Goal: Transaction & Acquisition: Purchase product/service

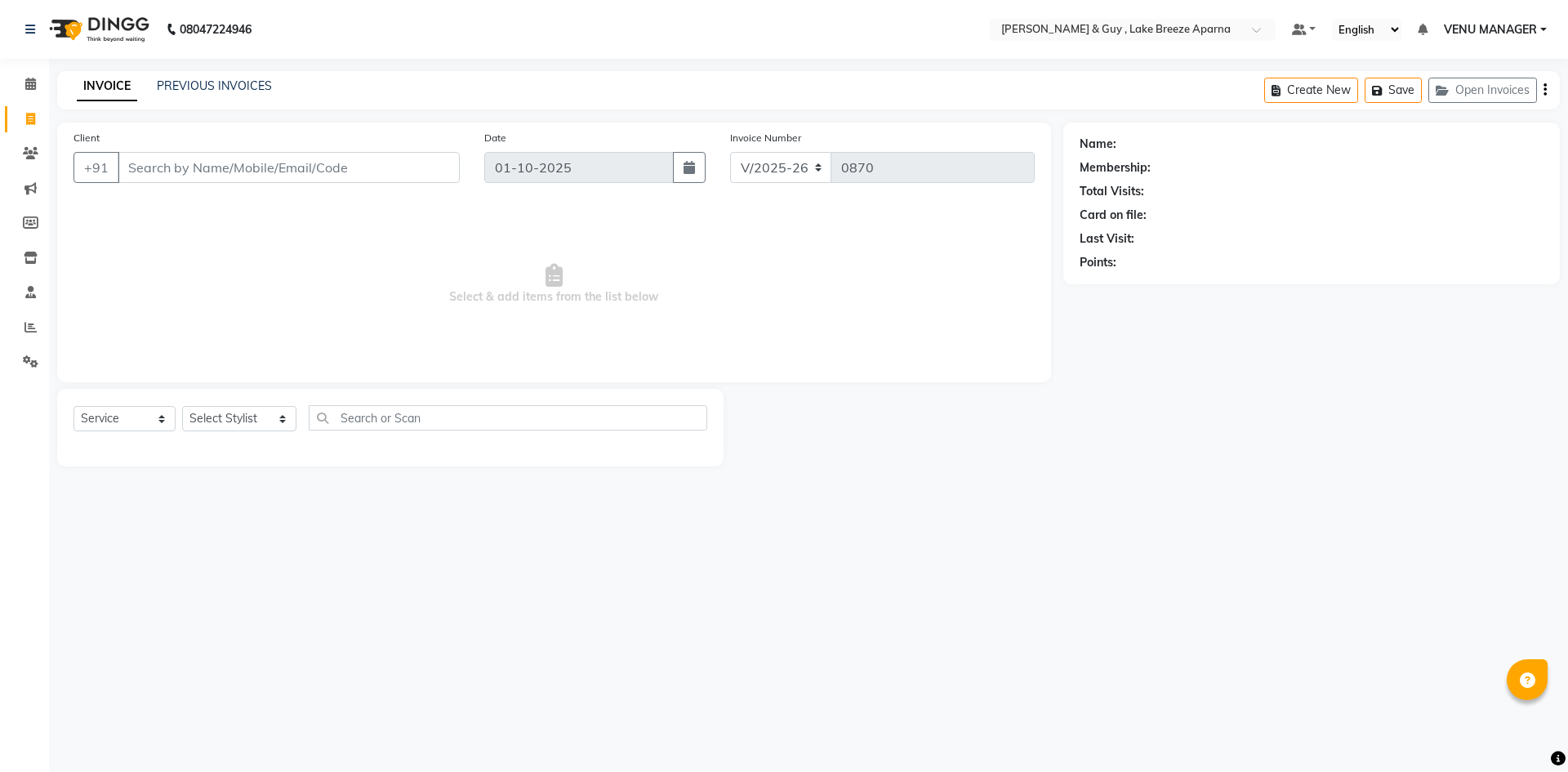
select select "8690"
select select "service"
click at [278, 148] on div "Client +91" at bounding box center [266, 163] width 411 height 67
click at [278, 161] on input "Client" at bounding box center [289, 167] width 342 height 31
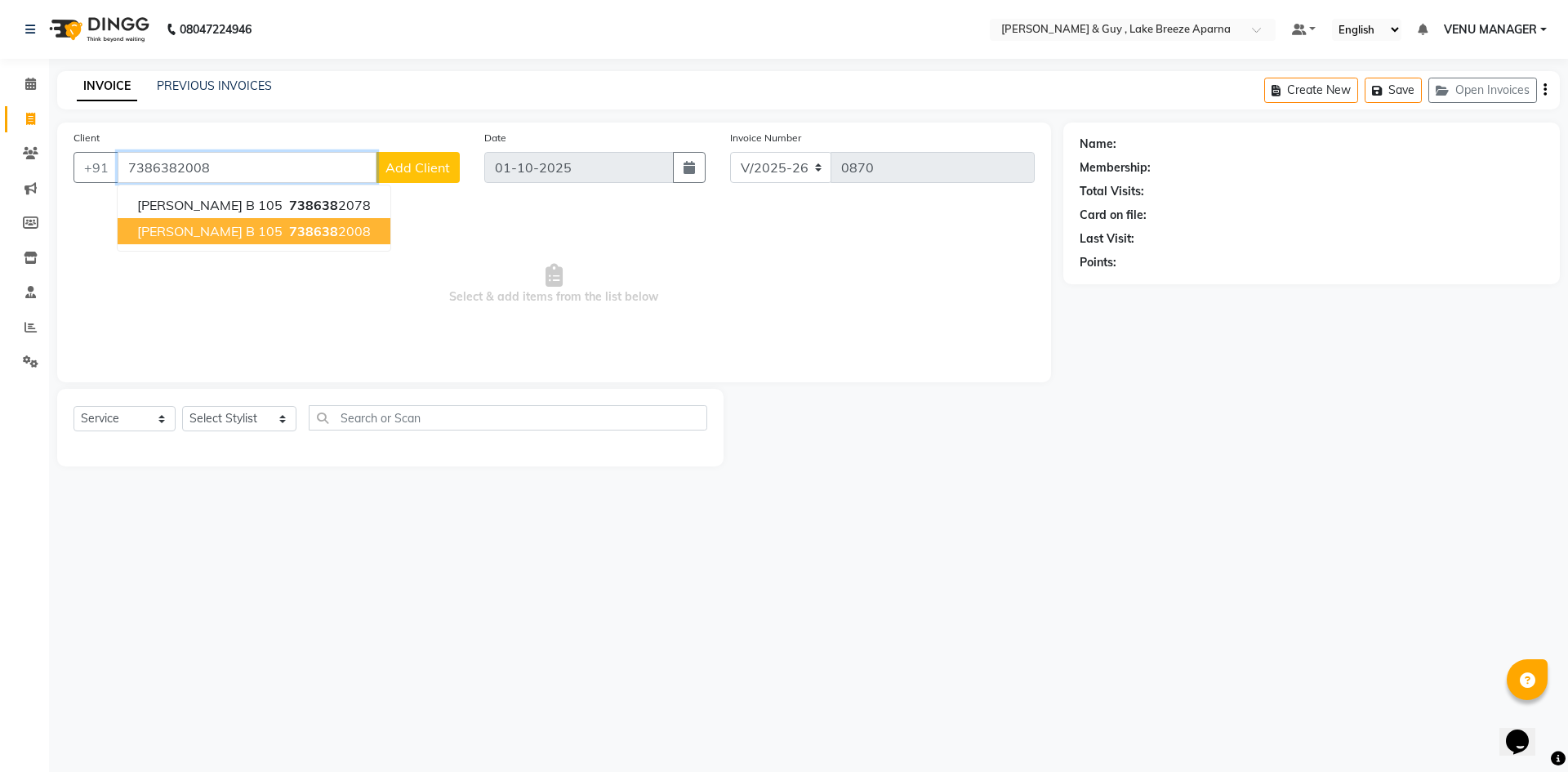
type input "7386382008"
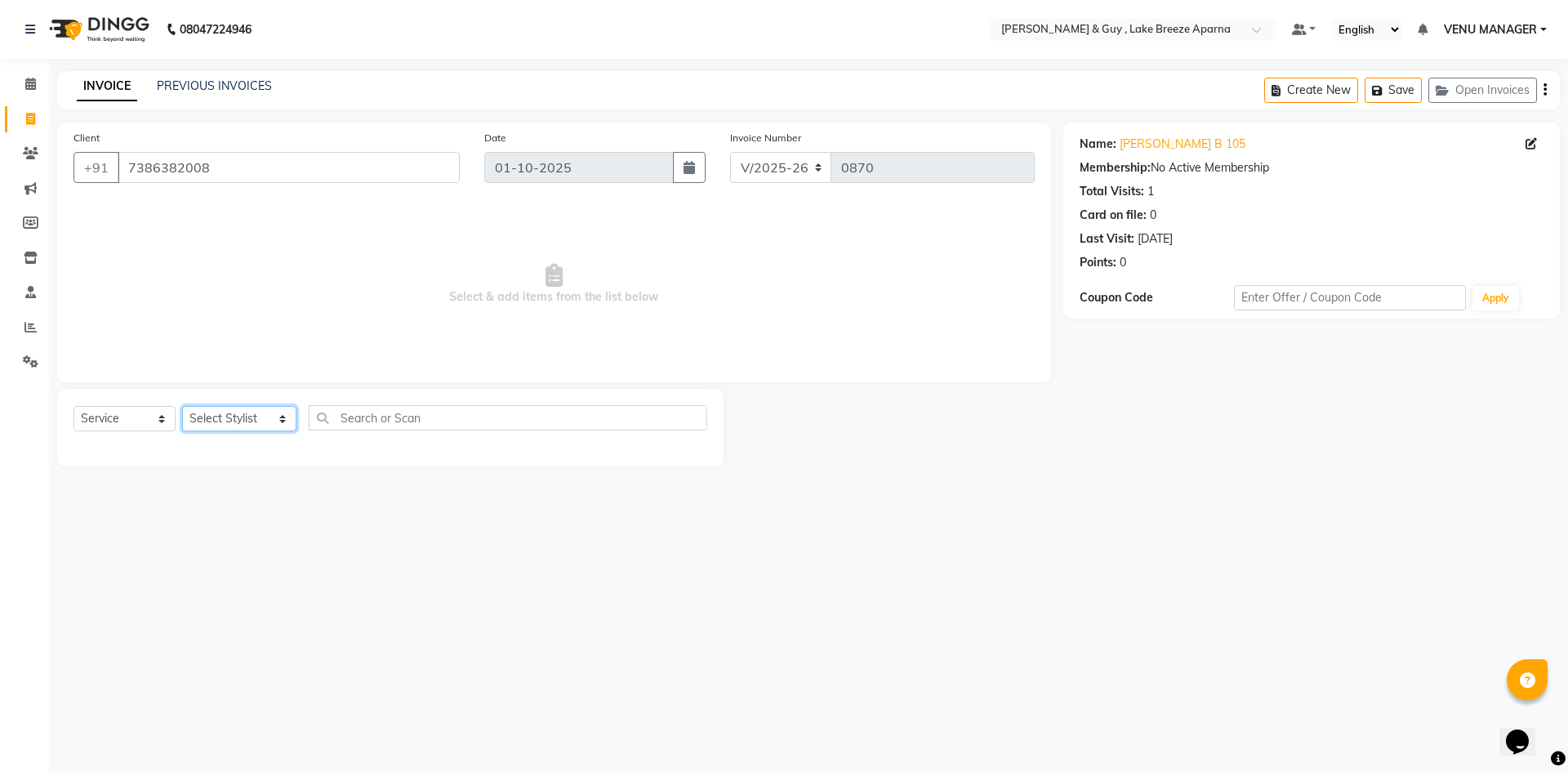
click at [226, 419] on select "Select Stylist ANAS ASLAM [DEMOGRAPHIC_DATA][PERSON_NAME] MANAGER [PERSON_NAME]…" at bounding box center [239, 419] width 114 height 26
select select "87995"
click at [182, 406] on select "Select Stylist ANAS ASLAM [DEMOGRAPHIC_DATA][PERSON_NAME] MANAGER [PERSON_NAME]…" at bounding box center [239, 419] width 114 height 26
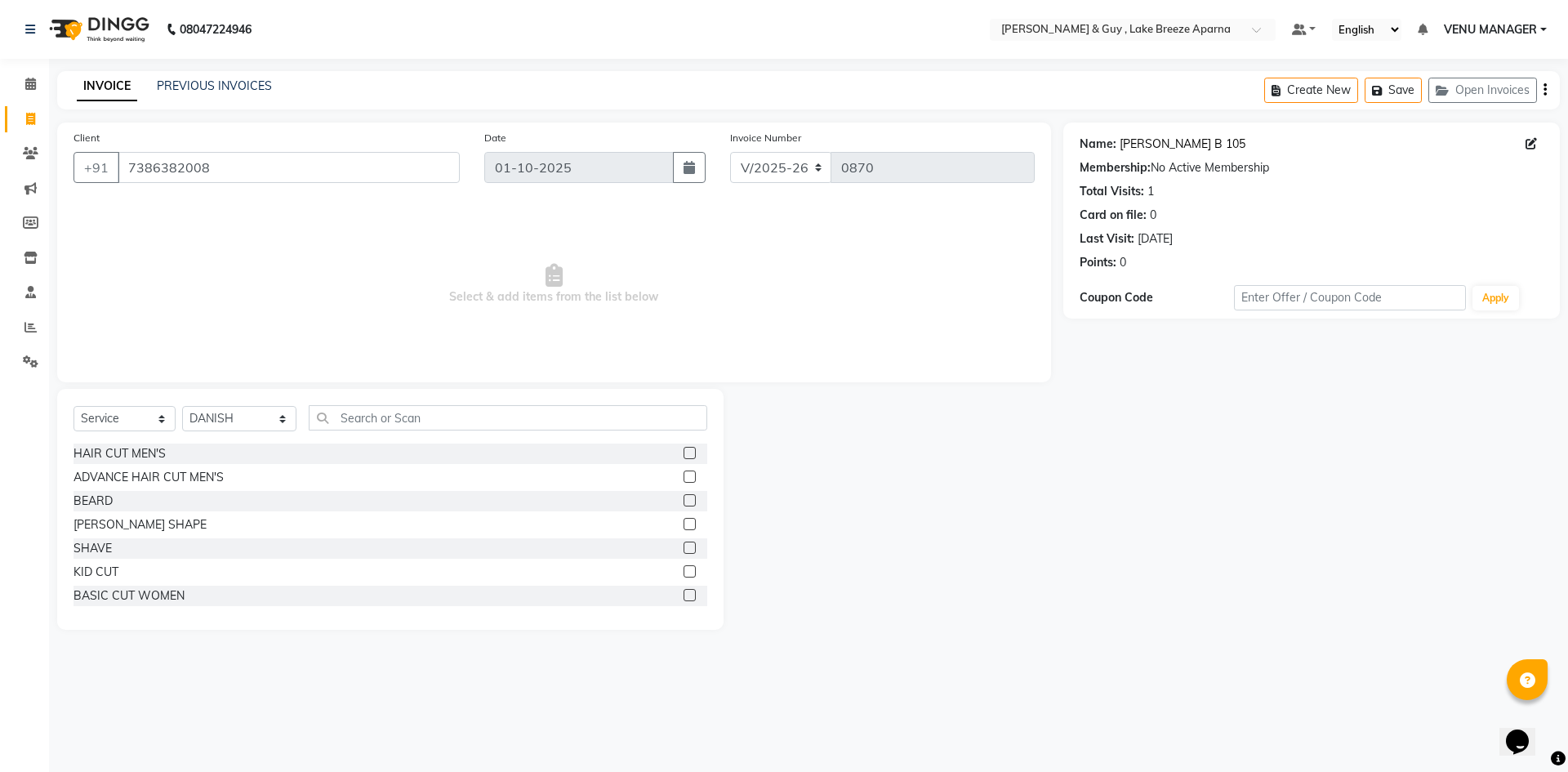
click at [1146, 142] on link "Himaghna B 105" at bounding box center [1182, 144] width 126 height 17
click at [160, 466] on div "HAIR CUT MEN'S ADVANCE HAIR CUT MEN'S BEARD BEARD SHAPE SHAVE KID CUT BASIC CUT…" at bounding box center [390, 525] width 633 height 163
click at [163, 470] on div "ADVANCE HAIR CUT MEN'S" at bounding box center [148, 477] width 151 height 17
checkbox input "false"
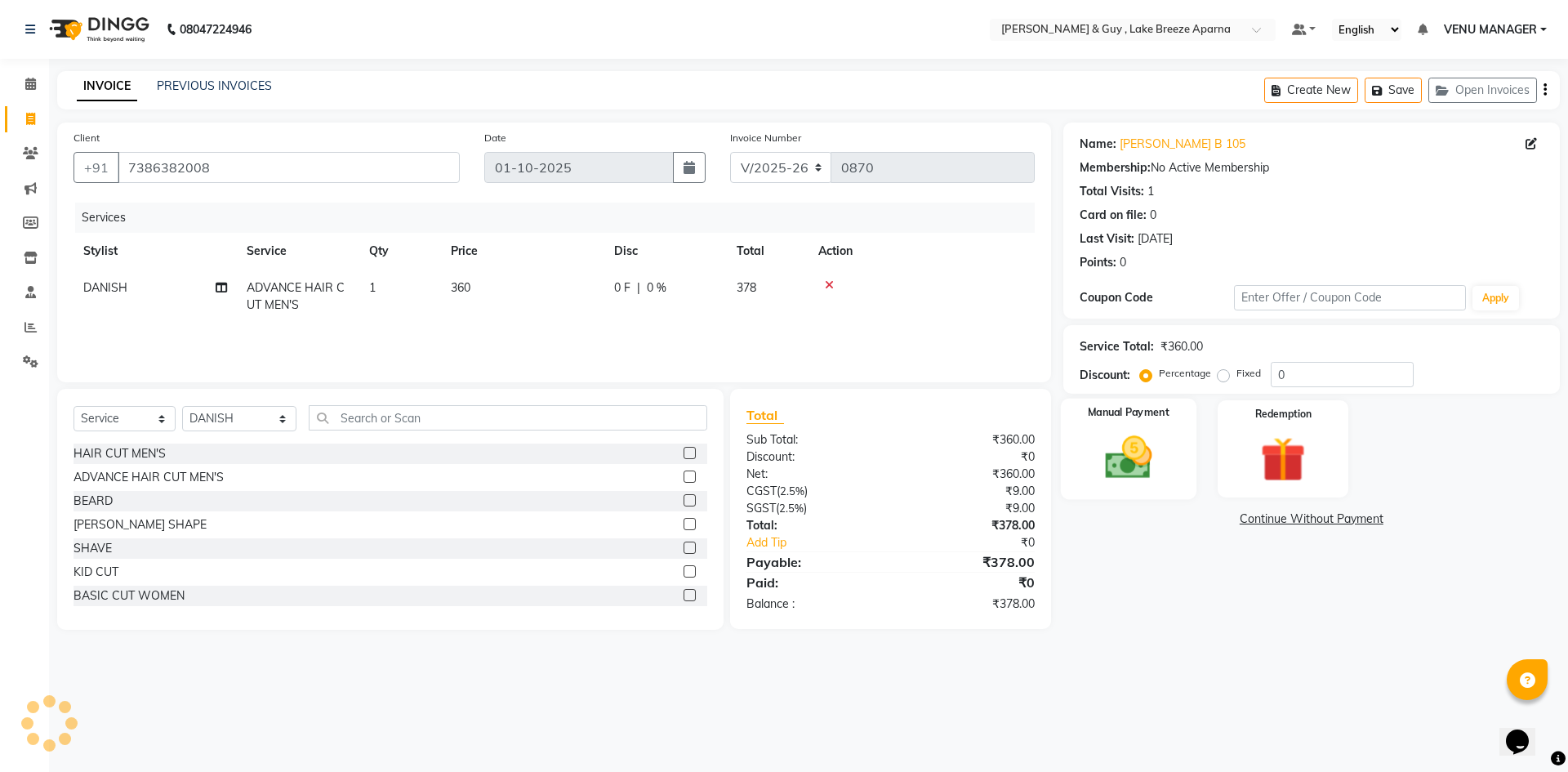
click at [1108, 490] on div "Manual Payment" at bounding box center [1127, 449] width 135 height 100
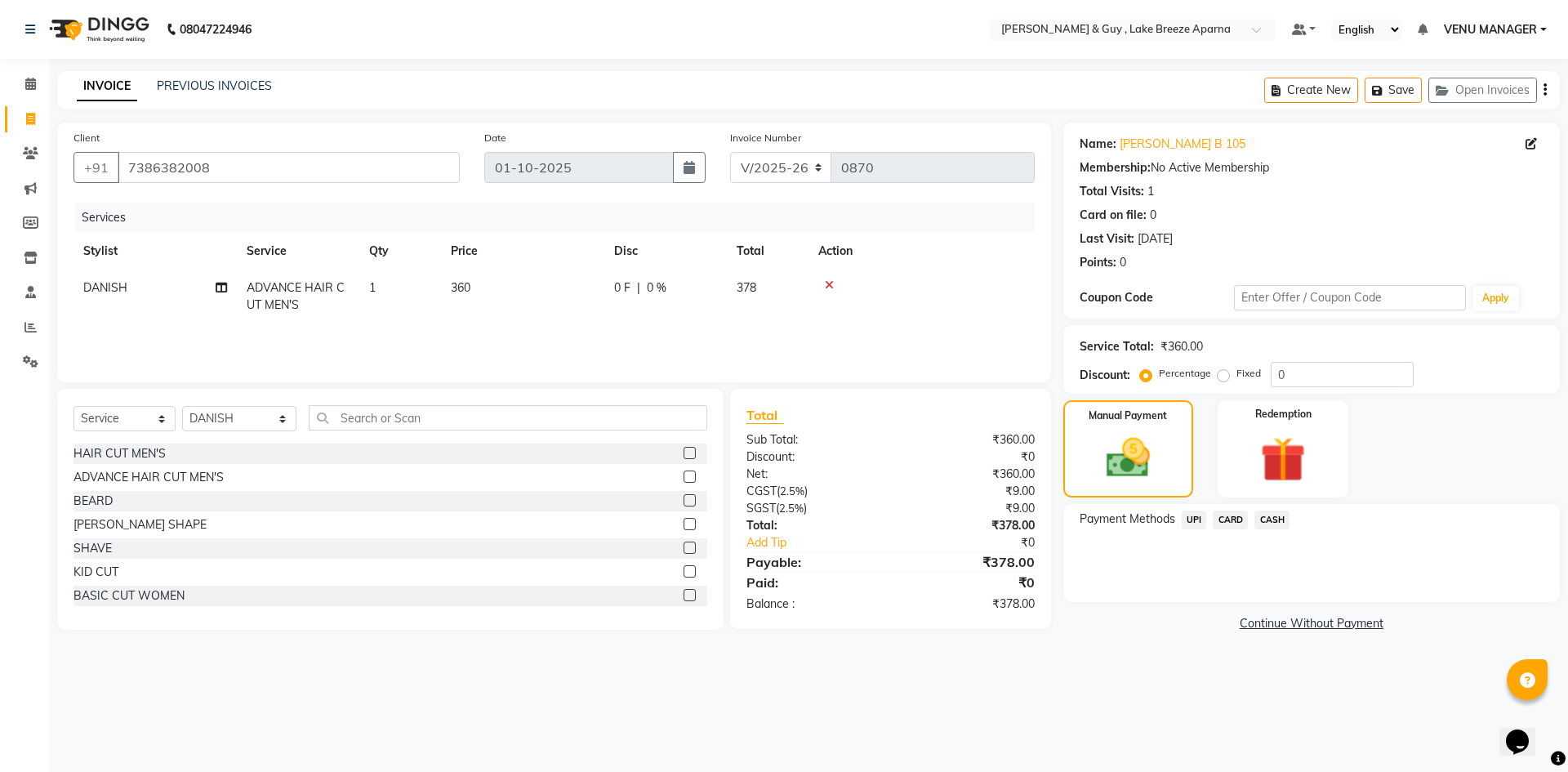
click at [1189, 521] on span "UPI" at bounding box center [1194, 520] width 26 height 19
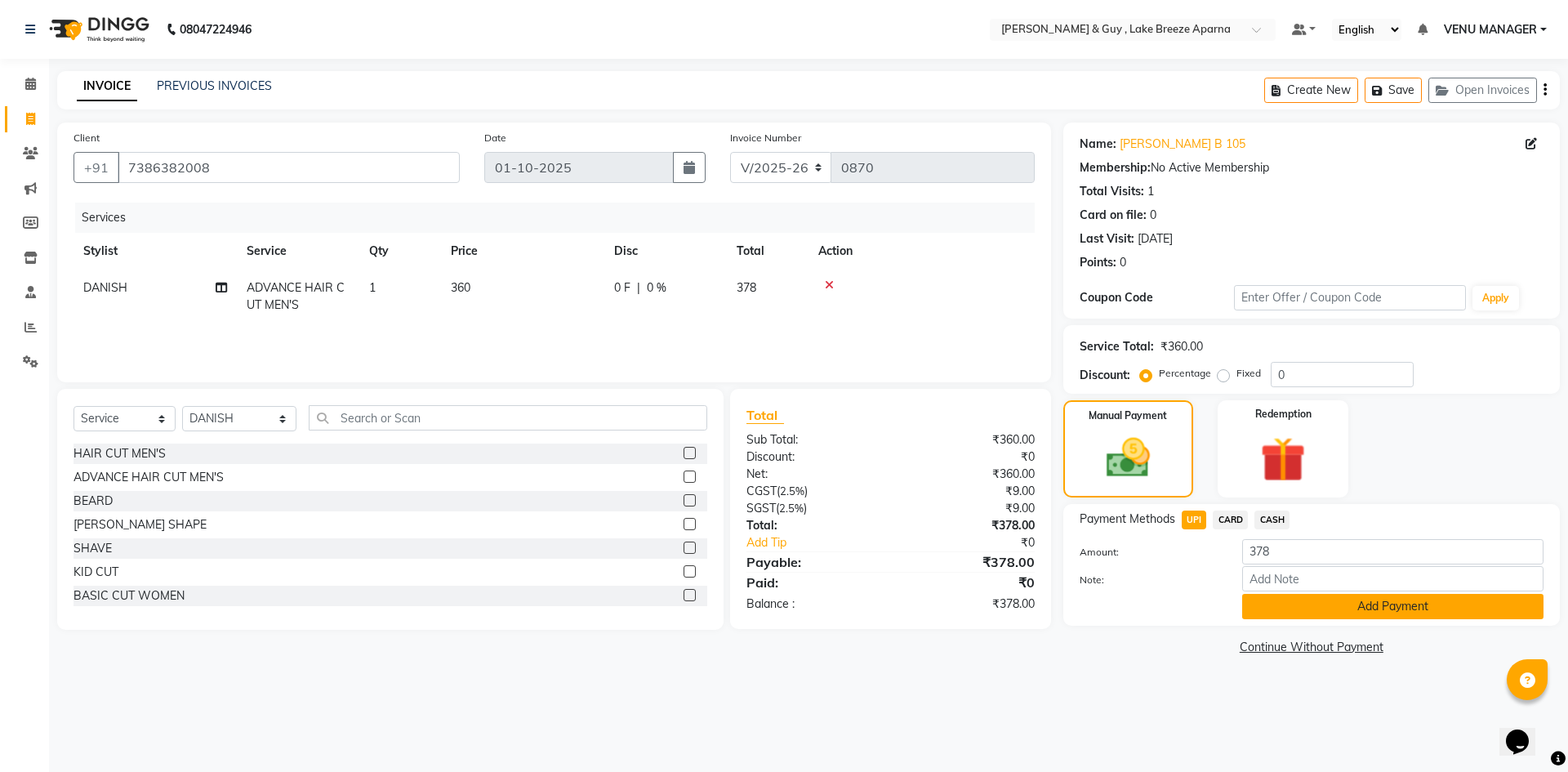
click at [1297, 608] on button "Add Payment" at bounding box center [1393, 606] width 301 height 26
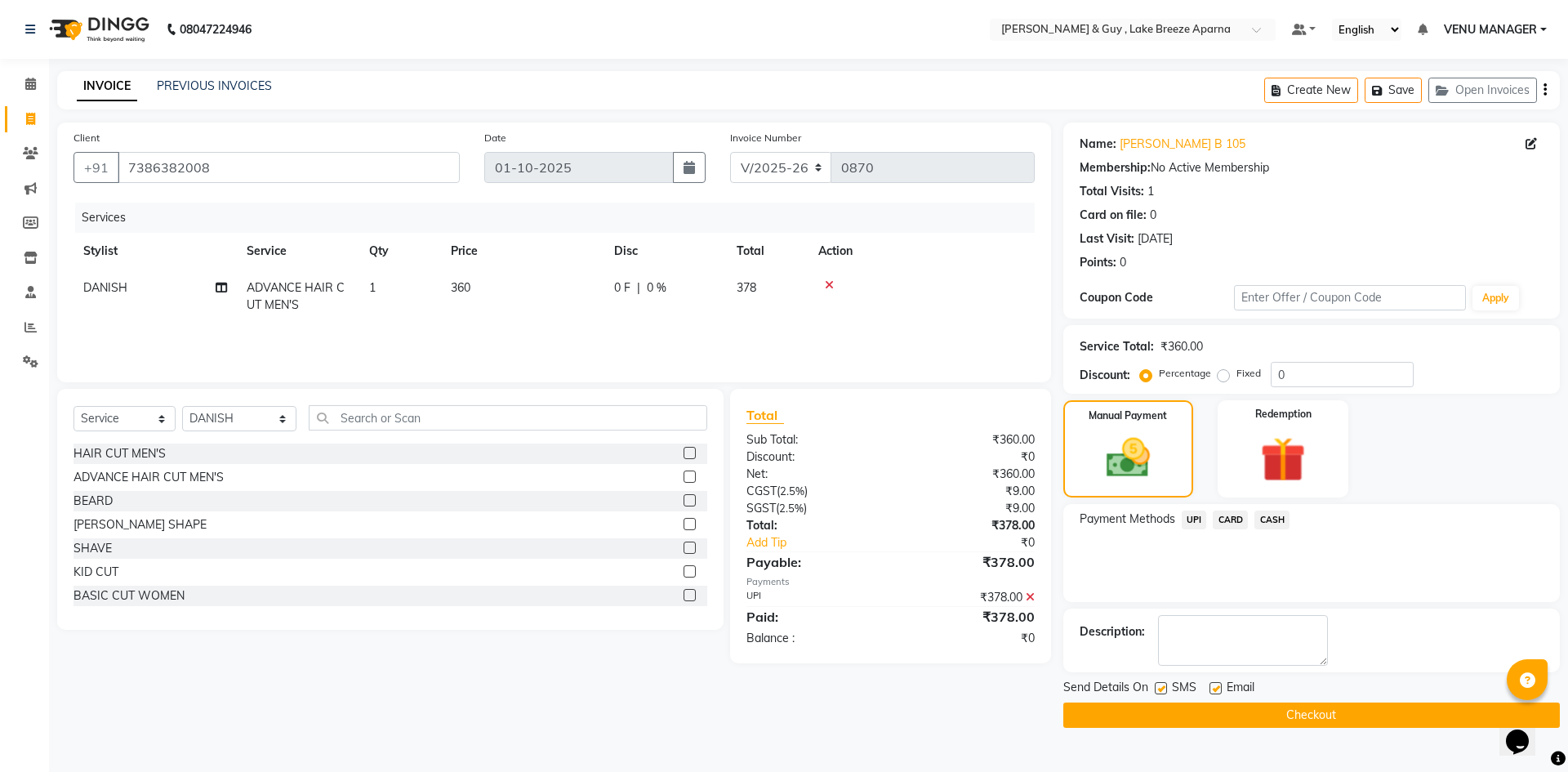
click at [1289, 720] on button "Checkout" at bounding box center [1311, 715] width 496 height 26
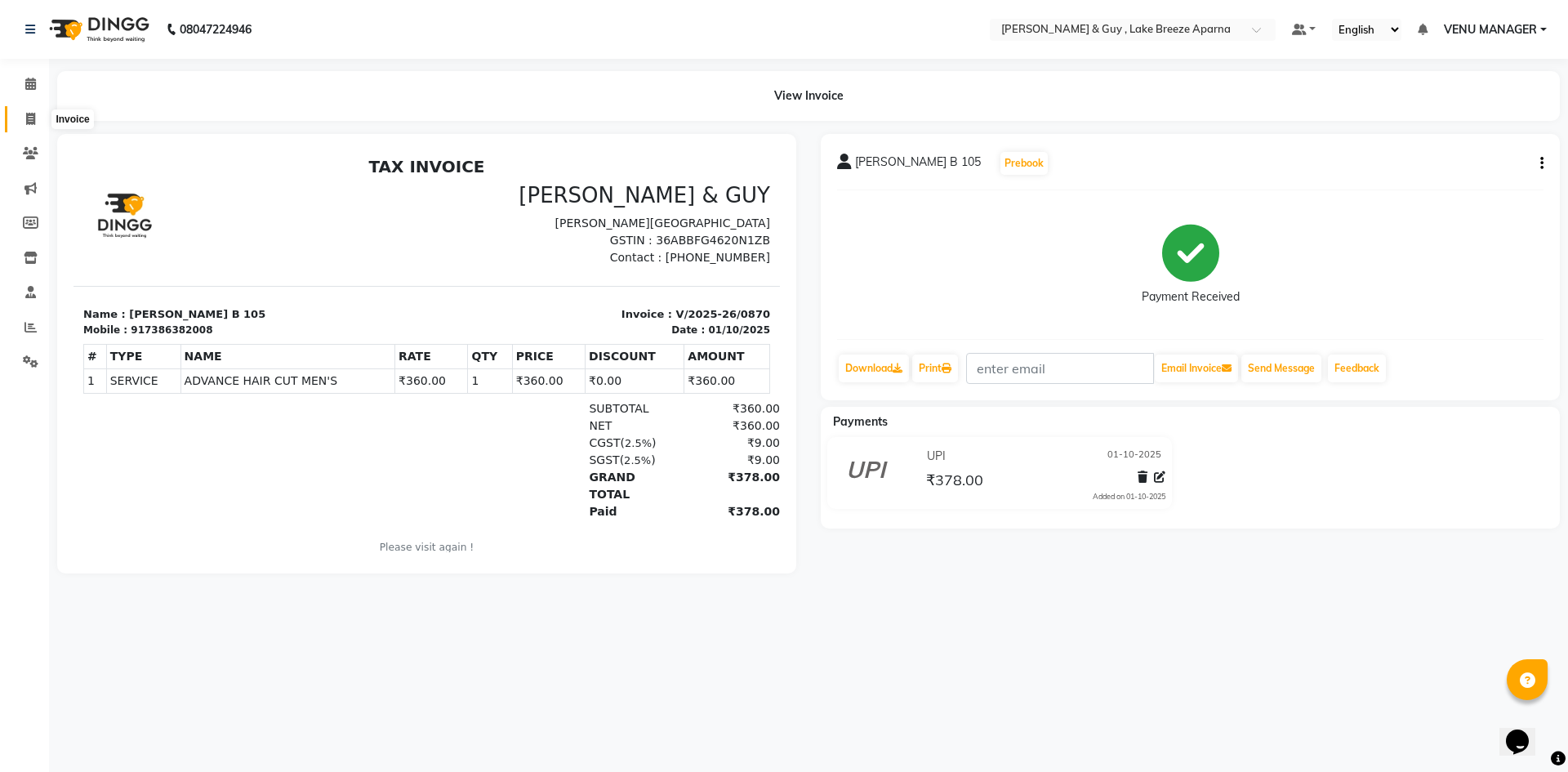
click at [41, 120] on span at bounding box center [31, 120] width 29 height 19
select select "8690"
select select "service"
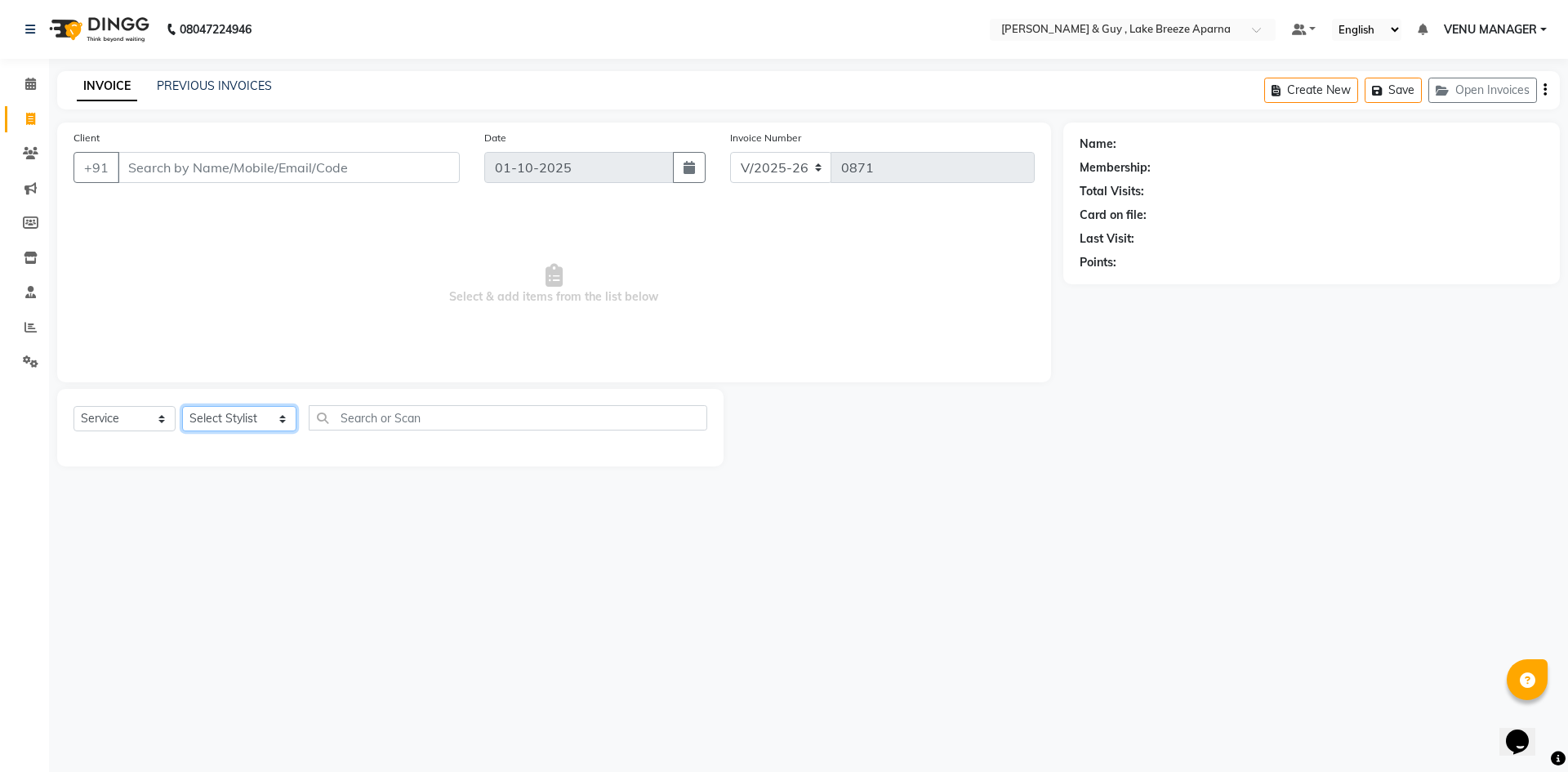
click at [209, 426] on select "Select Stylist ANAS ASLAM DANISH HANISHA MANAGER LAXMI RIMA RINKU SALMAN SHANVI…" at bounding box center [239, 419] width 114 height 26
select select "87993"
click at [182, 406] on select "Select Stylist ANAS ASLAM DANISH HANISHA MANAGER LAXMI RIMA RINKU SALMAN SHANVI…" at bounding box center [239, 419] width 114 height 26
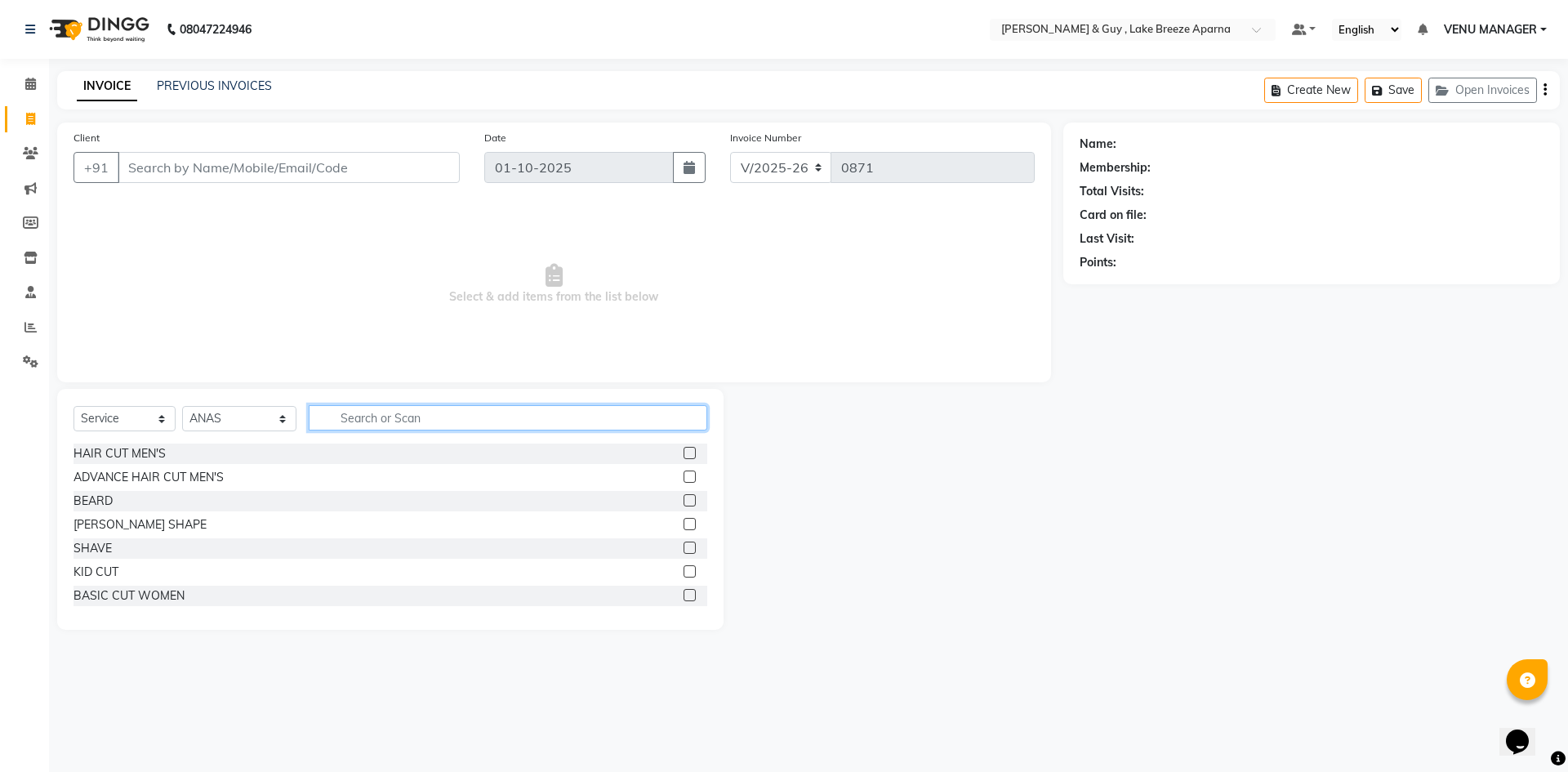
click at [332, 419] on input "text" at bounding box center [508, 418] width 398 height 26
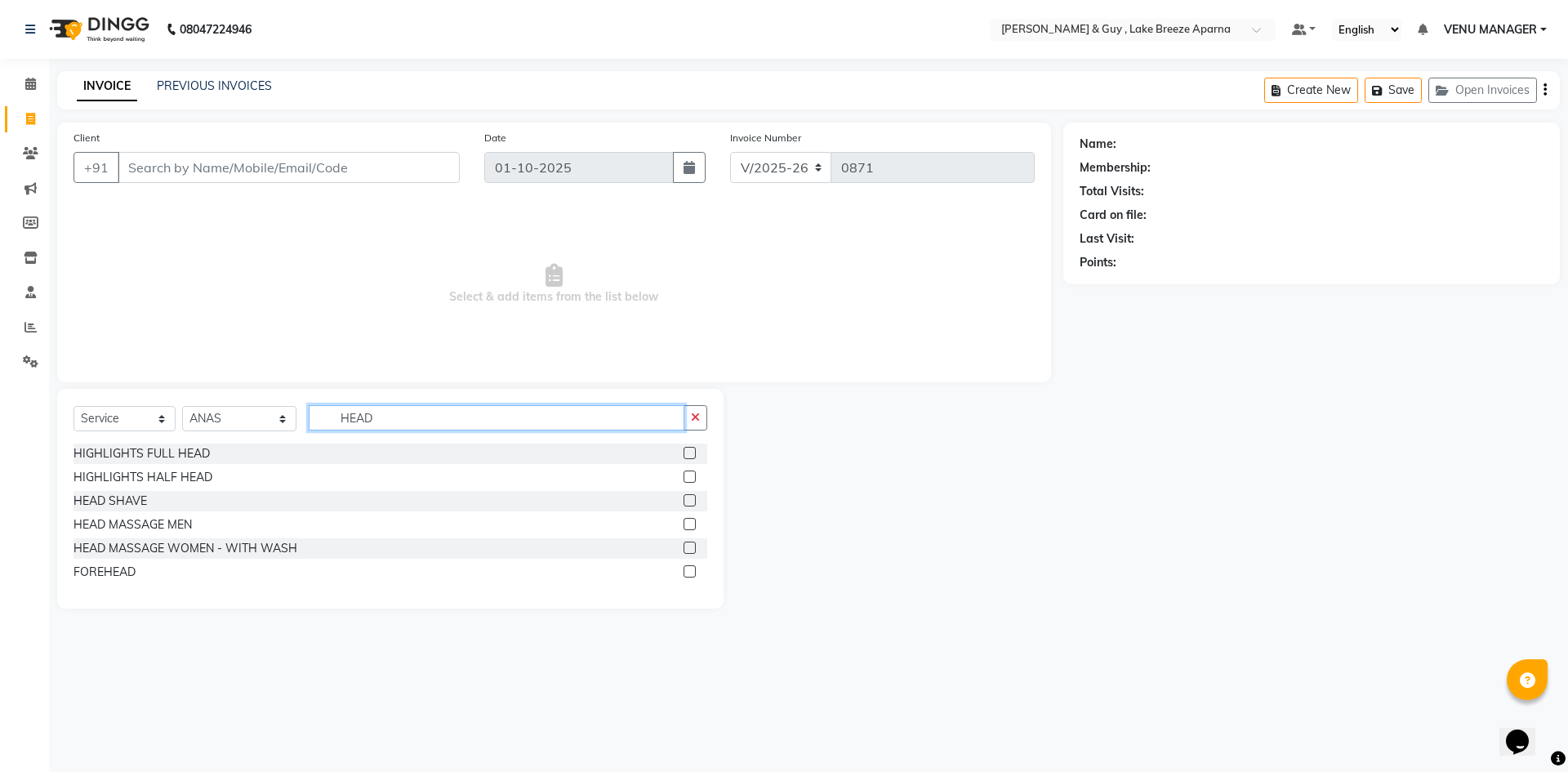
type input "HEAD"
click at [203, 552] on div "HEAD MASSAGE WOMEN - WITH WASH" at bounding box center [185, 548] width 224 height 17
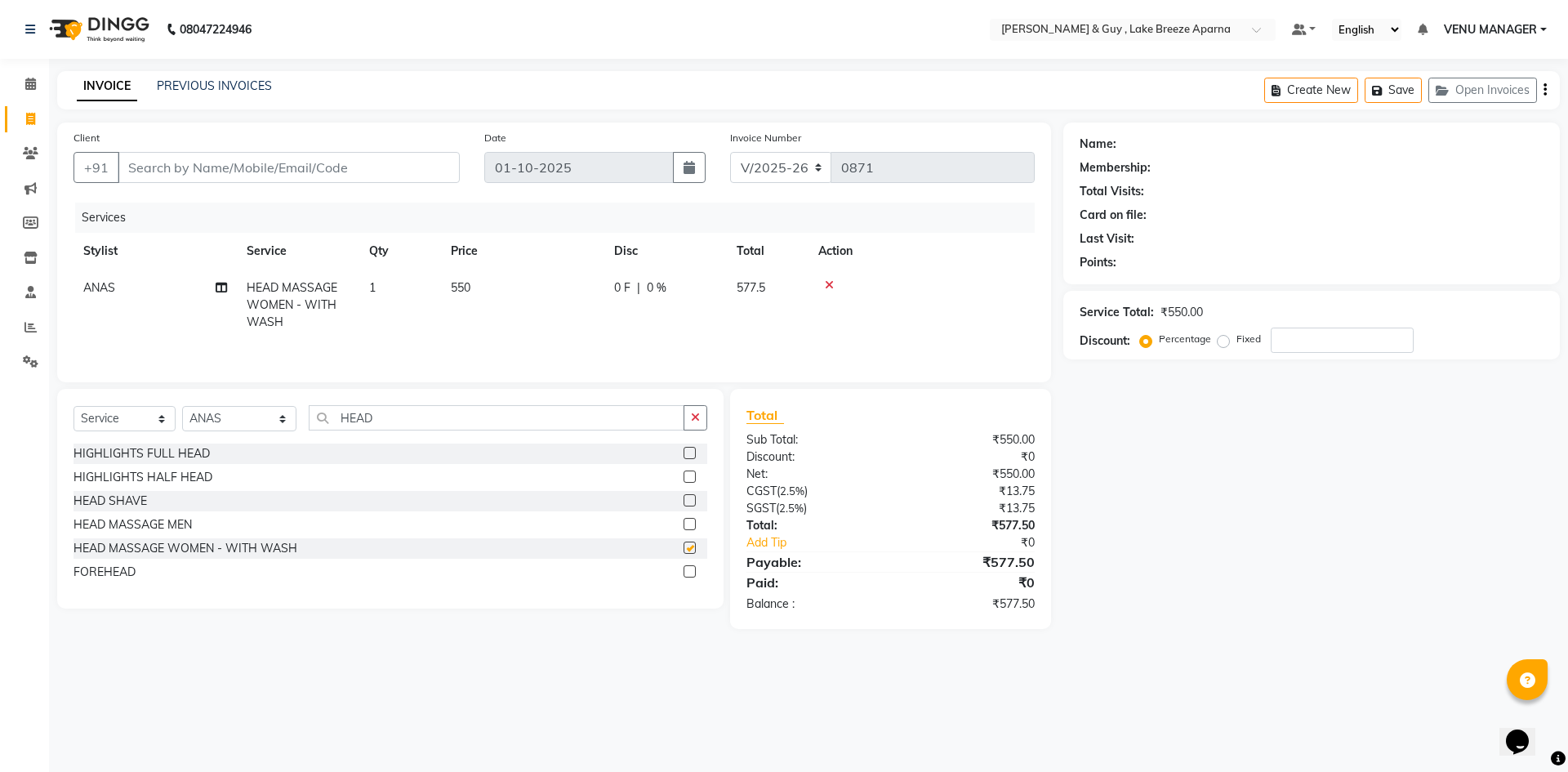
checkbox input "false"
click at [198, 170] on input "Client" at bounding box center [289, 167] width 342 height 31
type input "8"
type input "0"
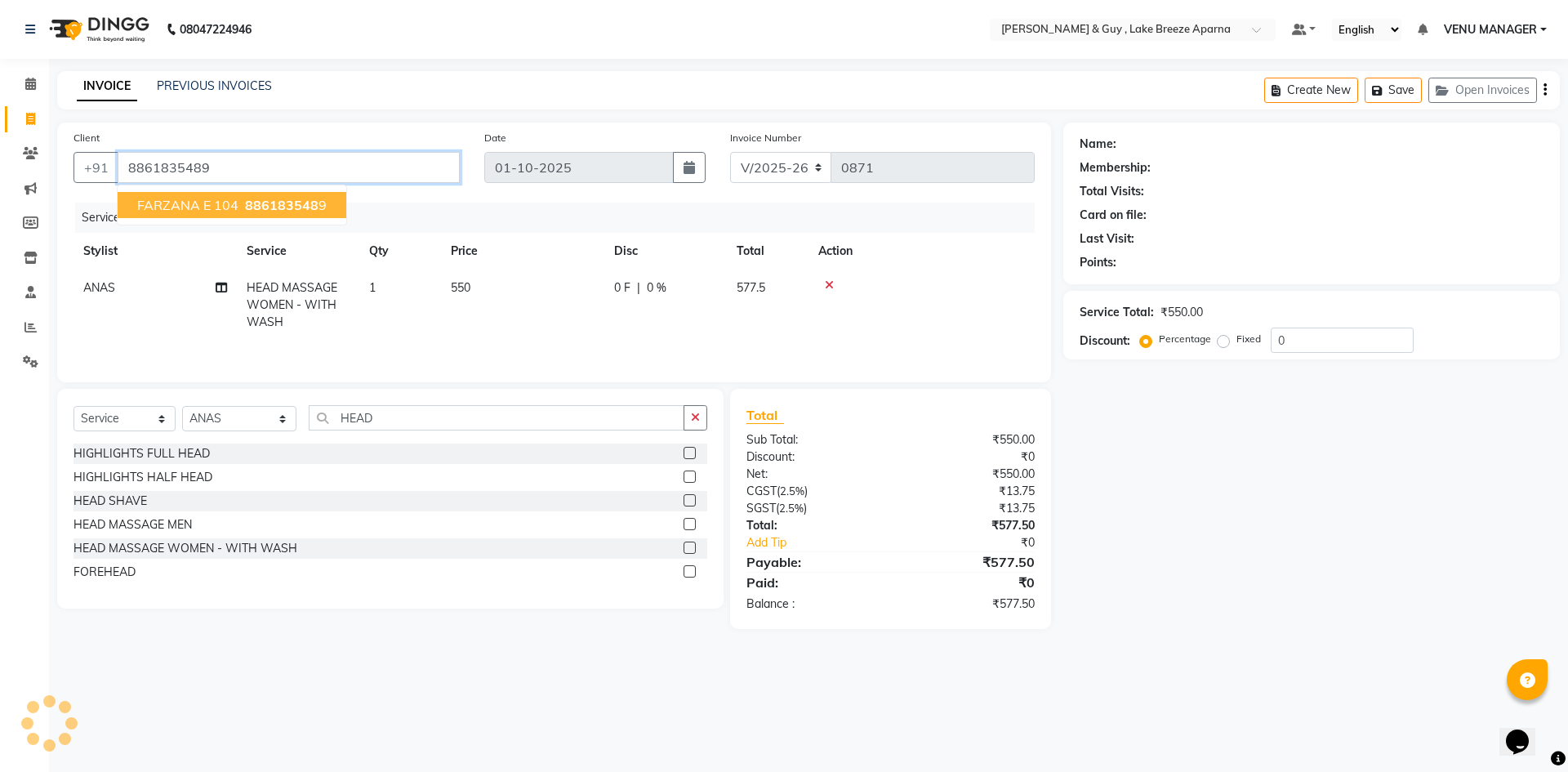
type input "8861835489"
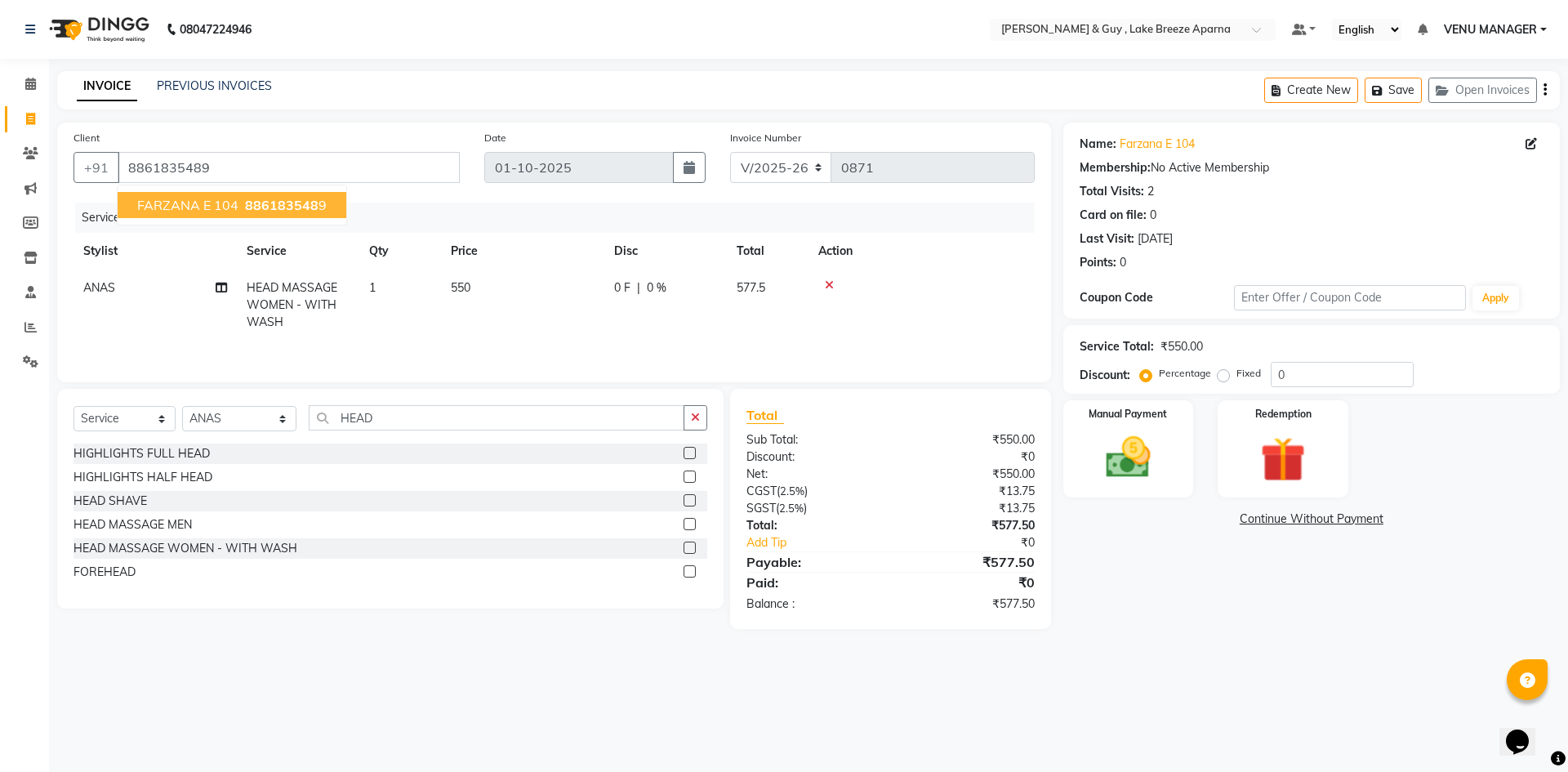
click at [290, 195] on button "FARZANA E 104 886183548 9" at bounding box center [232, 204] width 229 height 26
click at [1154, 481] on img at bounding box center [1128, 457] width 76 height 54
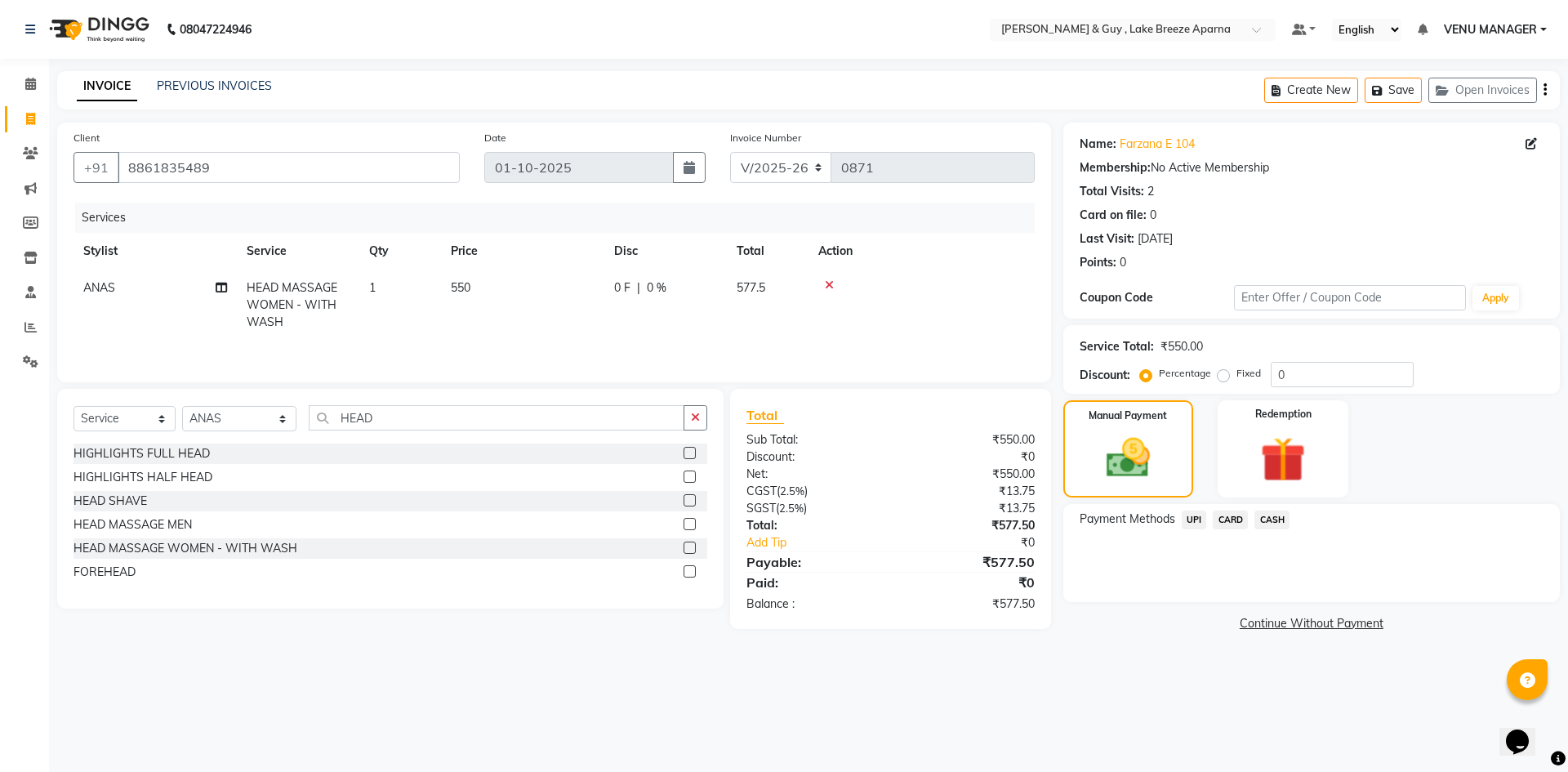
click at [1183, 516] on span "UPI" at bounding box center [1194, 520] width 26 height 19
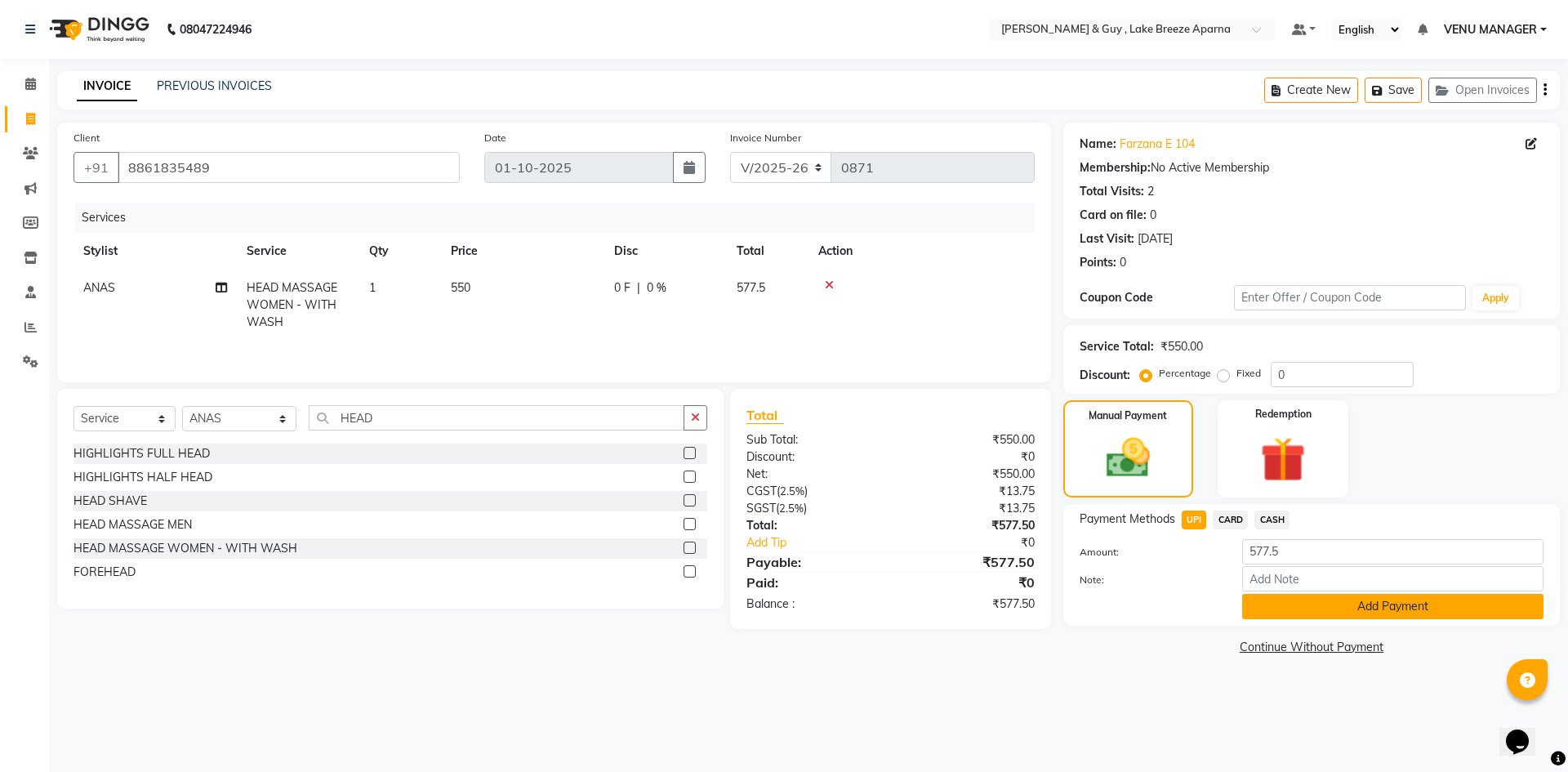
click at [1357, 602] on button "Add Payment" at bounding box center [1393, 606] width 301 height 26
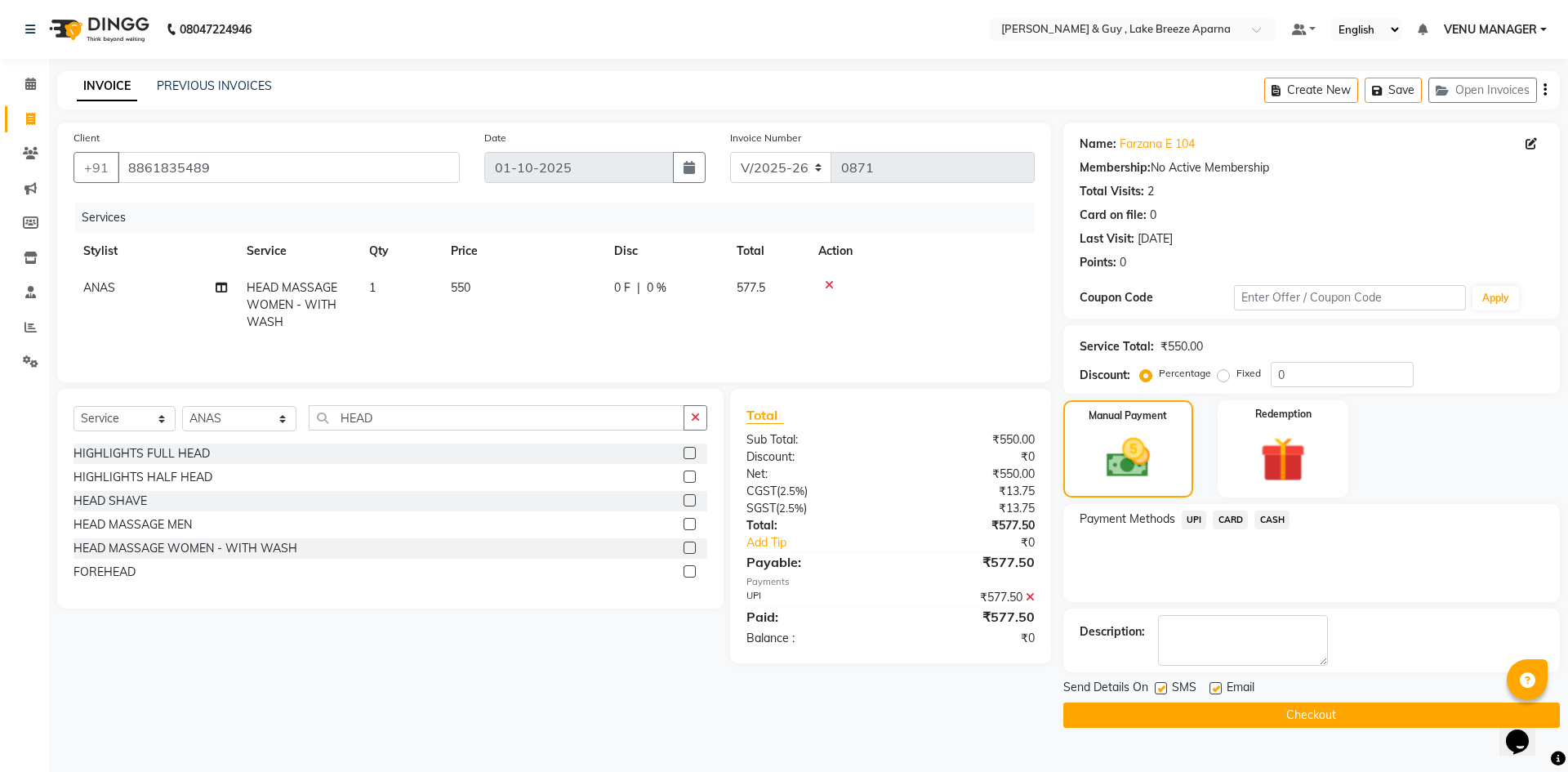
click at [1319, 711] on button "Checkout" at bounding box center [1311, 715] width 496 height 26
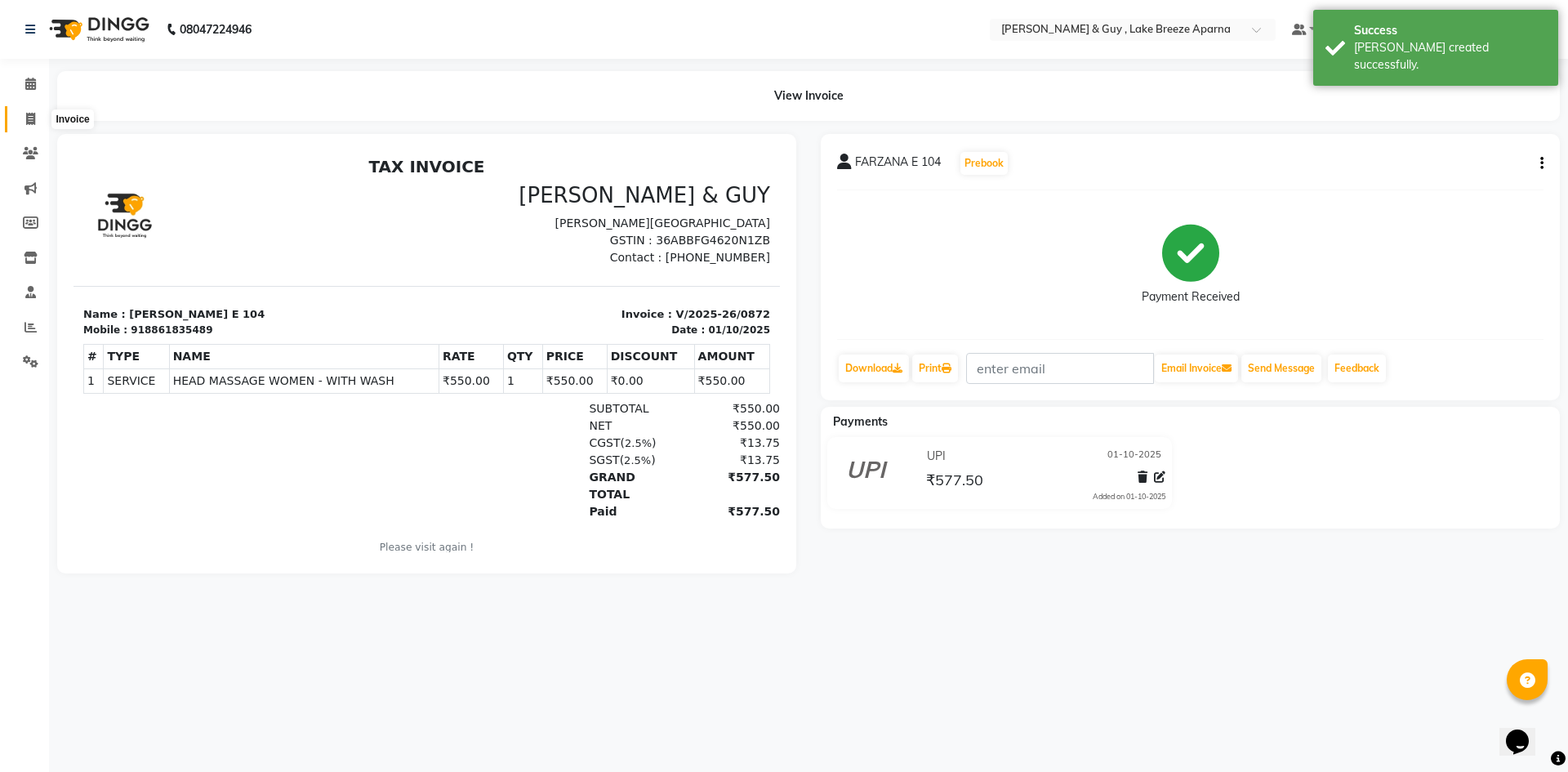
click at [38, 116] on span at bounding box center [31, 120] width 29 height 19
select select "8690"
select select "service"
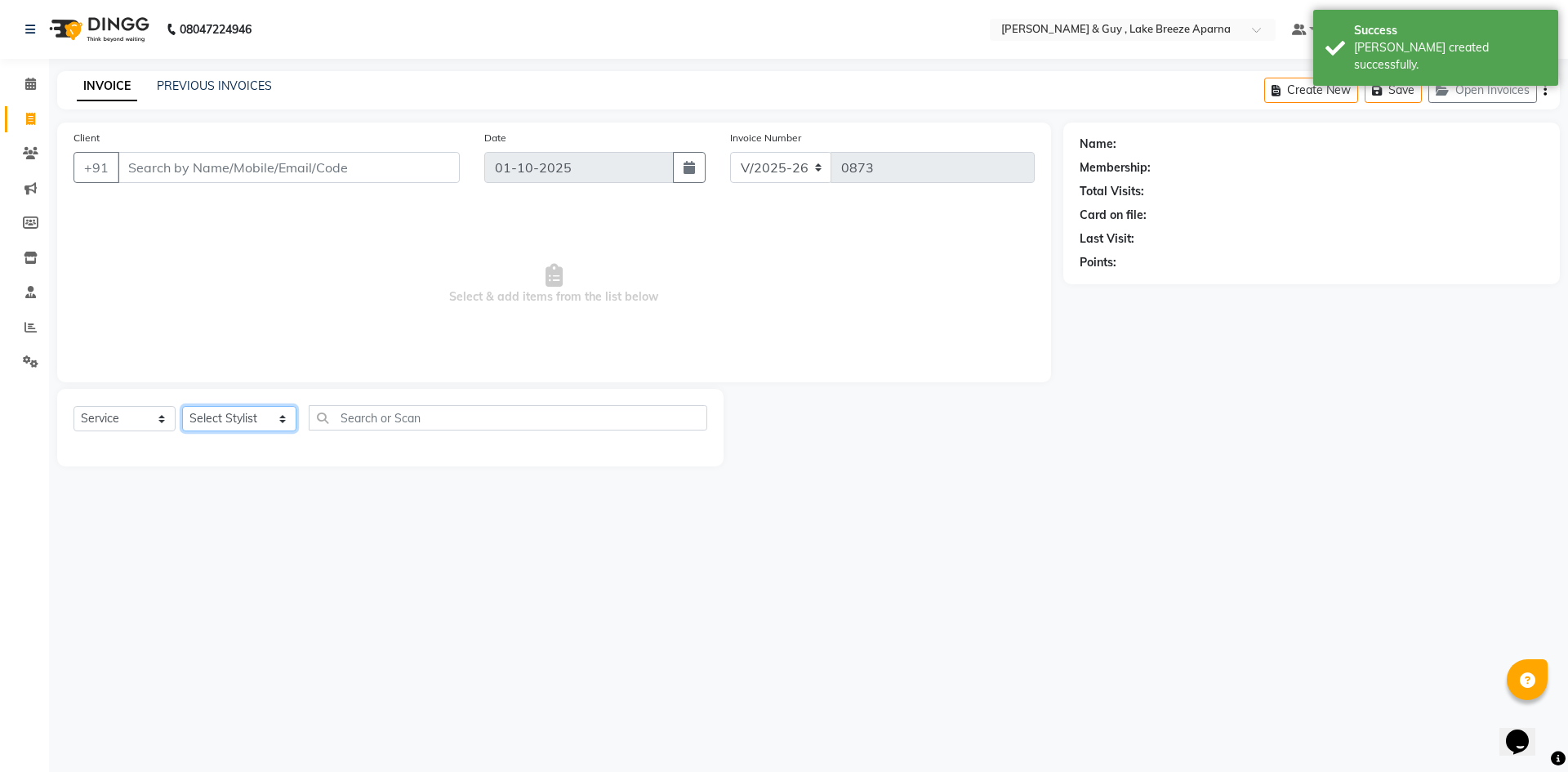
click at [220, 415] on select "Select Stylist ANAS ASLAM DANISH HANISHA MANAGER LAXMI RIMA RINKU SALMAN SHANVI…" at bounding box center [239, 419] width 114 height 26
select select "88277"
click at [182, 406] on select "Select Stylist ANAS ASLAM DANISH HANISHA MANAGER LAXMI RIMA RINKU SALMAN SHANVI…" at bounding box center [239, 419] width 114 height 26
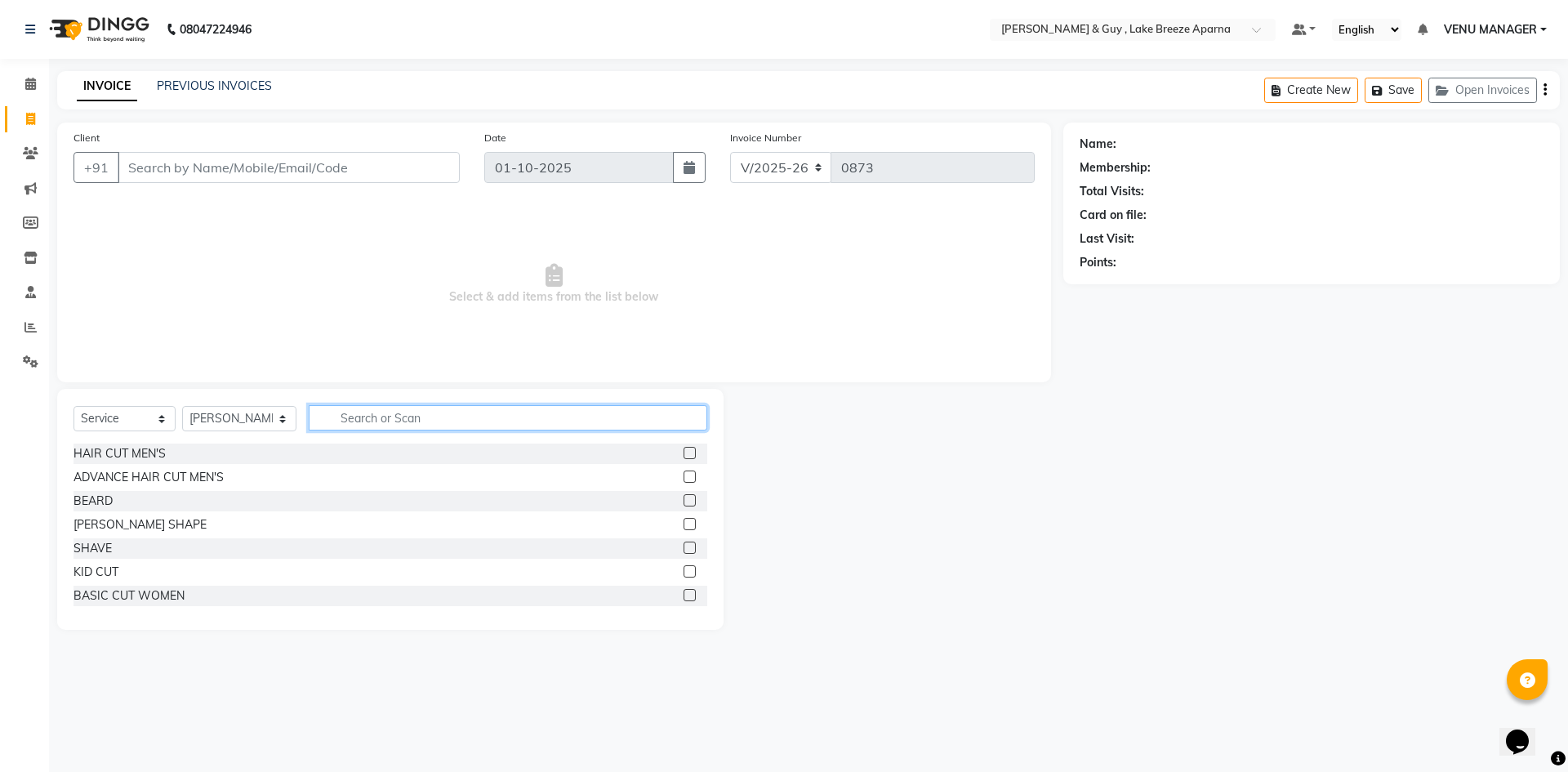
click at [439, 411] on input "text" at bounding box center [508, 418] width 398 height 26
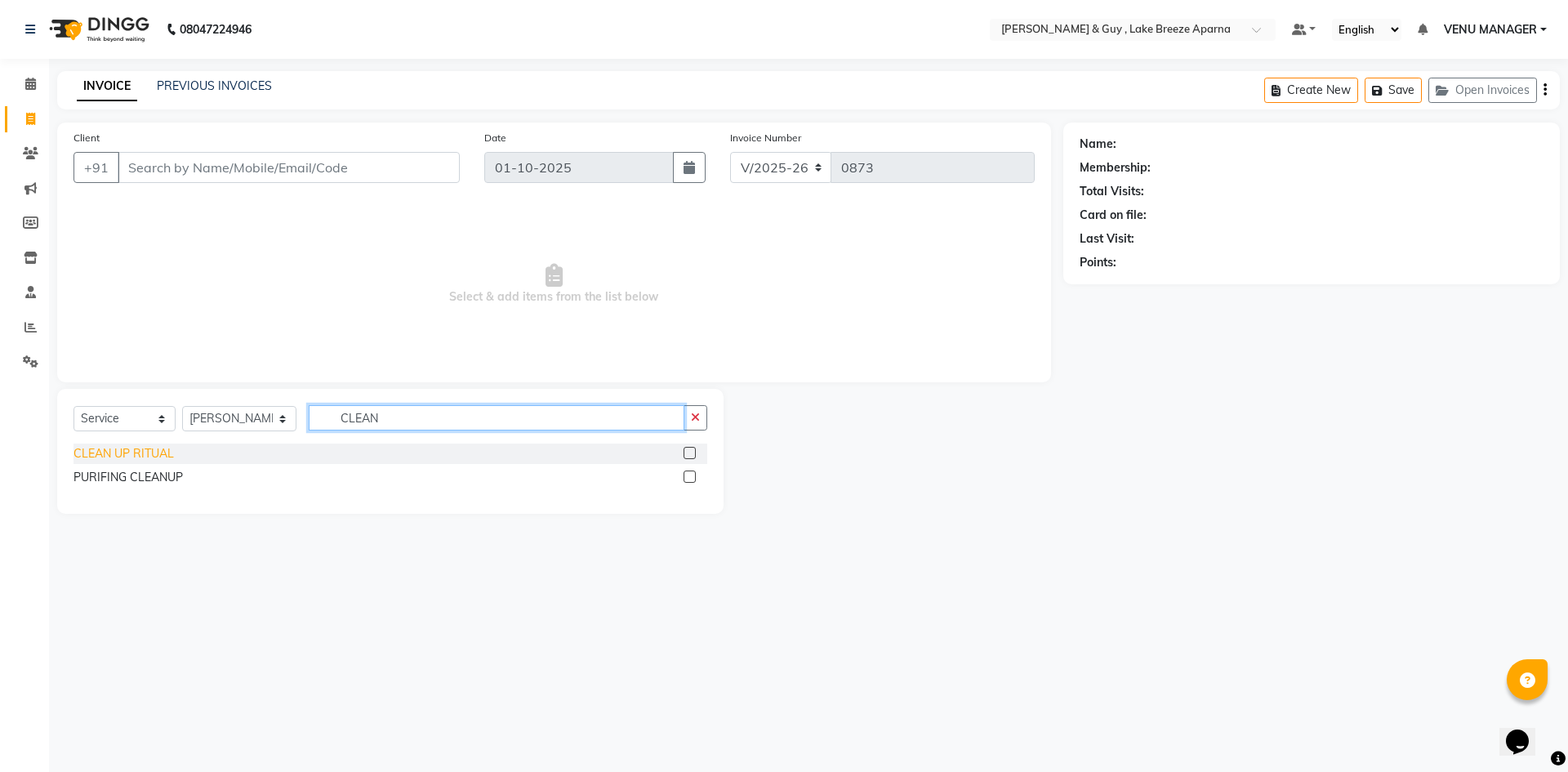
type input "CLEAN"
click at [154, 452] on div "CLEAN UP RITUAL" at bounding box center [123, 454] width 100 height 17
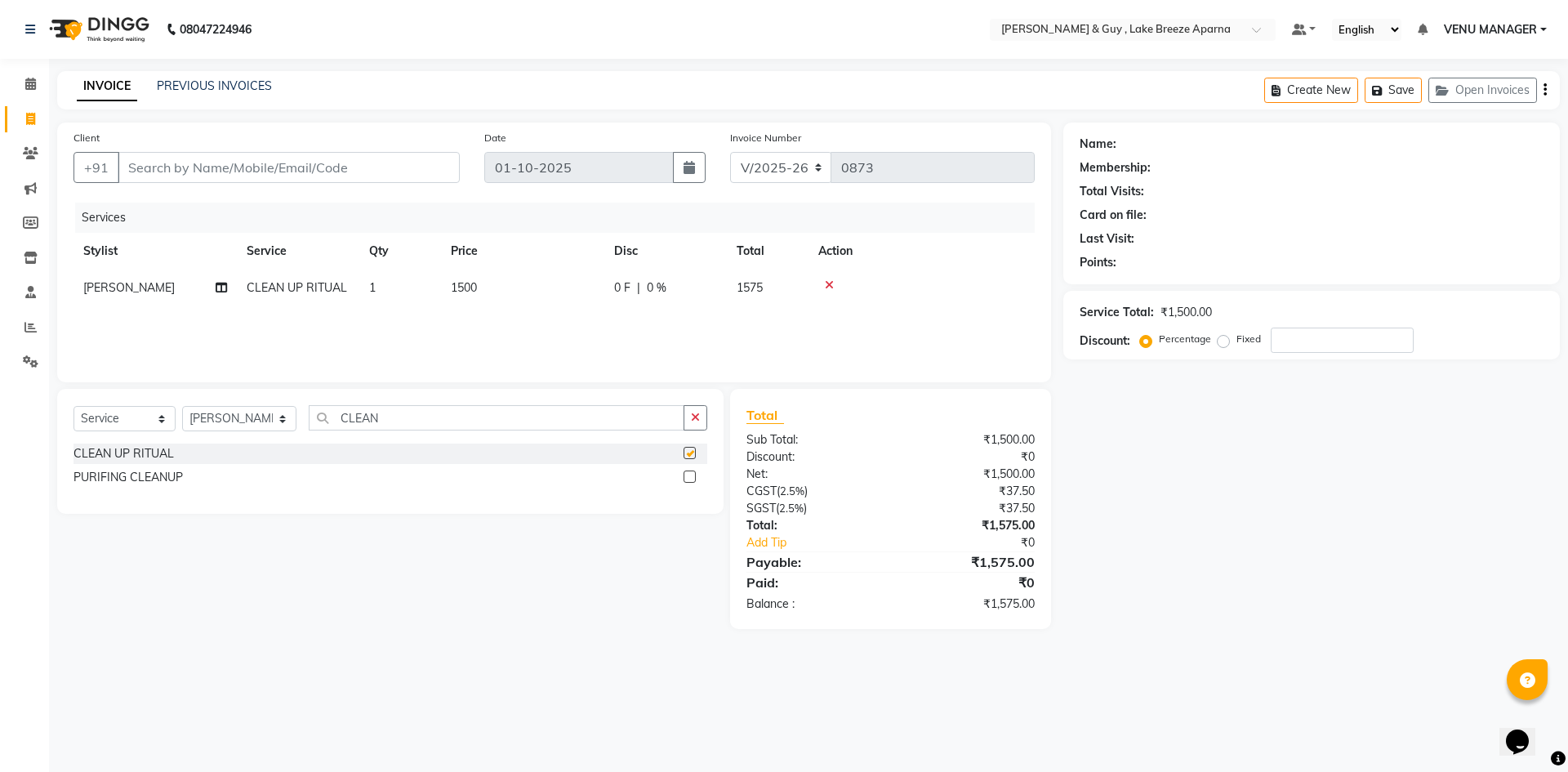
checkbox input "false"
click at [532, 284] on td "1500" at bounding box center [523, 288] width 163 height 37
select select "88277"
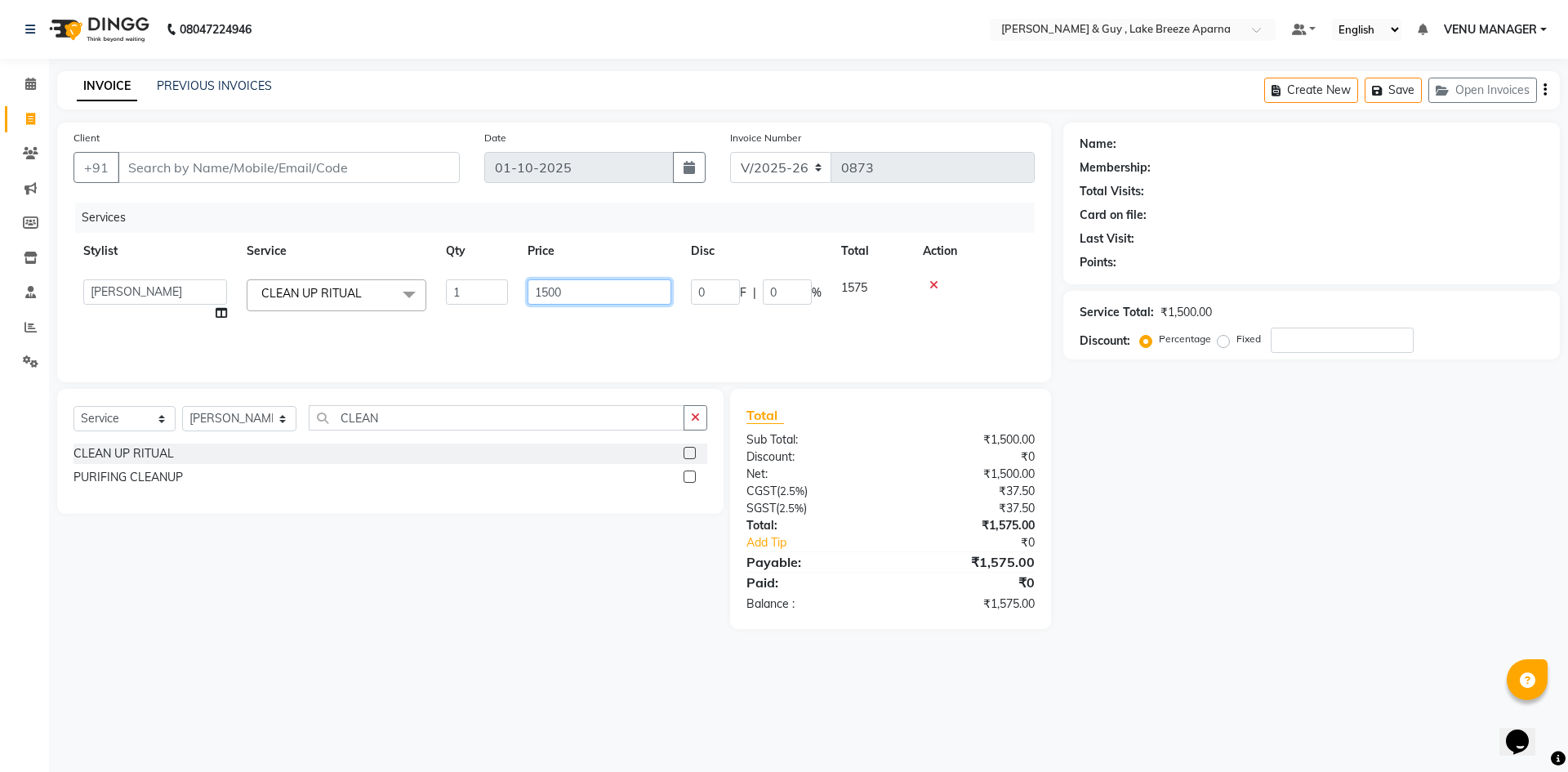
drag, startPoint x: 589, startPoint y: 295, endPoint x: 375, endPoint y: 288, distance: 214.1
click at [442, 329] on tr "ANAS ASLAM DANISH HANISHA MANAGER LAXMI RIMA RINKU SALMAN SHANVI SRAVANTHI TRIS…" at bounding box center [553, 300] width 961 height 62
type input "600"
drag, startPoint x: 1228, startPoint y: 442, endPoint x: 1215, endPoint y: 445, distance: 13.3
click at [1228, 442] on div "Name: Membership: Total Visits: Card on file: Last Visit: Points: Service Total…" at bounding box center [1318, 375] width 509 height 506
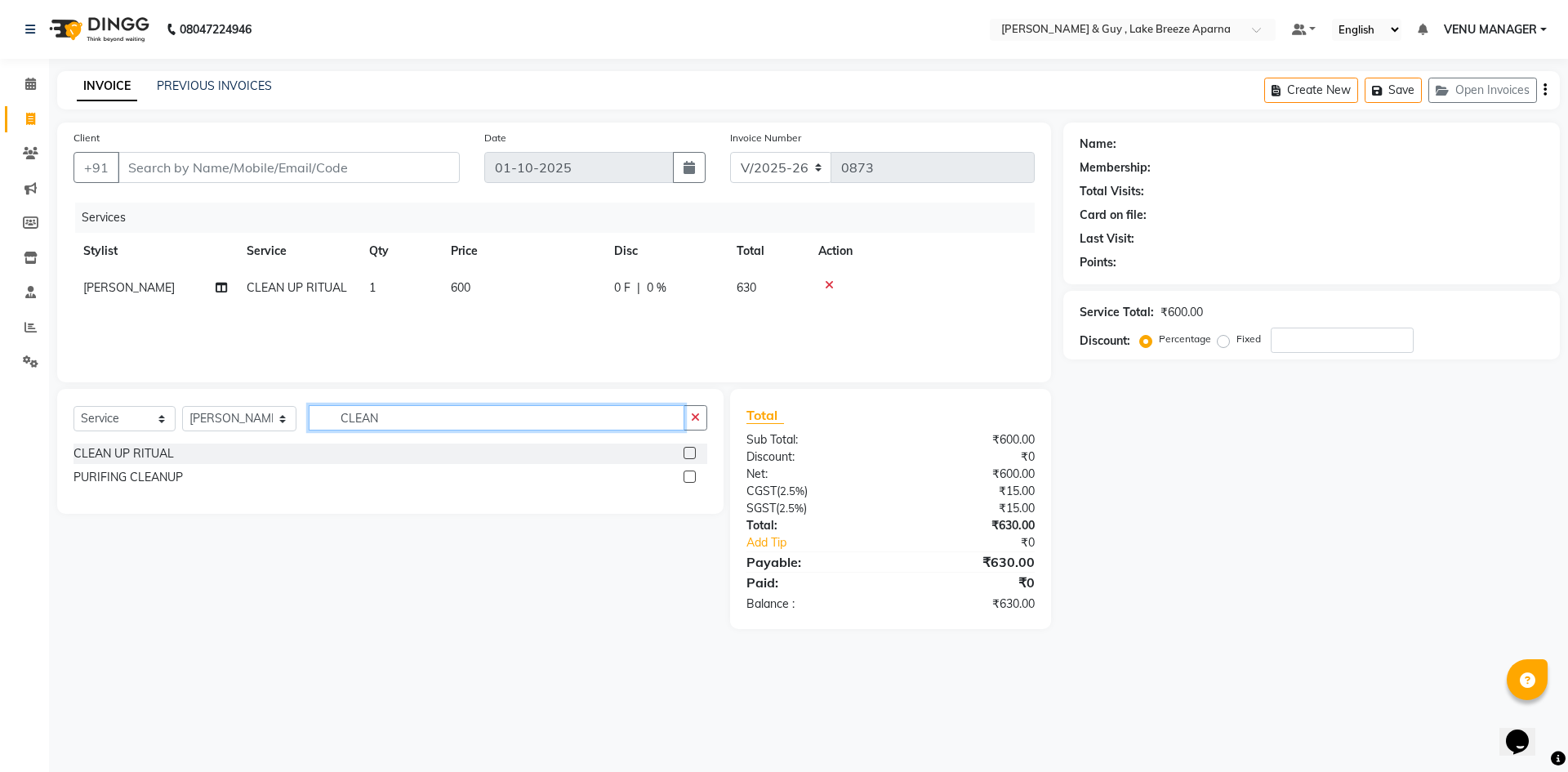
drag, startPoint x: 452, startPoint y: 428, endPoint x: 146, endPoint y: 492, distance: 312.6
click at [275, 475] on div "Select Service Product Membership Package Voucher Prepaid Gift Card Select Styl…" at bounding box center [390, 451] width 667 height 125
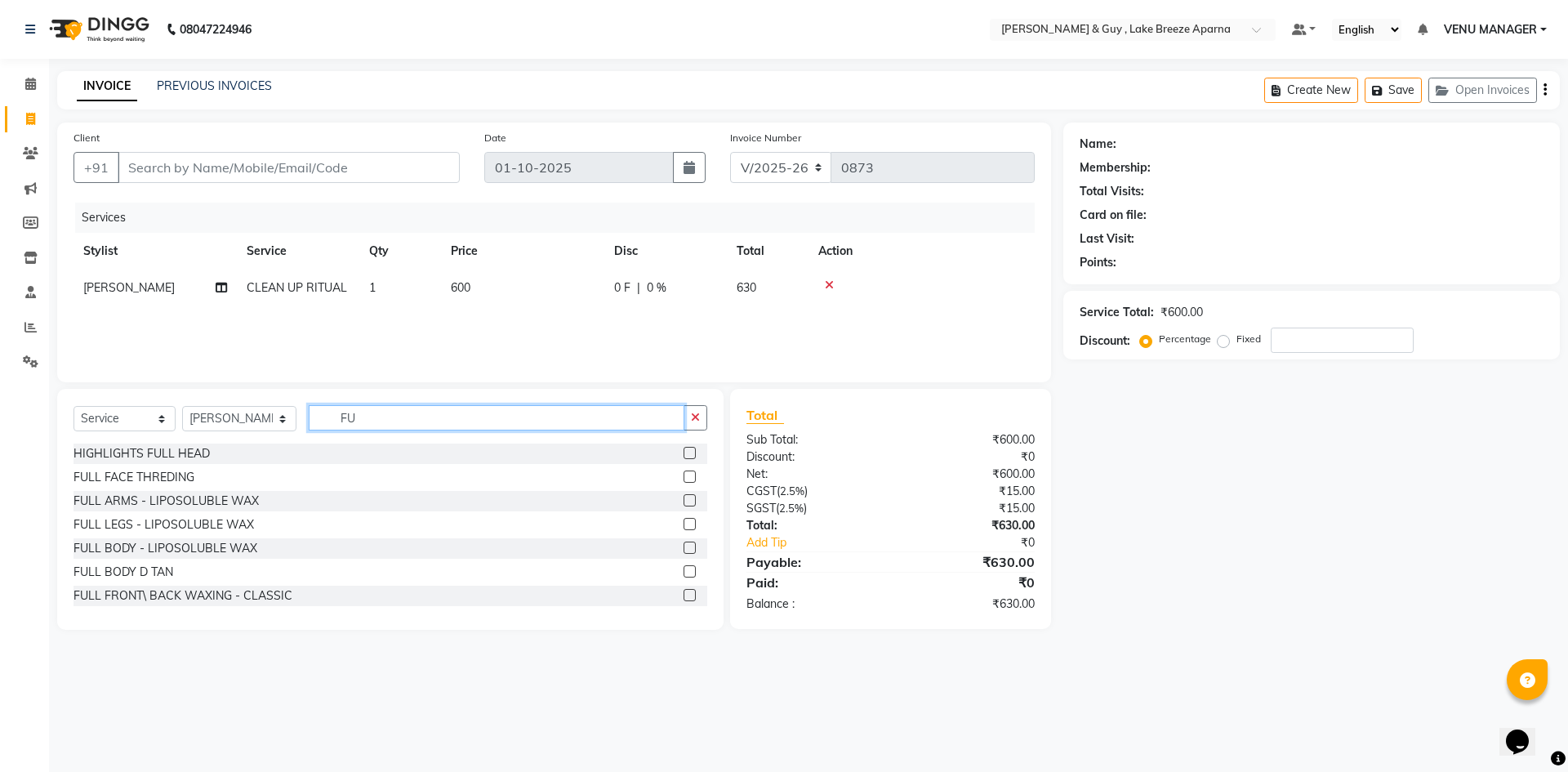
type input "F"
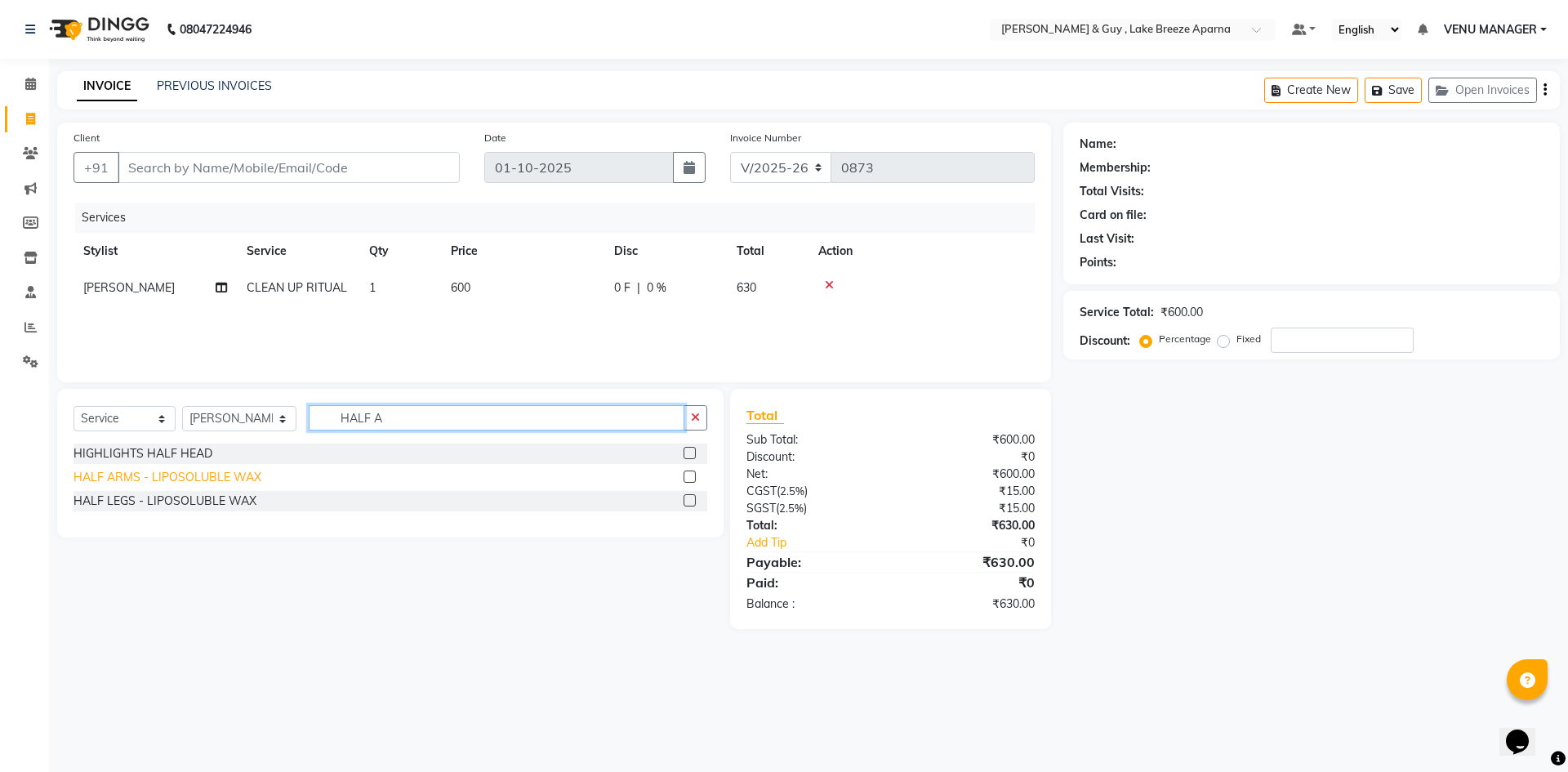
type input "HALF A"
click at [177, 470] on div "HALF ARMS - LIPOSOLUBLE WAX" at bounding box center [167, 477] width 188 height 17
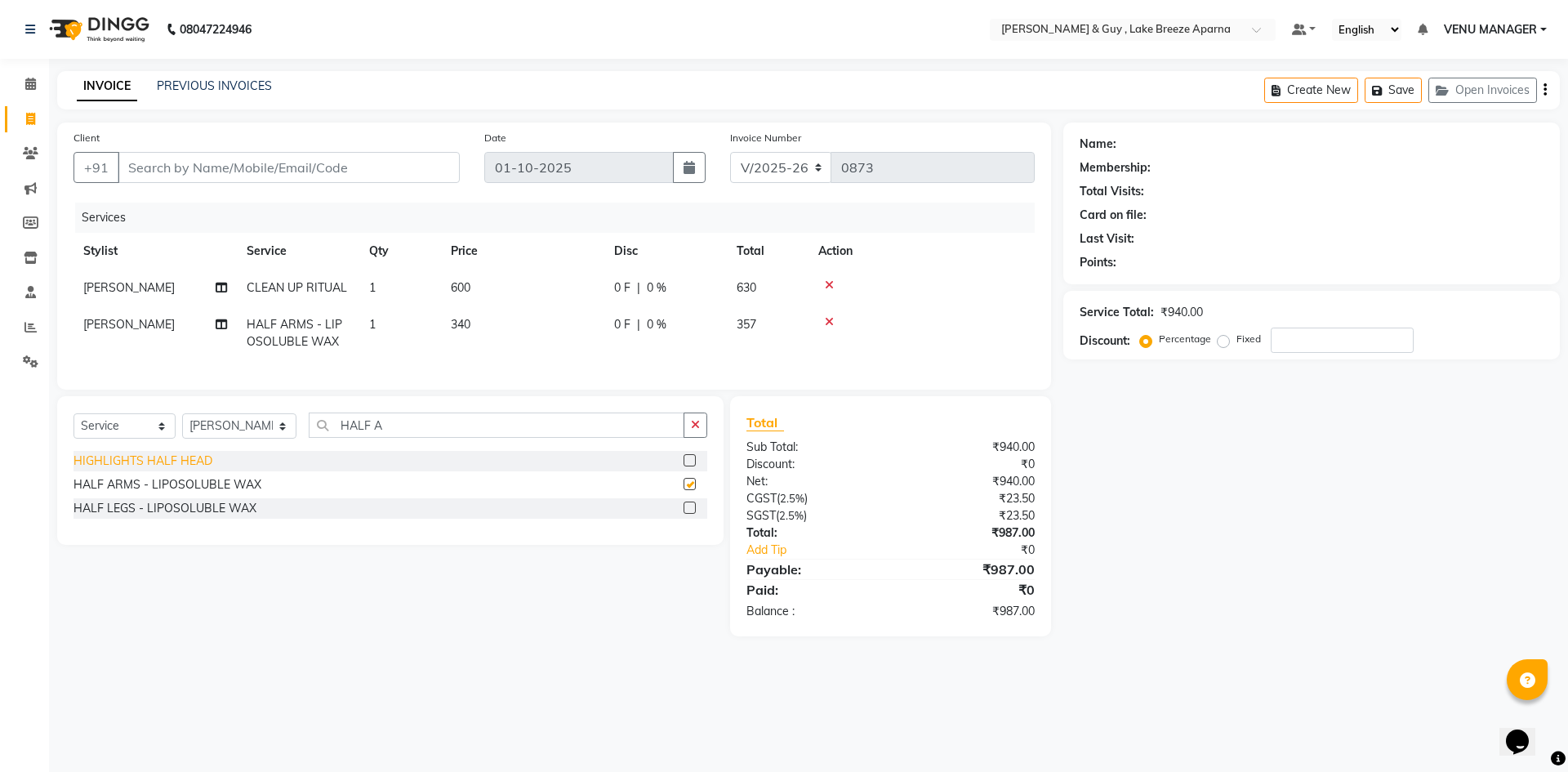
checkbox input "false"
click at [275, 169] on input "Client" at bounding box center [289, 167] width 342 height 31
type input "8"
type input "0"
type input "8862080428"
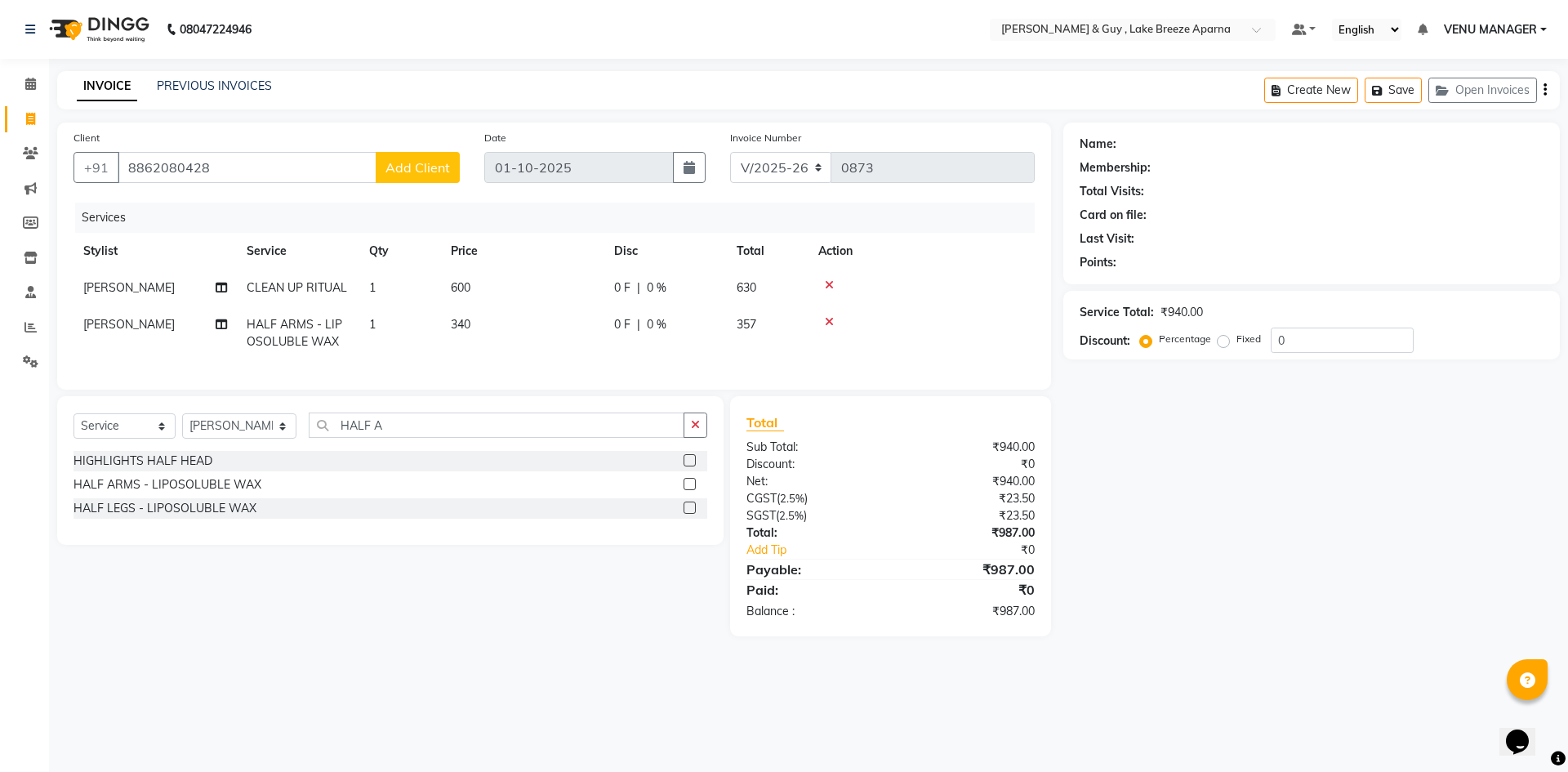
click at [396, 165] on span "Add Client" at bounding box center [418, 167] width 65 height 16
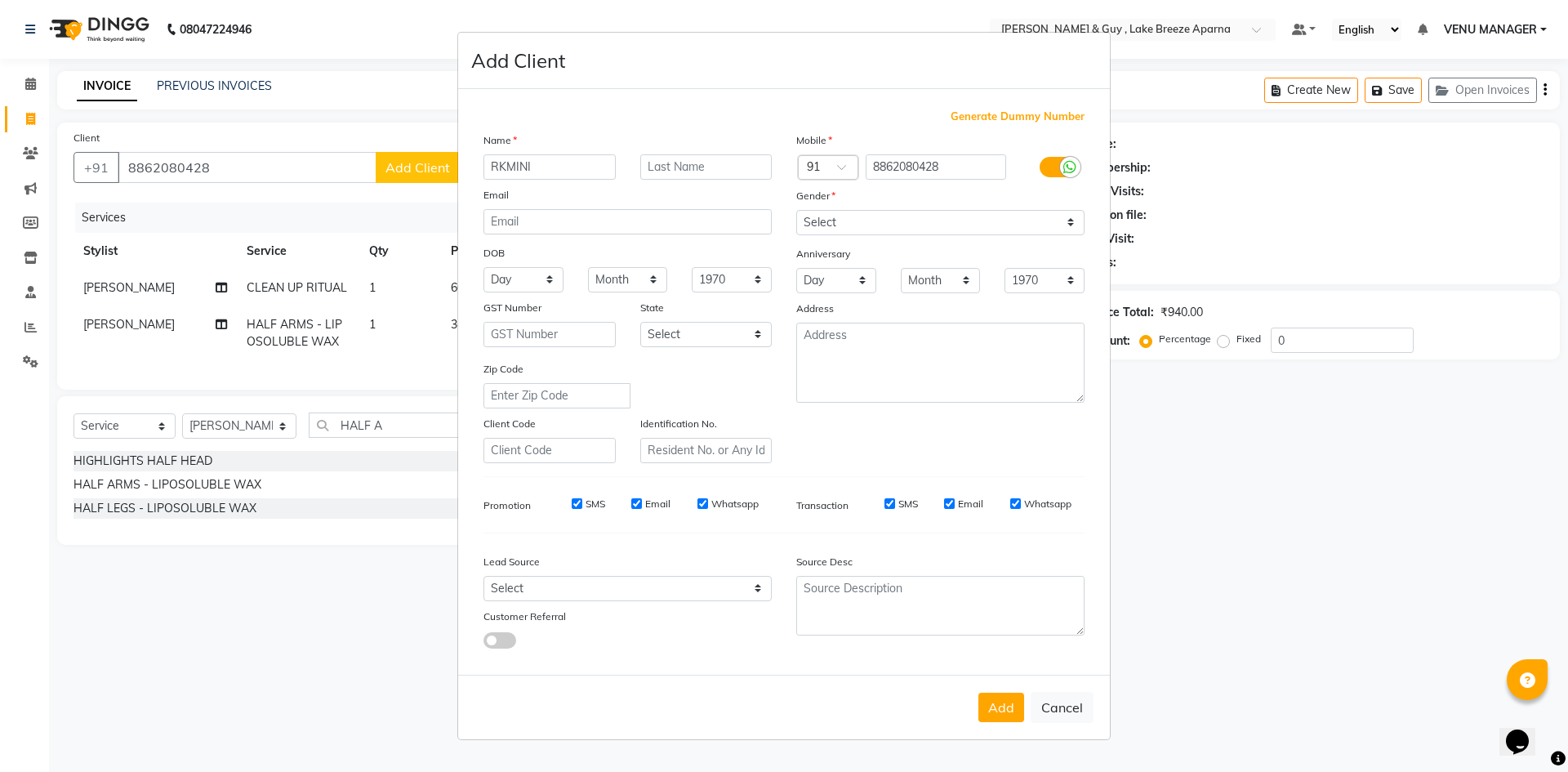
type input "RKMINI"
type input "I 401"
click at [933, 203] on div "Gender" at bounding box center [940, 198] width 312 height 23
click at [927, 214] on select "Select Male Female Other Prefer Not To Say" at bounding box center [940, 223] width 289 height 26
select select "female"
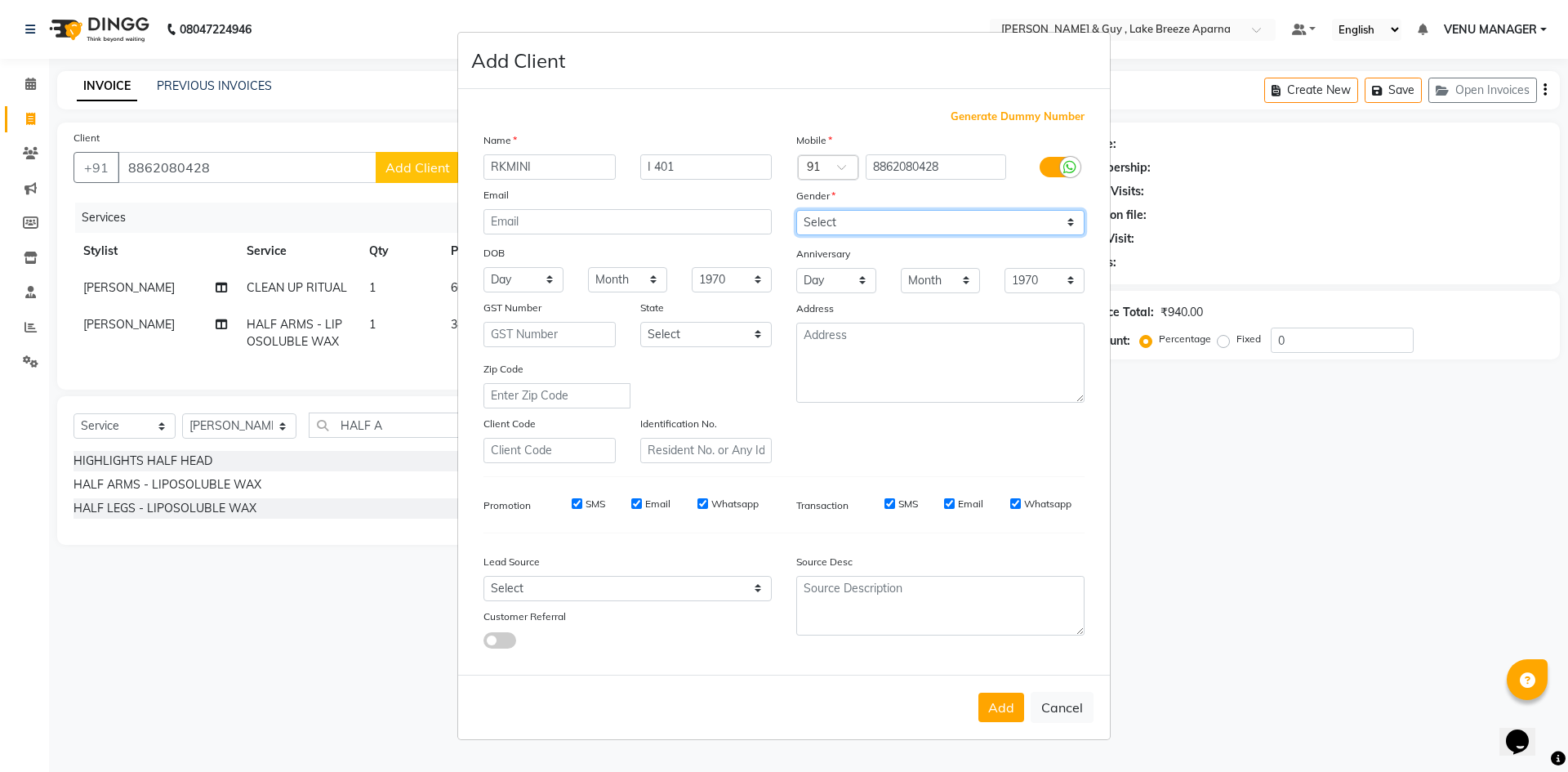
click at [796, 210] on select "Select Male Female Other Prefer Not To Say" at bounding box center [940, 223] width 289 height 26
click at [999, 716] on button "Add" at bounding box center [1001, 707] width 46 height 30
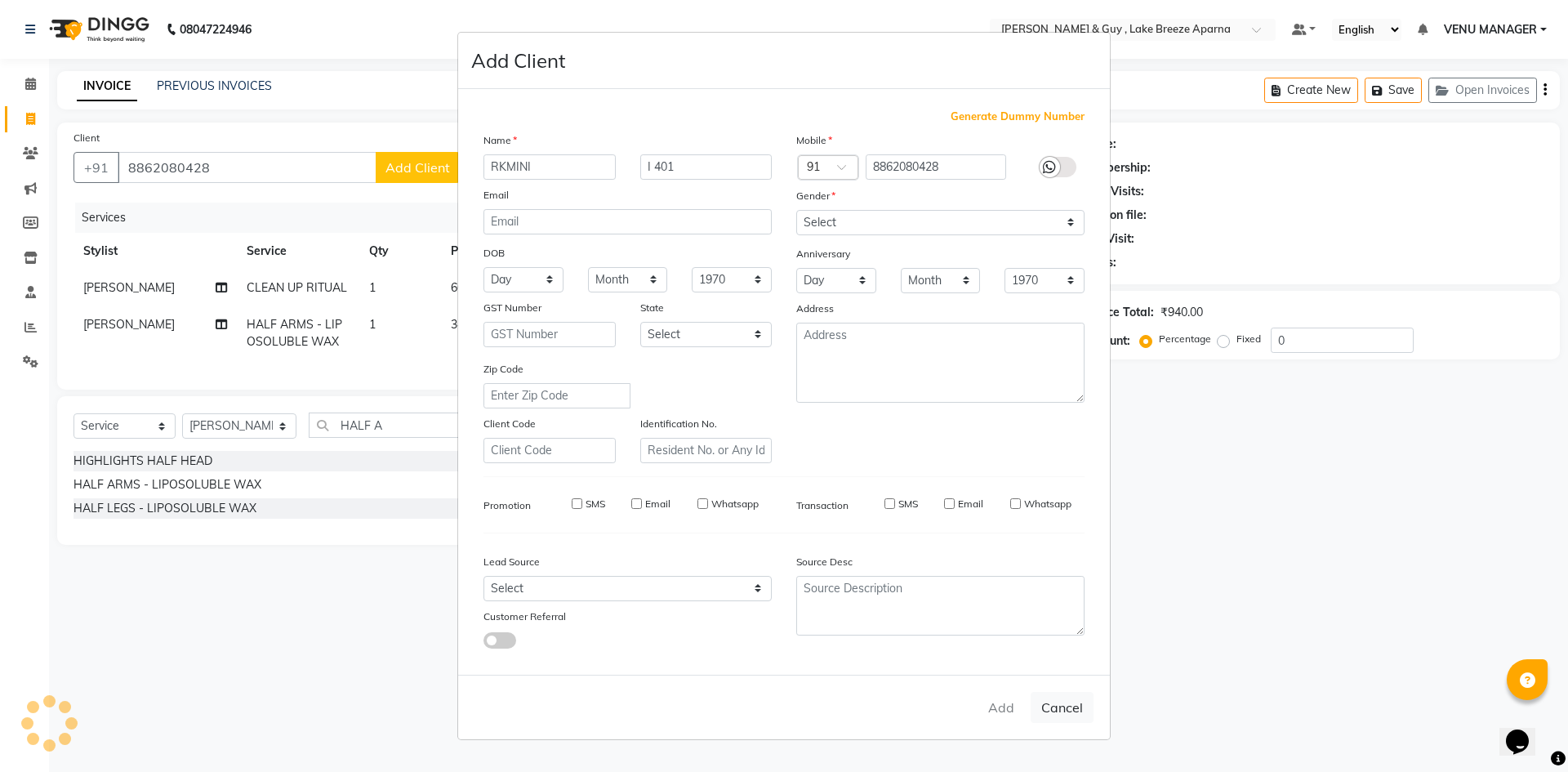
select select
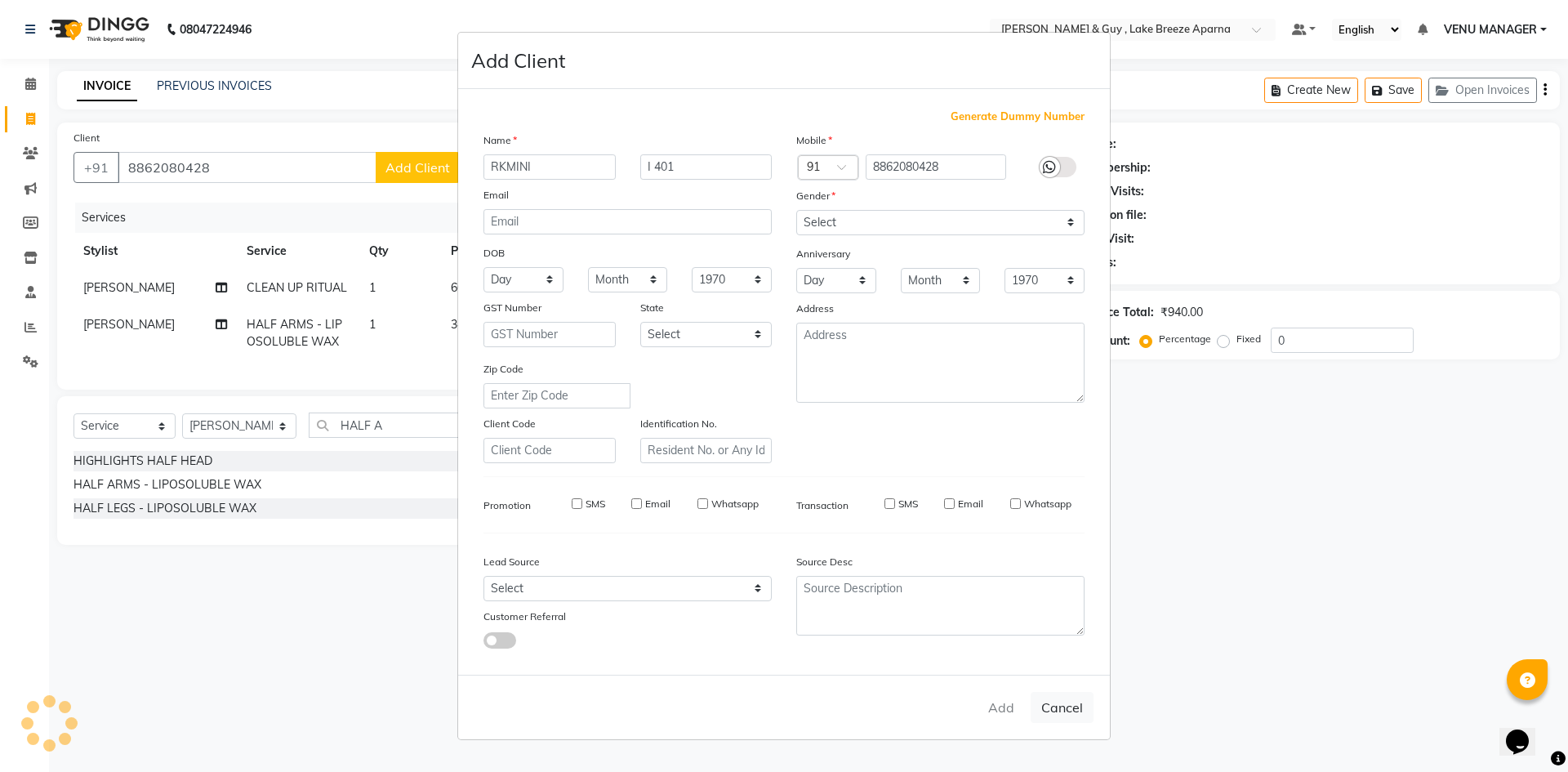
select select
checkbox input "false"
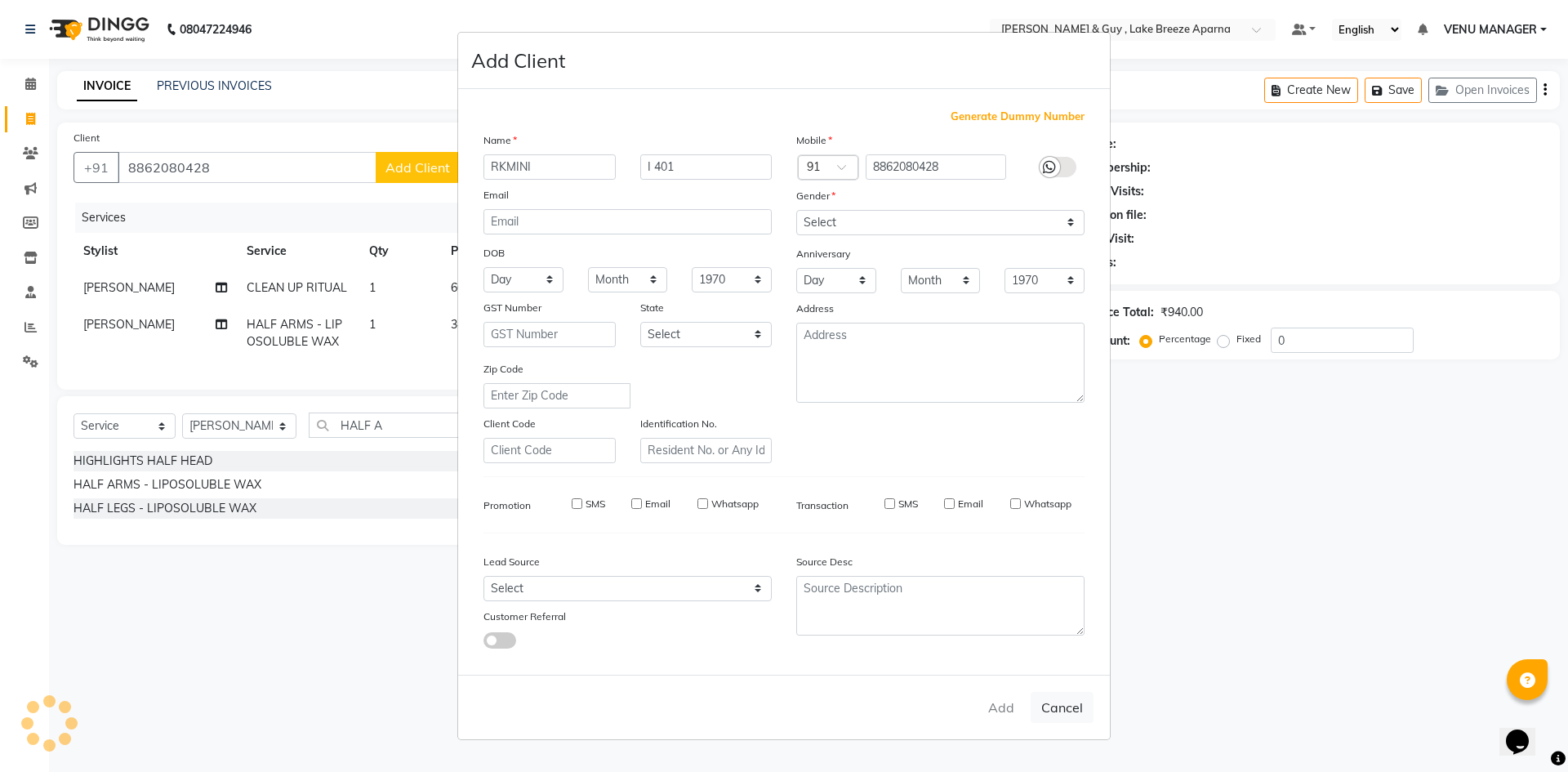
checkbox input "false"
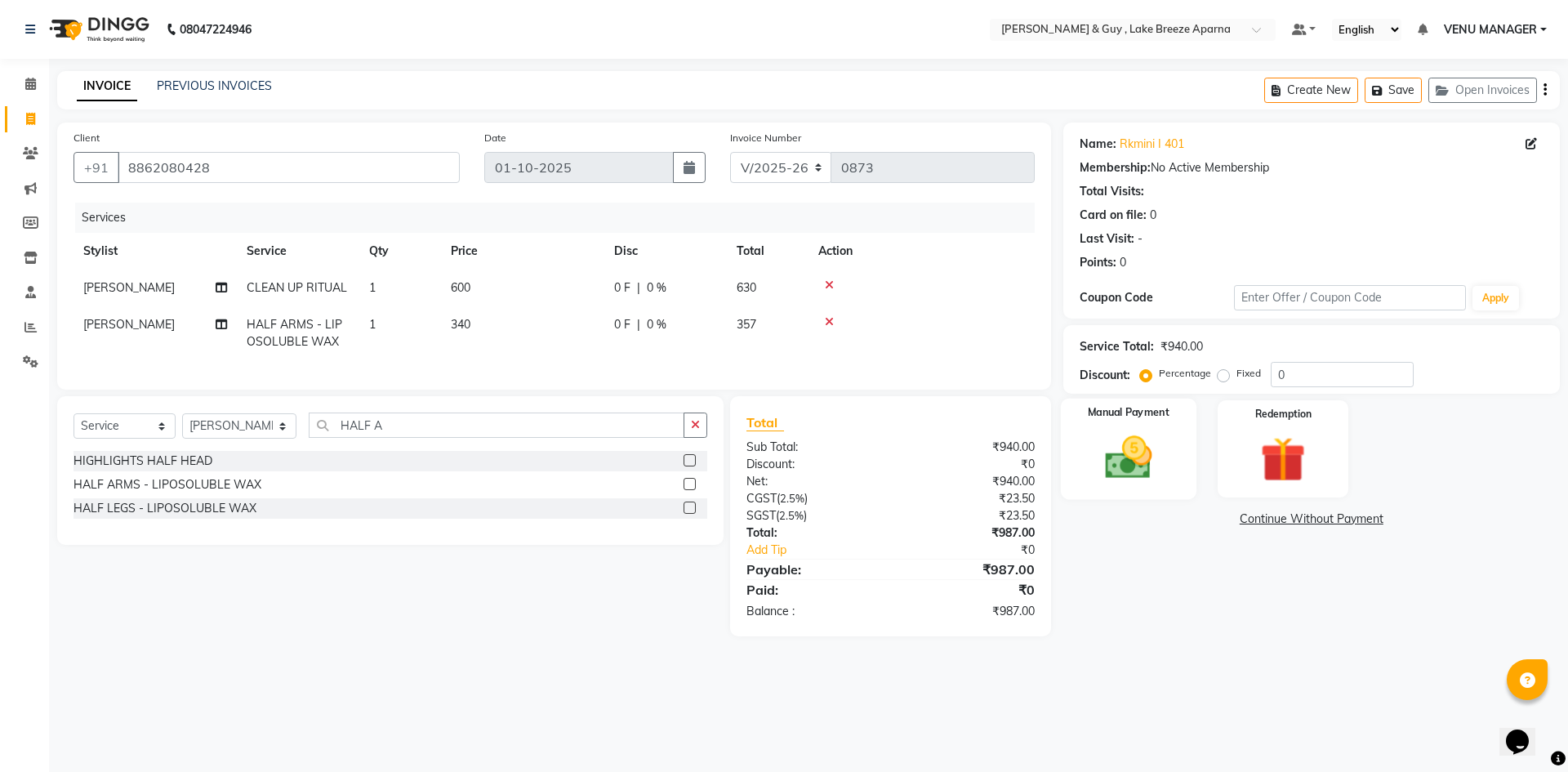
click at [1148, 467] on img at bounding box center [1128, 457] width 76 height 54
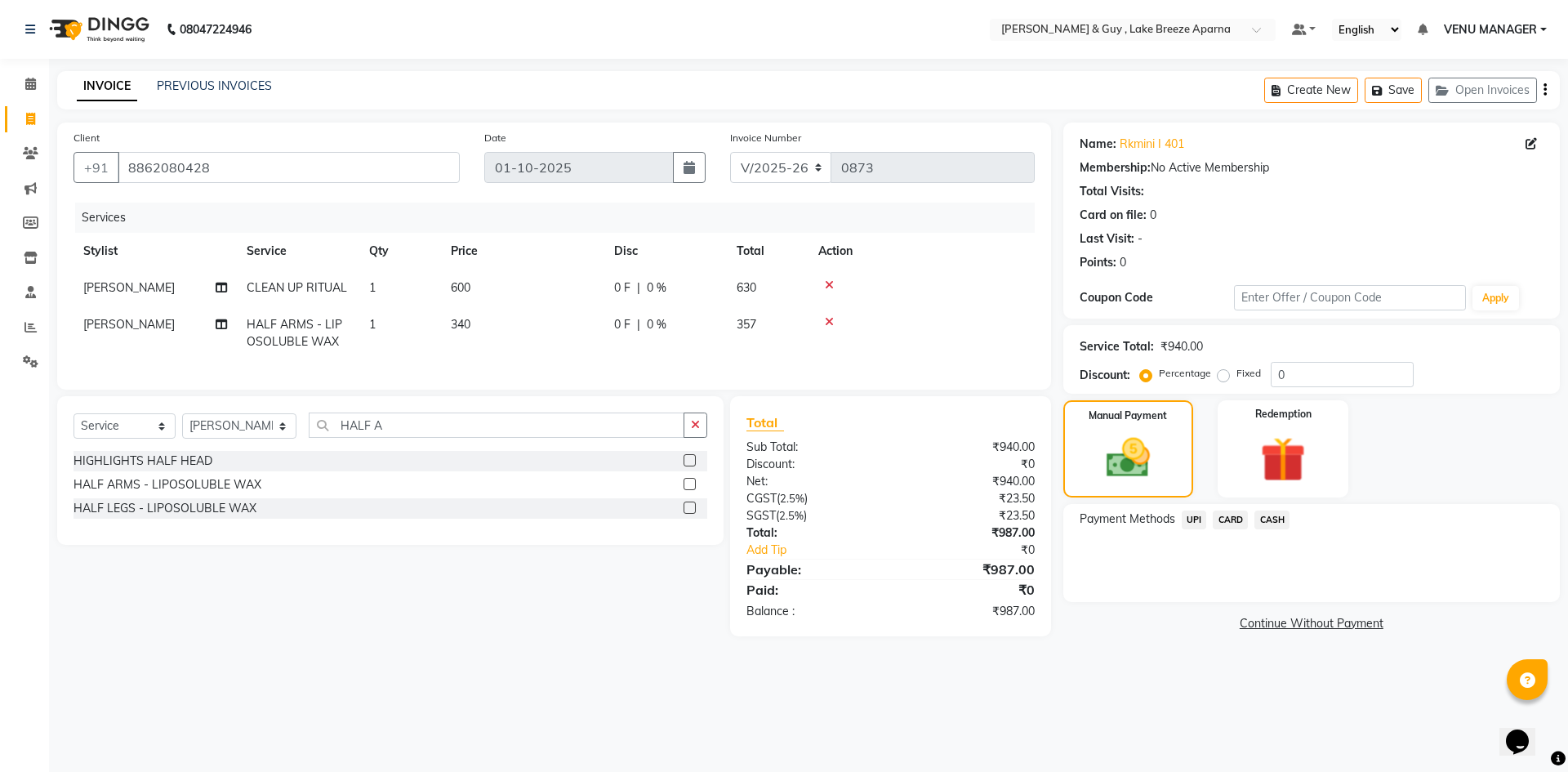
click at [1224, 512] on span "CARD" at bounding box center [1230, 520] width 35 height 19
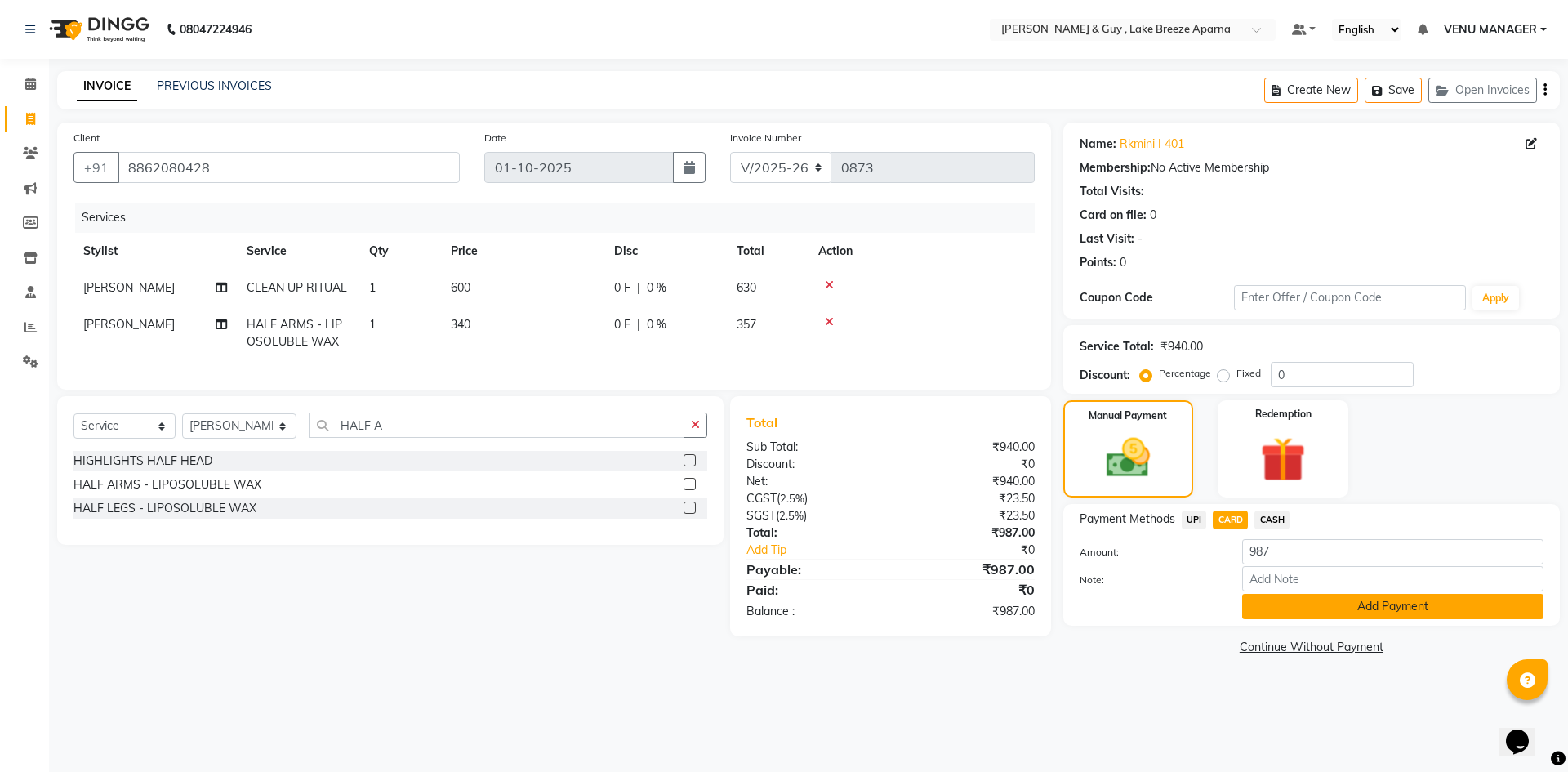
click at [1334, 598] on button "Add Payment" at bounding box center [1393, 606] width 301 height 26
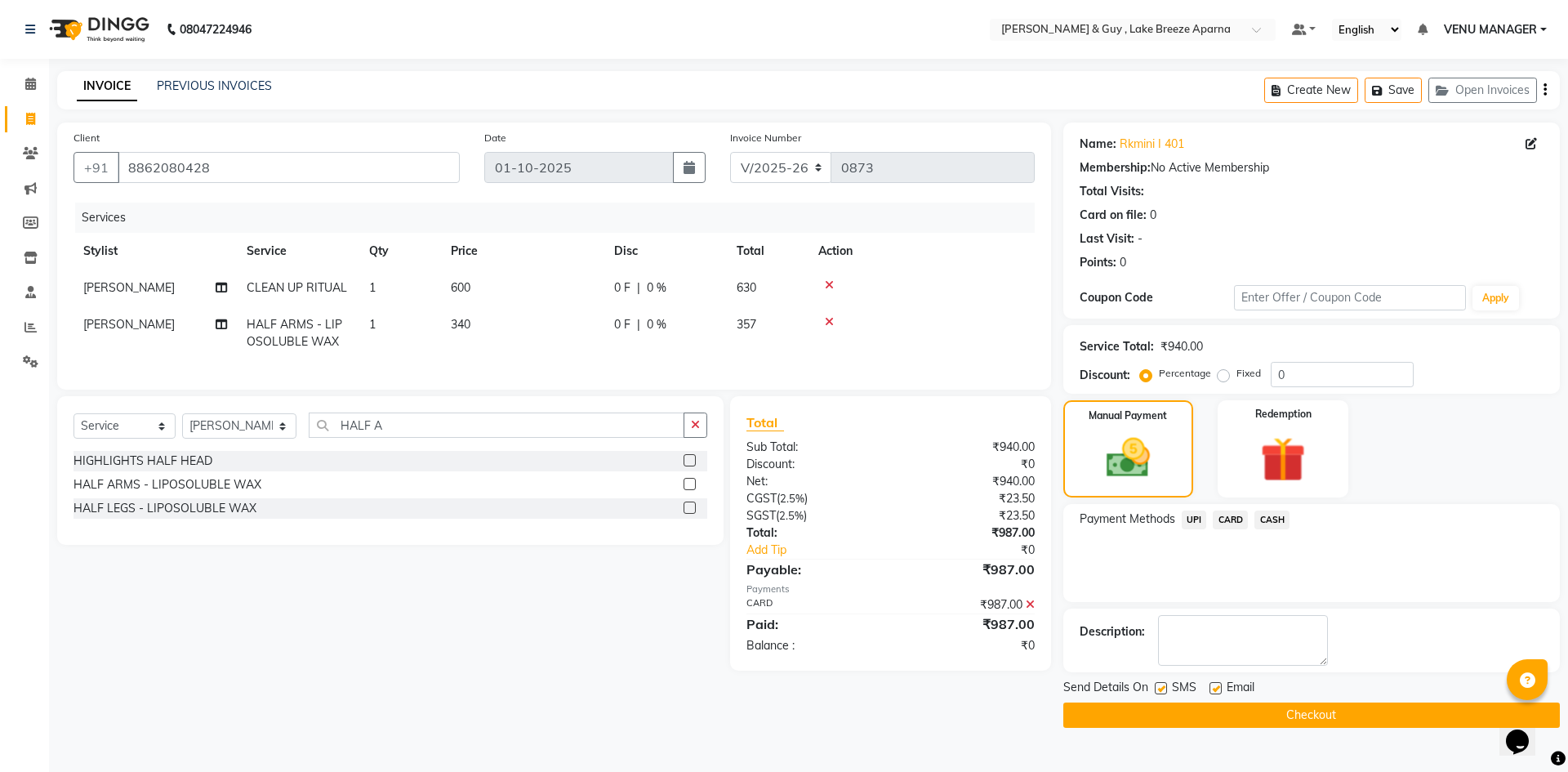
click at [1357, 706] on button "Checkout" at bounding box center [1311, 715] width 496 height 26
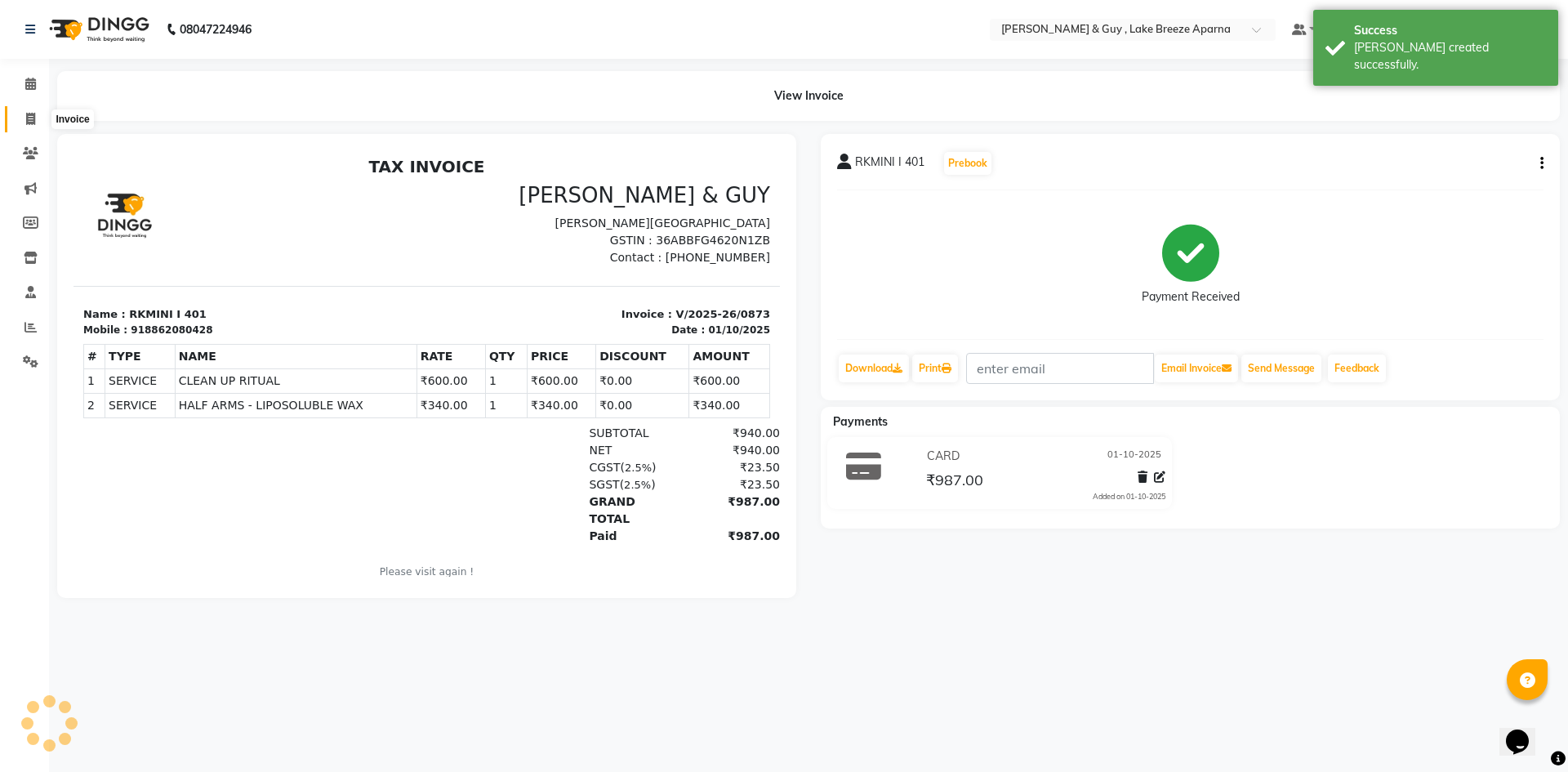
click at [37, 121] on span at bounding box center [31, 120] width 29 height 19
select select "service"
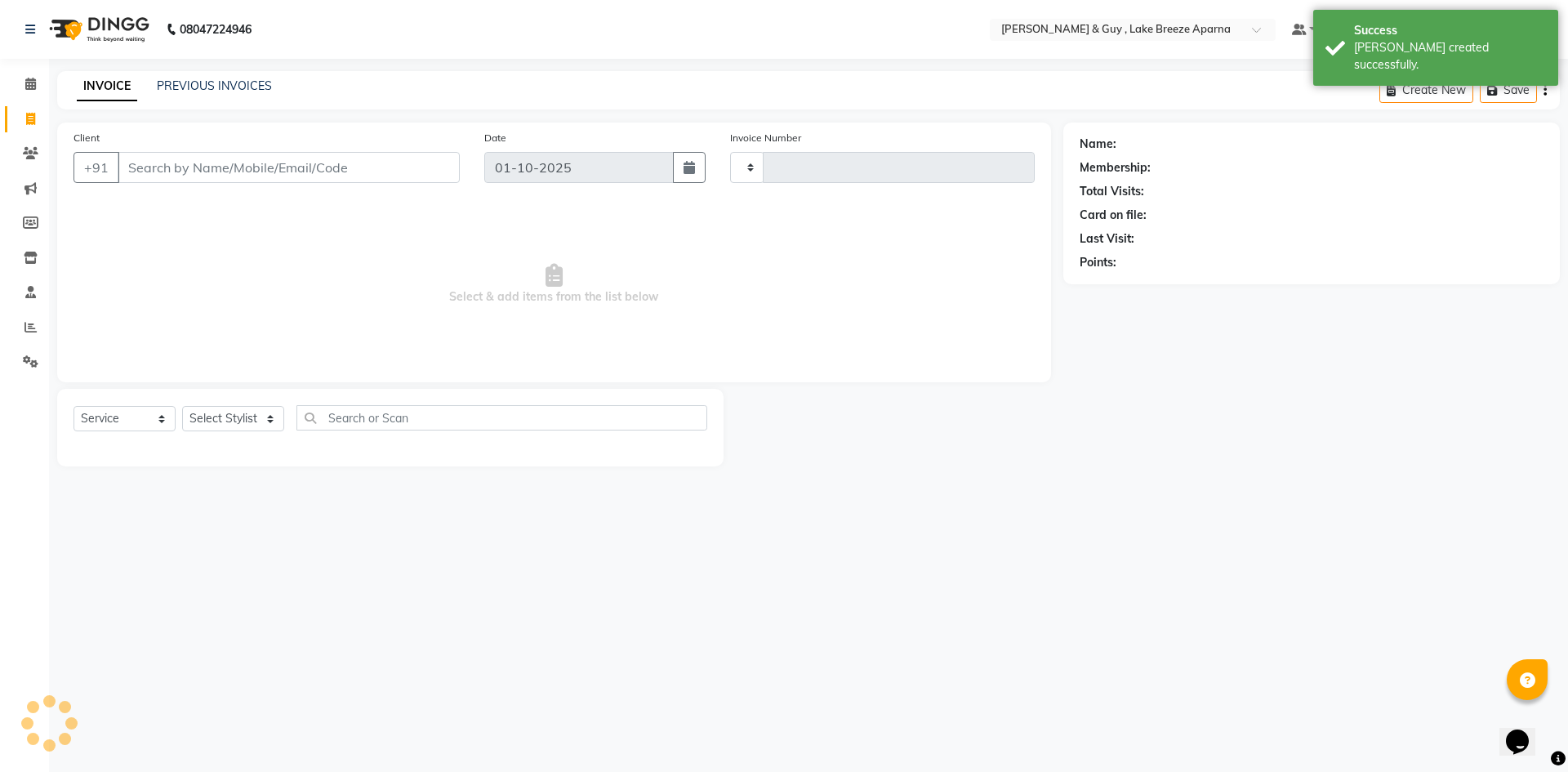
type input "0874"
select select "8690"
click at [245, 422] on select "Select Stylist ANAS ASLAM DANISH HANISHA MANAGER LAXMI RIMA RINKU SALMAN SHANVI…" at bounding box center [239, 419] width 114 height 26
select select "87993"
click at [182, 406] on select "Select Stylist ANAS ASLAM DANISH HANISHA MANAGER LAXMI RIMA RINKU SALMAN SHANVI…" at bounding box center [239, 419] width 114 height 26
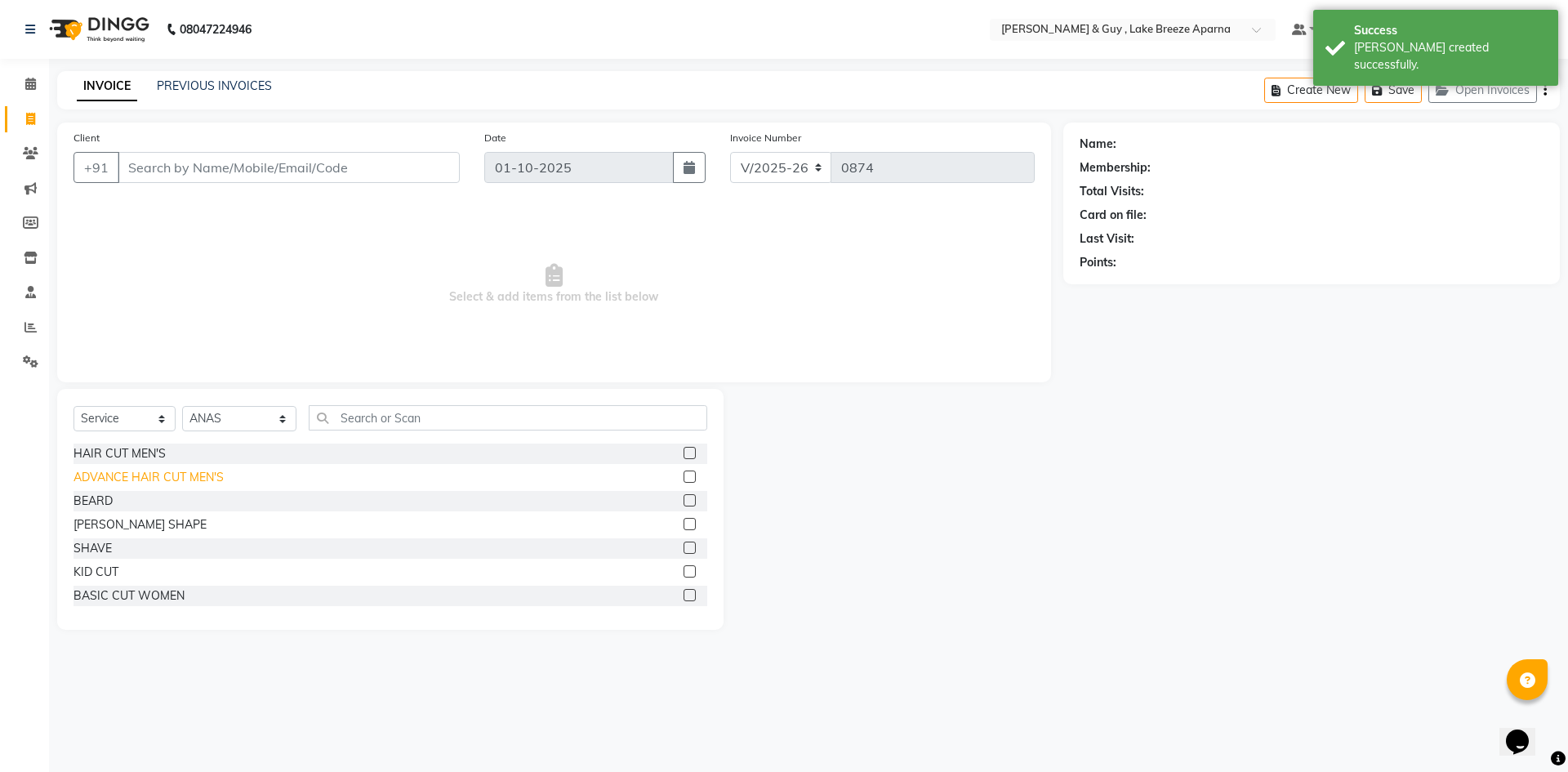
click at [191, 479] on div "ADVANCE HAIR CUT MEN'S" at bounding box center [148, 477] width 151 height 17
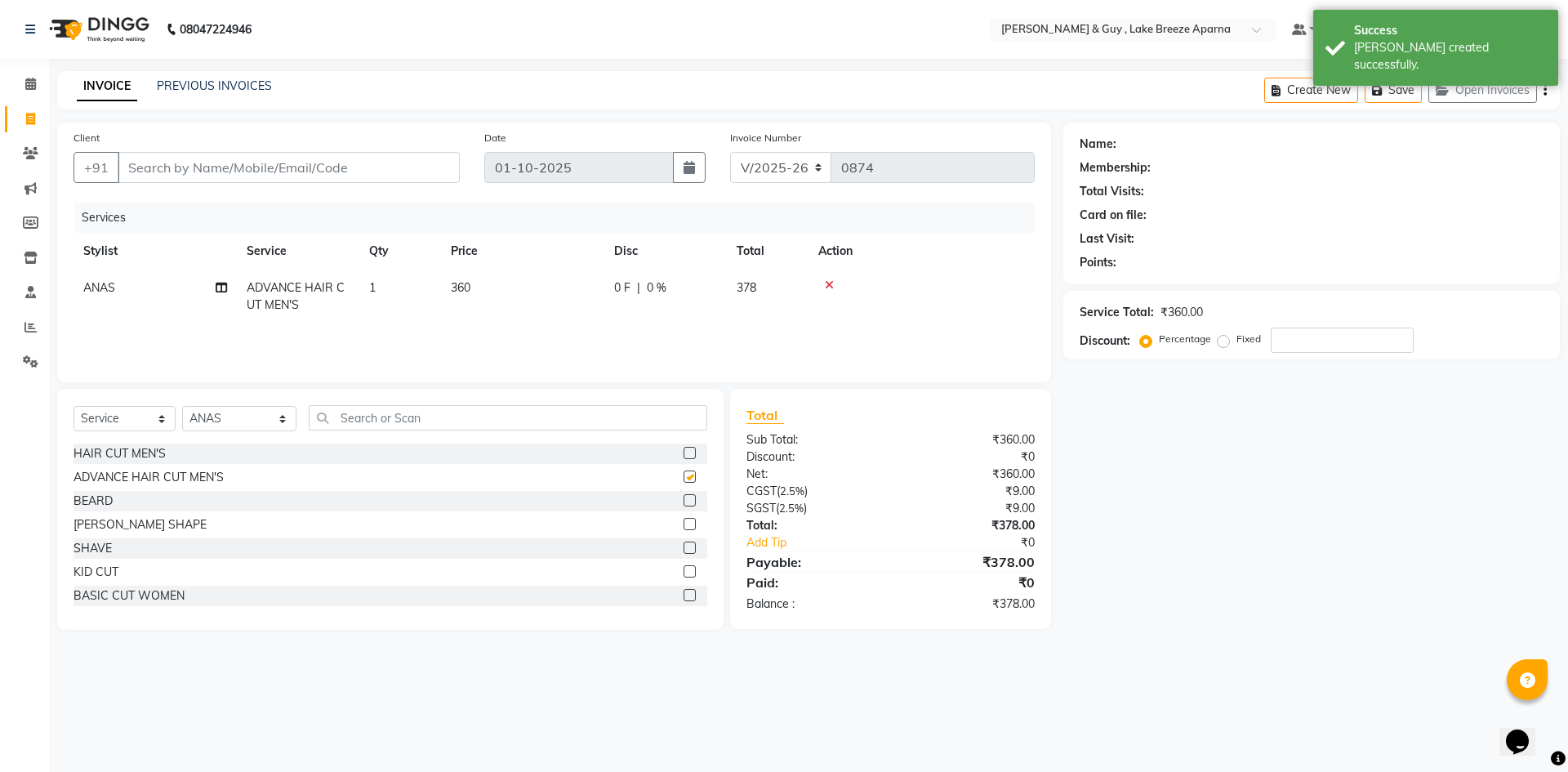
checkbox input "false"
click at [219, 425] on select "Select Stylist ANAS ASLAM DANISH HANISHA MANAGER LAXMI RIMA RINKU SALMAN SHANVI…" at bounding box center [239, 419] width 114 height 26
select select "87996"
click at [182, 406] on select "Select Stylist ANAS ASLAM DANISH HANISHA MANAGER LAXMI RIMA RINKU SALMAN SHANVI…" at bounding box center [239, 419] width 114 height 26
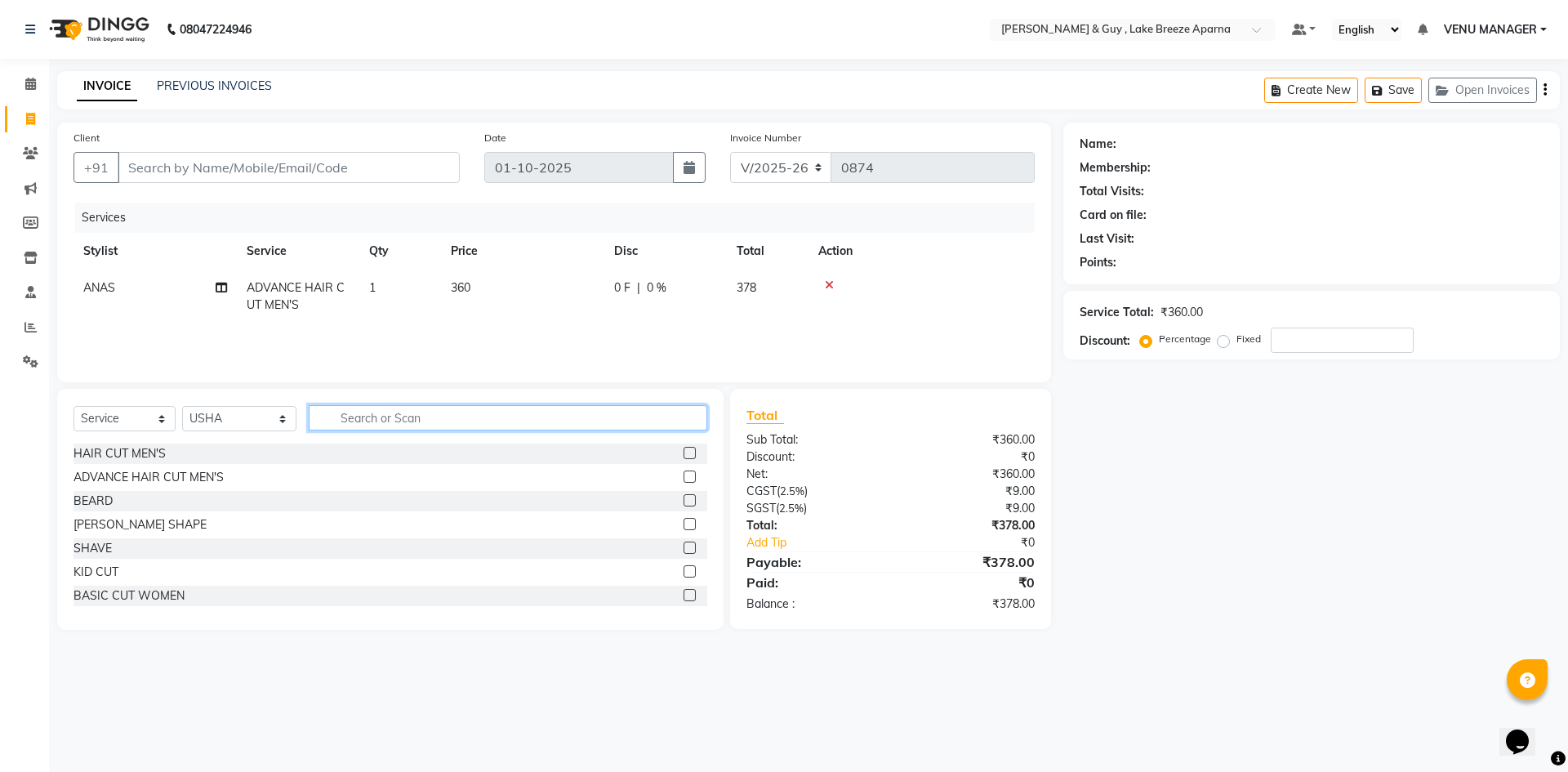
click at [379, 405] on input "text" at bounding box center [508, 418] width 398 height 26
type input "I"
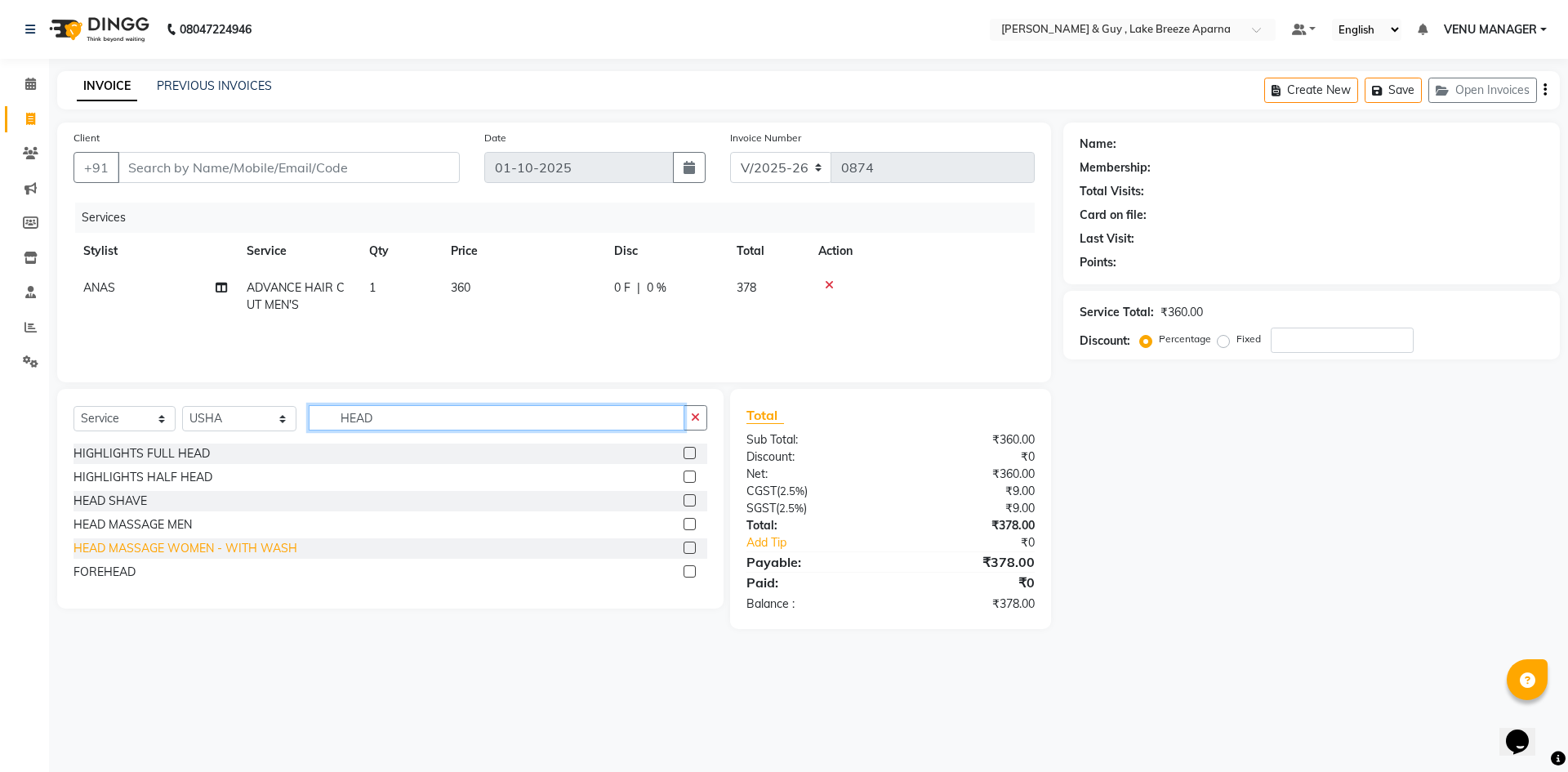
type input "HEAD"
click at [266, 540] on div "HEAD MASSAGE WOMEN - WITH WASH" at bounding box center [185, 548] width 224 height 17
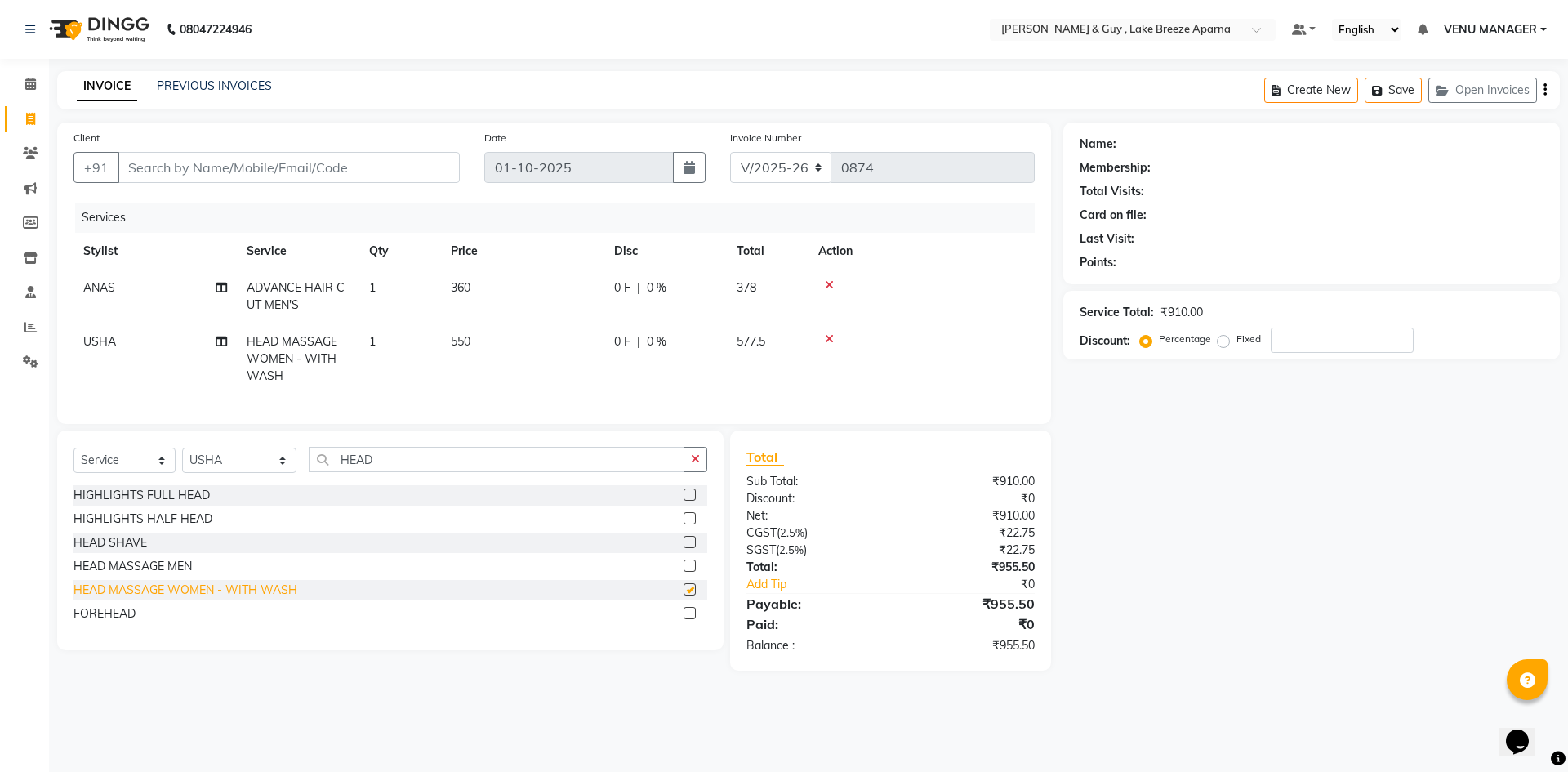
checkbox input "false"
drag, startPoint x: 390, startPoint y: 473, endPoint x: 0, endPoint y: 454, distance: 390.5
click at [79, 483] on div "Select Service Product Membership Package Voucher Prepaid Gift Card Select Styl…" at bounding box center [390, 466] width 633 height 38
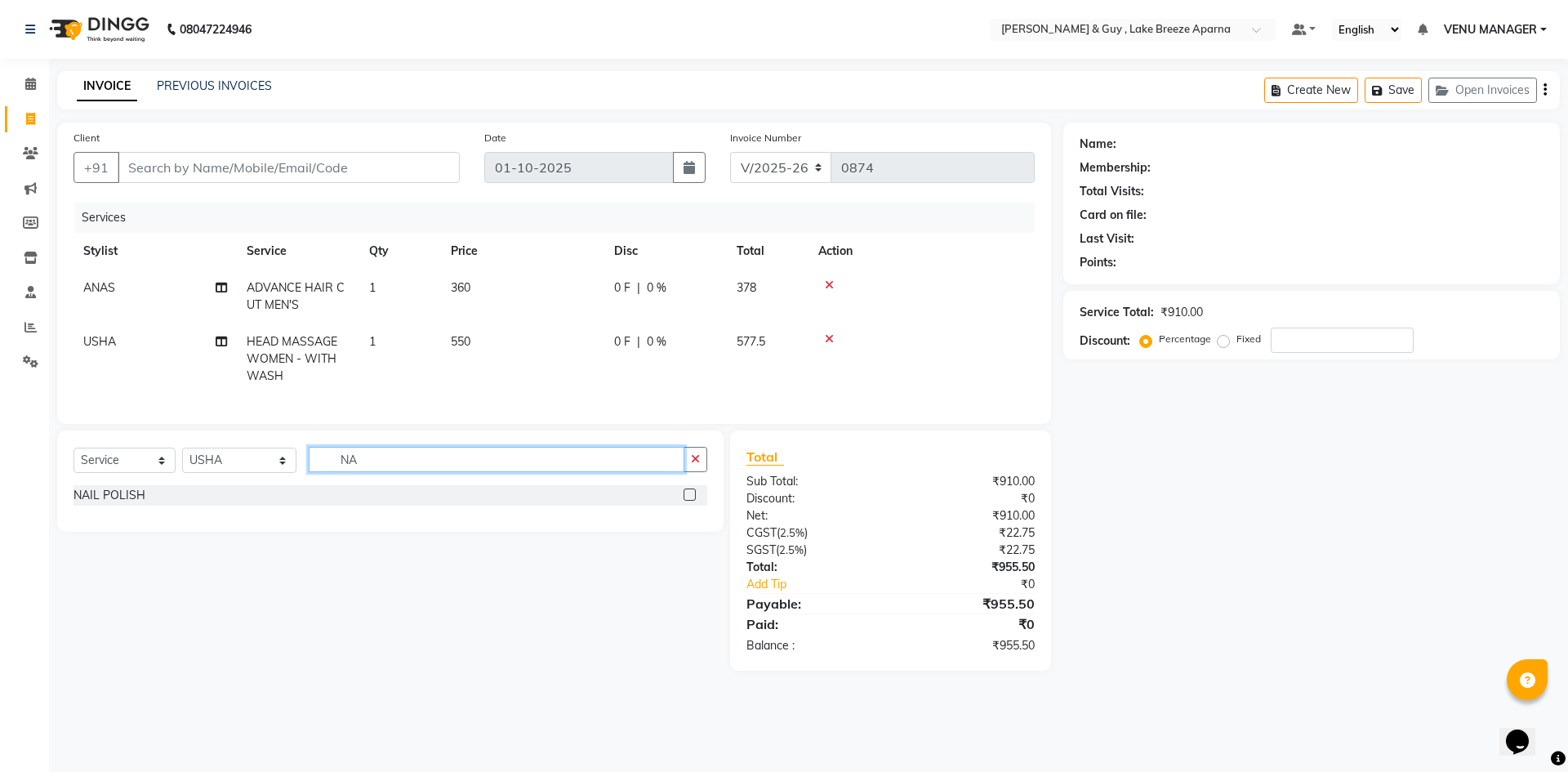
type input "N"
type input "CUT"
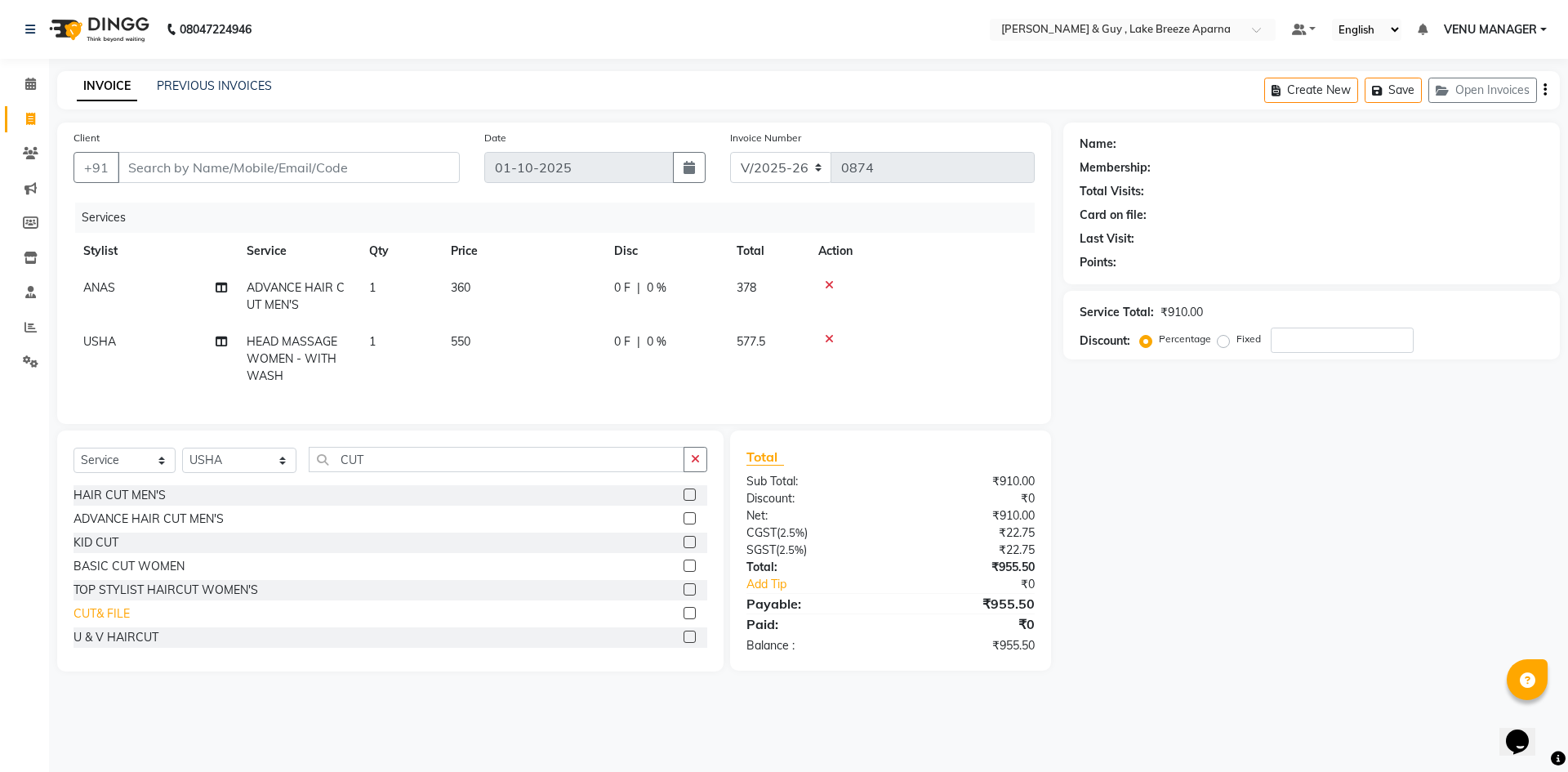
click at [96, 622] on div "CUT& FILE" at bounding box center [101, 614] width 56 height 17
checkbox input "false"
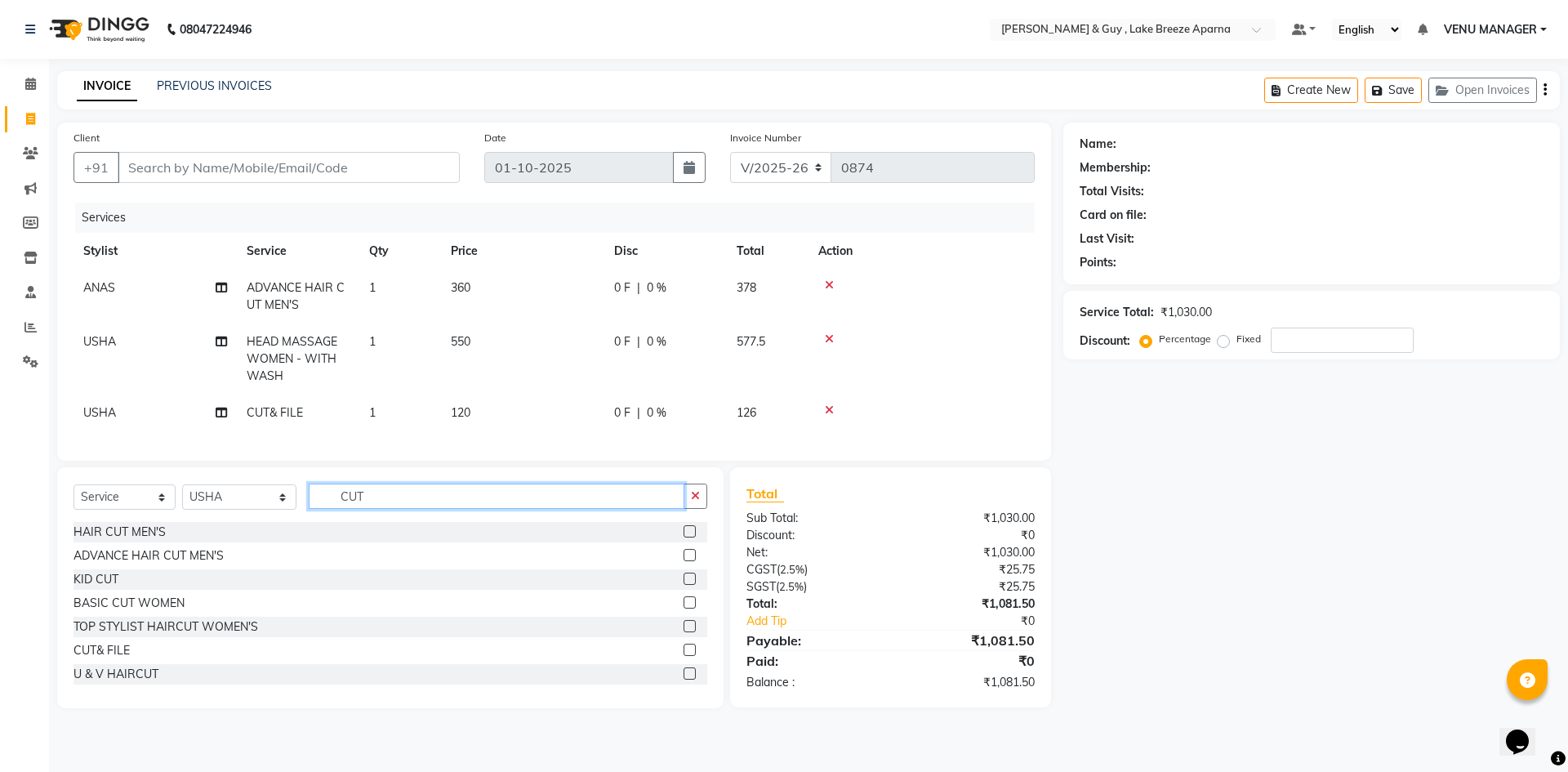
drag, startPoint x: 364, startPoint y: 515, endPoint x: 116, endPoint y: 499, distance: 248.5
click at [219, 512] on div "Select Service Product Membership Package Voucher Prepaid Gift Card Select Styl…" at bounding box center [390, 502] width 633 height 38
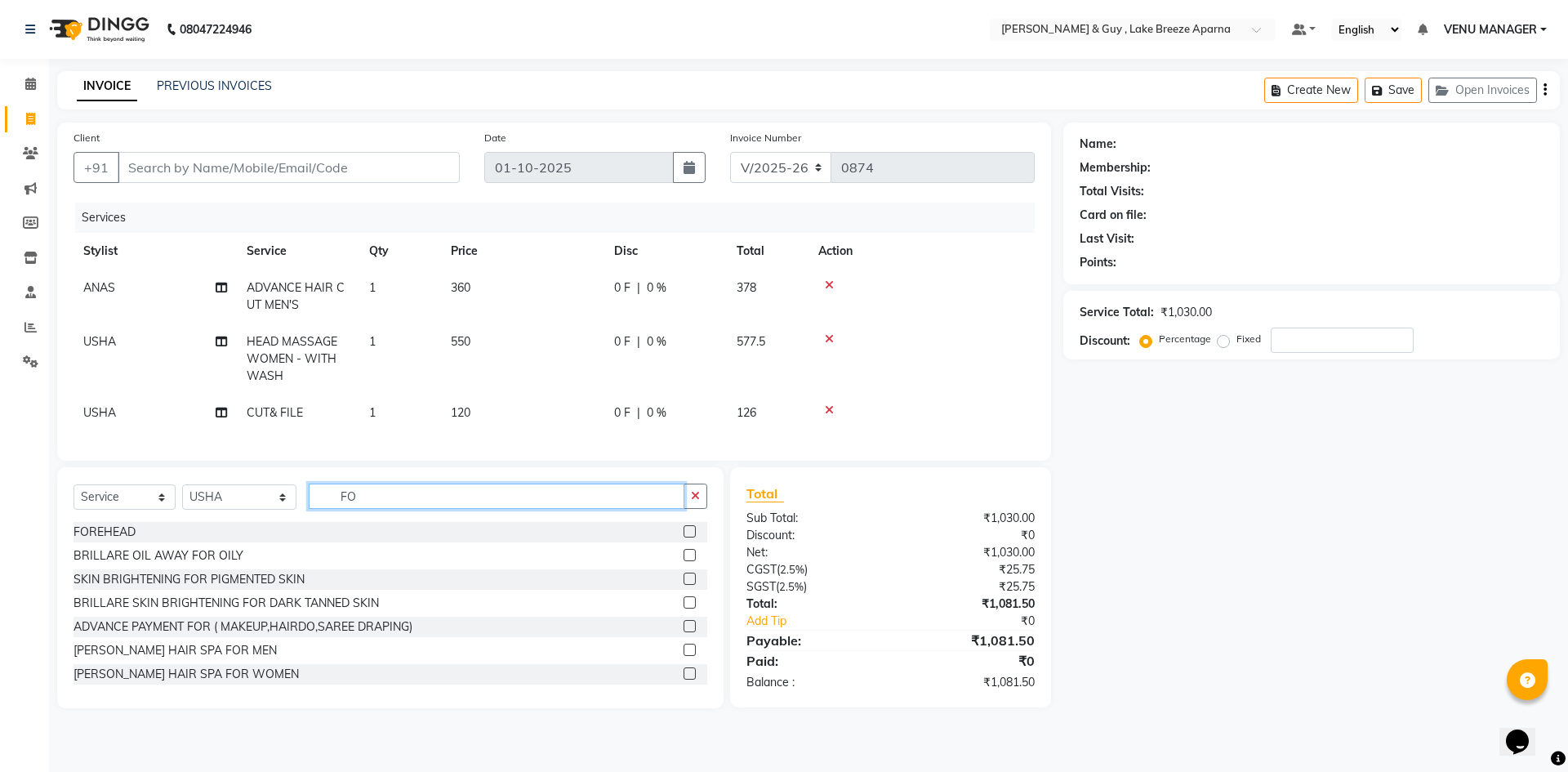
type input "F"
type input "R"
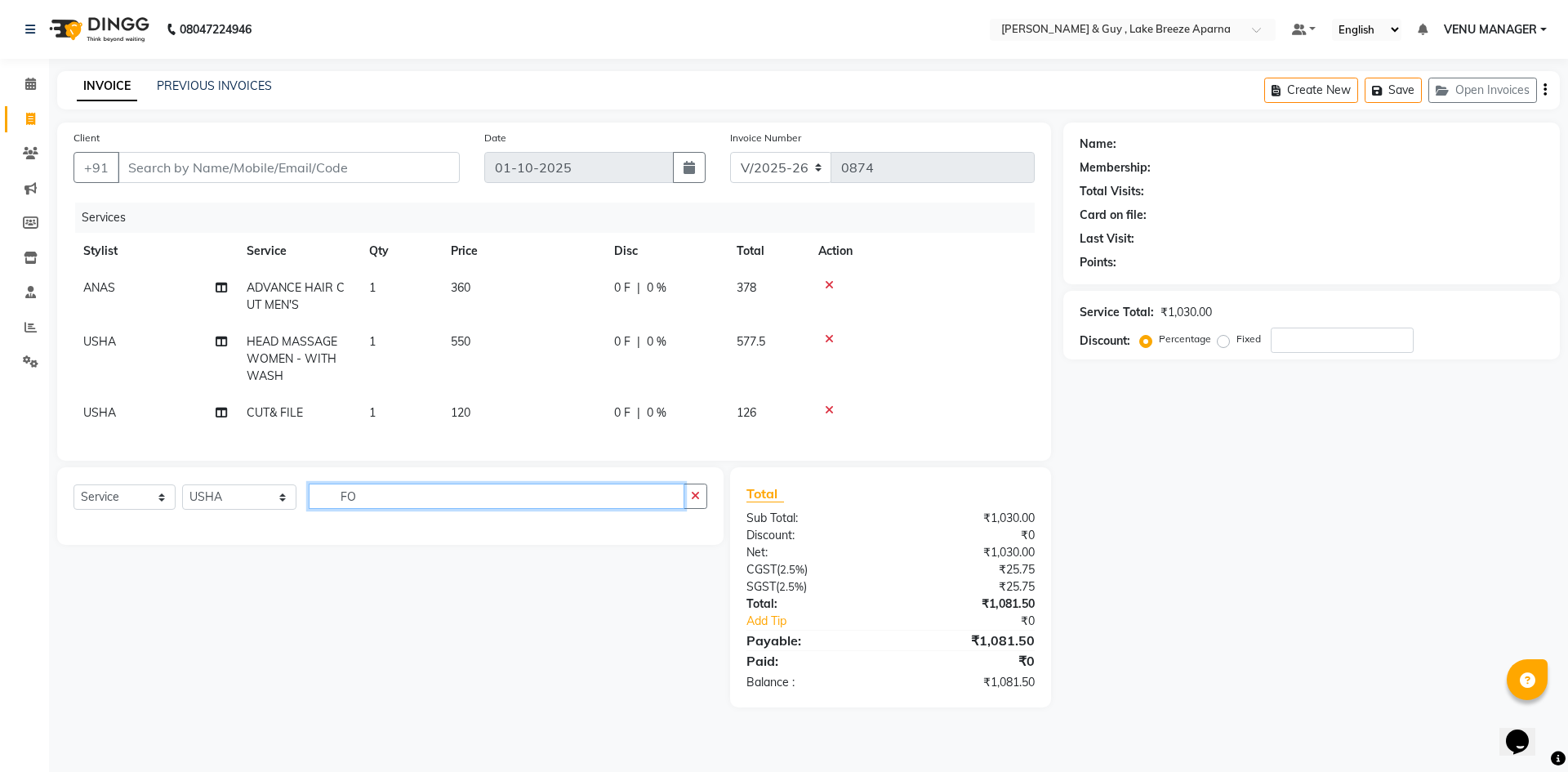
type input "F"
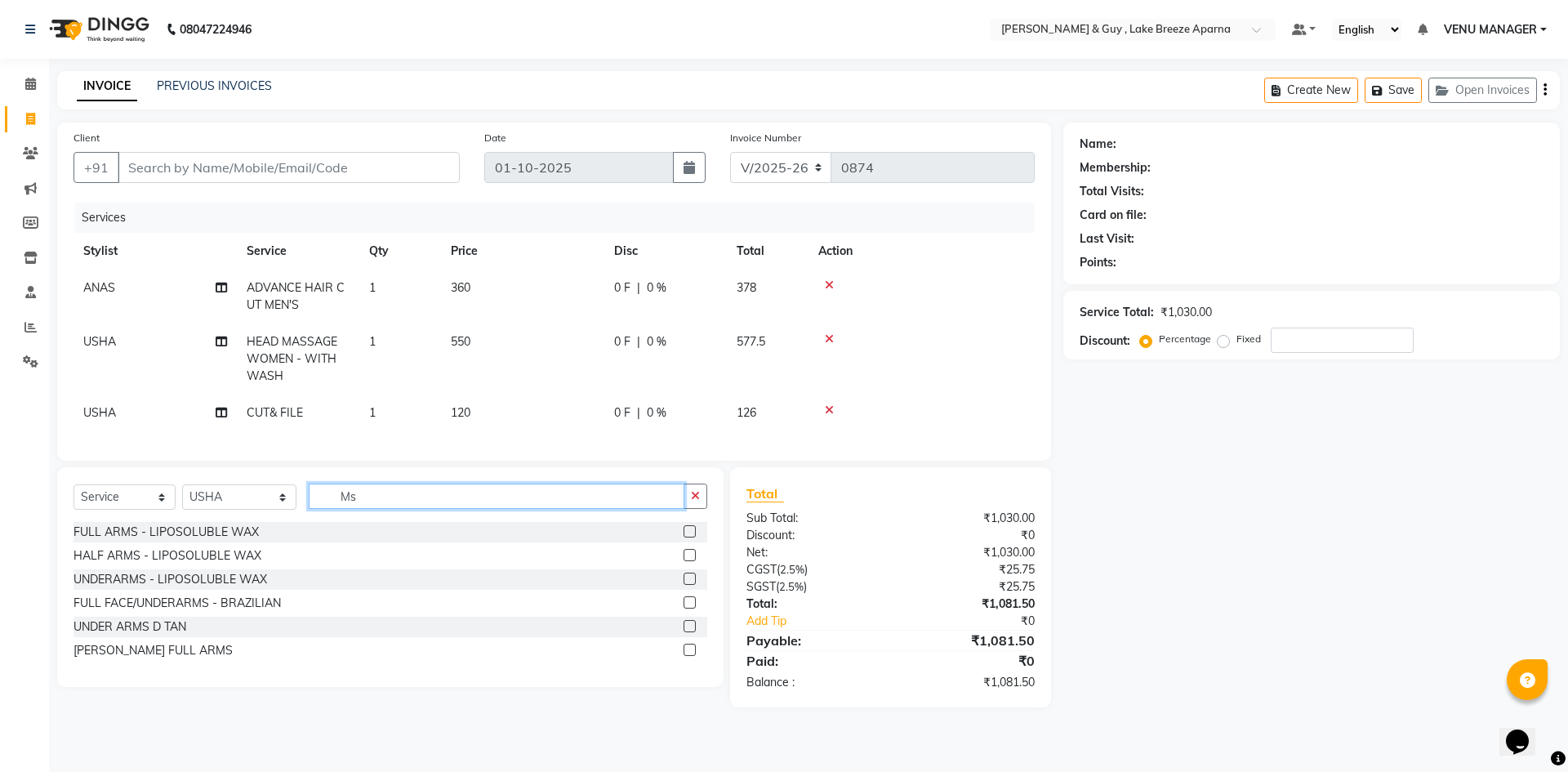
type input "M"
type input "MASSA"
click at [115, 587] on div "FEET MASSAGE - 20MINS" at bounding box center [142, 580] width 138 height 17
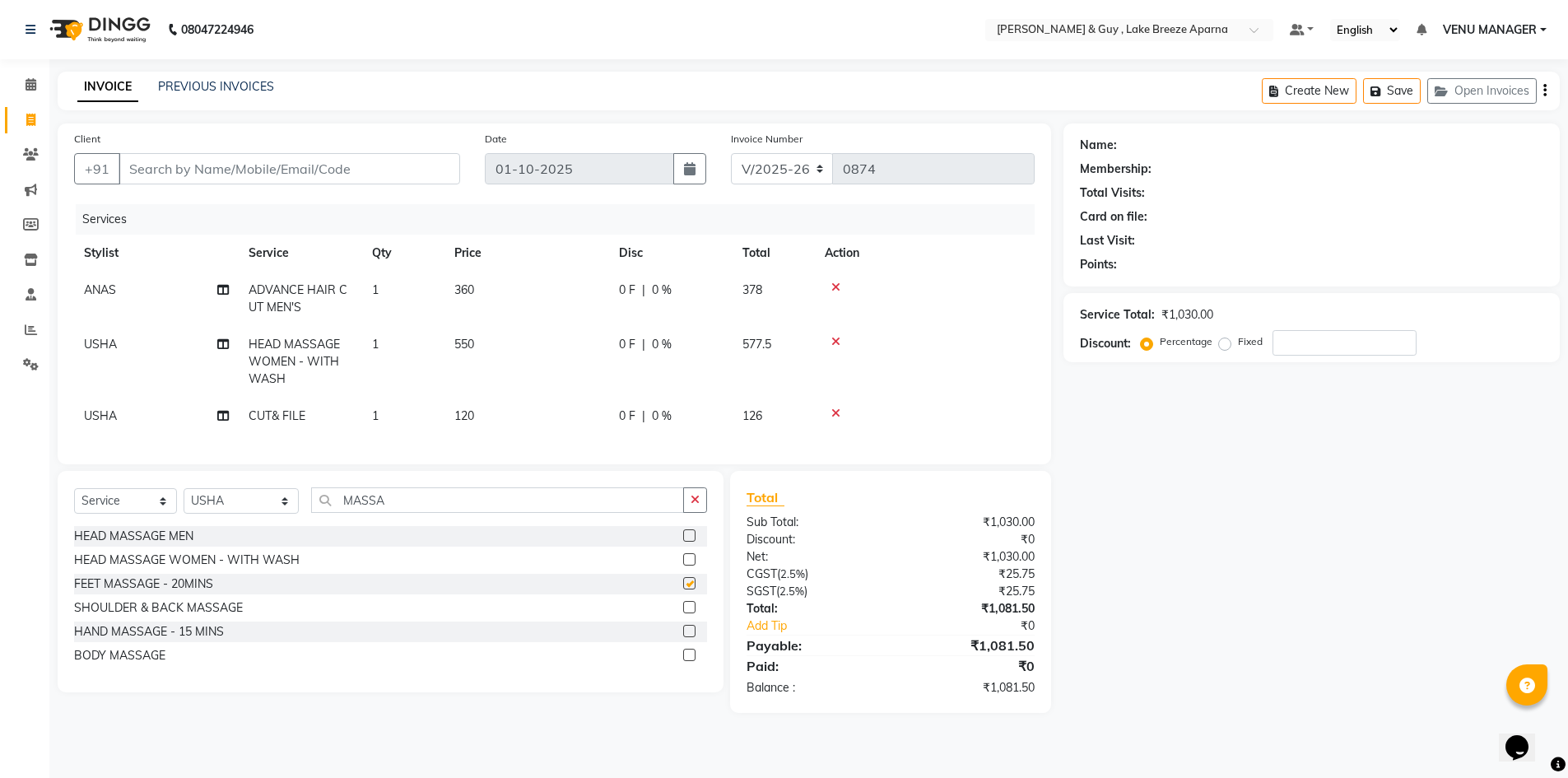
checkbox input "false"
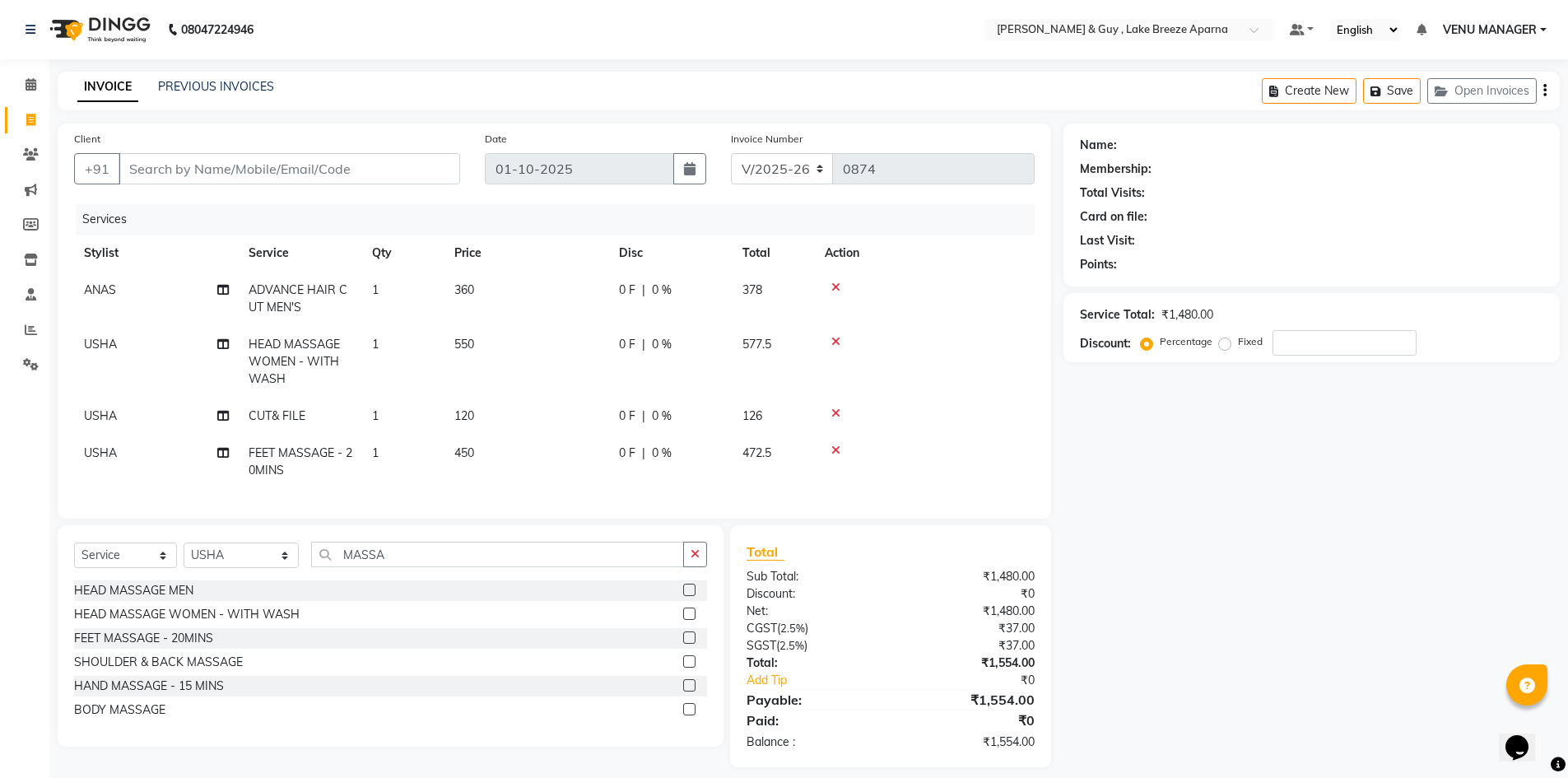
click at [840, 283] on div at bounding box center [924, 286] width 200 height 11
click at [840, 283] on icon at bounding box center [835, 286] width 9 height 11
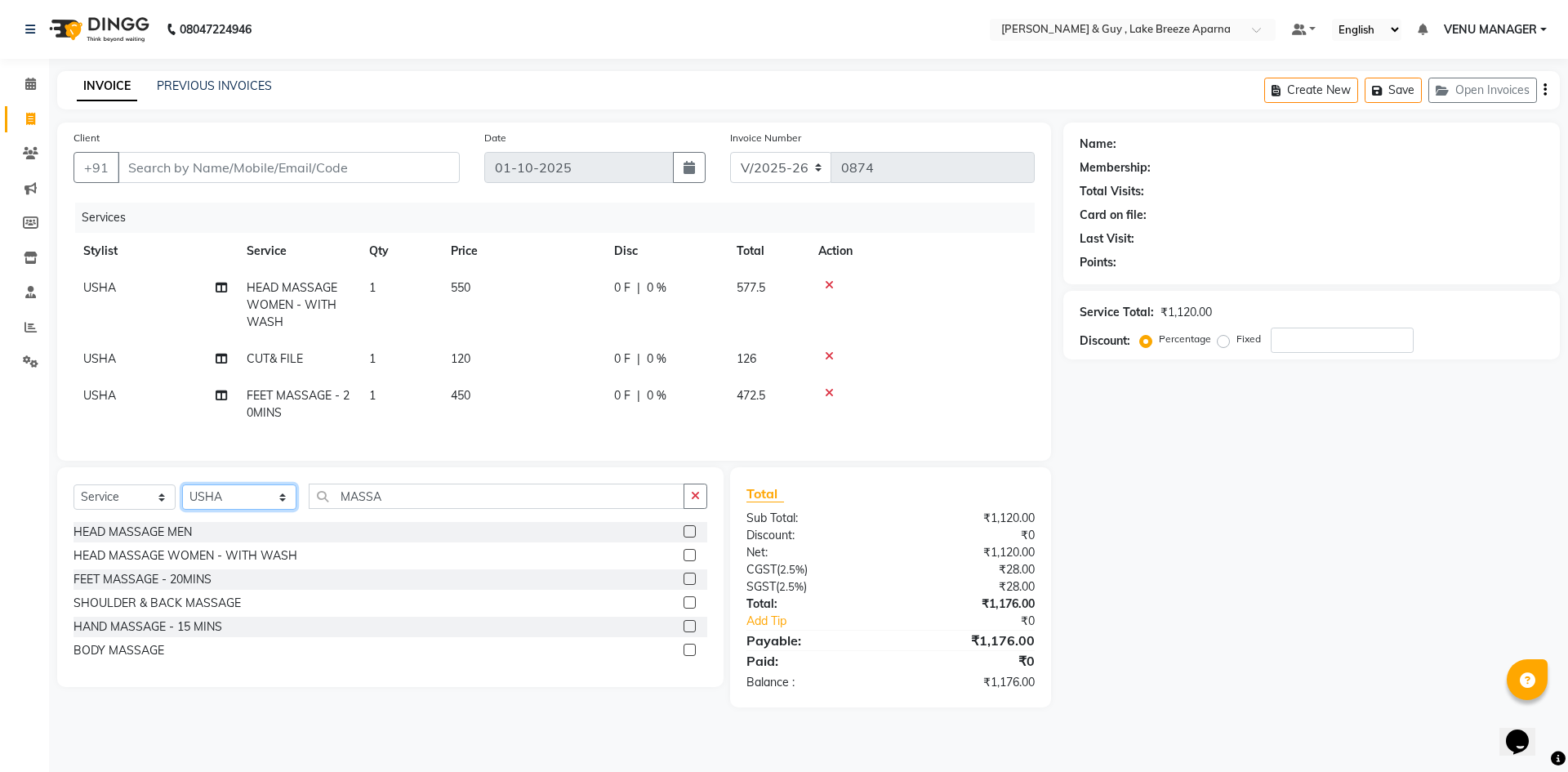
click at [269, 510] on select "Select Stylist ANAS ASLAM DANISH HANISHA MANAGER LAXMI RIMA RINKU SALMAN SHANVI…" at bounding box center [239, 497] width 114 height 26
select select "87993"
click at [182, 496] on select "Select Stylist ANAS ASLAM DANISH HANISHA MANAGER LAXMI RIMA RINKU SALMAN SHANVI…" at bounding box center [239, 497] width 114 height 26
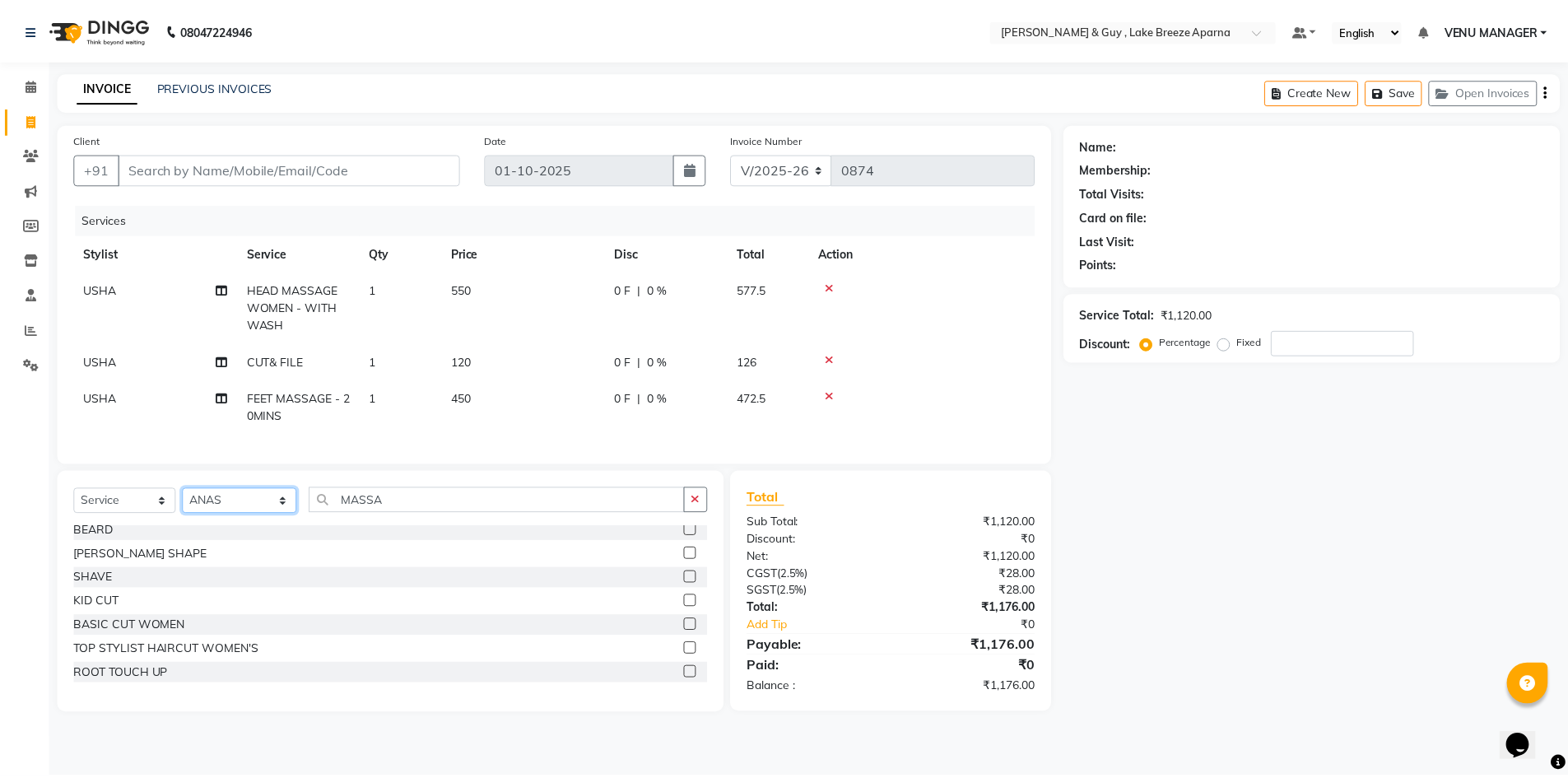
scroll to position [82, 0]
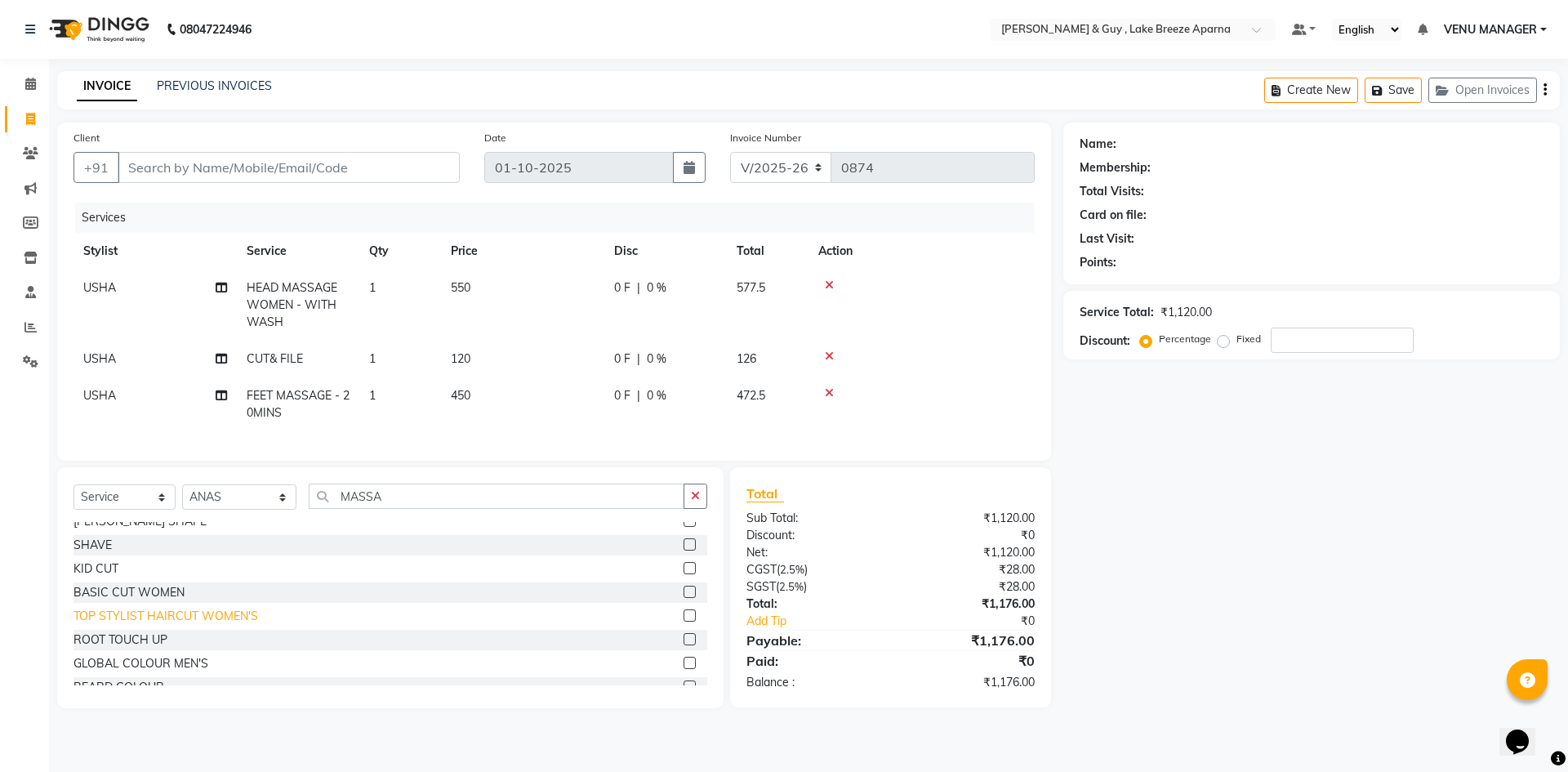
click at [218, 625] on div "TOP STYLIST HAIRCUT WOMEN'S" at bounding box center [165, 616] width 185 height 17
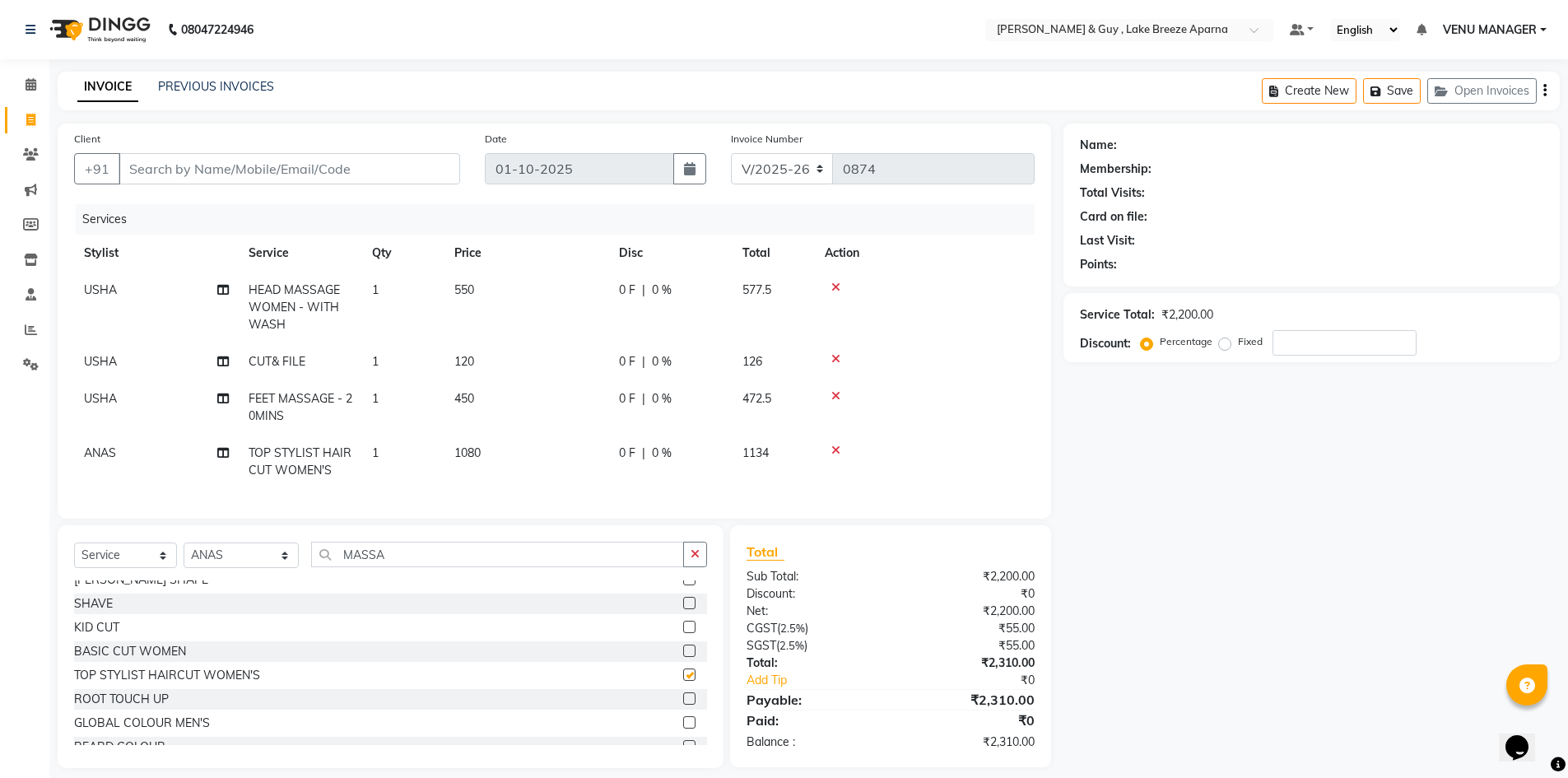
checkbox input "false"
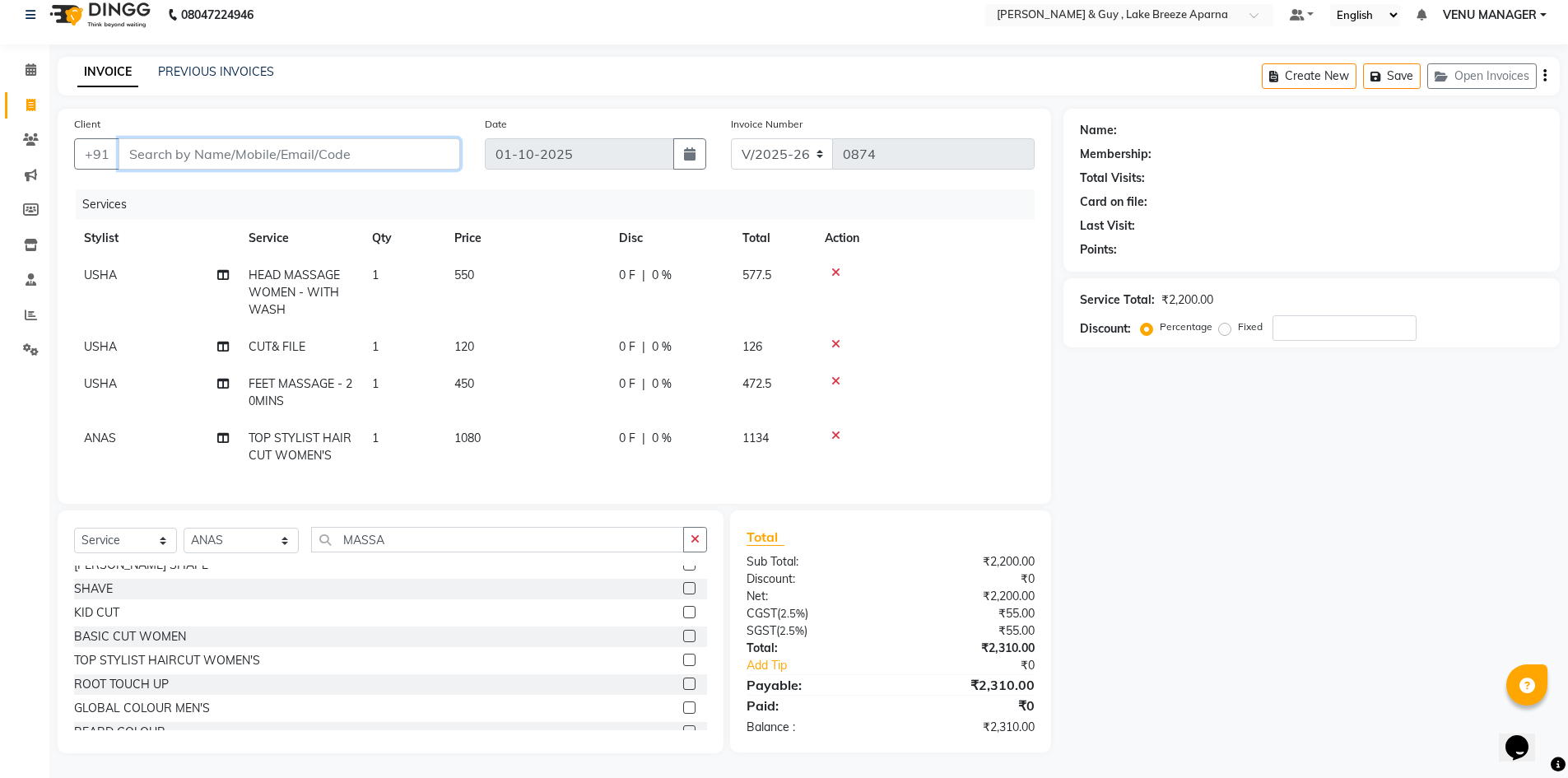
click at [295, 148] on input "Client" at bounding box center [289, 154] width 341 height 31
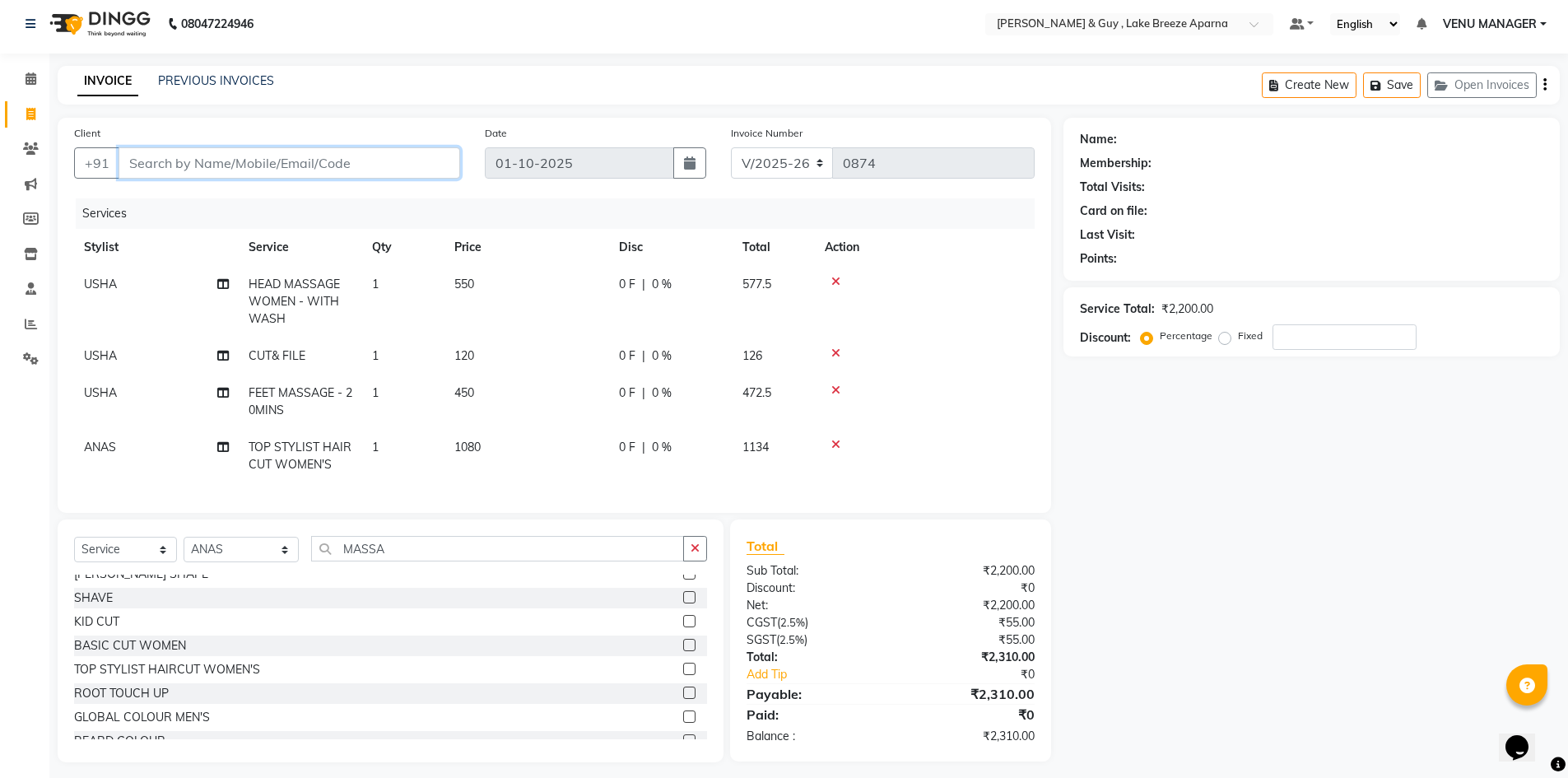
scroll to position [0, 0]
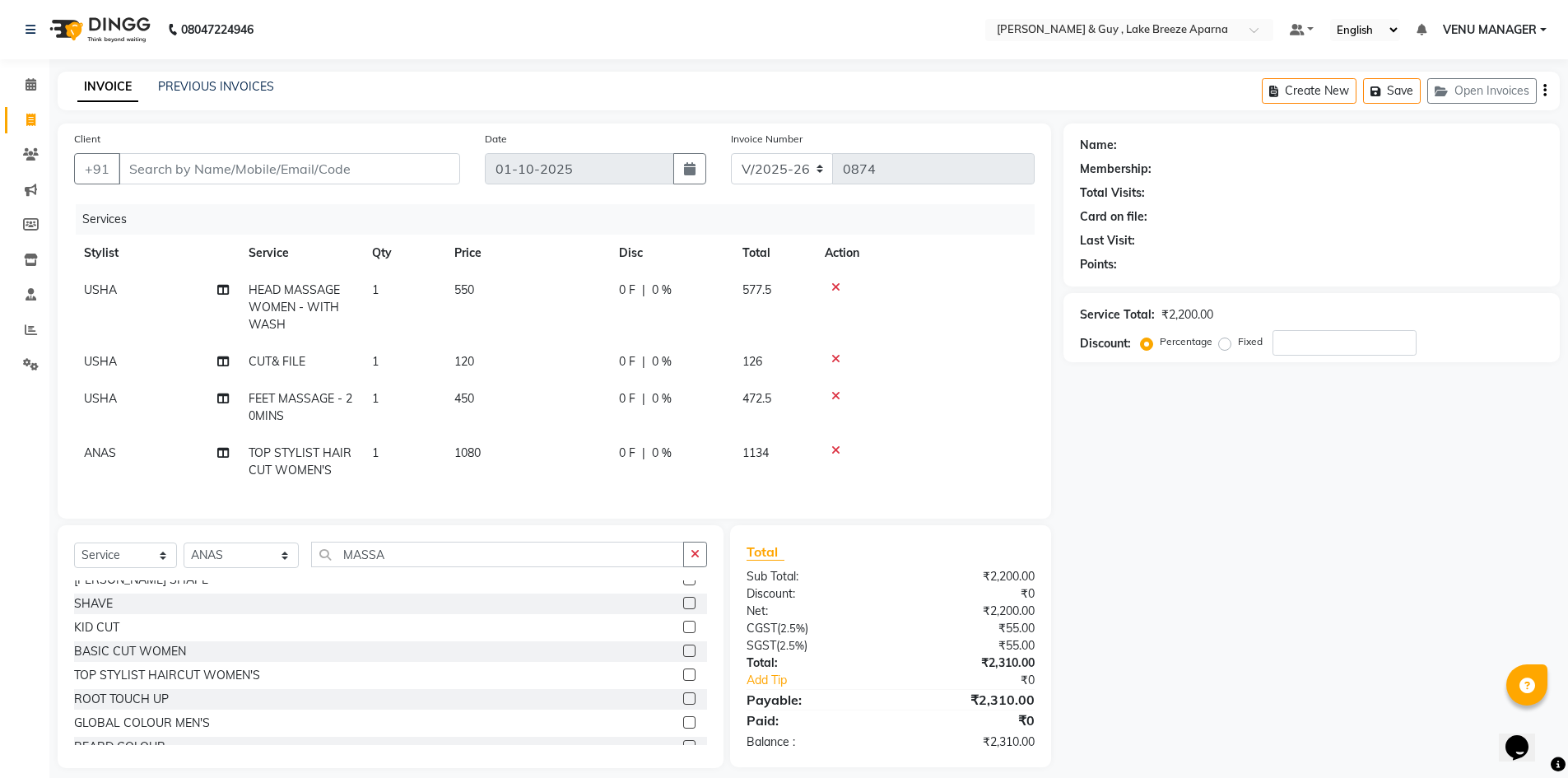
click at [520, 292] on td "550" at bounding box center [527, 307] width 165 height 71
select select "87996"
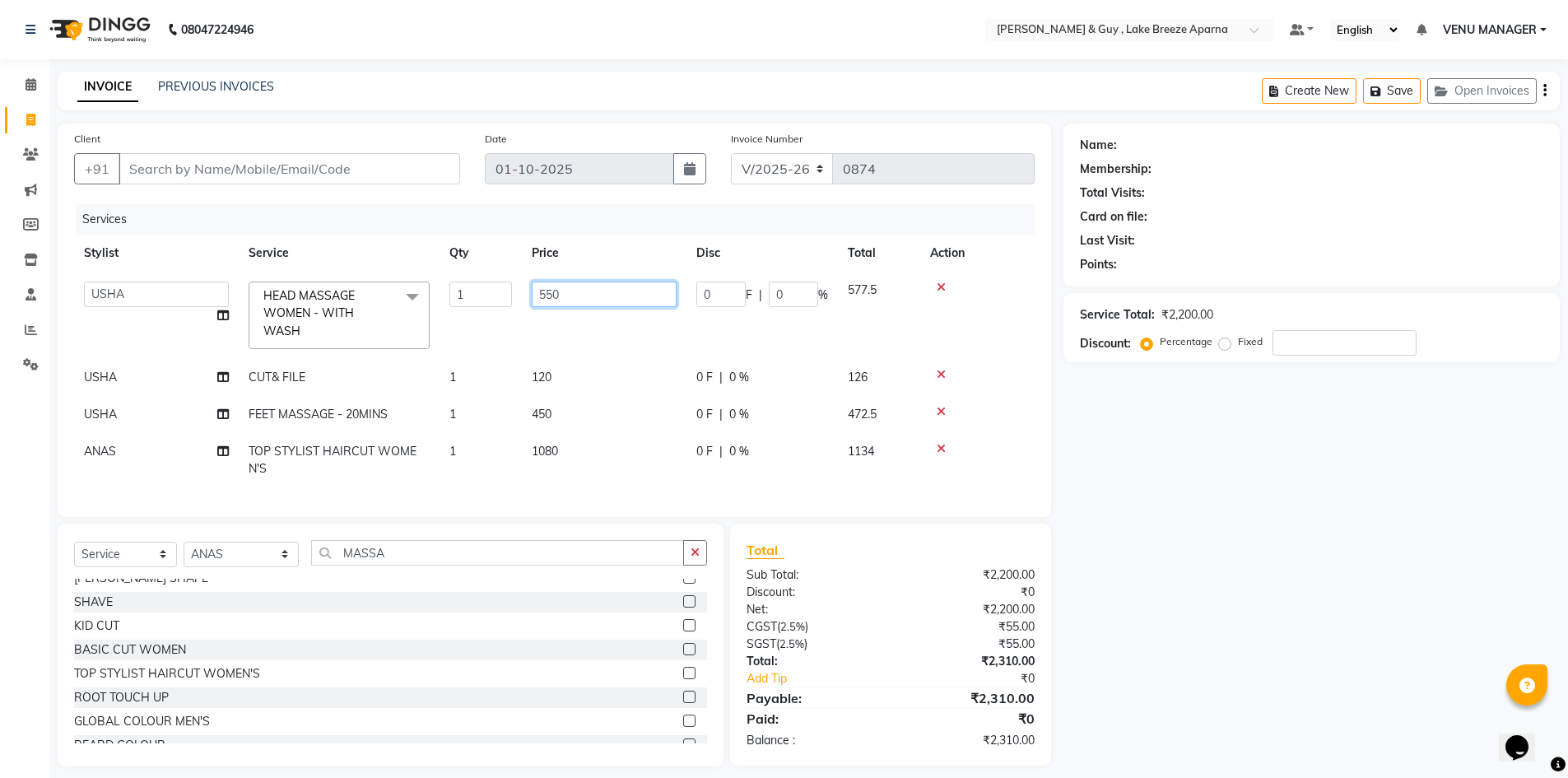
drag, startPoint x: 607, startPoint y: 296, endPoint x: 296, endPoint y: 325, distance: 312.3
click at [305, 327] on tr "ANAS ASLAM DANISH HANISHA MANAGER LAXMI RIMA RINKU SALMAN SHANVI SRAVANTHI TRIS…" at bounding box center [554, 316] width 961 height 87
type input "450"
click at [1215, 616] on div "Name: Membership: Total Visits: Card on file: Last Visit: Points: Service Total…" at bounding box center [1317, 444] width 509 height 642
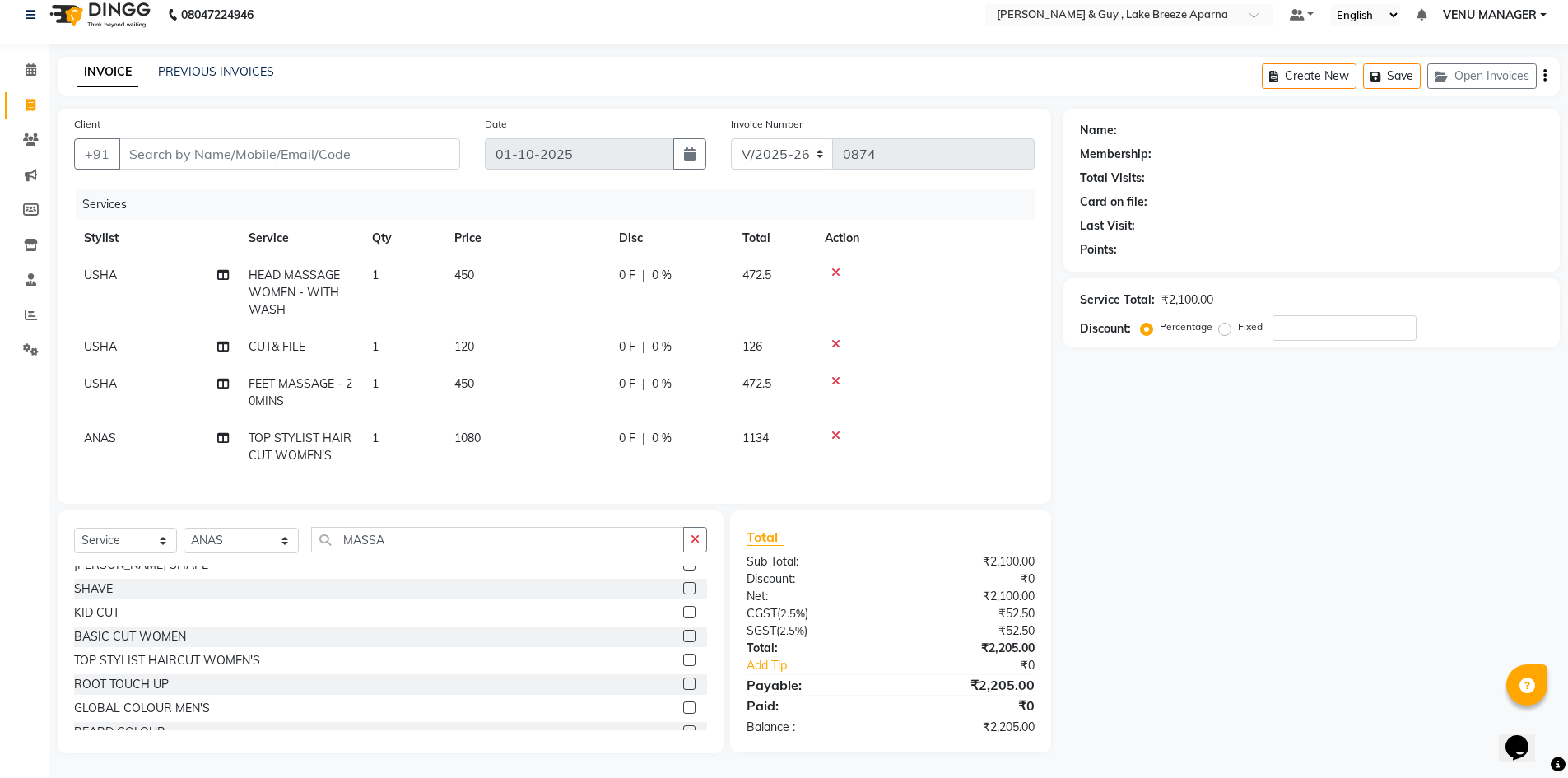
scroll to position [27, 0]
click at [273, 139] on input "Client" at bounding box center [289, 154] width 341 height 31
type input "9"
type input "0"
type input "9640929973"
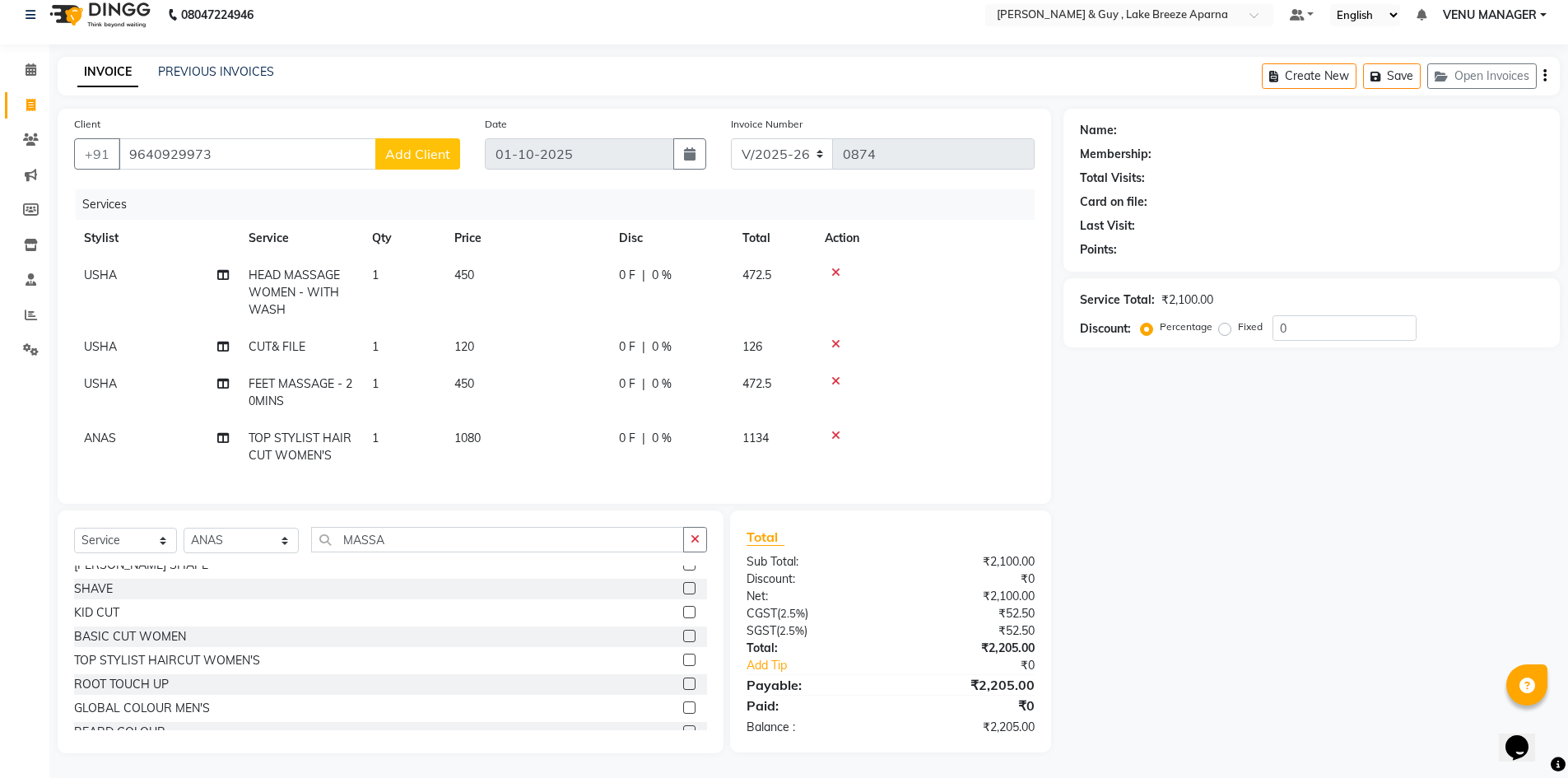
click at [389, 138] on button "Add Client" at bounding box center [417, 154] width 85 height 31
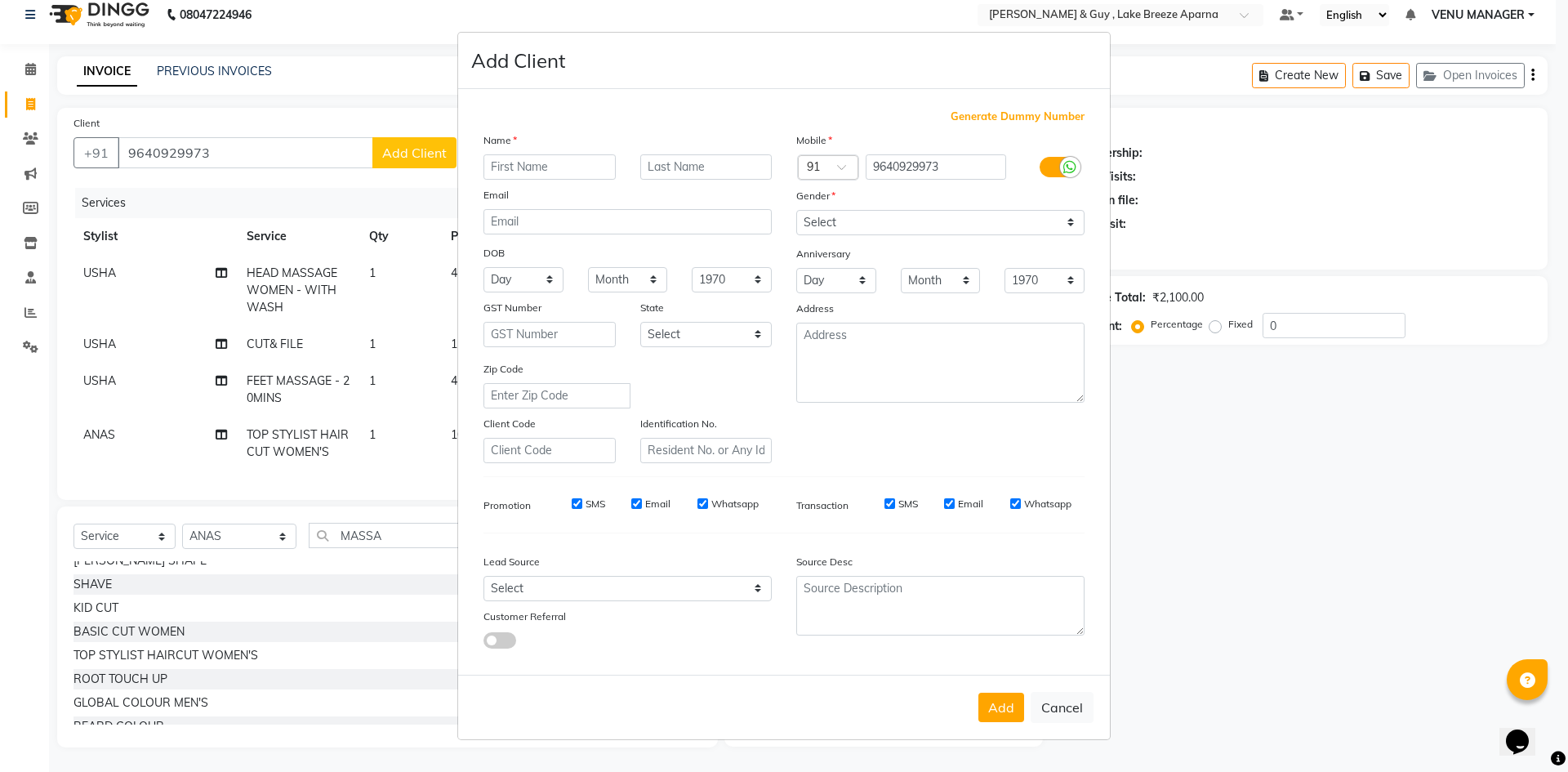
click at [513, 169] on input "text" at bounding box center [549, 167] width 132 height 26
type input "VANI"
type input "K 1106"
drag, startPoint x: 890, startPoint y: 223, endPoint x: 890, endPoint y: 234, distance: 11.0
click at [890, 223] on select "Select Male Female Other Prefer Not To Say" at bounding box center [940, 223] width 289 height 26
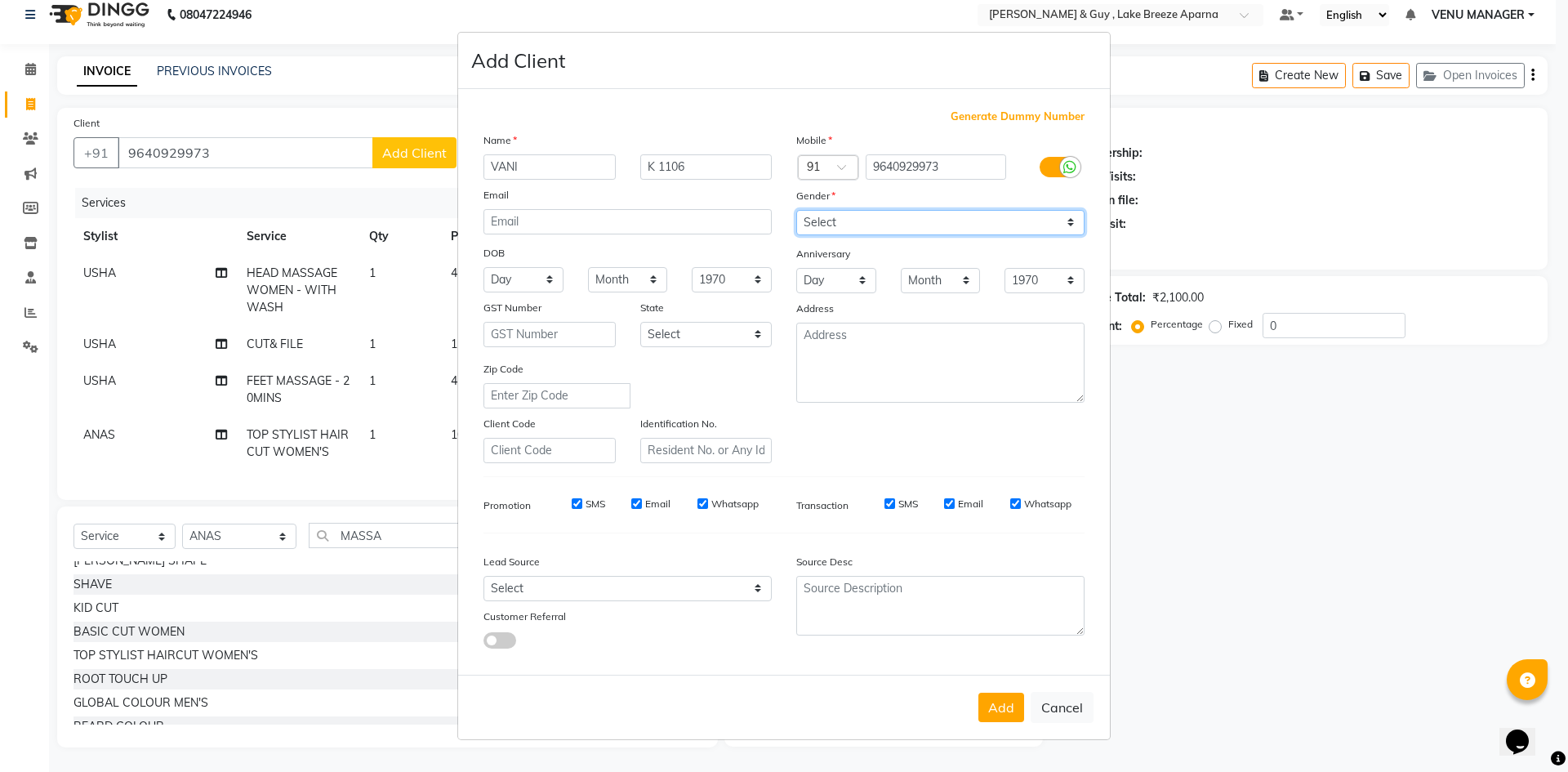
select select "female"
click at [796, 210] on select "Select Male Female Other Prefer Not To Say" at bounding box center [940, 223] width 289 height 26
click at [999, 687] on div "Add Cancel" at bounding box center [784, 706] width 652 height 65
click at [999, 693] on button "Add" at bounding box center [1001, 707] width 46 height 30
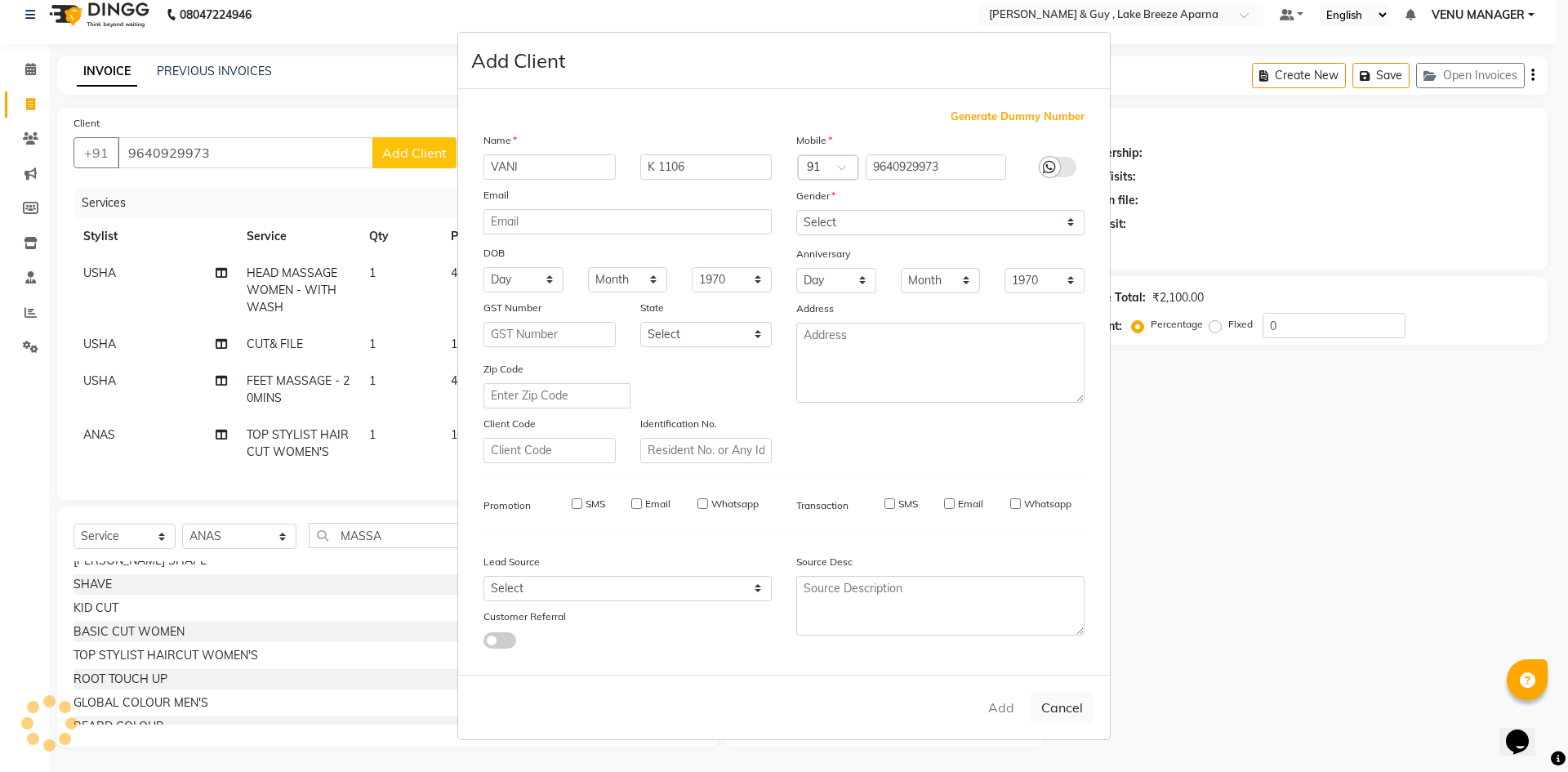
select select
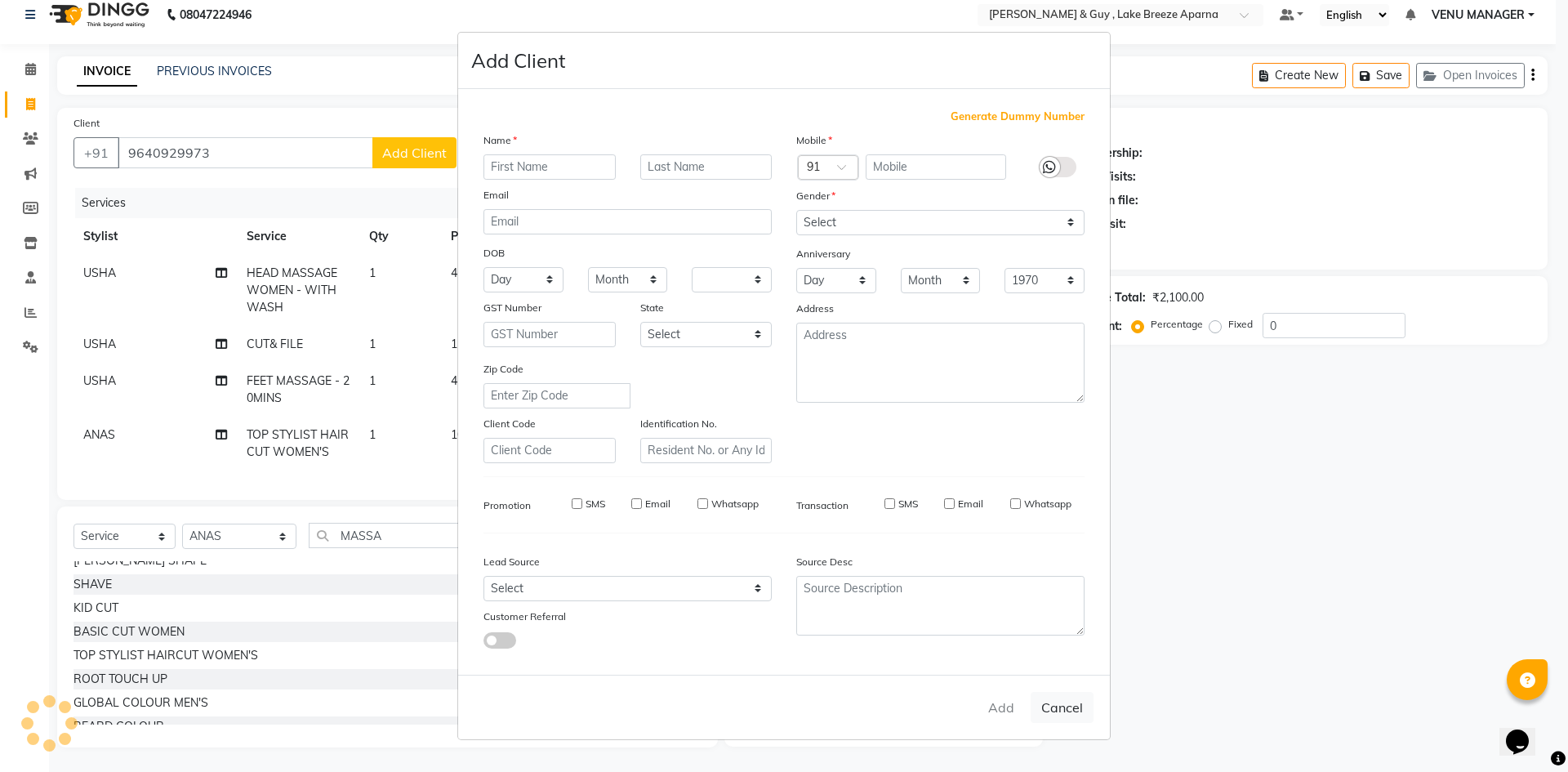
select select
checkbox input "false"
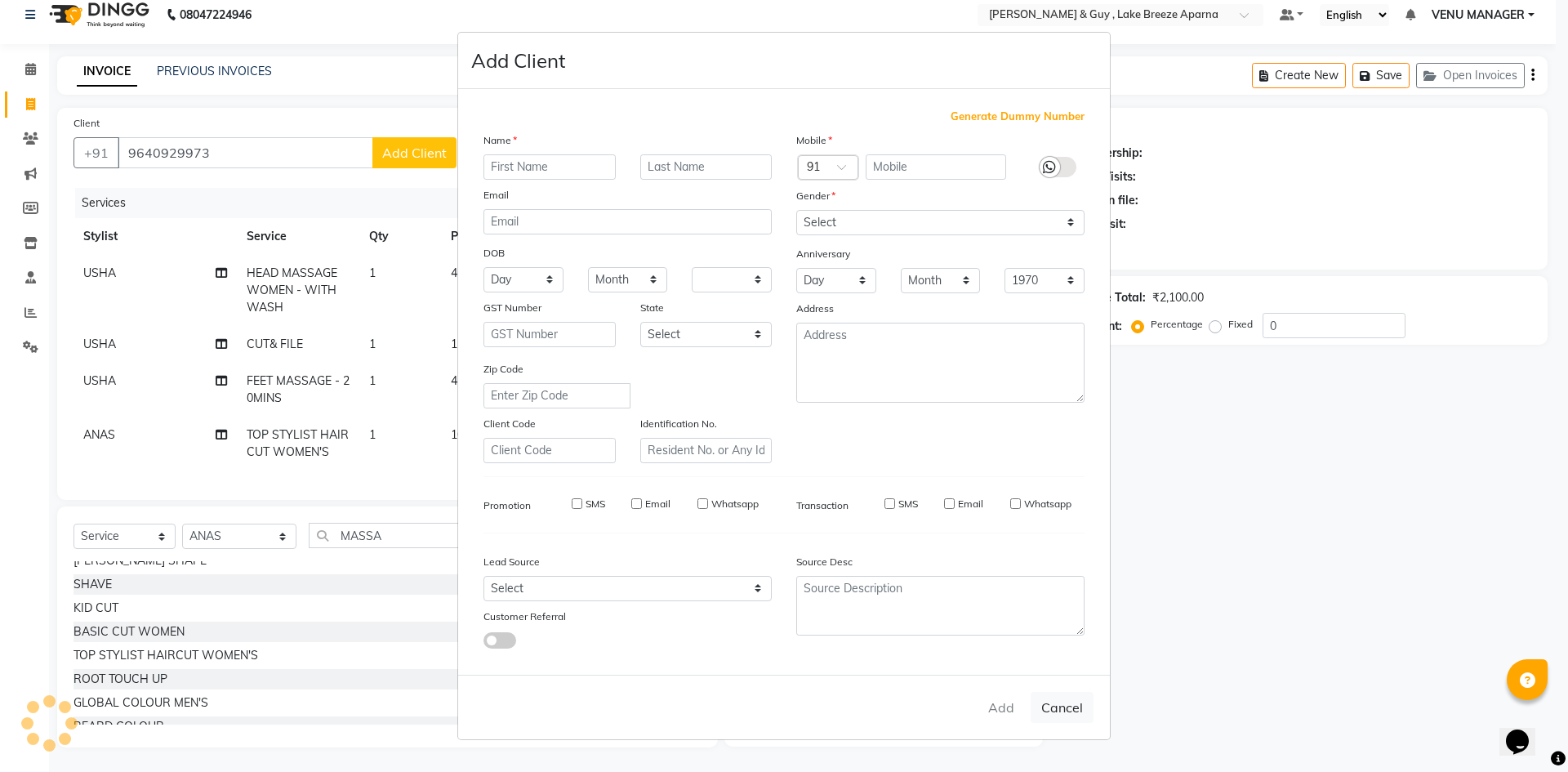
checkbox input "false"
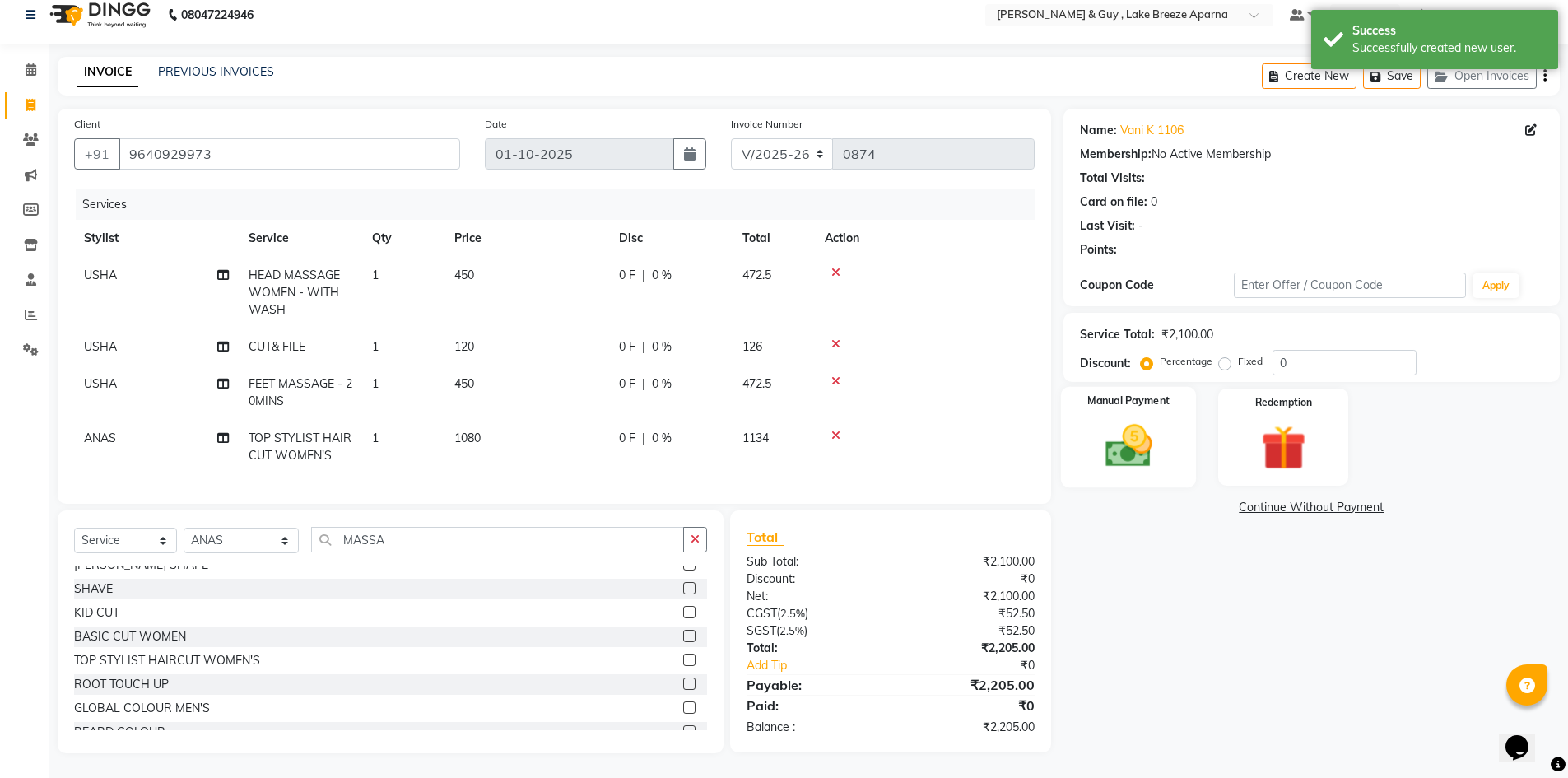
click at [1155, 424] on img at bounding box center [1128, 445] width 75 height 53
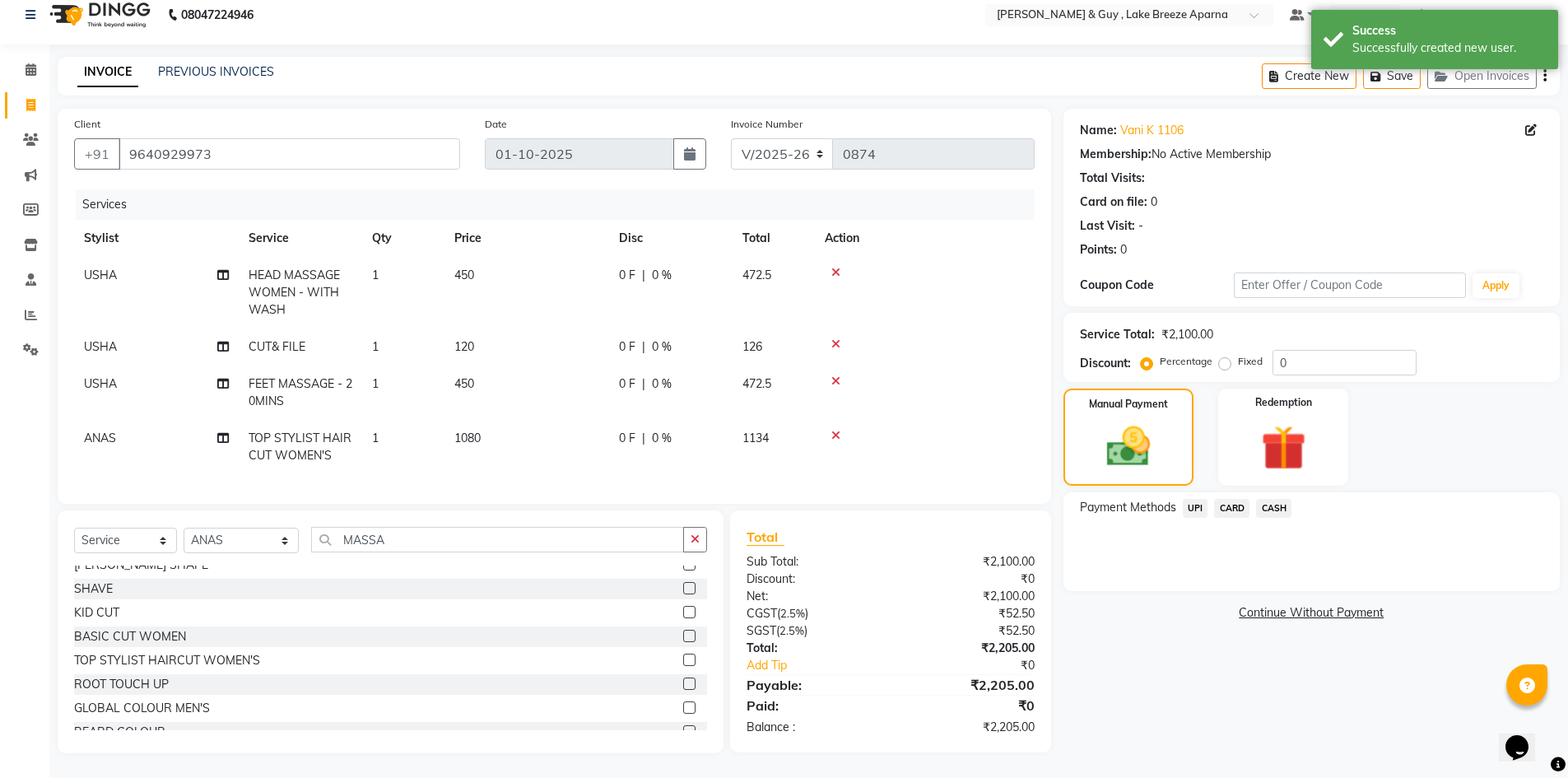
click at [1191, 502] on span "UPI" at bounding box center [1196, 508] width 26 height 19
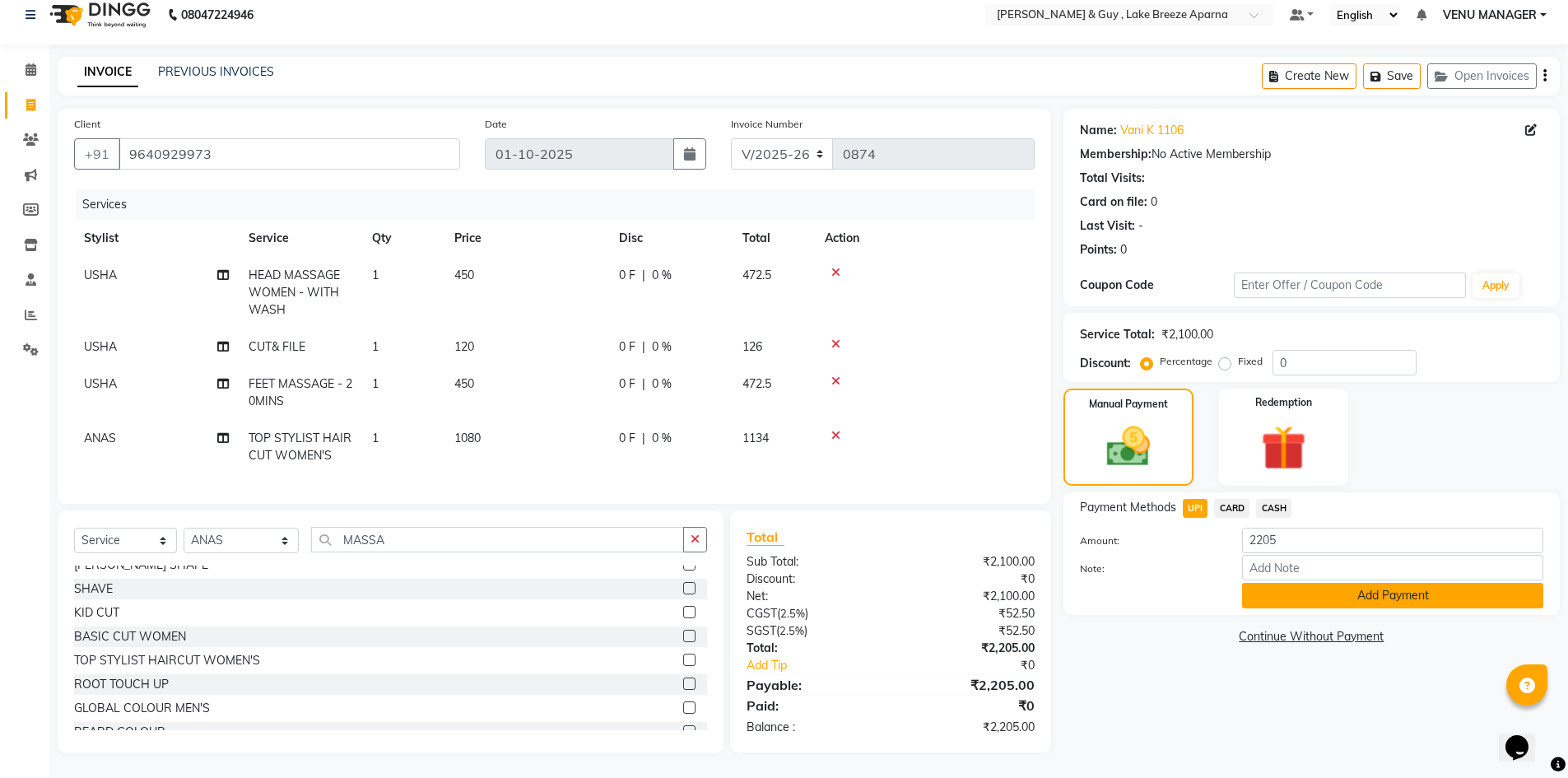
click at [1459, 592] on button "Add Payment" at bounding box center [1392, 595] width 301 height 26
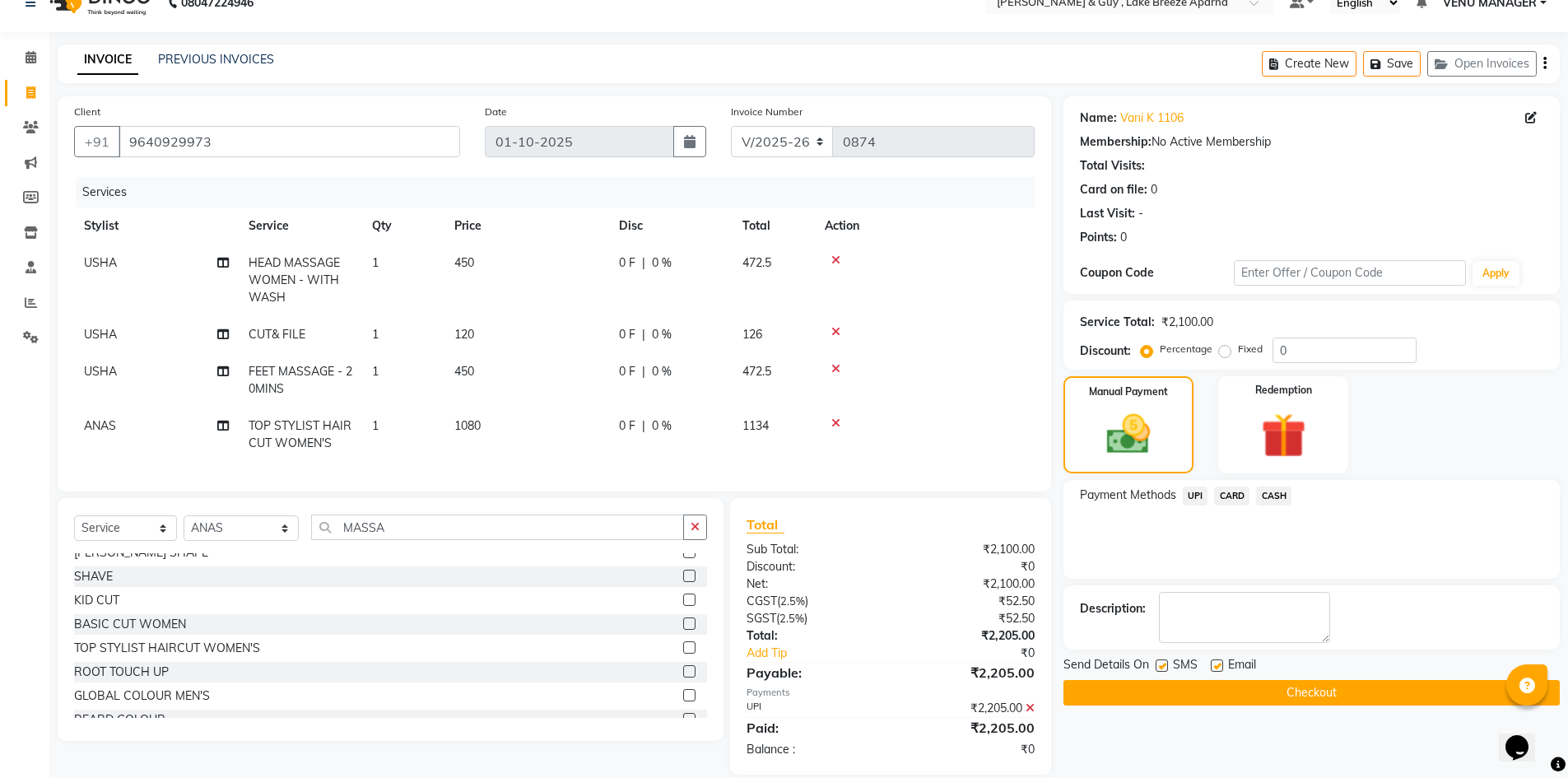
click at [1287, 691] on button "Checkout" at bounding box center [1311, 692] width 496 height 26
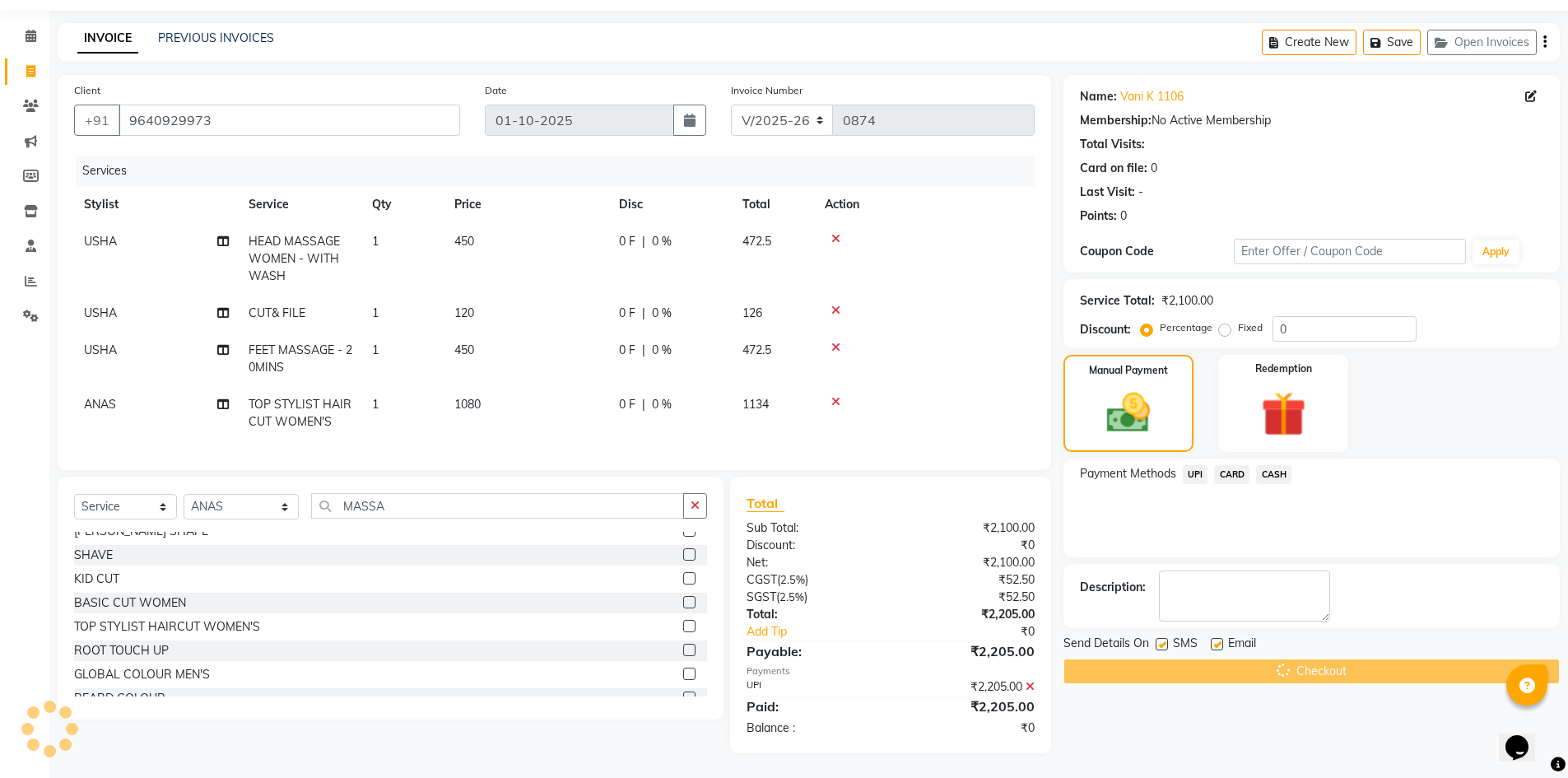
scroll to position [61, 0]
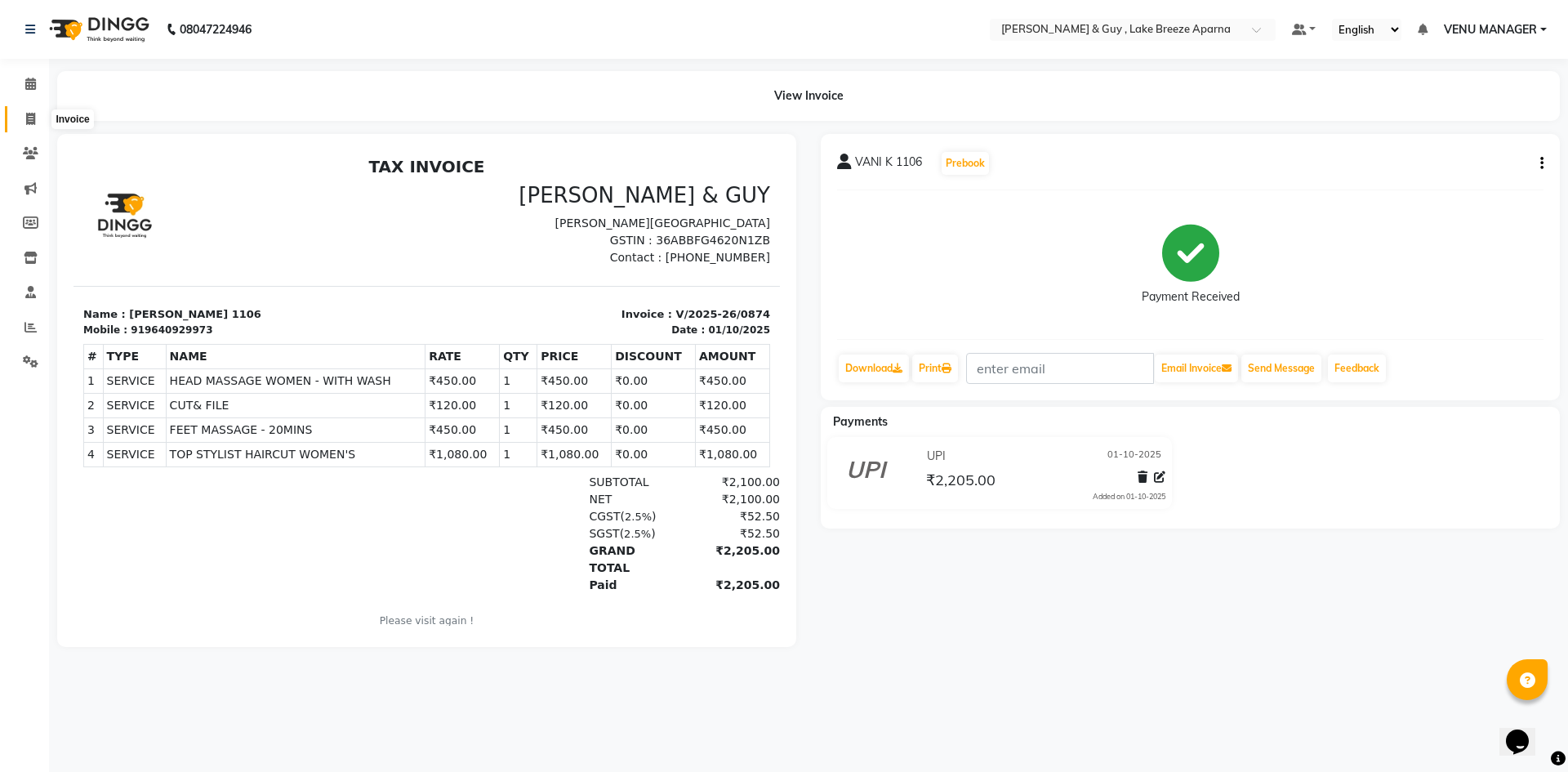
click at [22, 112] on span at bounding box center [31, 120] width 29 height 19
select select "service"
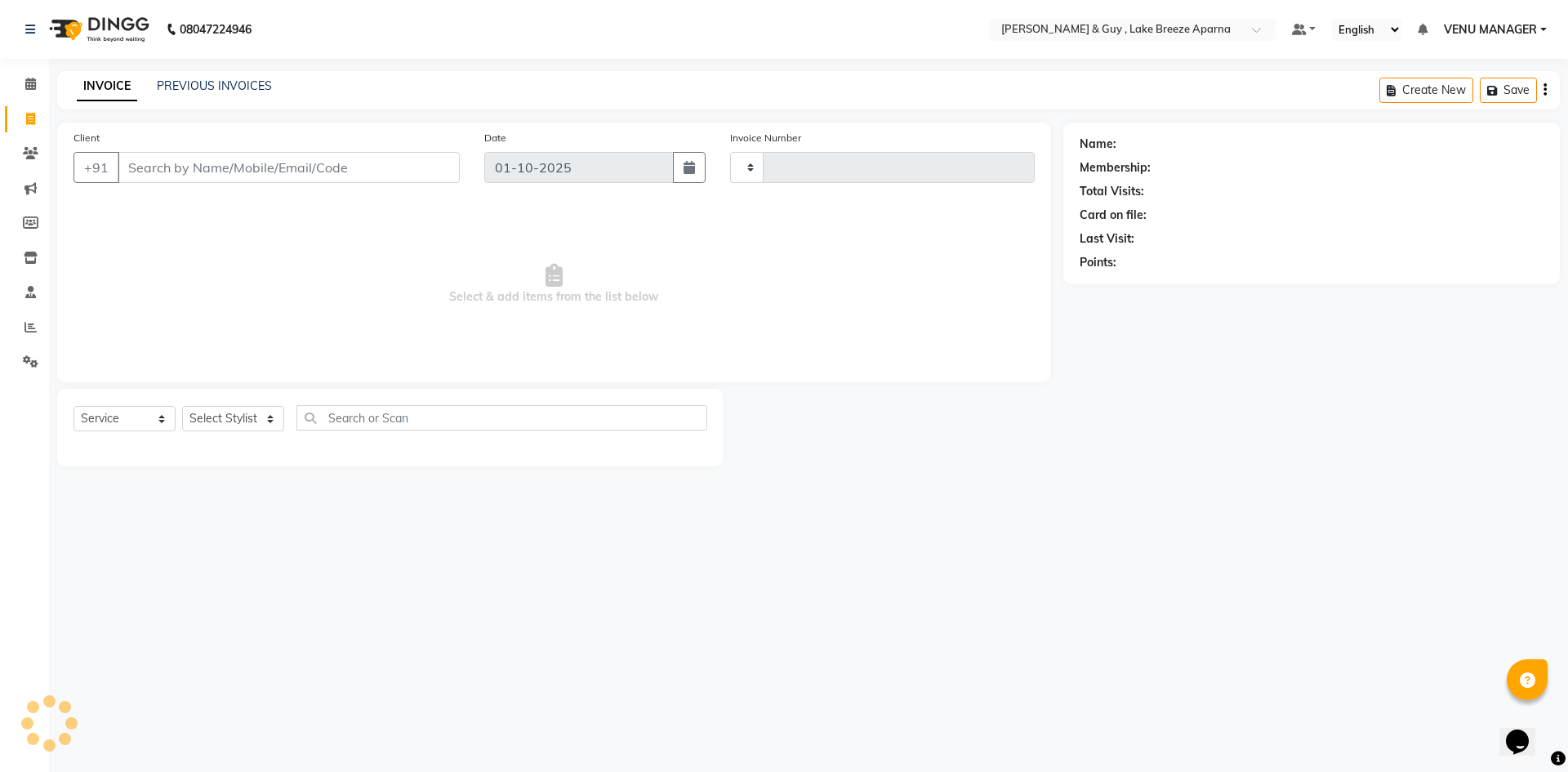
type input "0875"
select select "8690"
click at [219, 415] on select "Select Stylist ANAS ASLAM DANISH HANISHA MANAGER LAXMI RIMA RINKU SALMAN SHANVI…" at bounding box center [239, 419] width 114 height 26
select select "88277"
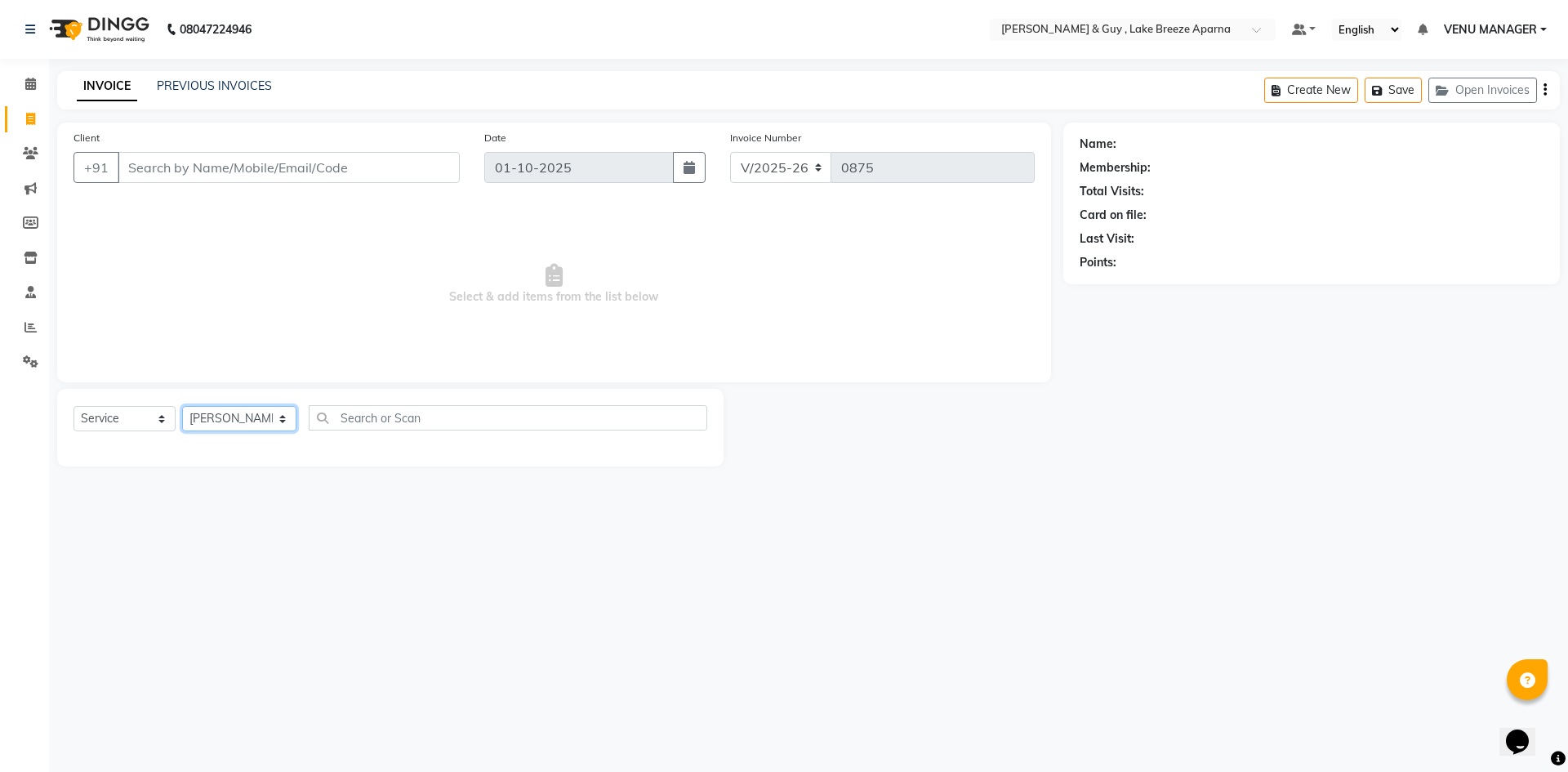
click at [182, 406] on select "Select Stylist ANAS ASLAM DANISH HANISHA MANAGER LAXMI RIMA RINKU SALMAN SHANVI…" at bounding box center [239, 419] width 114 height 26
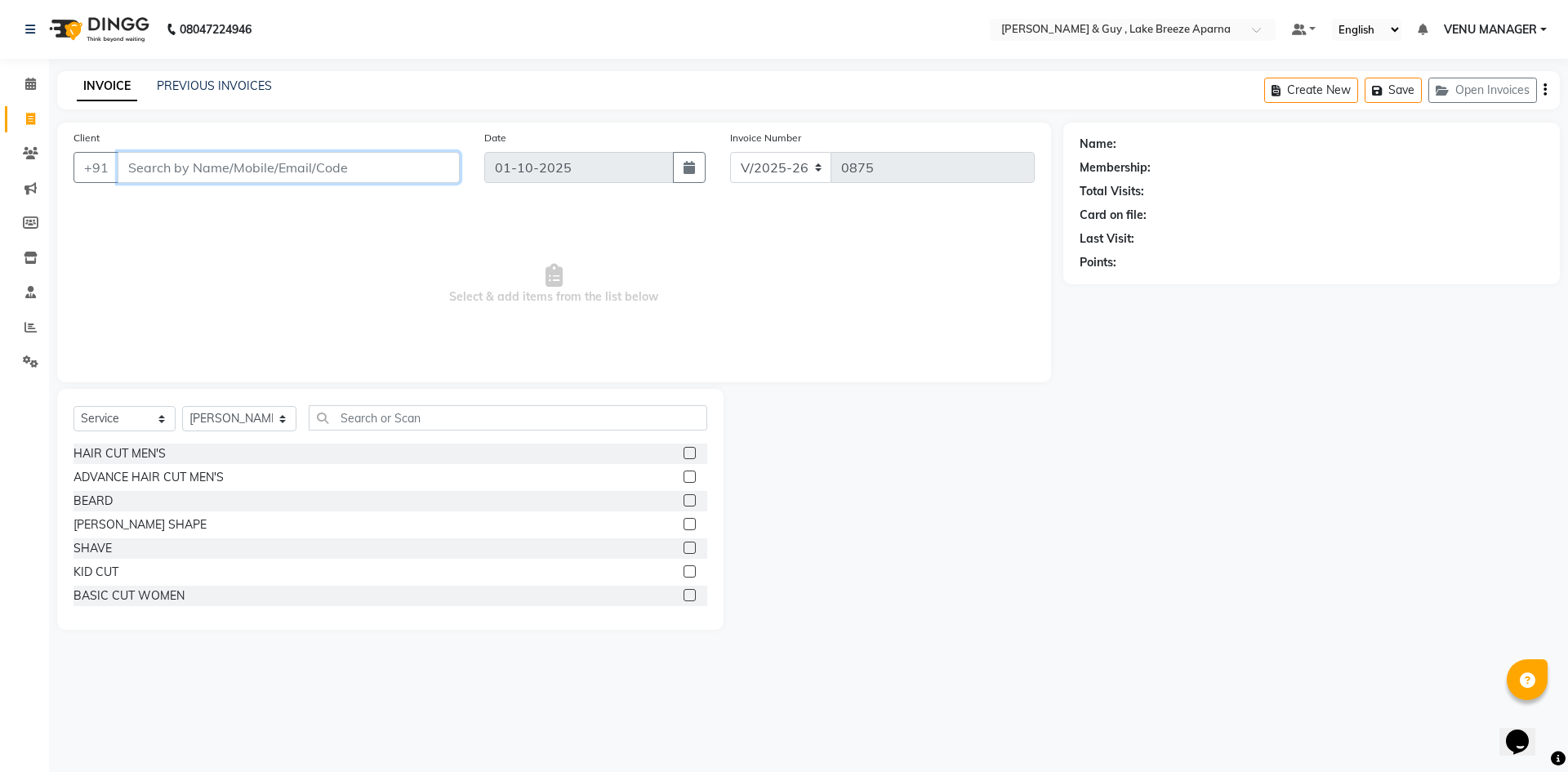
click at [198, 157] on input "Client" at bounding box center [289, 167] width 342 height 31
click at [142, 171] on input "969281203" at bounding box center [247, 167] width 259 height 31
type input "9"
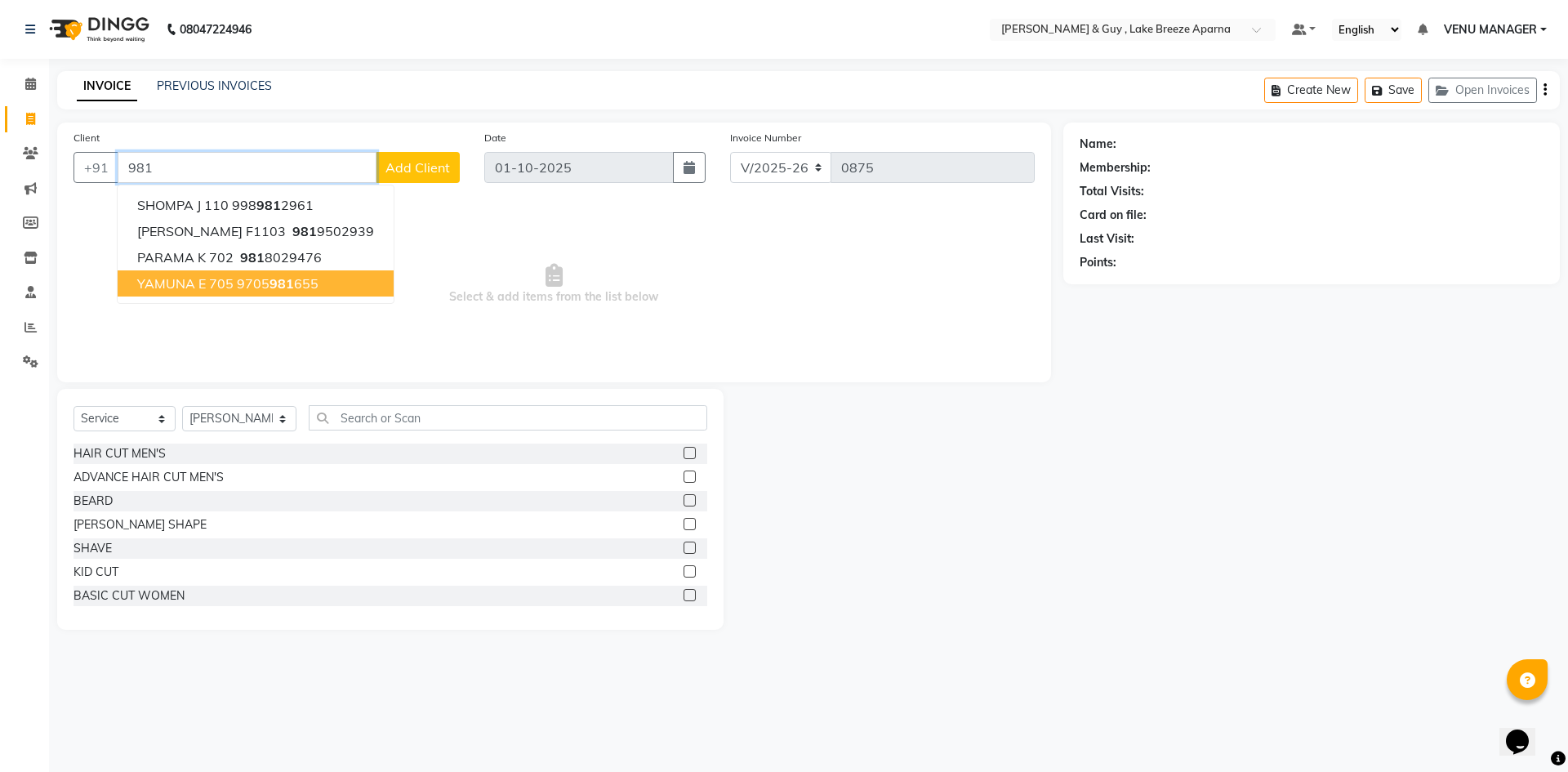
type input "981"
click at [365, 420] on input "text" at bounding box center [508, 418] width 398 height 26
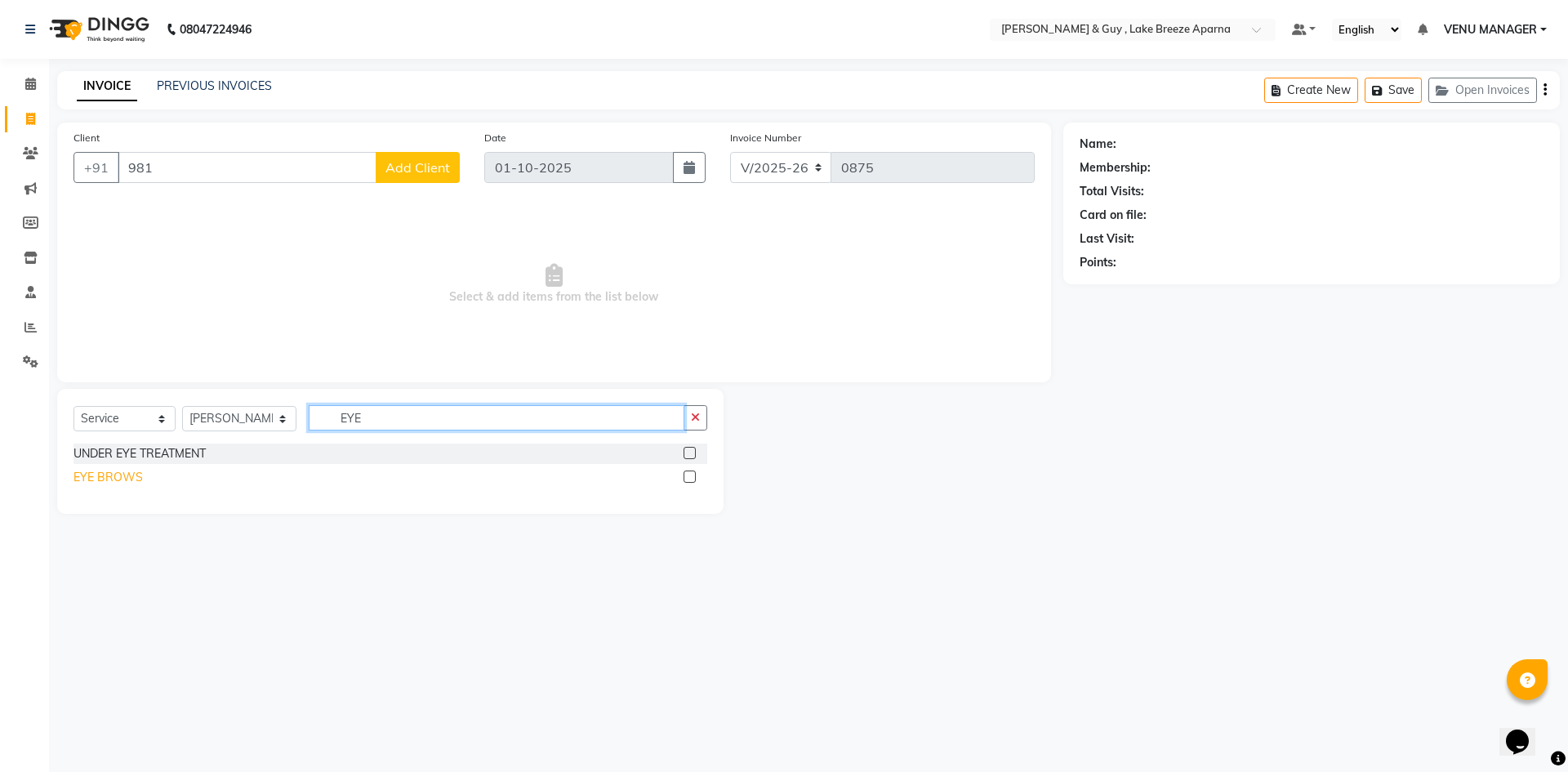
type input "EYE"
click at [112, 472] on div "EYE BROWS" at bounding box center [108, 477] width 70 height 17
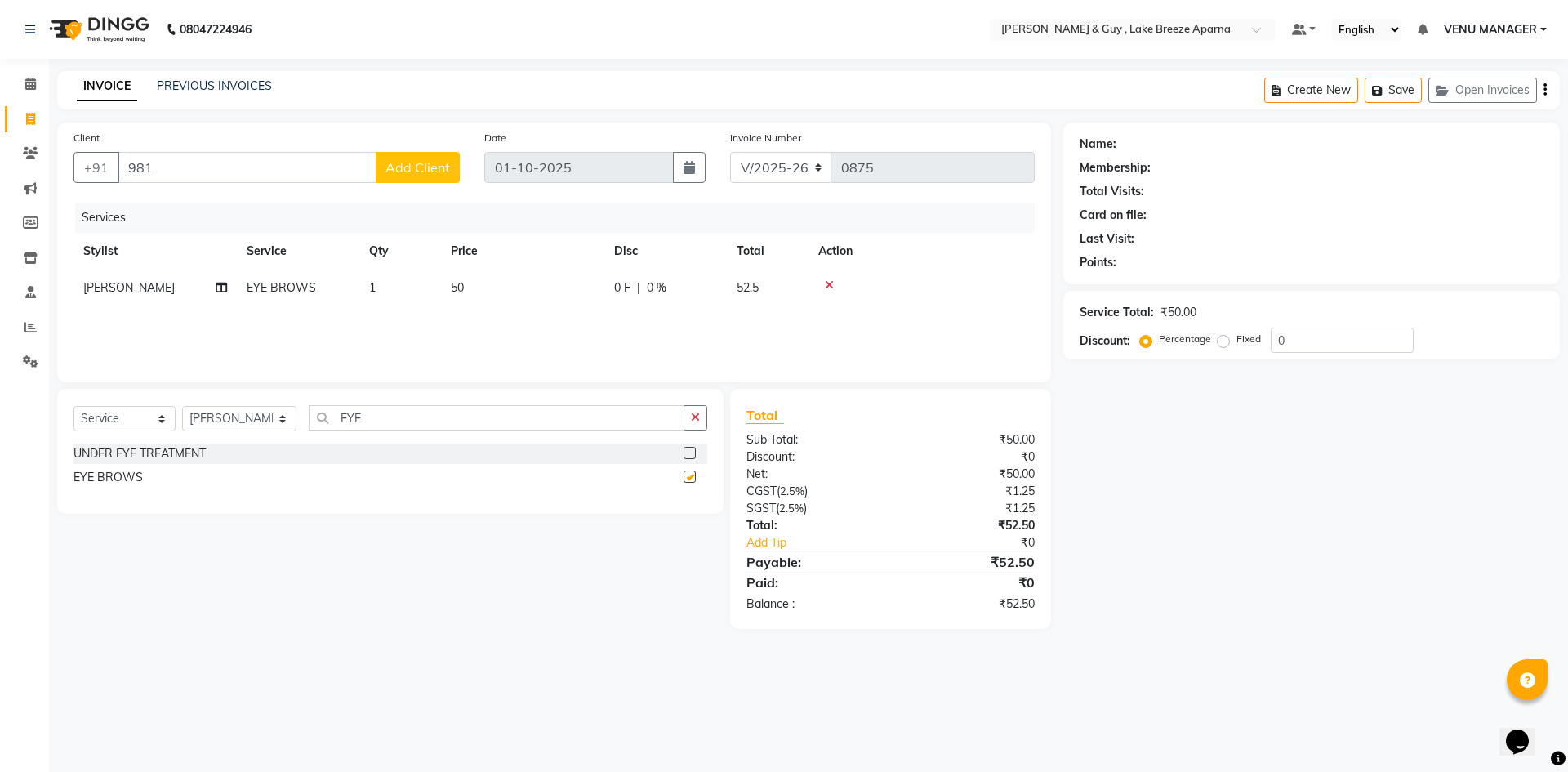
checkbox input "false"
drag, startPoint x: 434, startPoint y: 393, endPoint x: 375, endPoint y: 425, distance: 67.1
click at [389, 419] on div "Select Service Product Membership Package Voucher Prepaid Gift Card Select Styl…" at bounding box center [390, 451] width 667 height 125
click at [209, 420] on div "Select Service Product Membership Package Voucher Prepaid Gift Card Select Styl…" at bounding box center [390, 424] width 633 height 38
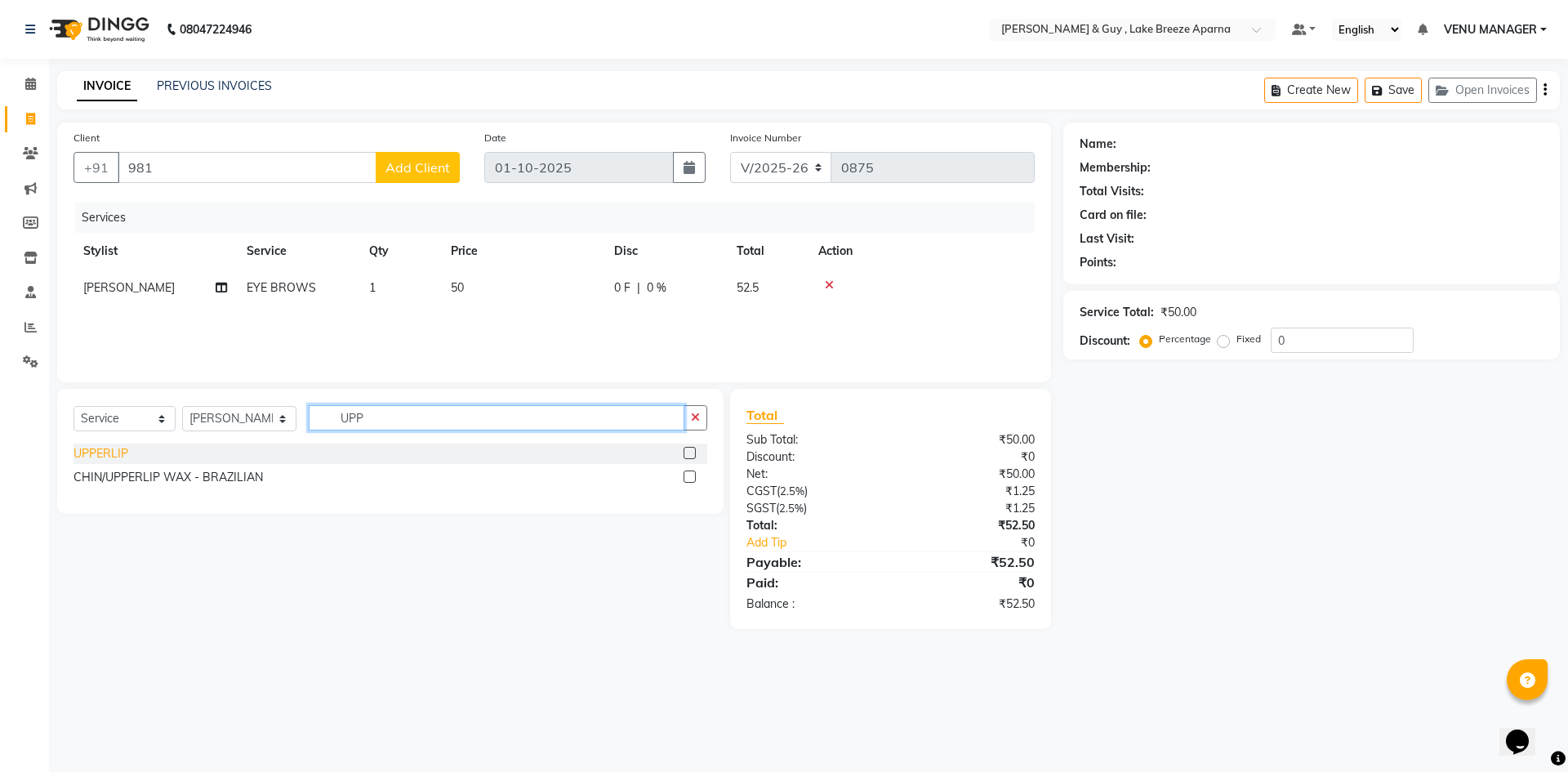
type input "UPP"
click at [100, 457] on div "UPPERLIP" at bounding box center [100, 454] width 54 height 17
checkbox input "false"
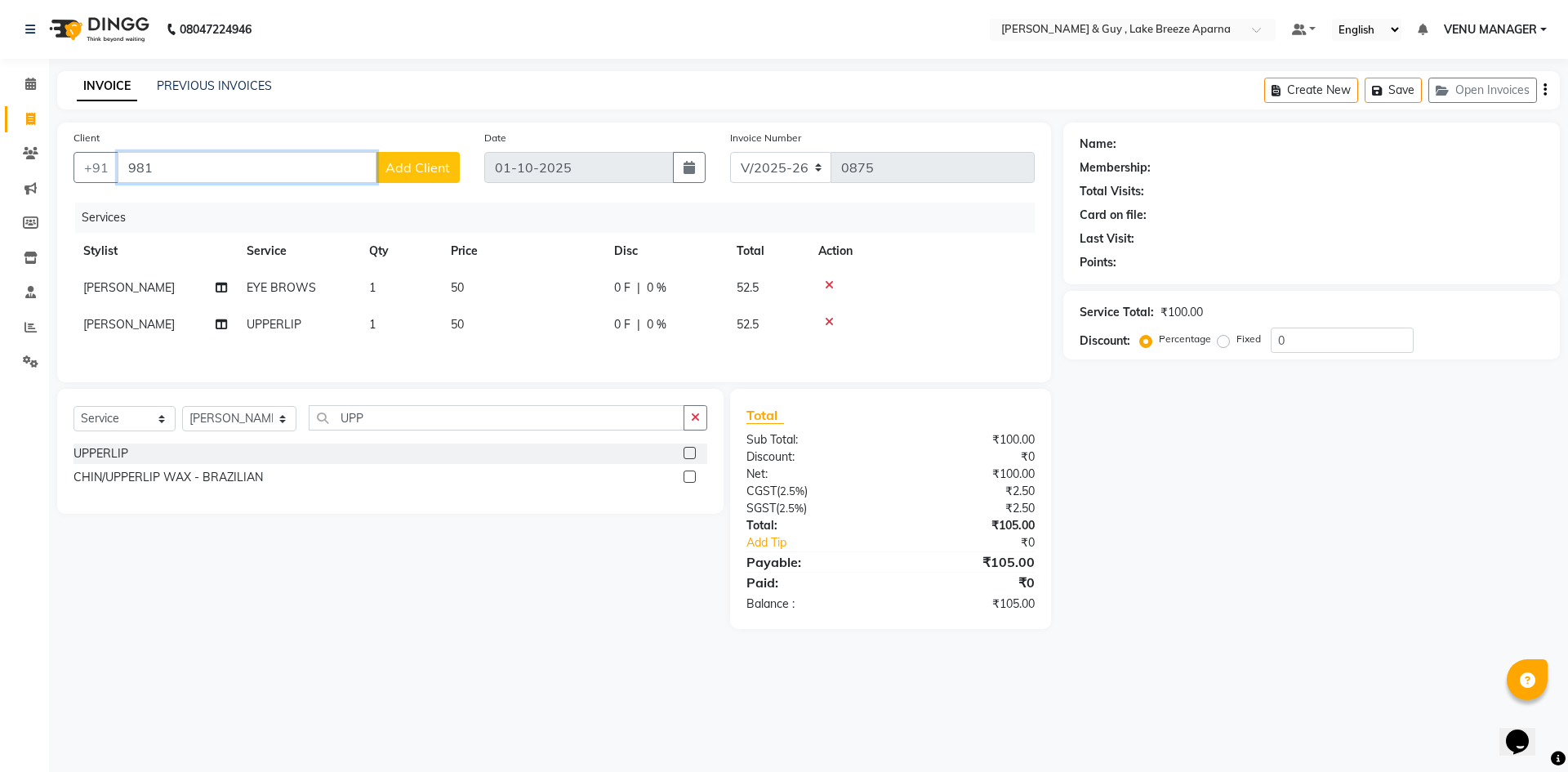
click at [212, 172] on input "981" at bounding box center [247, 167] width 259 height 31
type input "9"
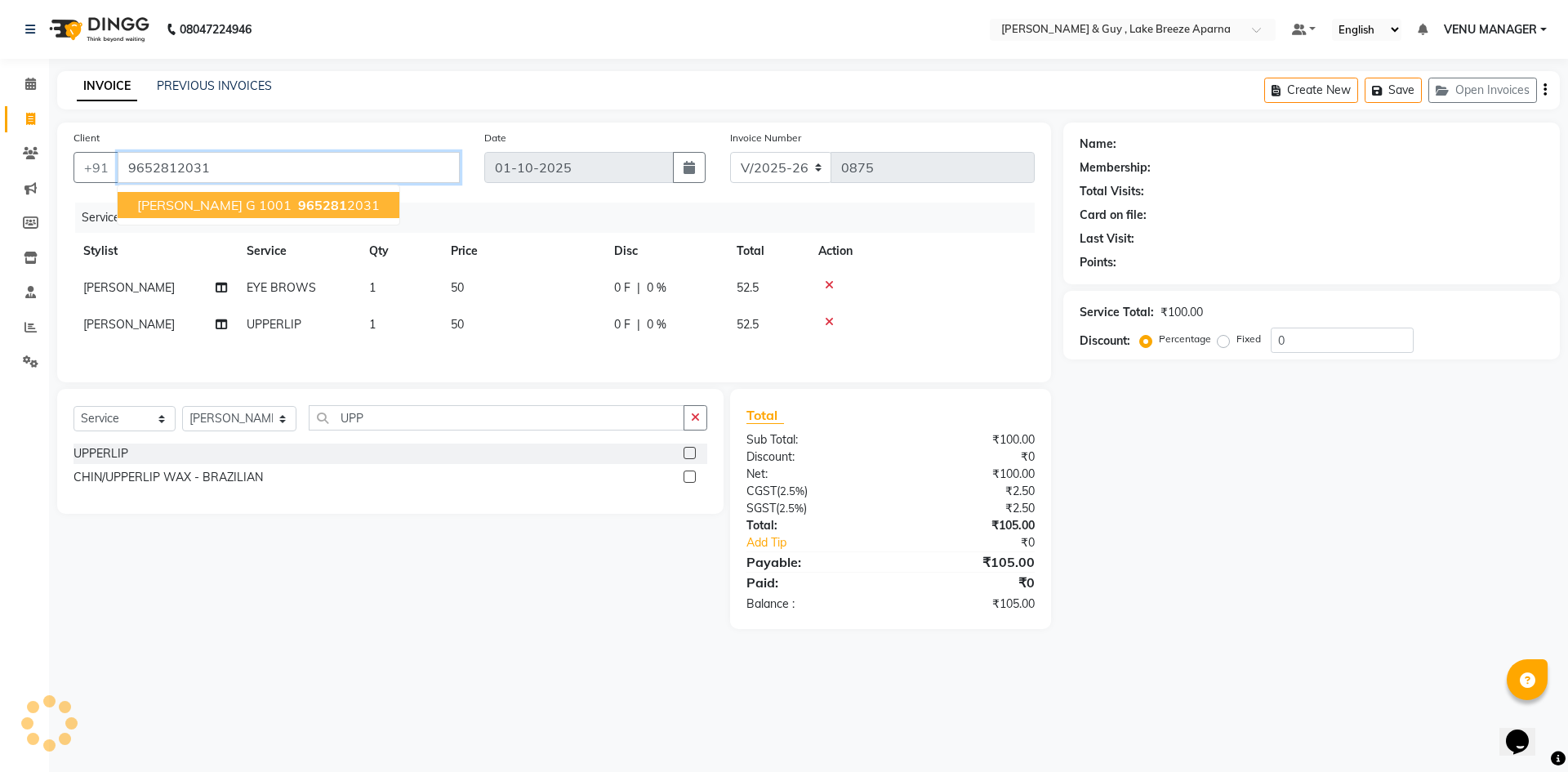
type input "9652812031"
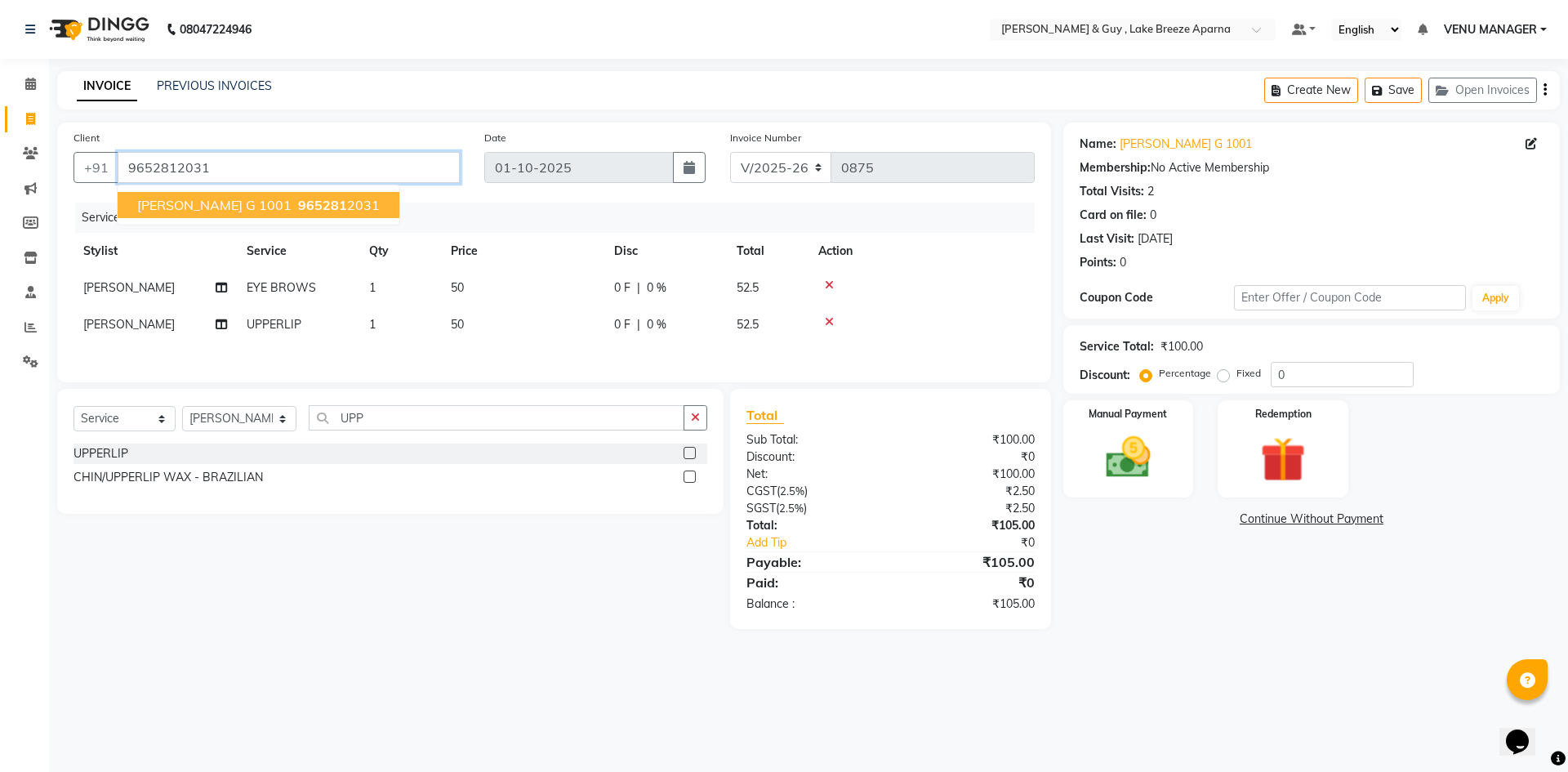
drag, startPoint x: 256, startPoint y: 169, endPoint x: 119, endPoint y: 199, distance: 140.2
click at [119, 183] on div "+91 9652812031 RUPALI G 1001 965281 2031" at bounding box center [266, 167] width 386 height 31
click at [1107, 456] on img at bounding box center [1128, 457] width 76 height 54
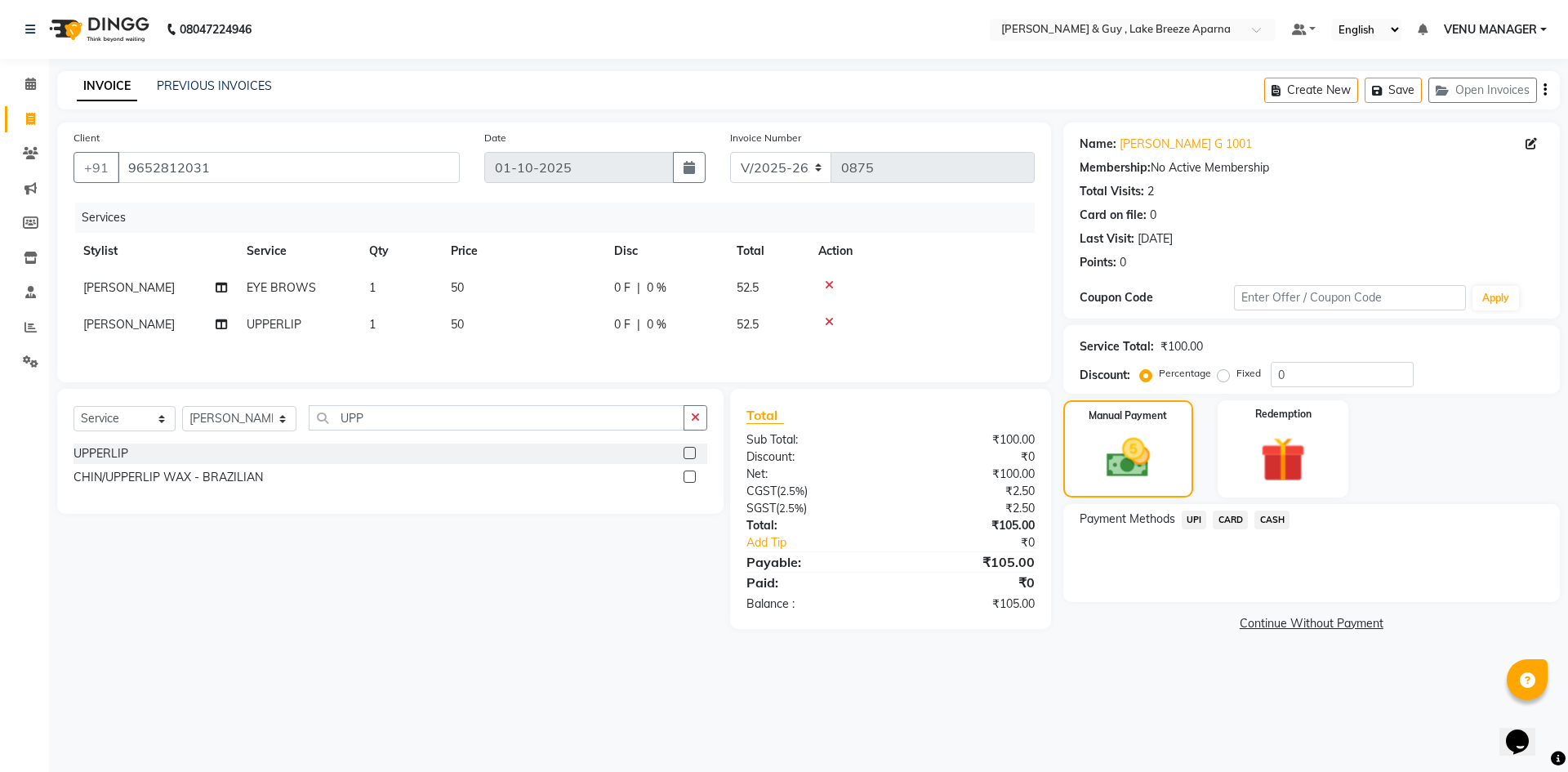
click at [1205, 532] on div "Payment Methods UPI CARD CASH" at bounding box center [1311, 552] width 496 height 98
click at [1200, 514] on span "UPI" at bounding box center [1194, 520] width 26 height 19
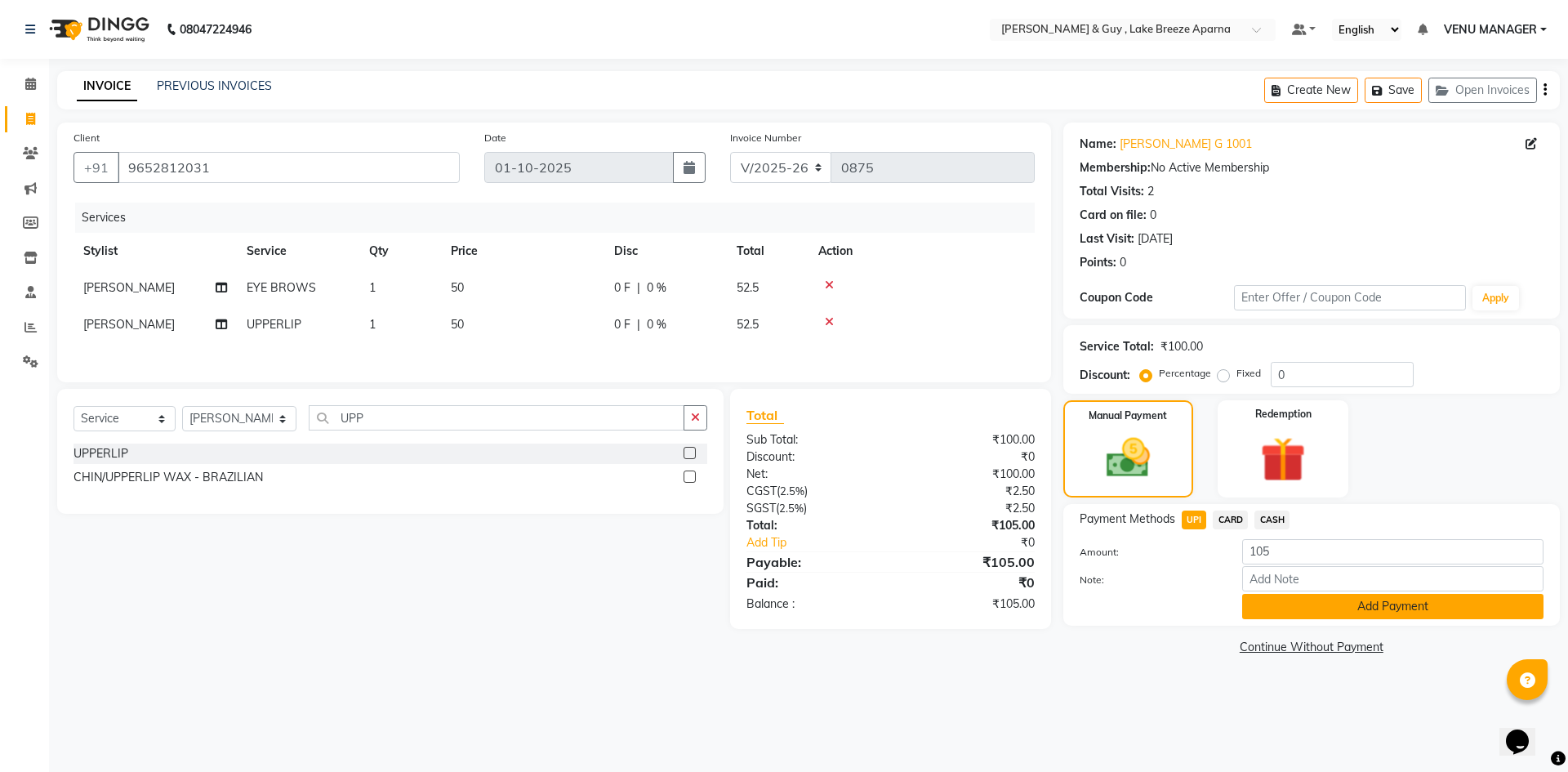
click at [1323, 604] on button "Add Payment" at bounding box center [1393, 606] width 301 height 26
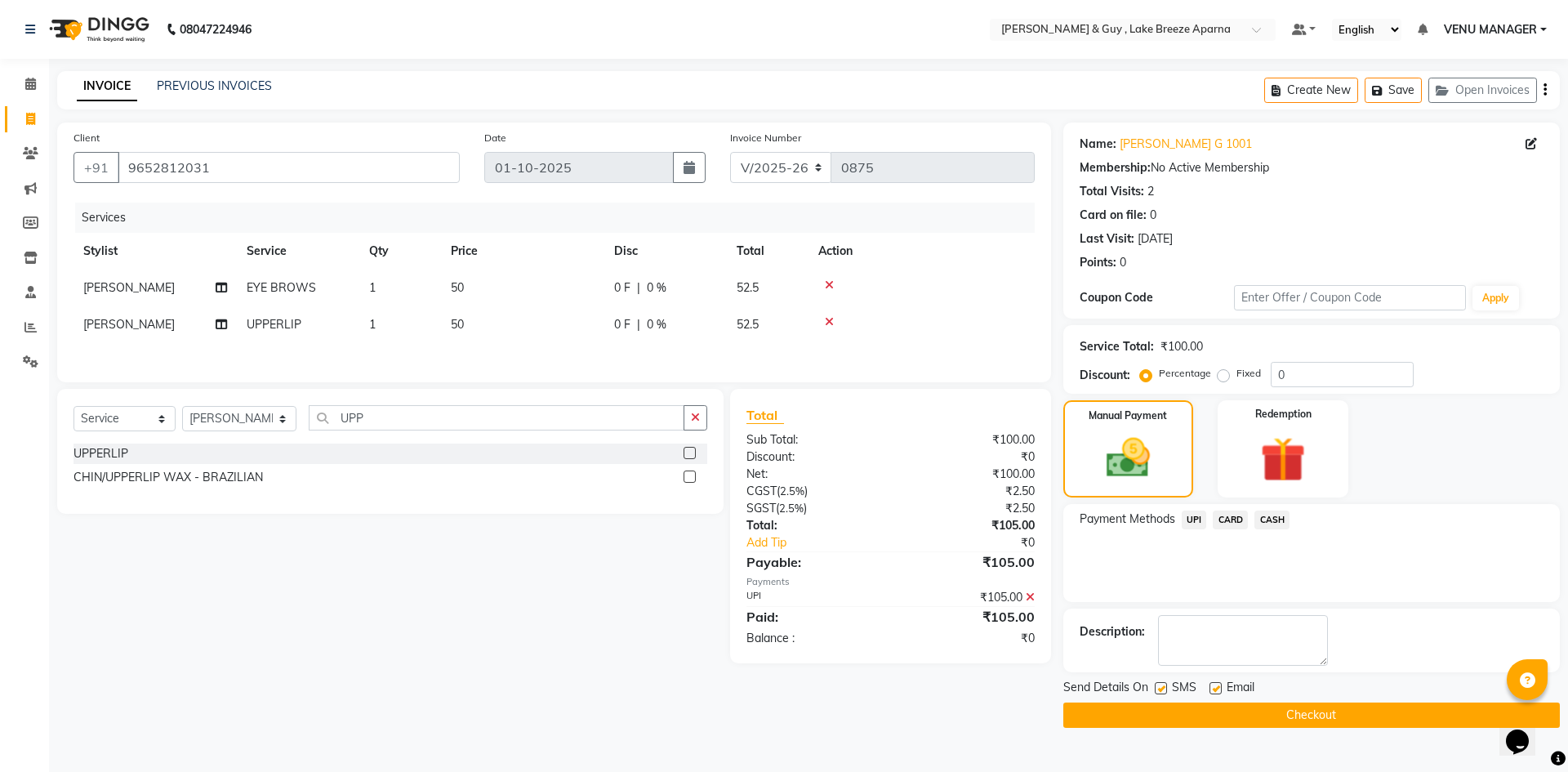
click at [1345, 722] on button "Checkout" at bounding box center [1311, 715] width 496 height 26
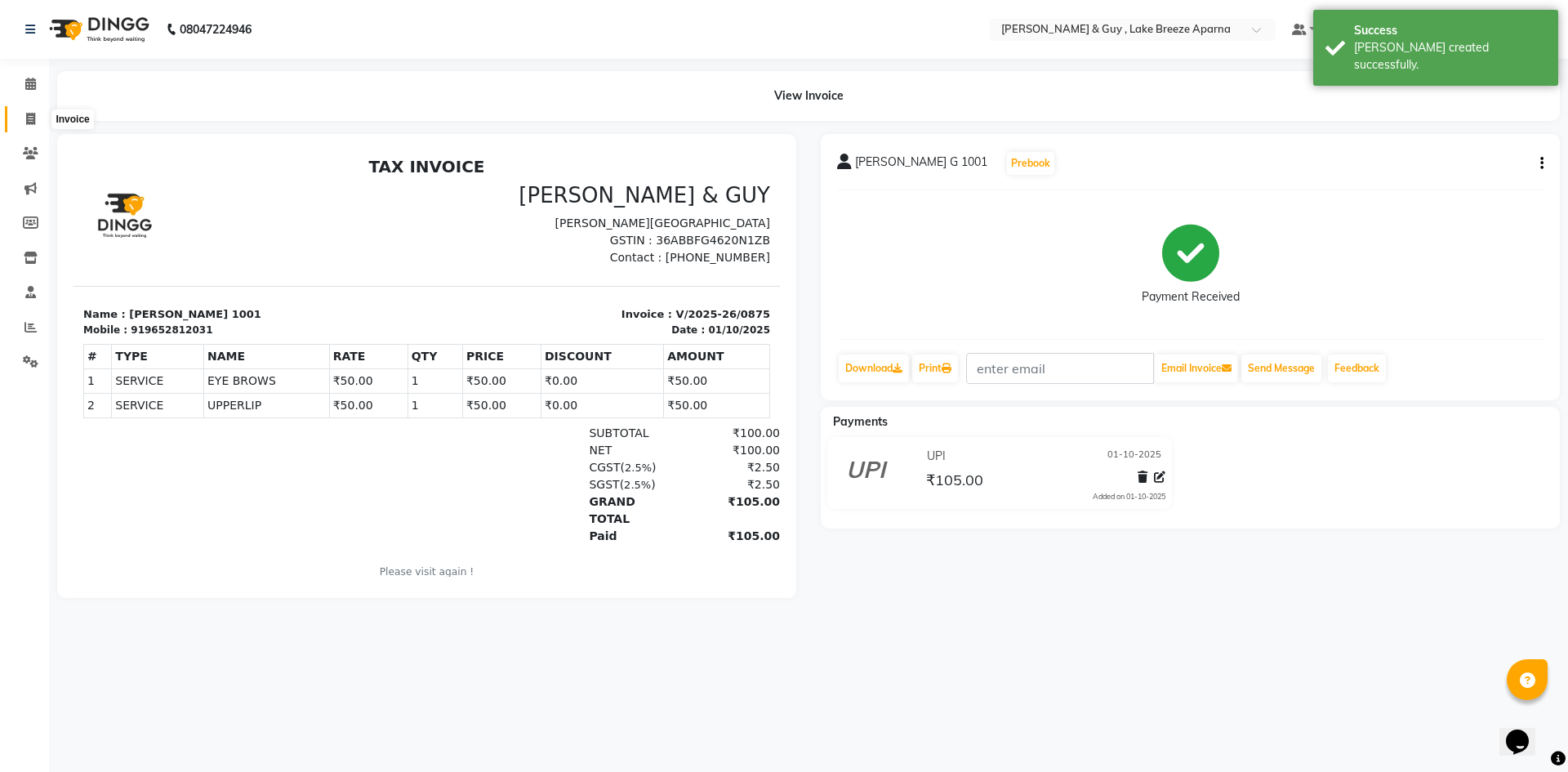
click at [37, 116] on span at bounding box center [31, 120] width 29 height 19
select select "8690"
select select "service"
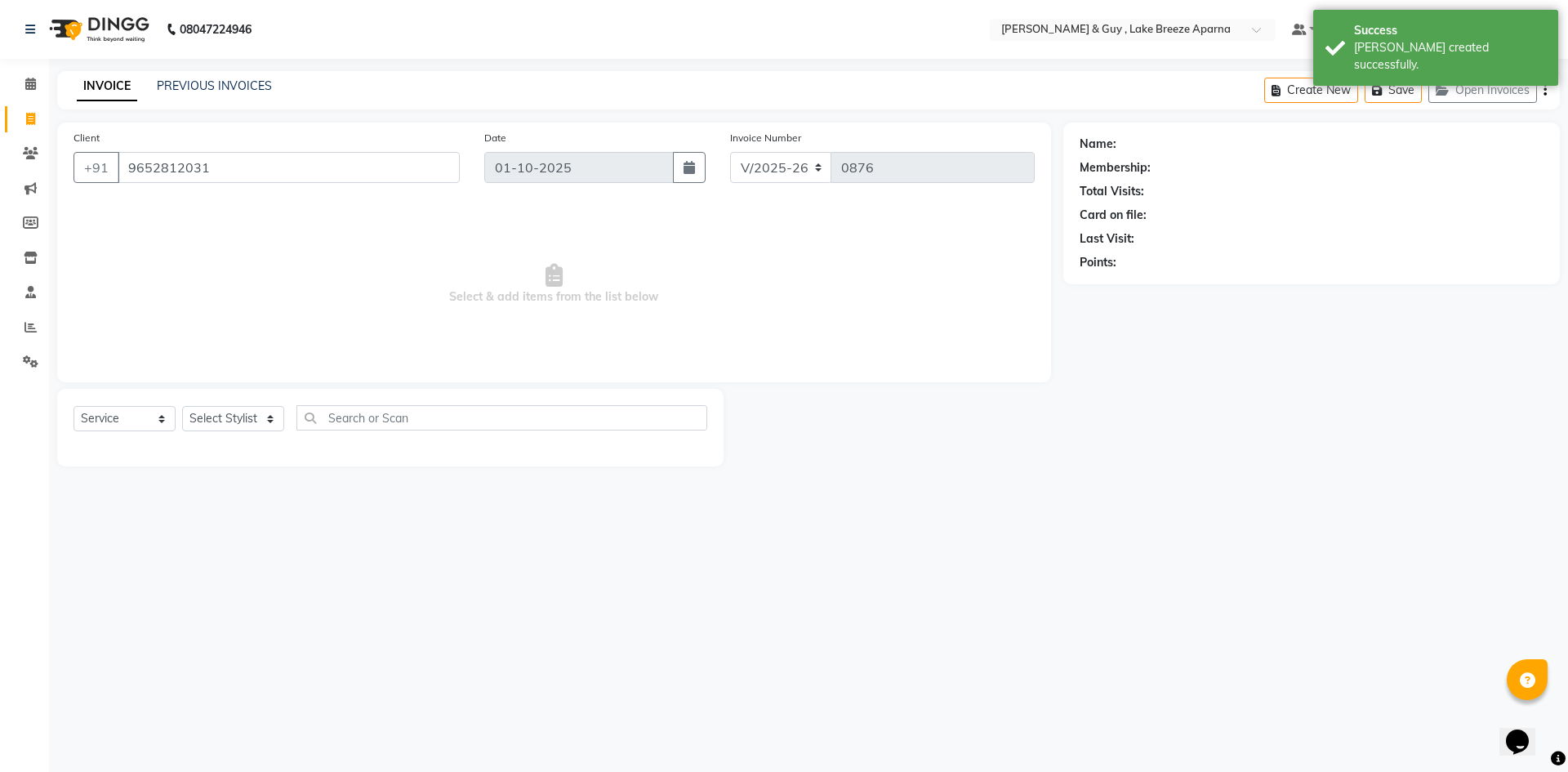
type input "9652812031"
click at [36, 80] on icon at bounding box center [31, 83] width 10 height 12
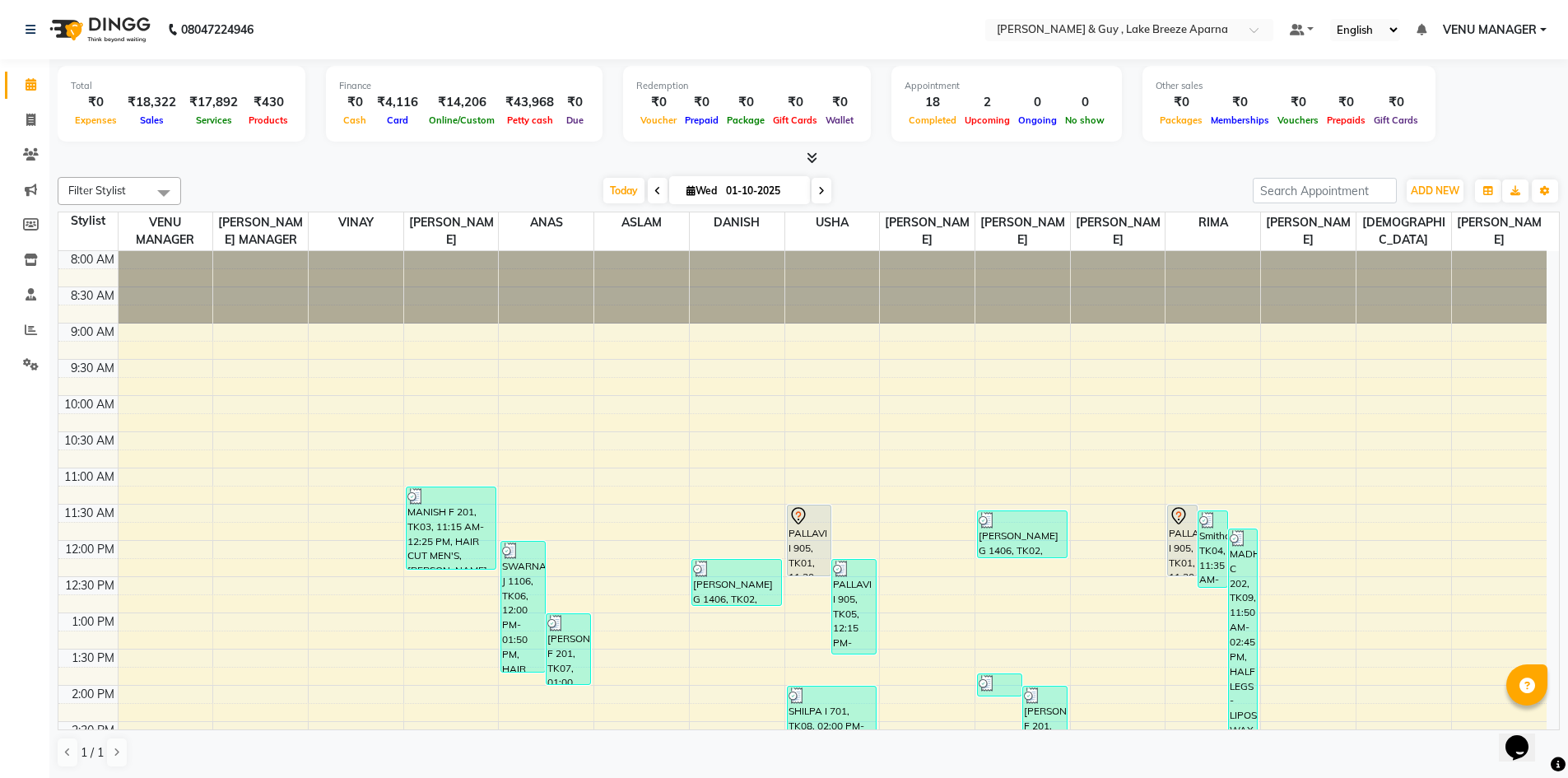
click at [819, 195] on icon at bounding box center [822, 191] width 7 height 10
type input "02-10-2025"
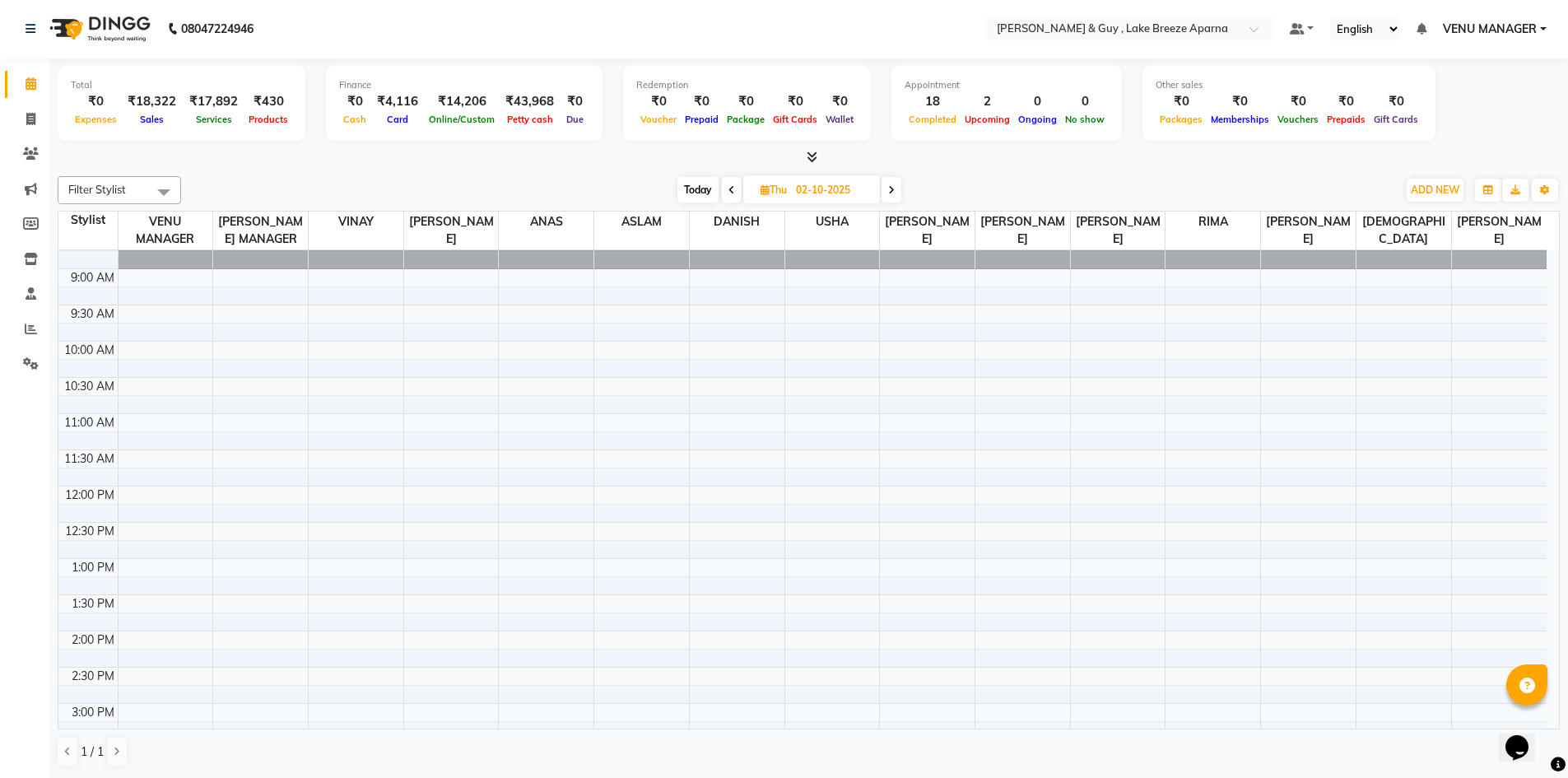
scroll to position [82, 0]
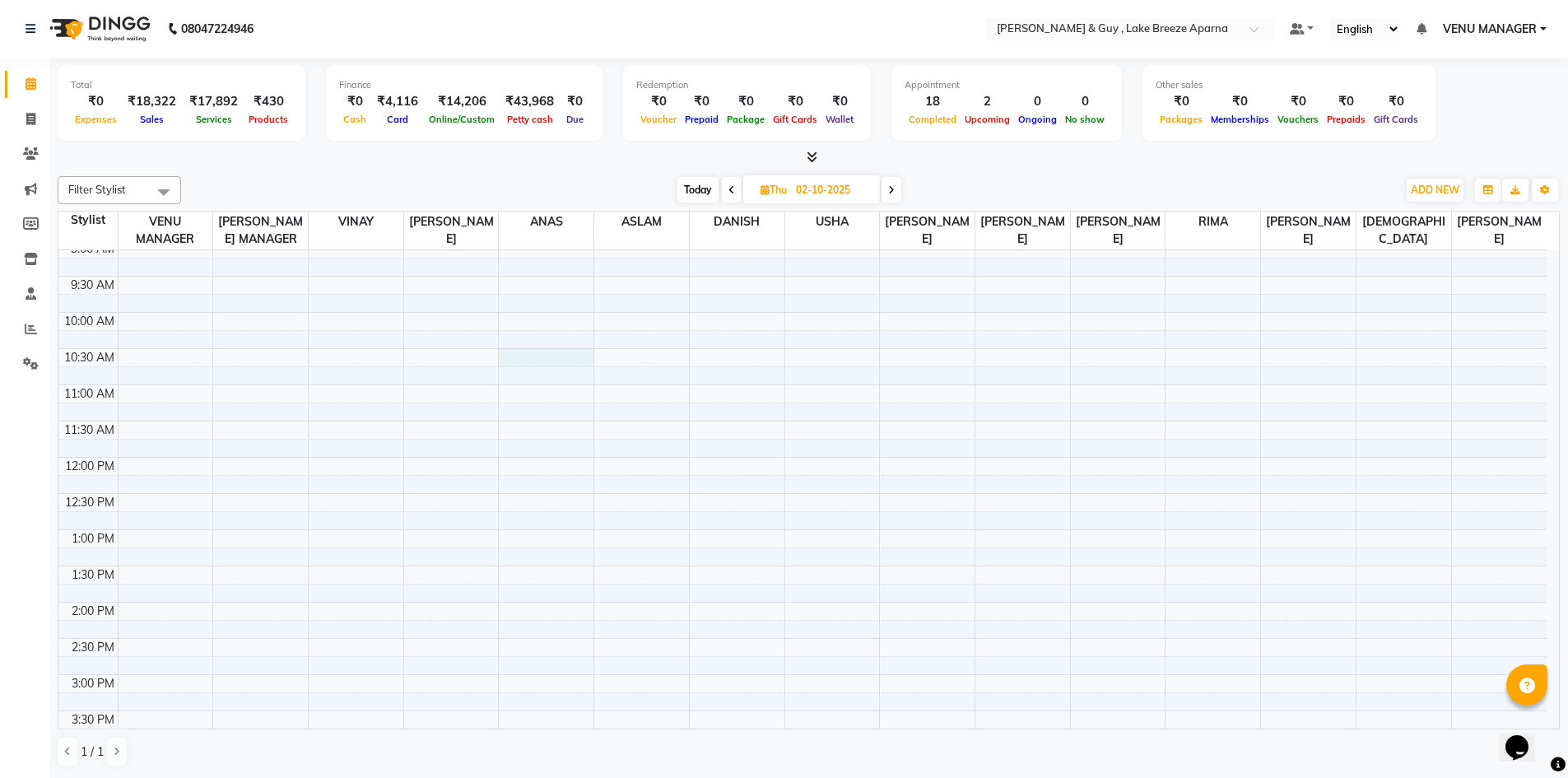
click at [528, 358] on div "8:00 AM 8:30 AM 9:00 AM 9:30 AM 10:00 AM 10:30 AM 11:00 AM 11:30 AM 12:00 PM 12…" at bounding box center [802, 638] width 1487 height 941
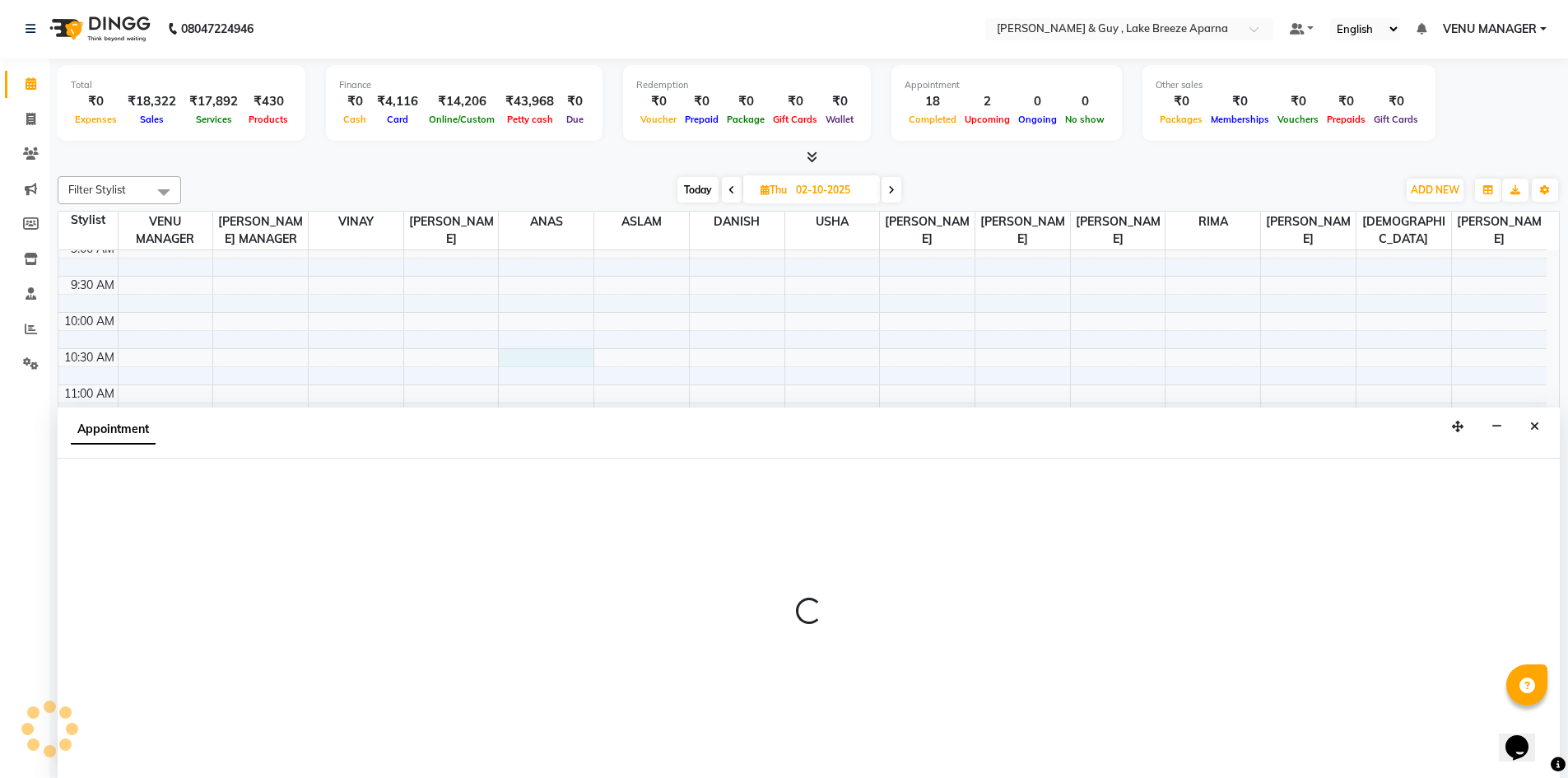
select select "87993"
select select "630"
select select "tentative"
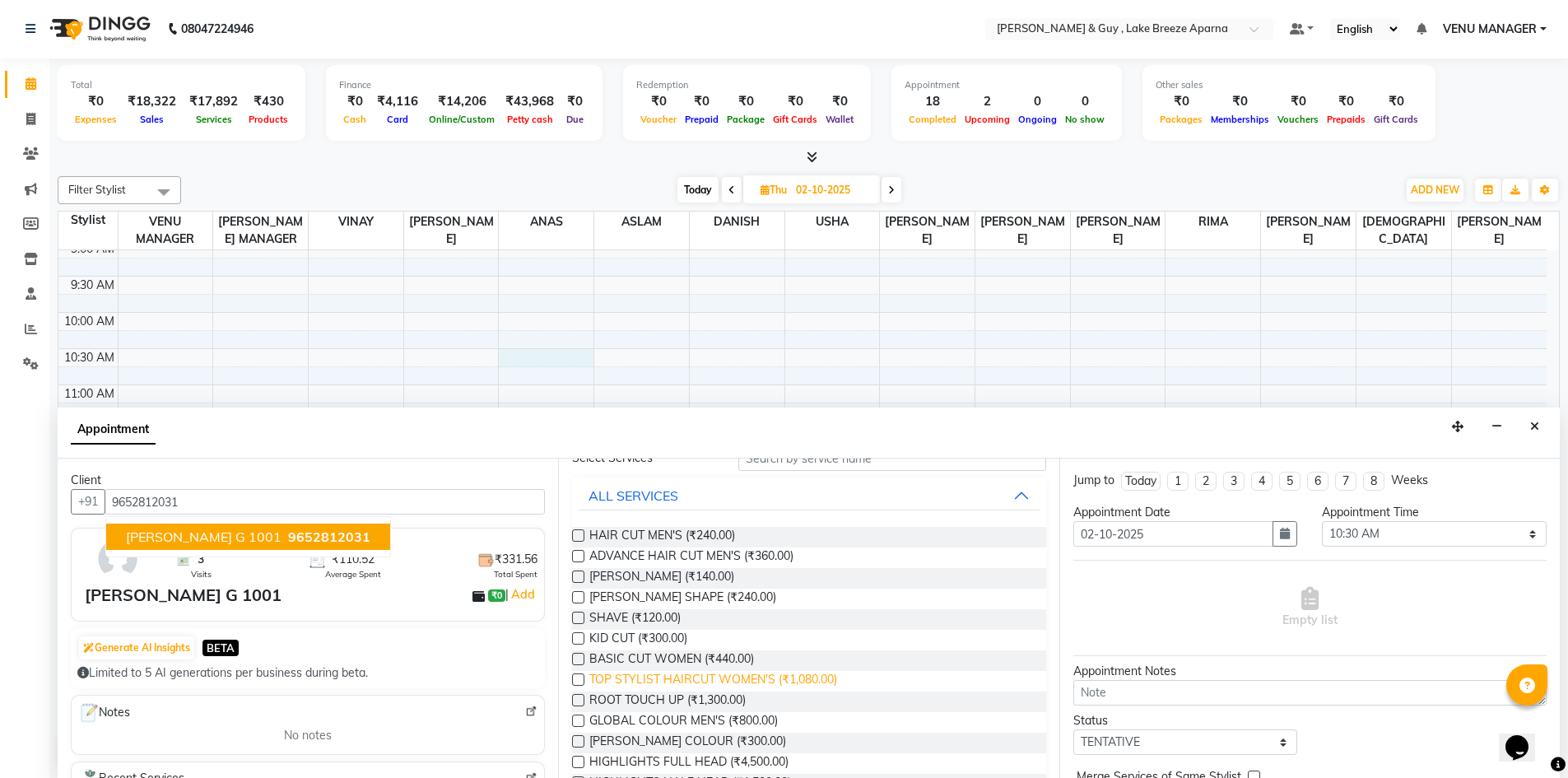
type input "9652812031"
click at [717, 680] on span "TOP STYLIST HAIRCUT WOMEN'S (₹1,080.00)" at bounding box center [713, 681] width 248 height 21
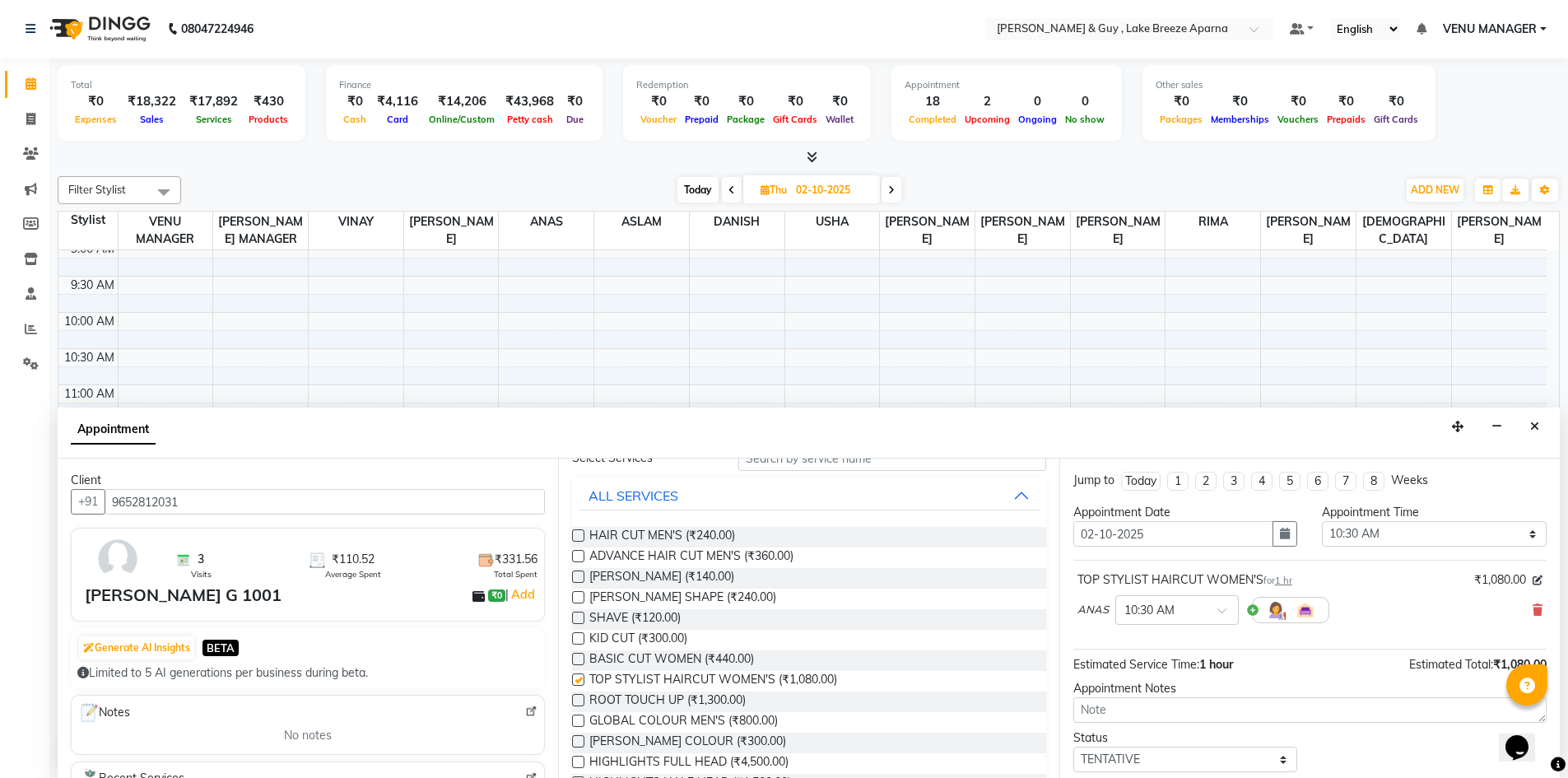
checkbox input "false"
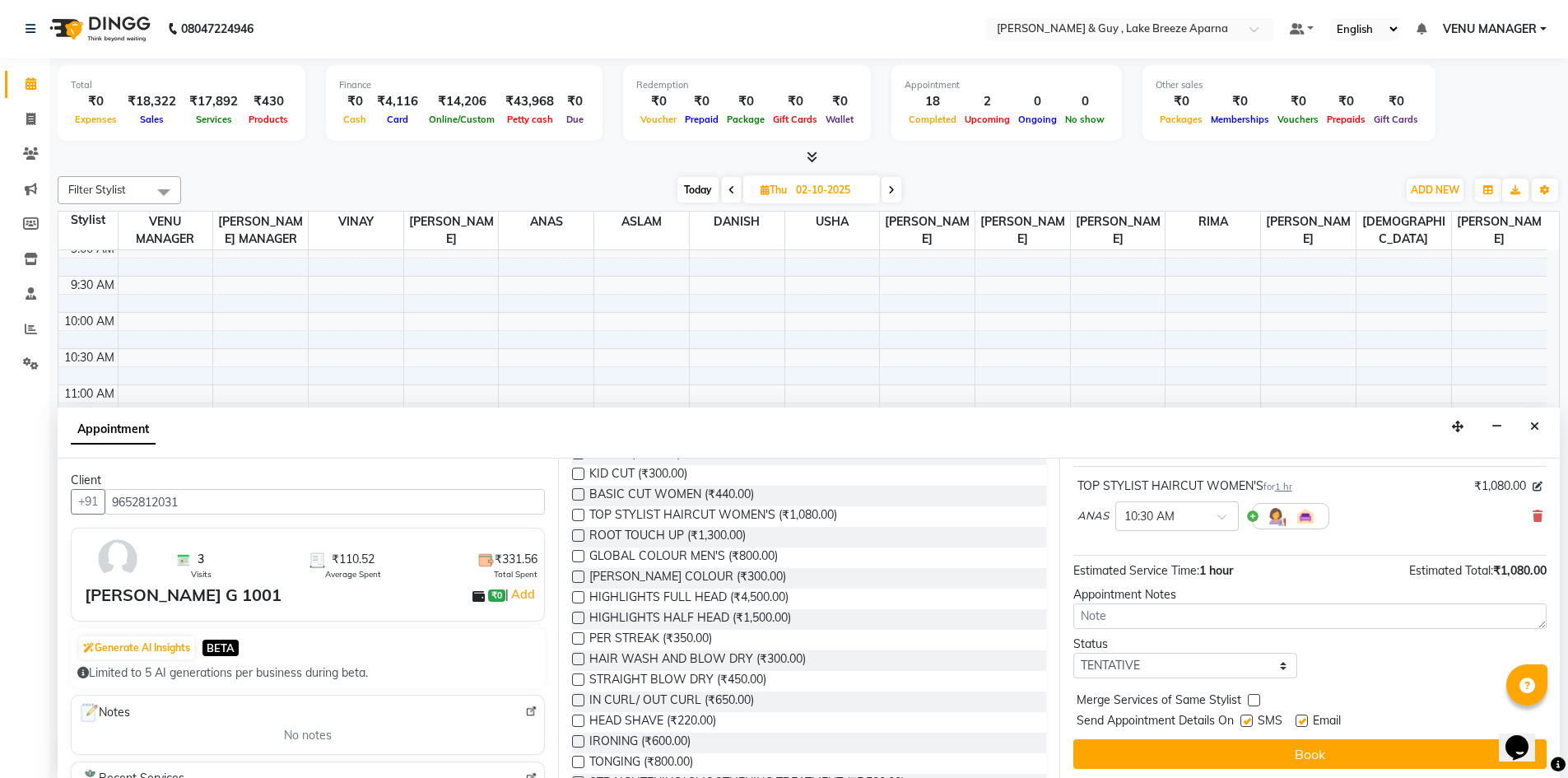
scroll to position [98, 0]
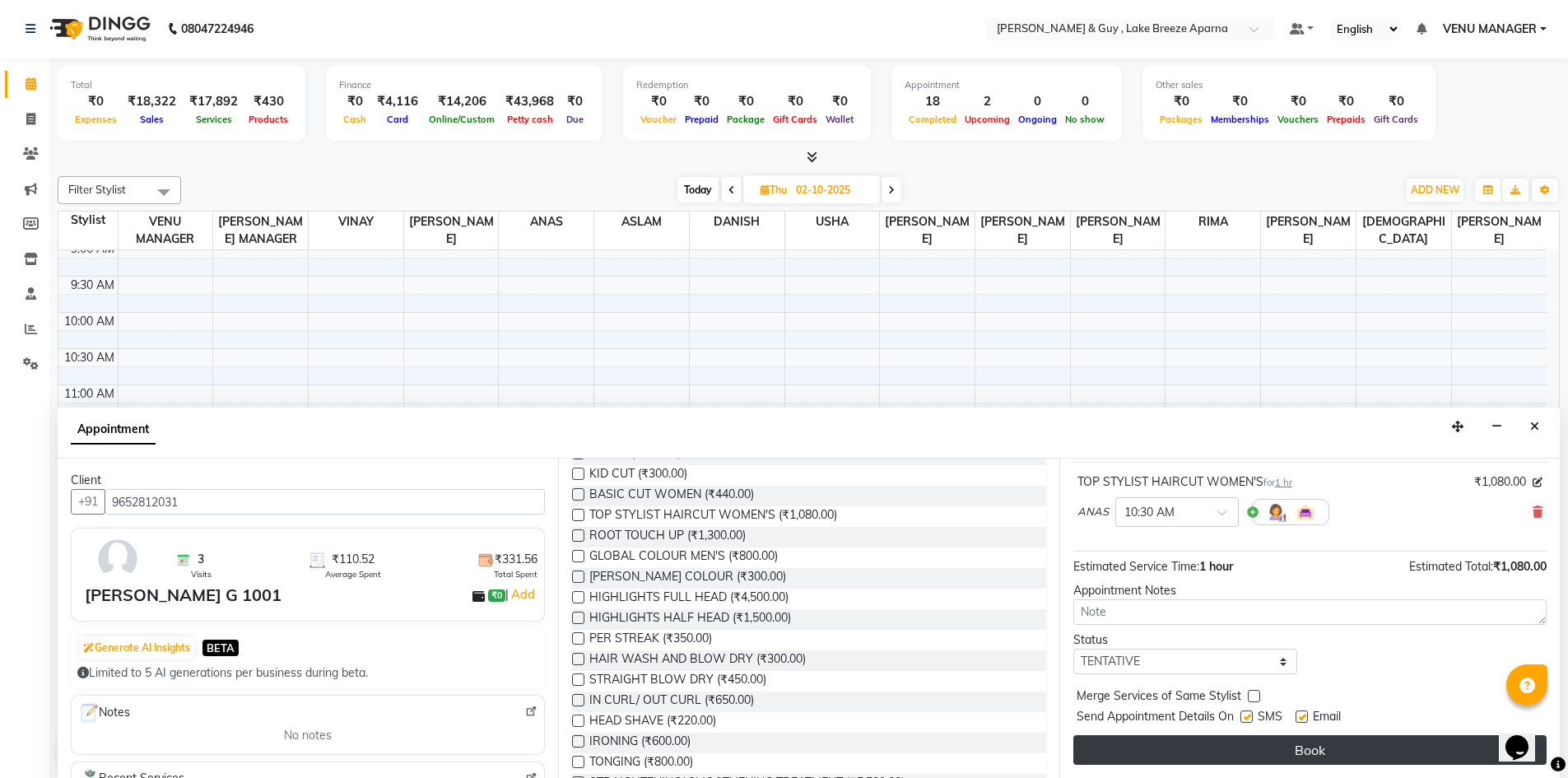
click at [1258, 749] on button "Book" at bounding box center [1310, 750] width 473 height 30
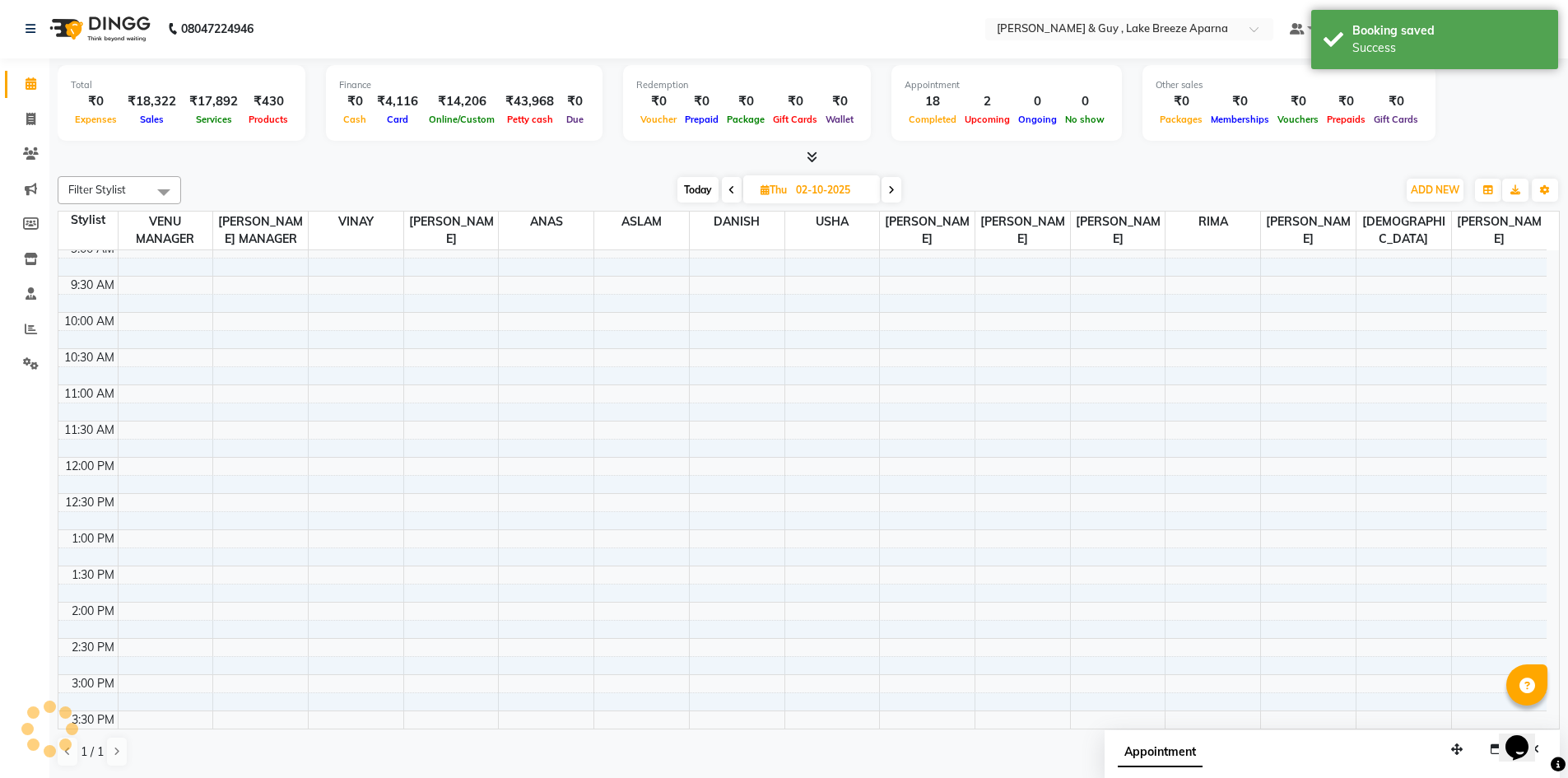
scroll to position [0, 0]
click at [1007, 354] on div "8:00 AM 8:30 AM 9:00 AM 9:30 AM 10:00 AM 10:30 AM 11:00 AM 11:30 AM 12:00 PM 12…" at bounding box center [802, 639] width 1487 height 941
select select "88277"
select select "tentative"
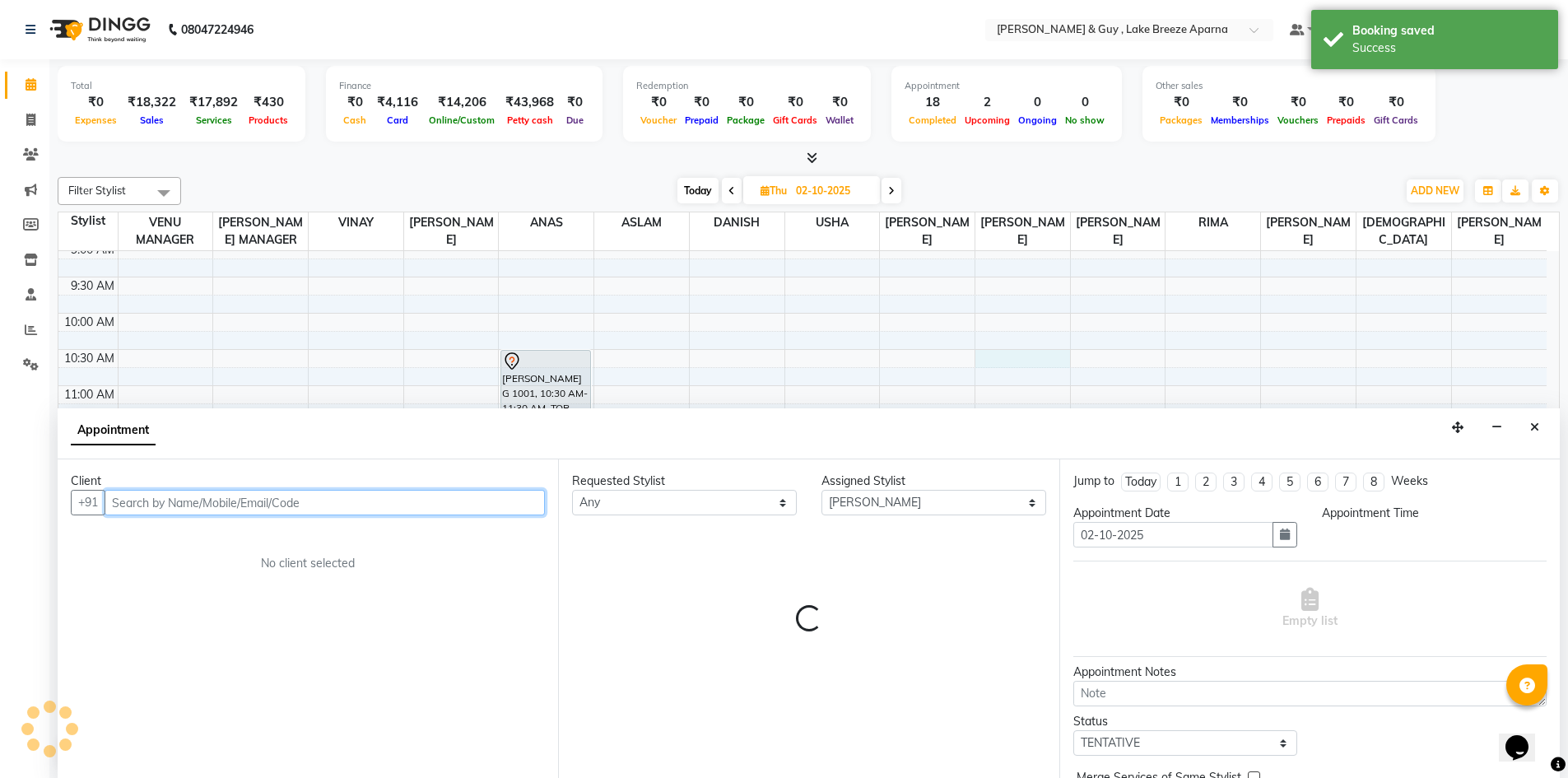
select select "630"
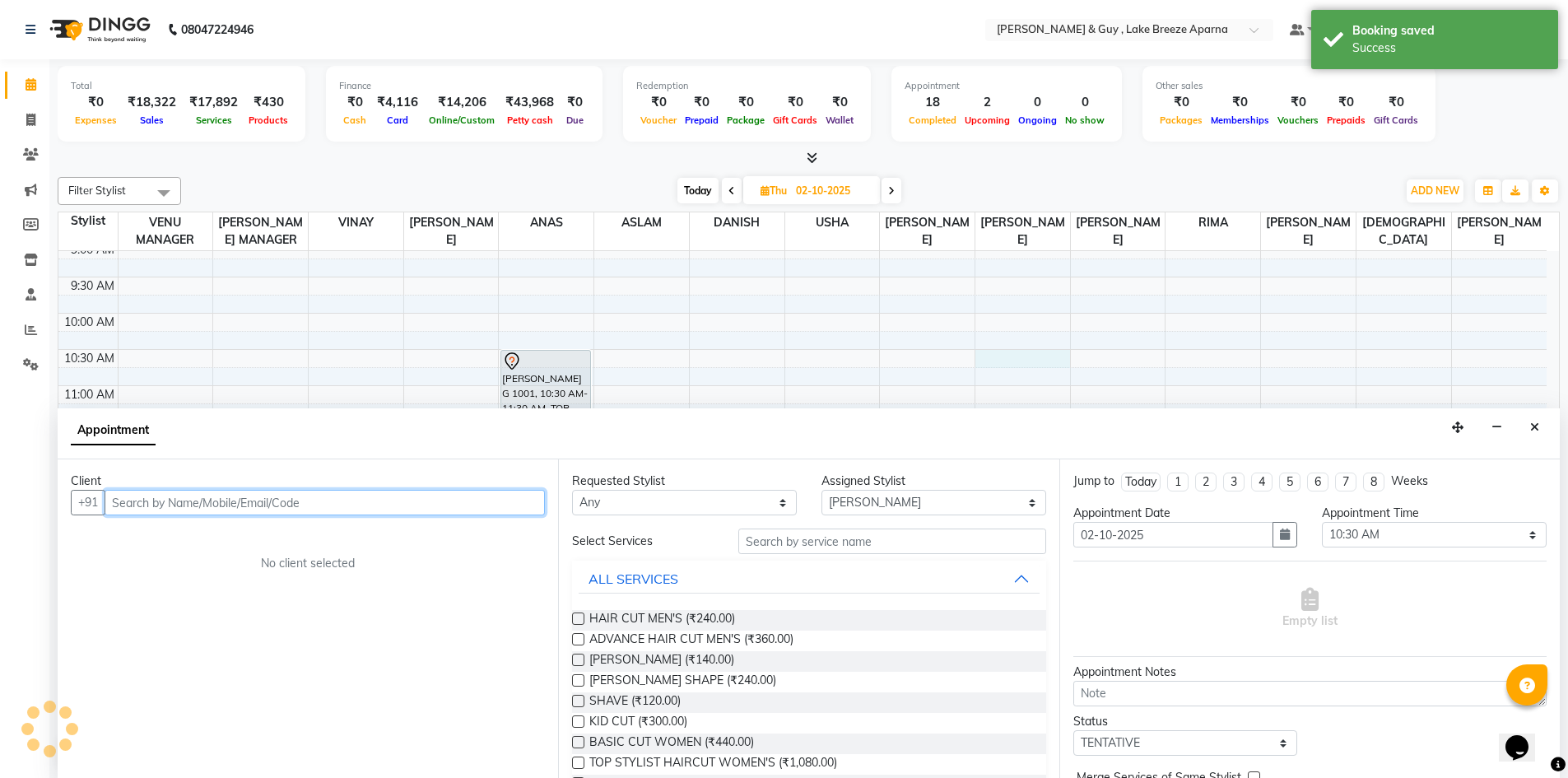
scroll to position [1, 0]
paste input "9652812031"
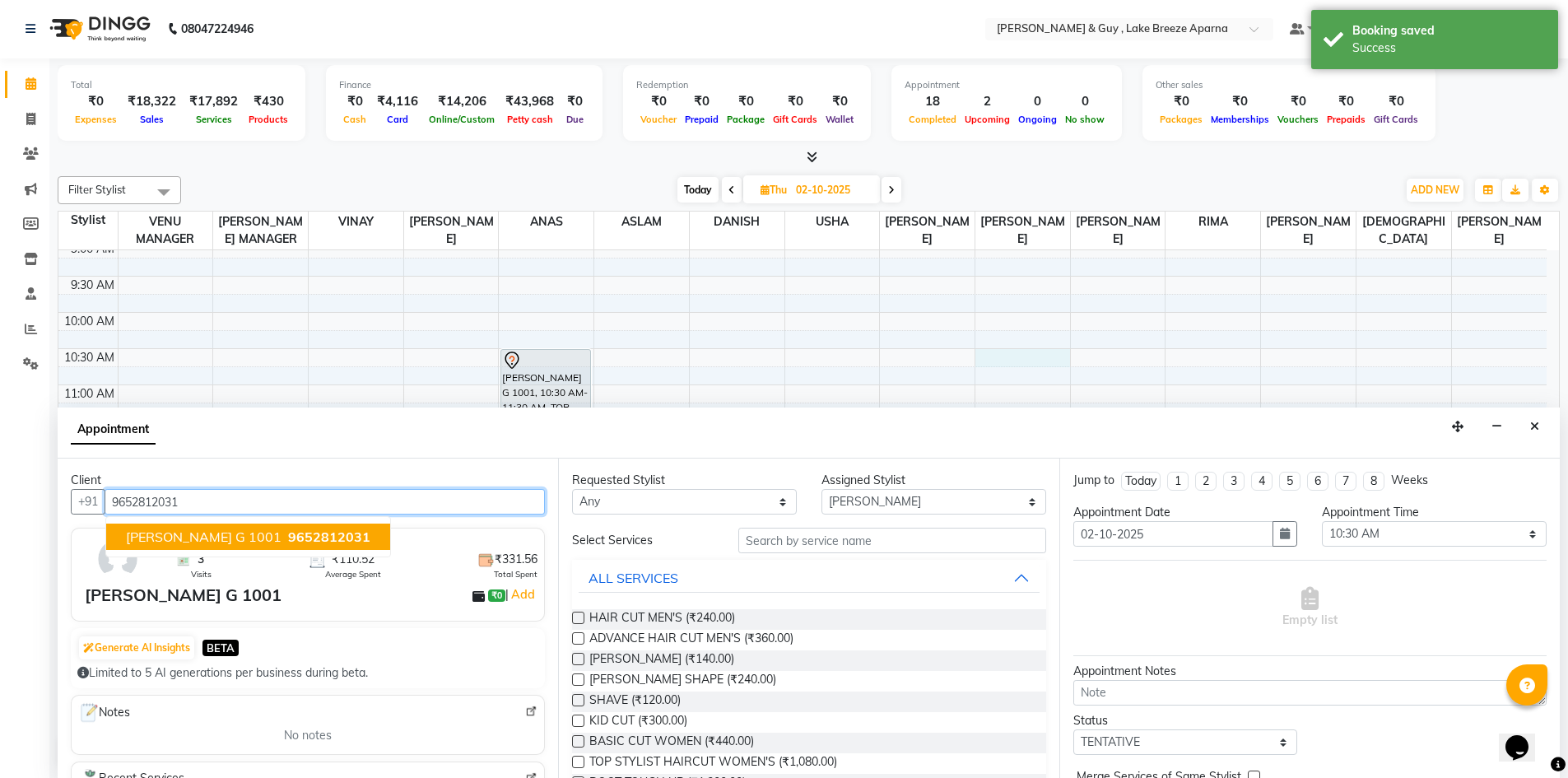
click at [288, 529] on span "9652812031" at bounding box center [329, 536] width 82 height 16
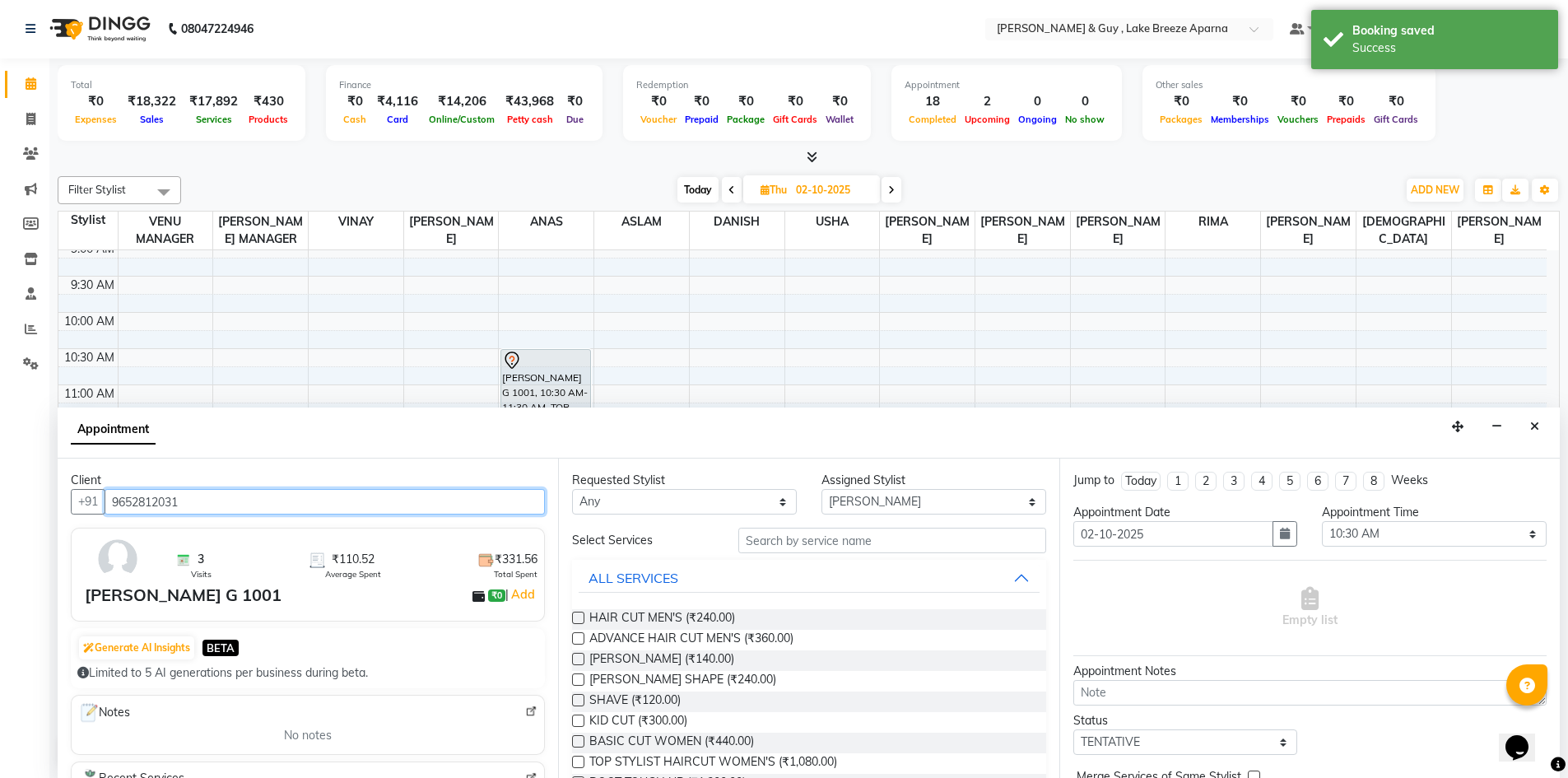
type input "9652812031"
click at [788, 546] on input "text" at bounding box center [892, 540] width 308 height 26
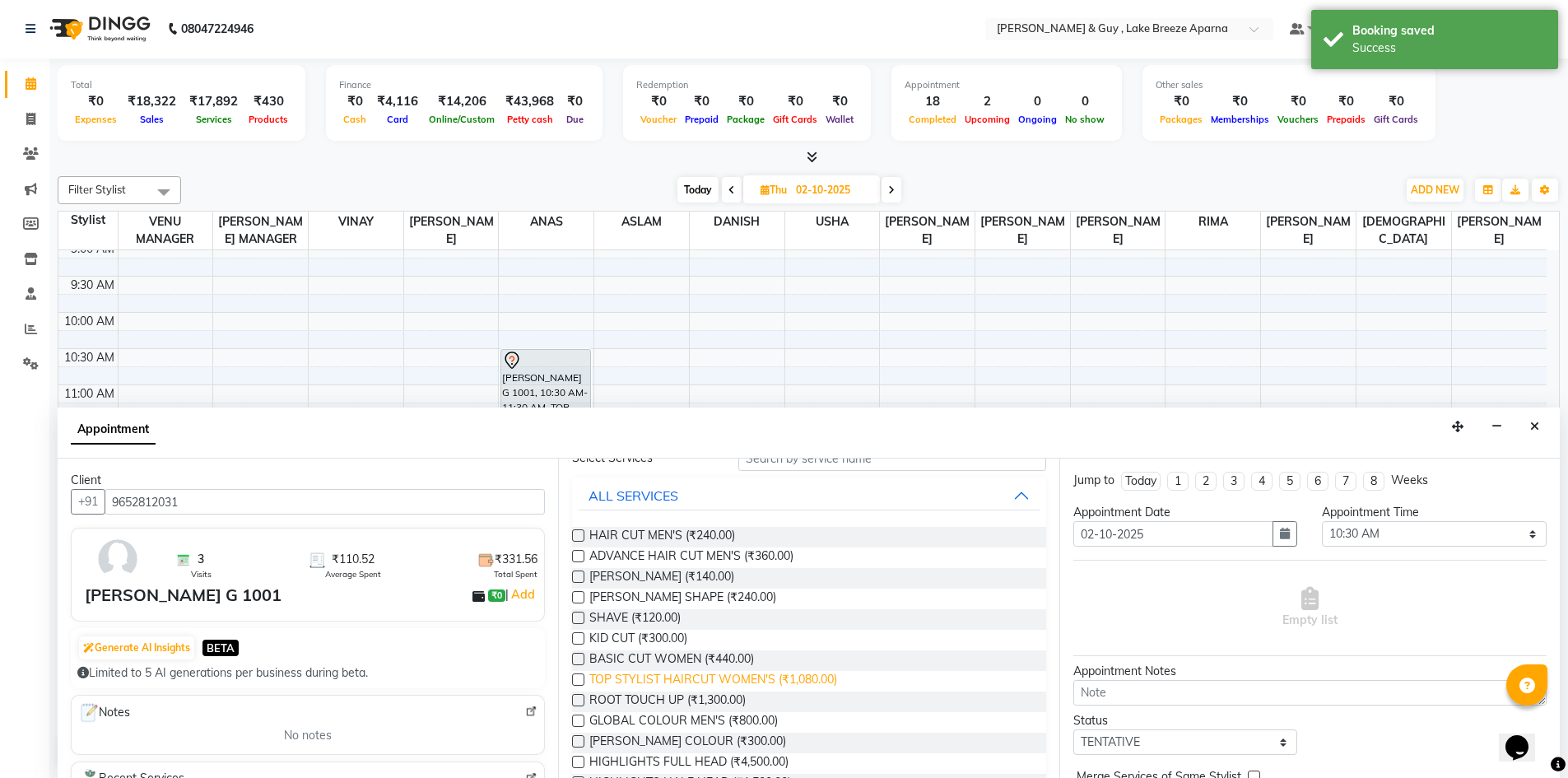
click at [737, 681] on span "TOP STYLIST HAIRCUT WOMEN'S (₹1,080.00)" at bounding box center [713, 681] width 248 height 21
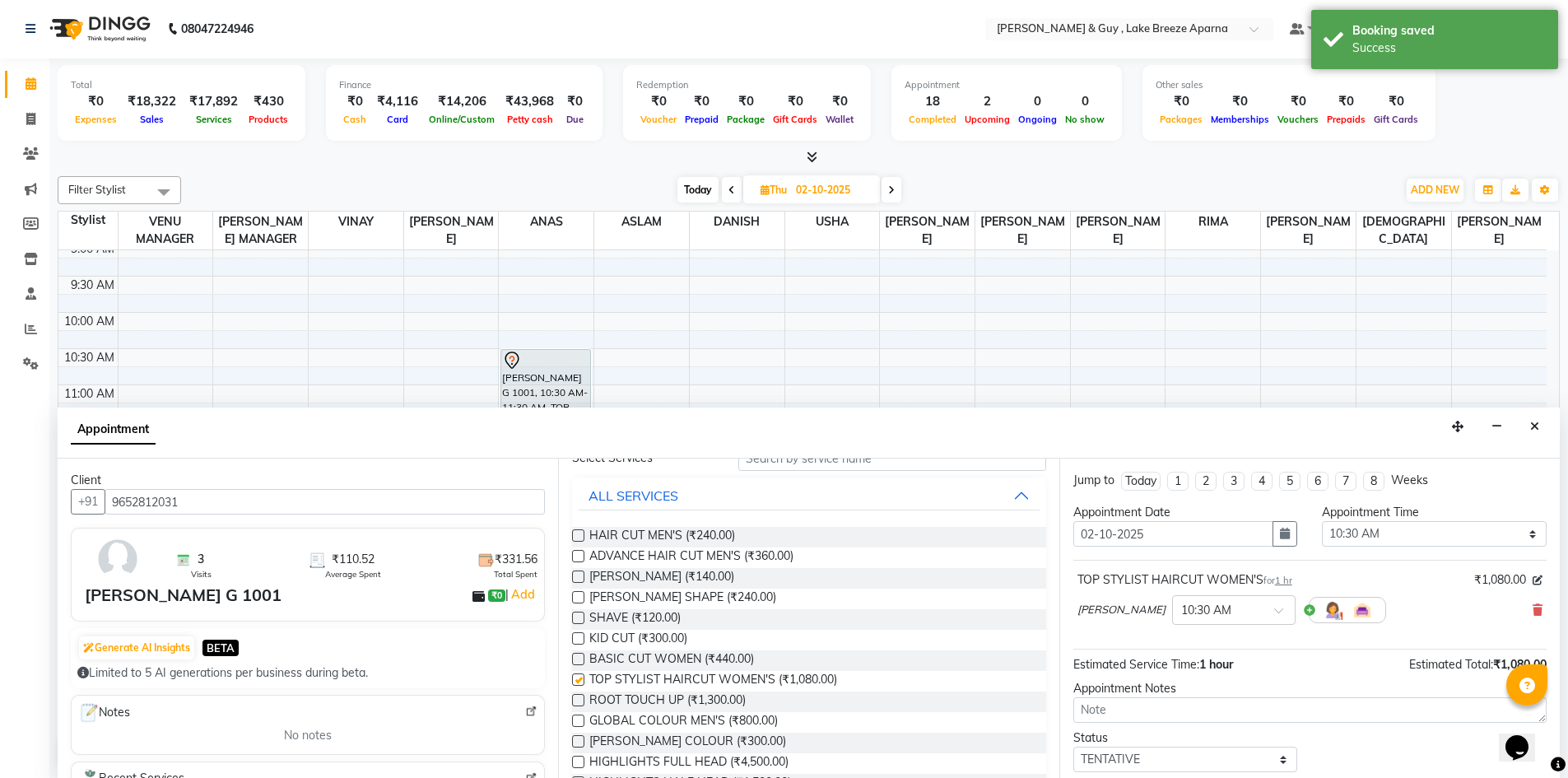
checkbox input "false"
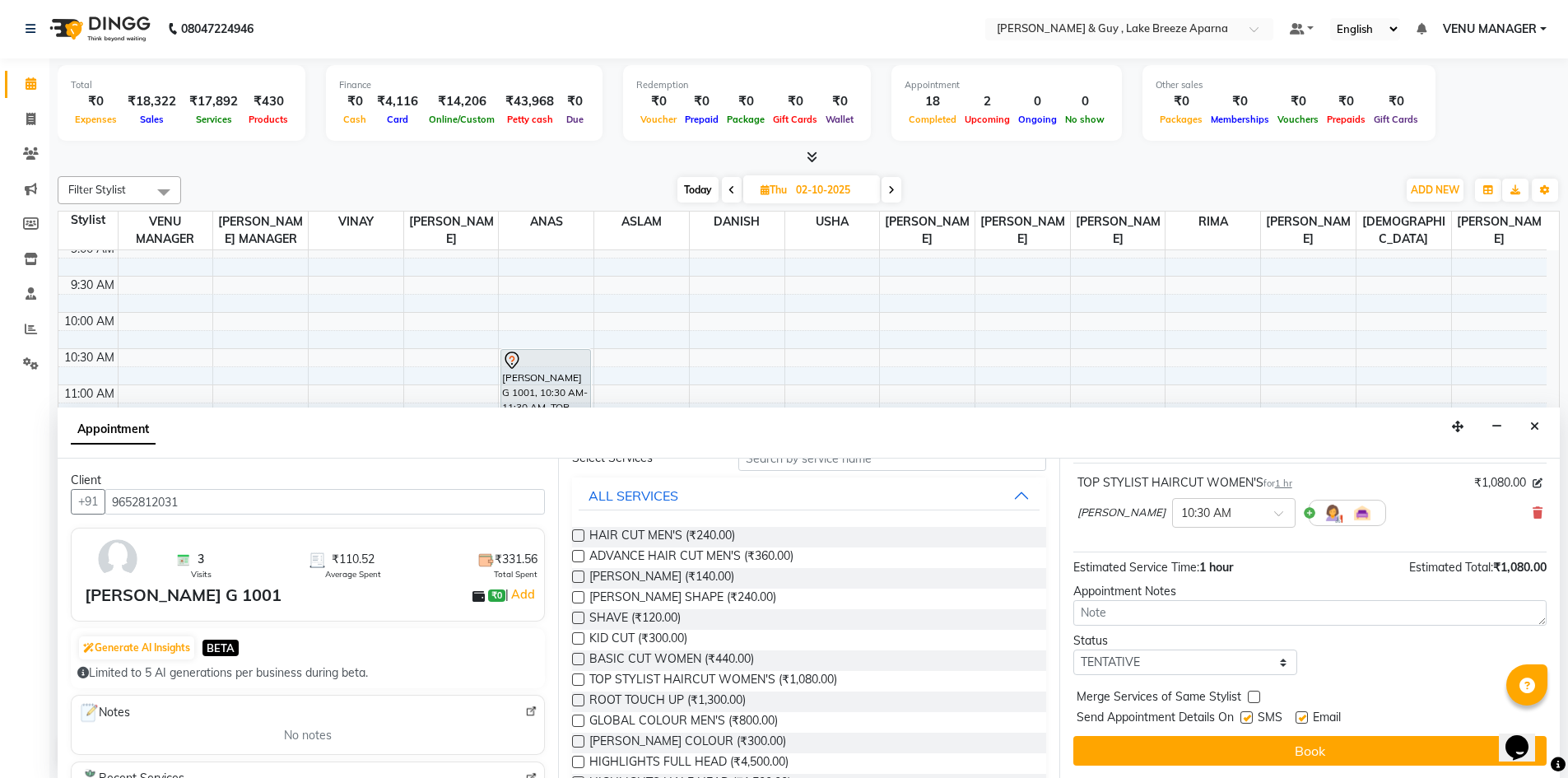
scroll to position [98, 0]
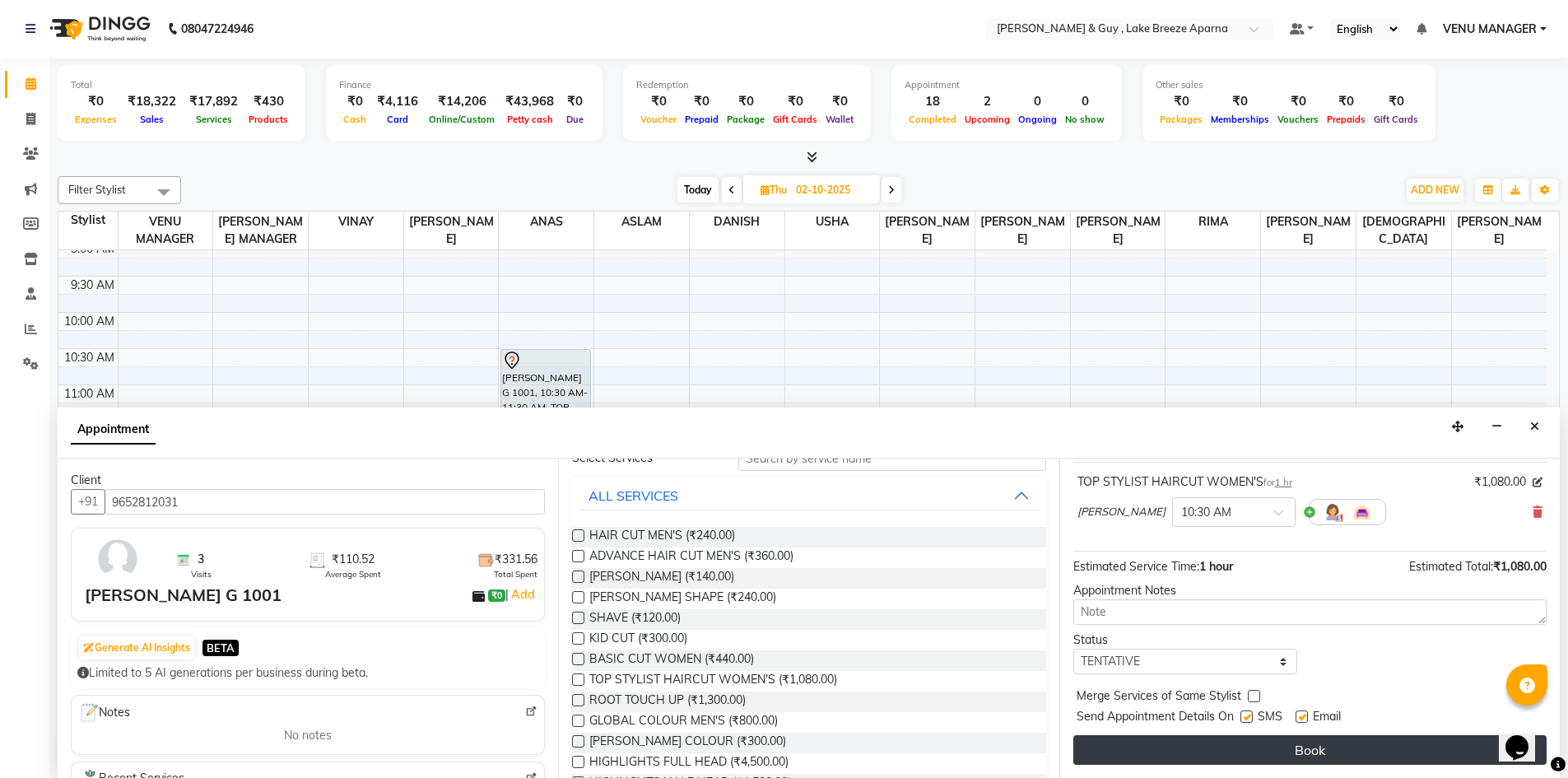
click at [1369, 742] on button "Book" at bounding box center [1310, 750] width 473 height 30
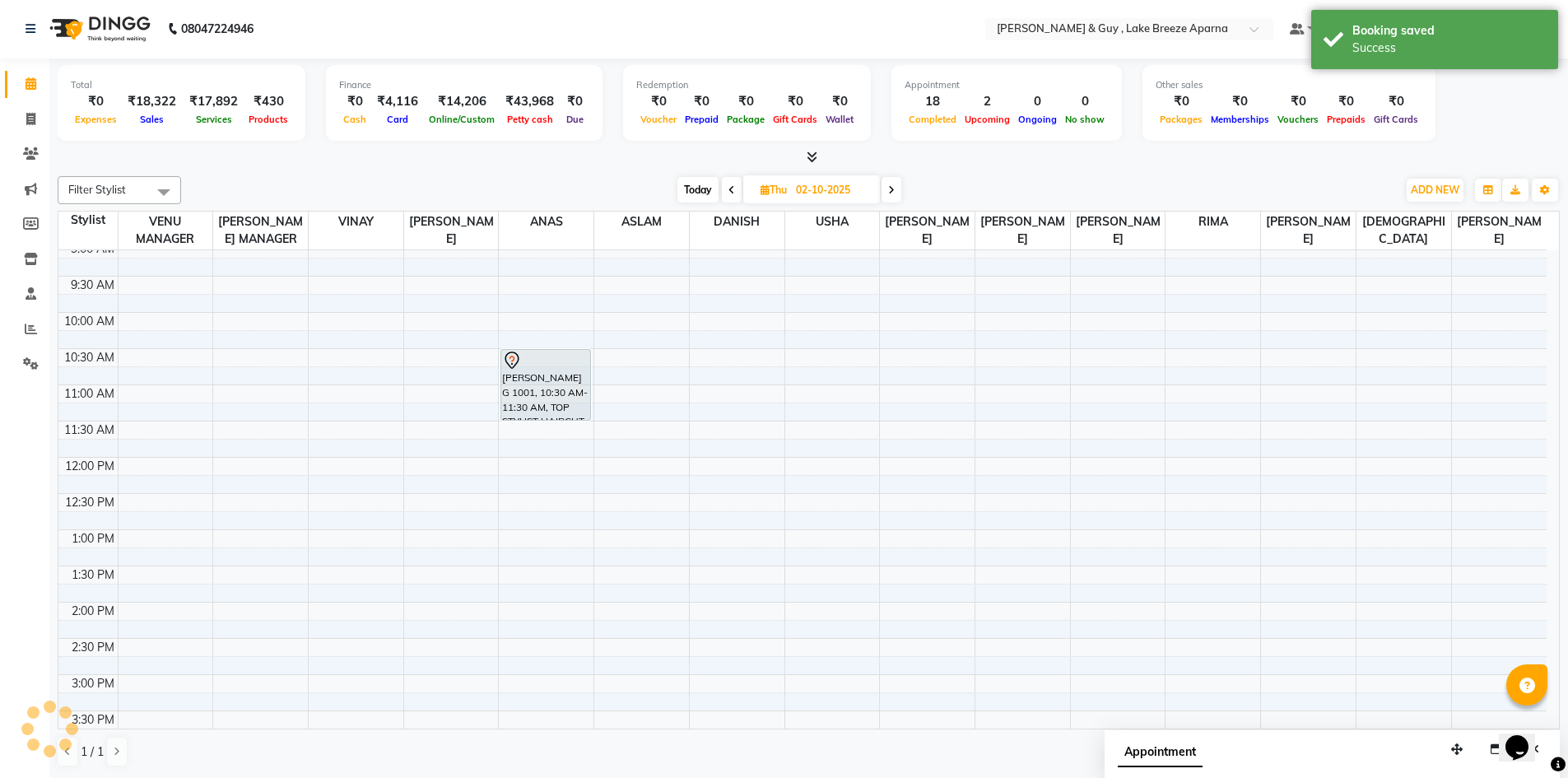
scroll to position [0, 0]
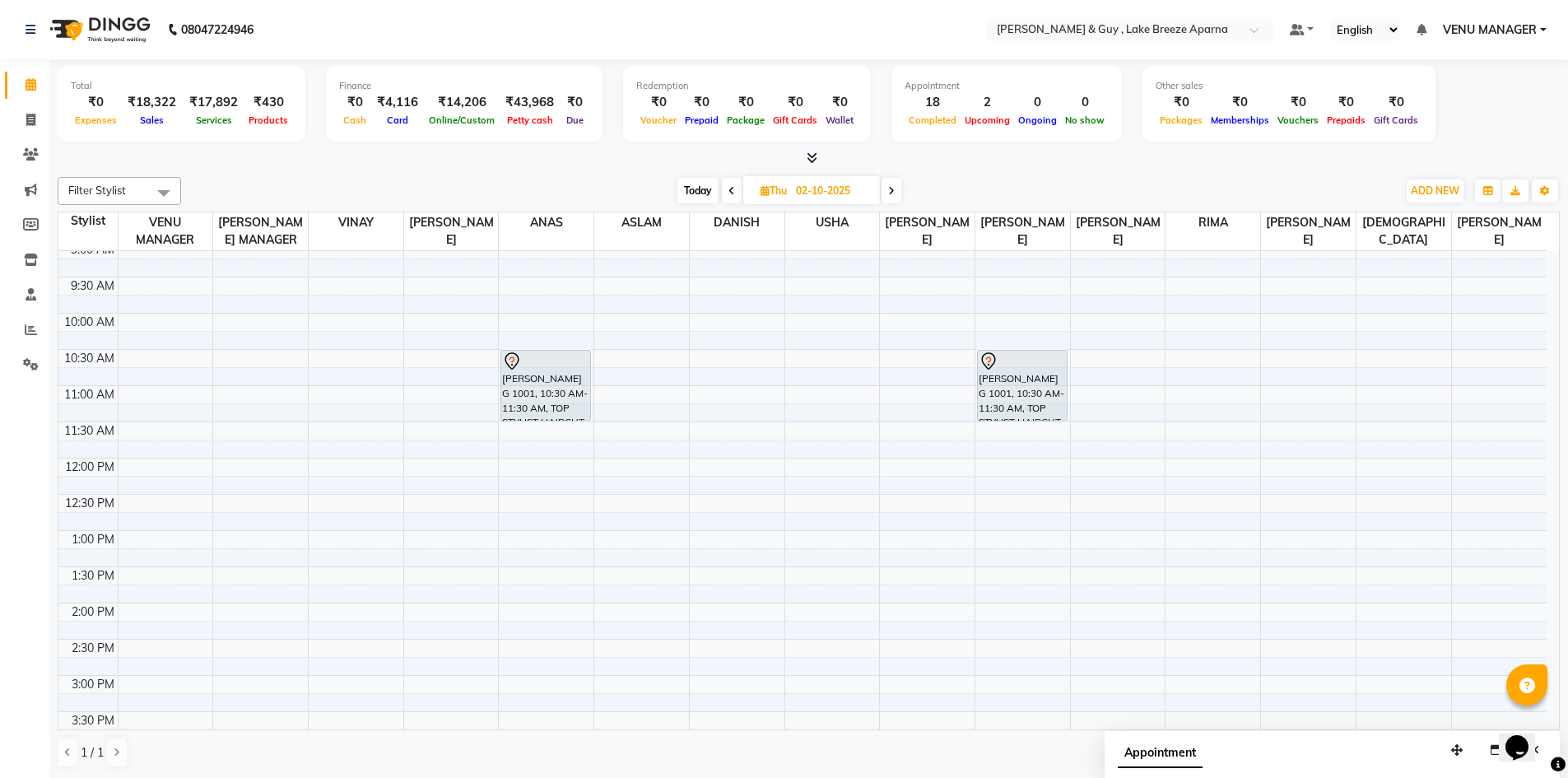
click at [1185, 354] on div "8:00 AM 8:30 AM 9:00 AM 9:30 AM 10:00 AM 10:30 AM 11:00 AM 11:30 AM 12:00 PM 12…" at bounding box center [802, 639] width 1487 height 941
select select "88973"
select select "tentative"
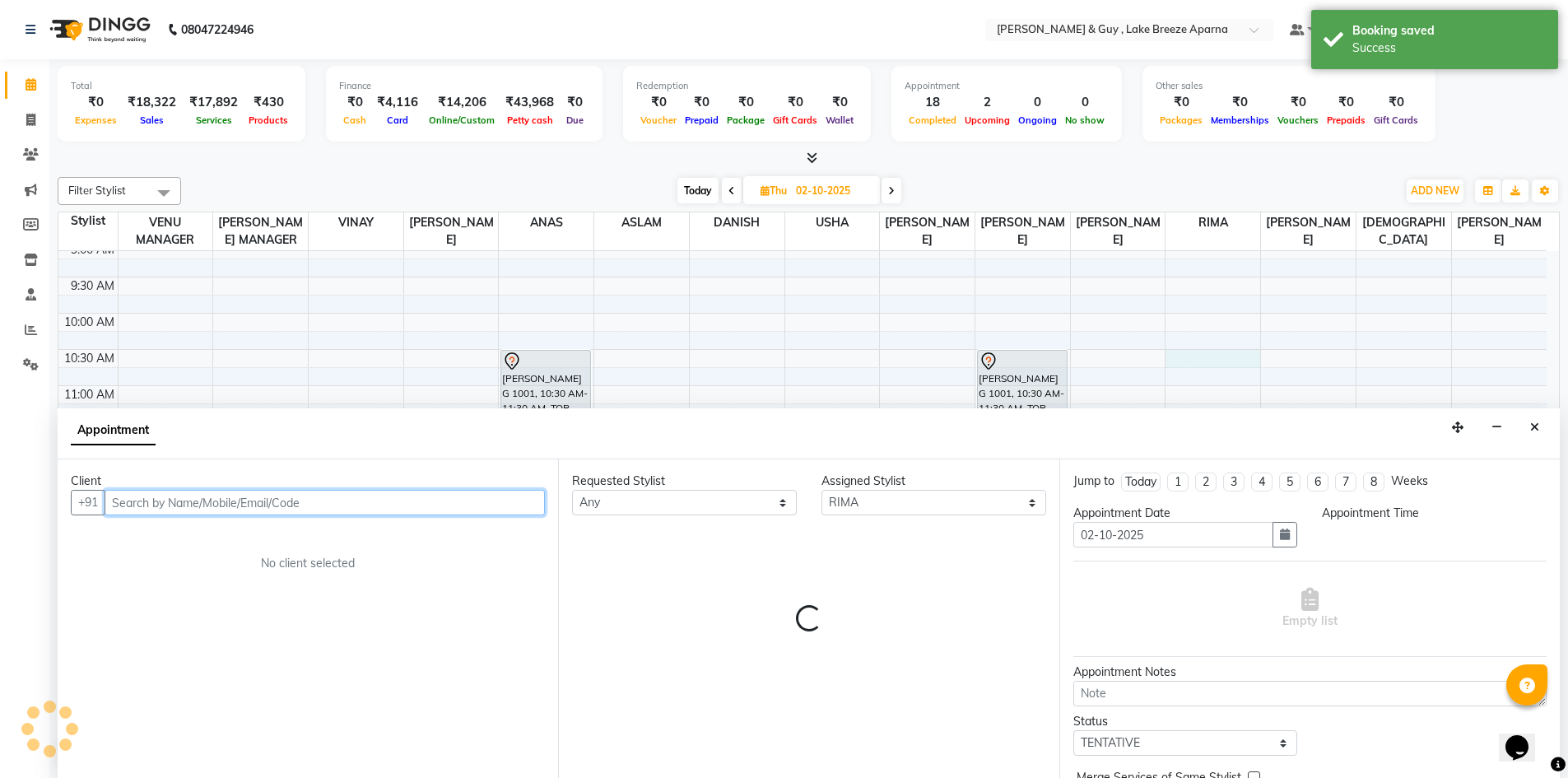
select select "630"
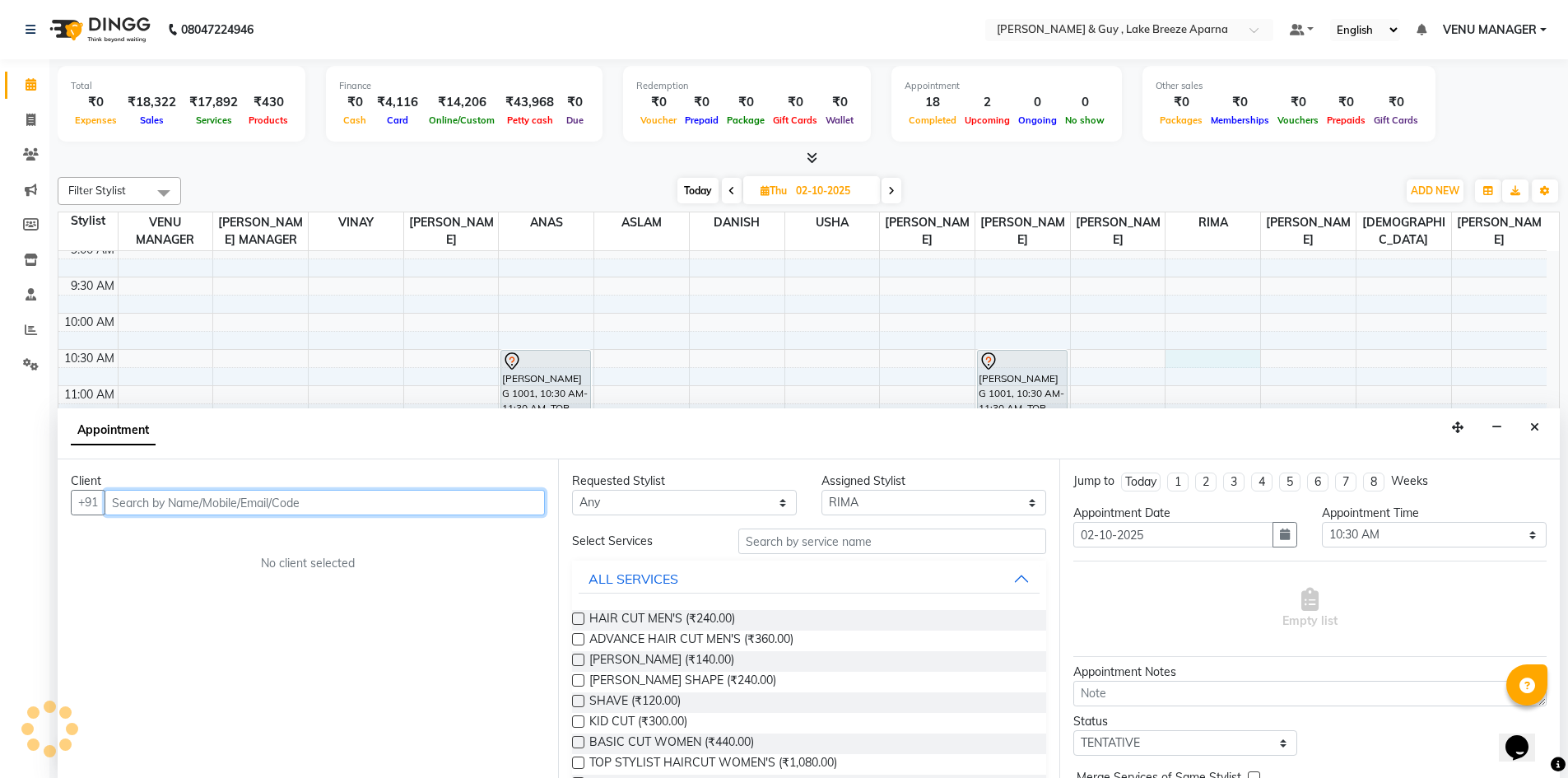
scroll to position [1, 0]
paste input "9652812031"
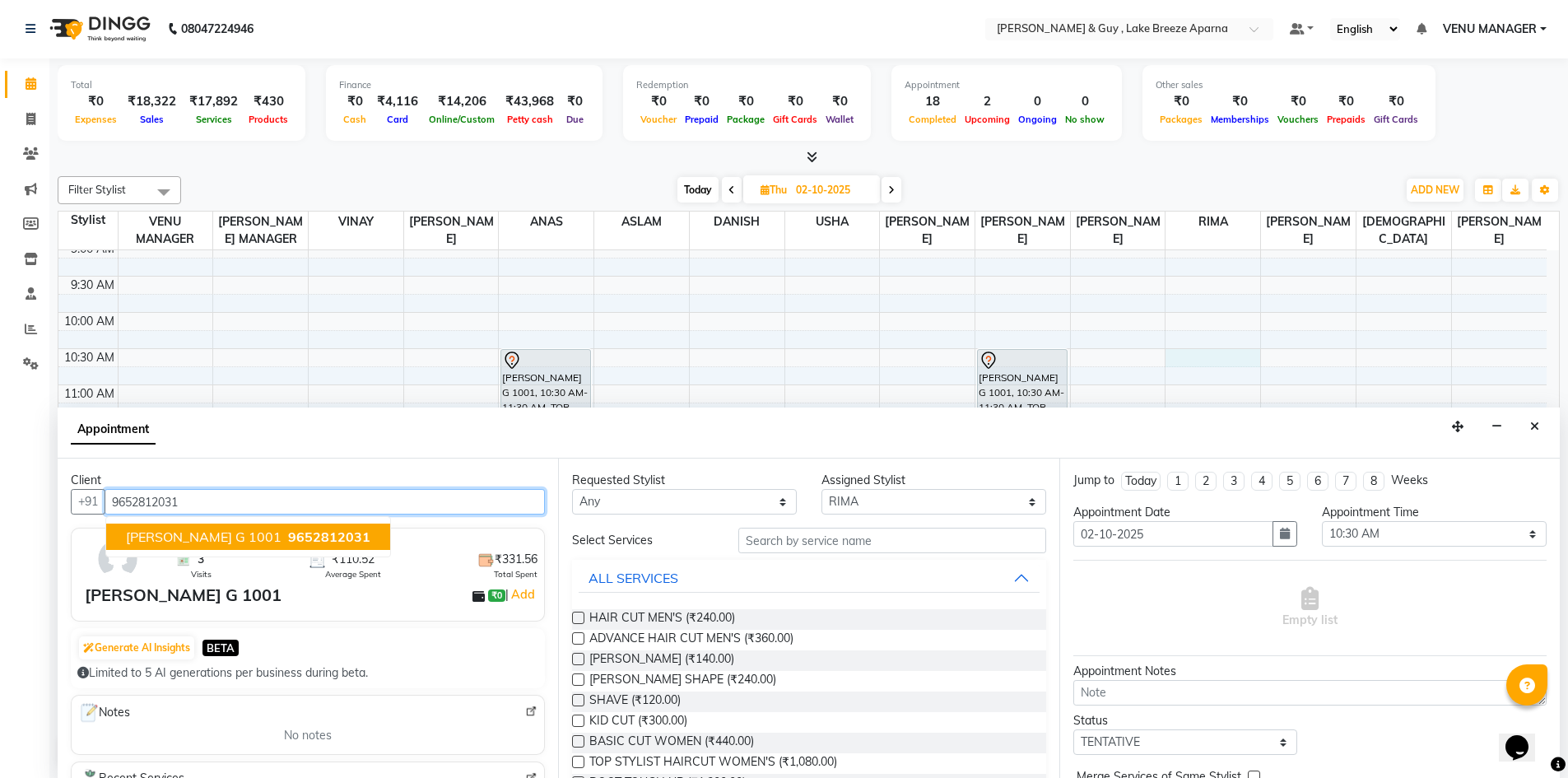
click at [231, 526] on button "RUPALI G 1001 9652812031" at bounding box center [248, 536] width 284 height 27
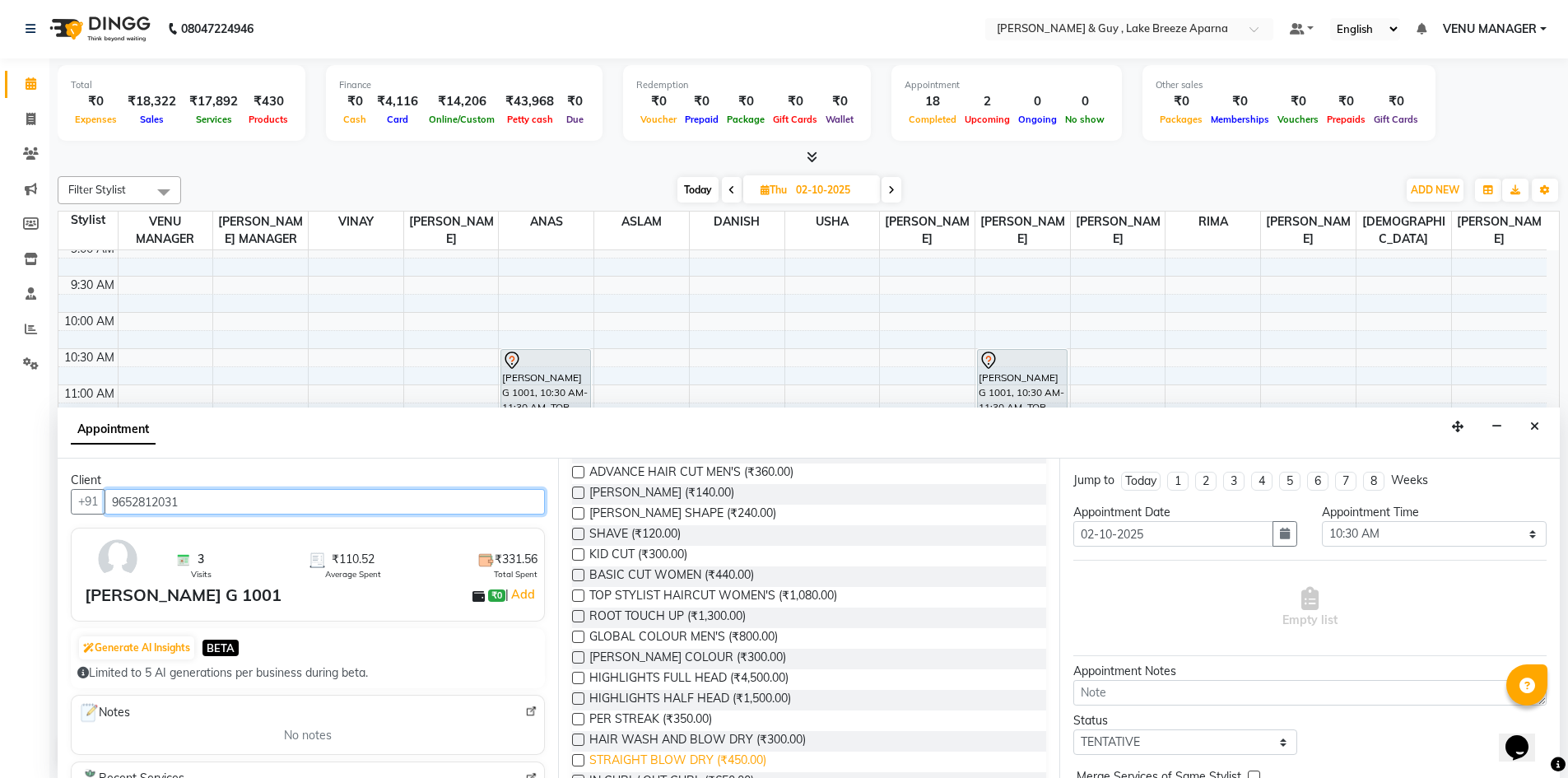
scroll to position [165, 0]
type input "9652812031"
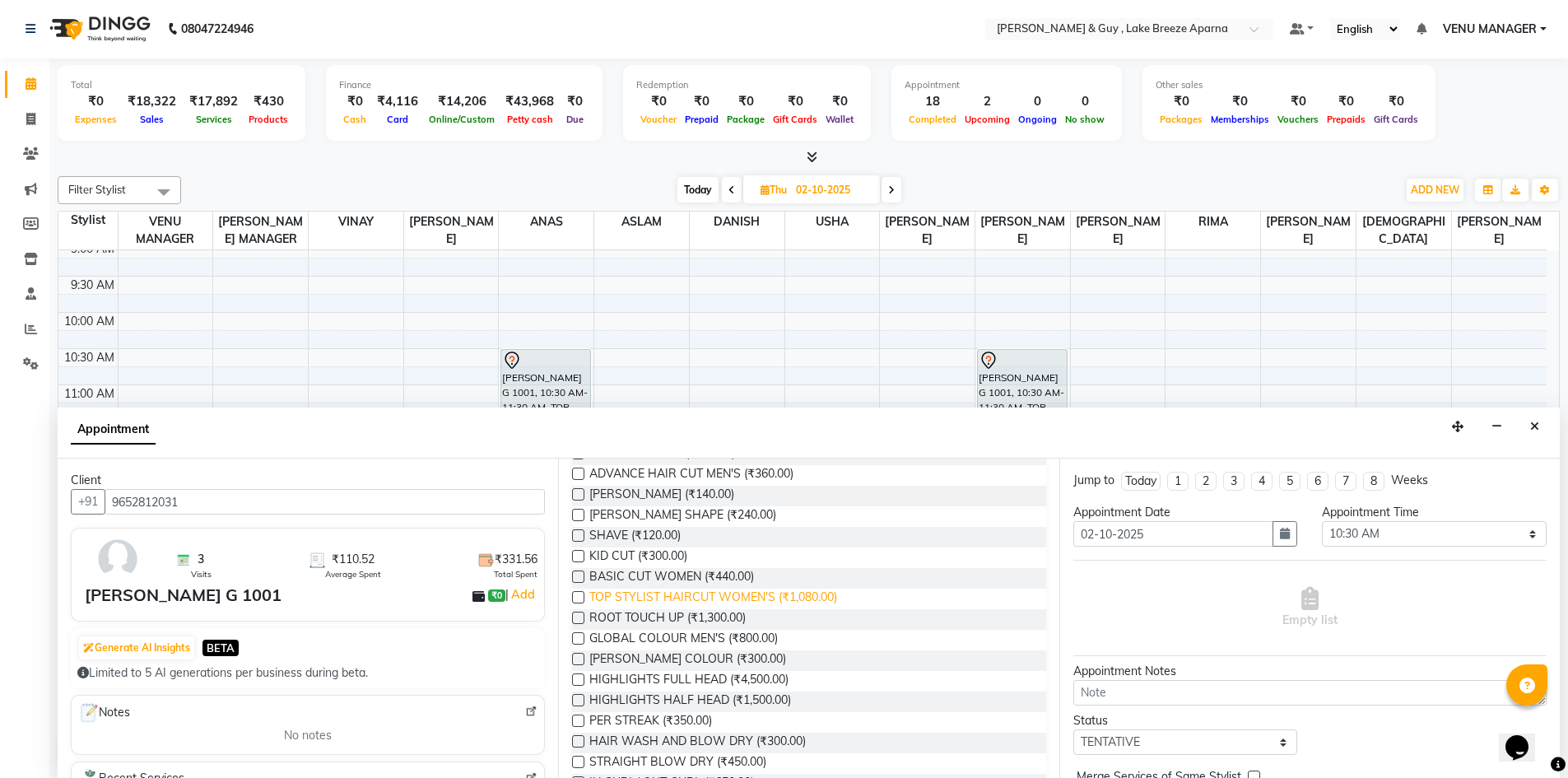
click at [745, 591] on span "TOP STYLIST HAIRCUT WOMEN'S (₹1,080.00)" at bounding box center [713, 599] width 248 height 21
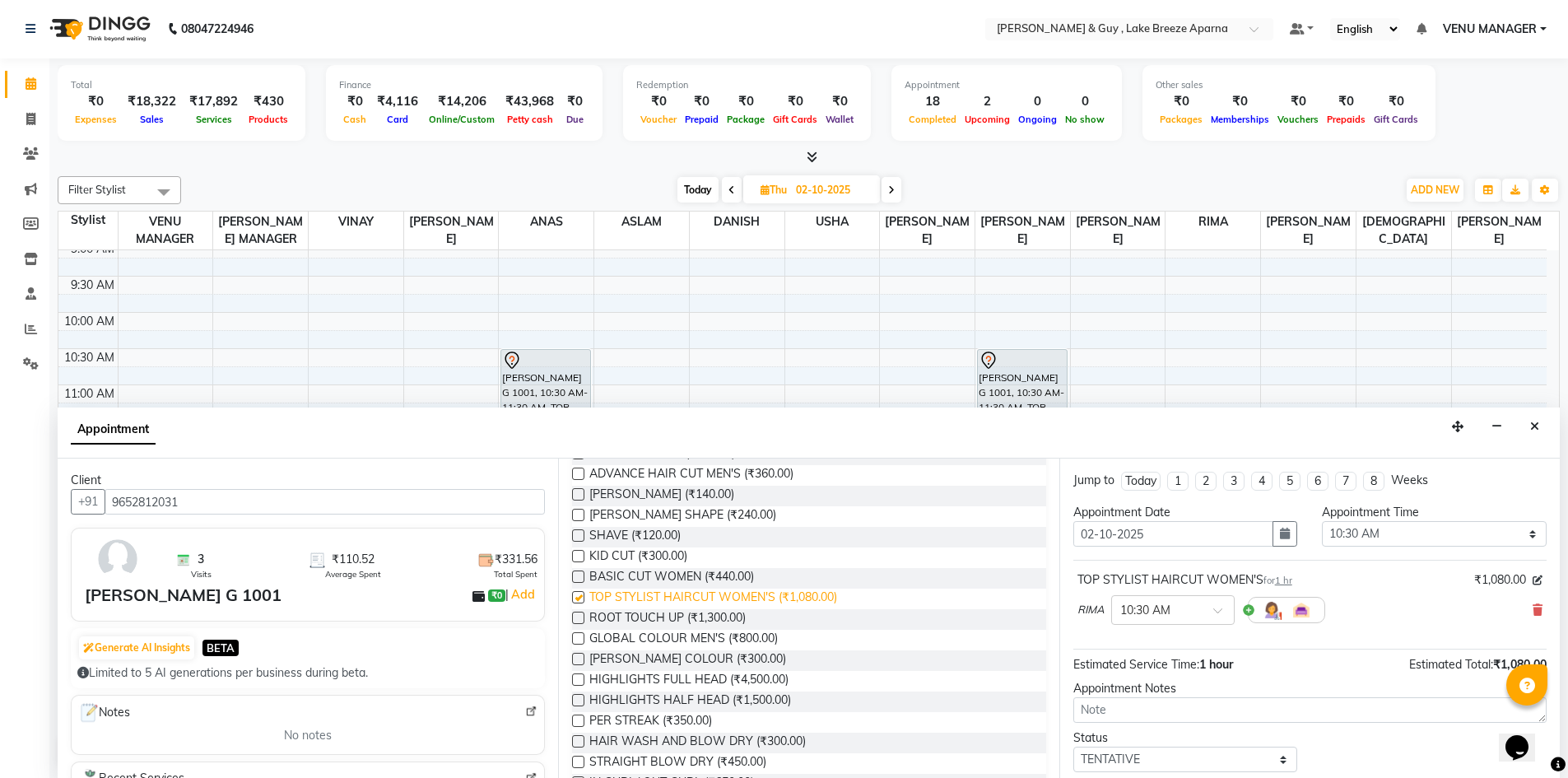
checkbox input "false"
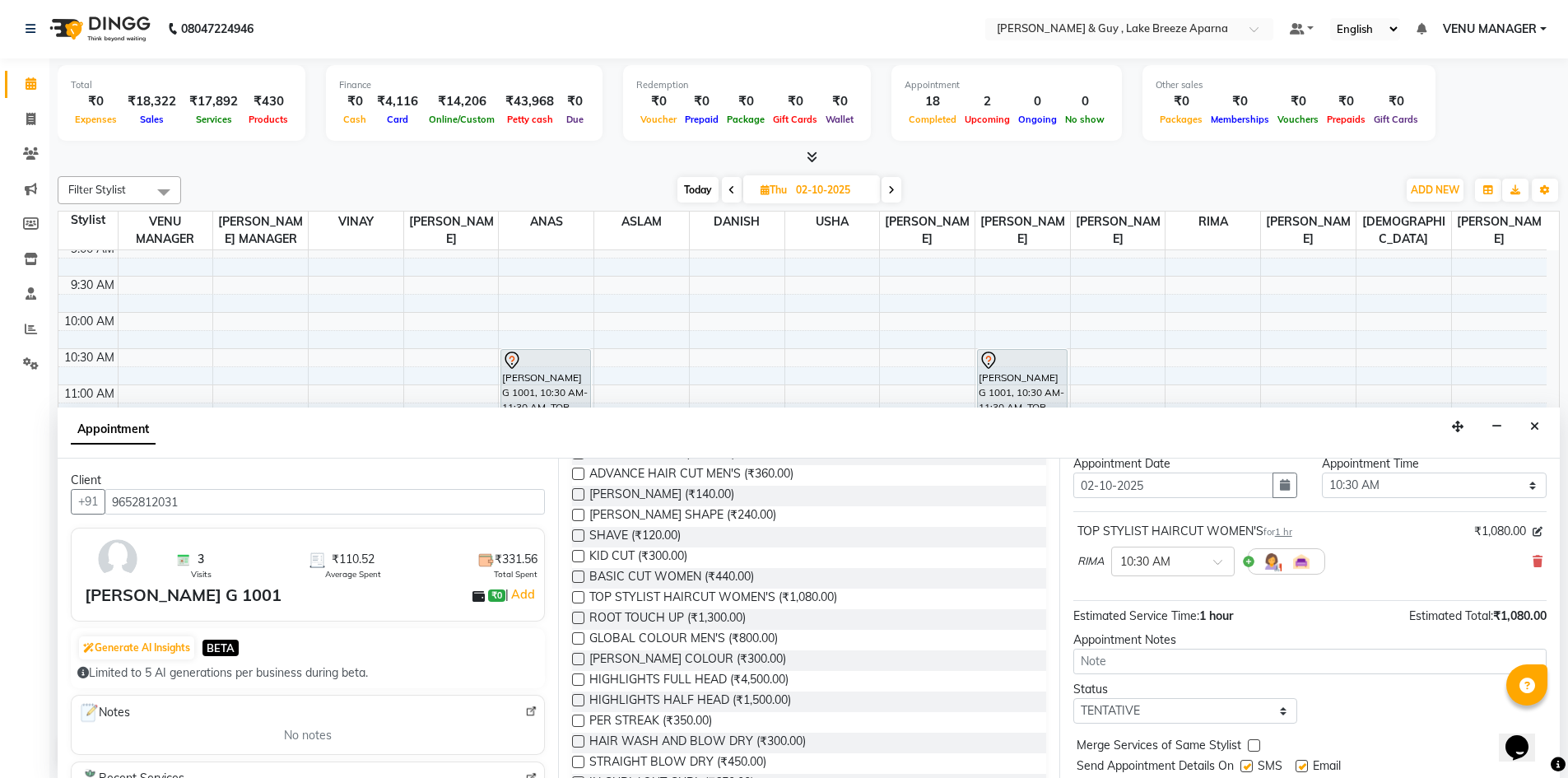
scroll to position [98, 0]
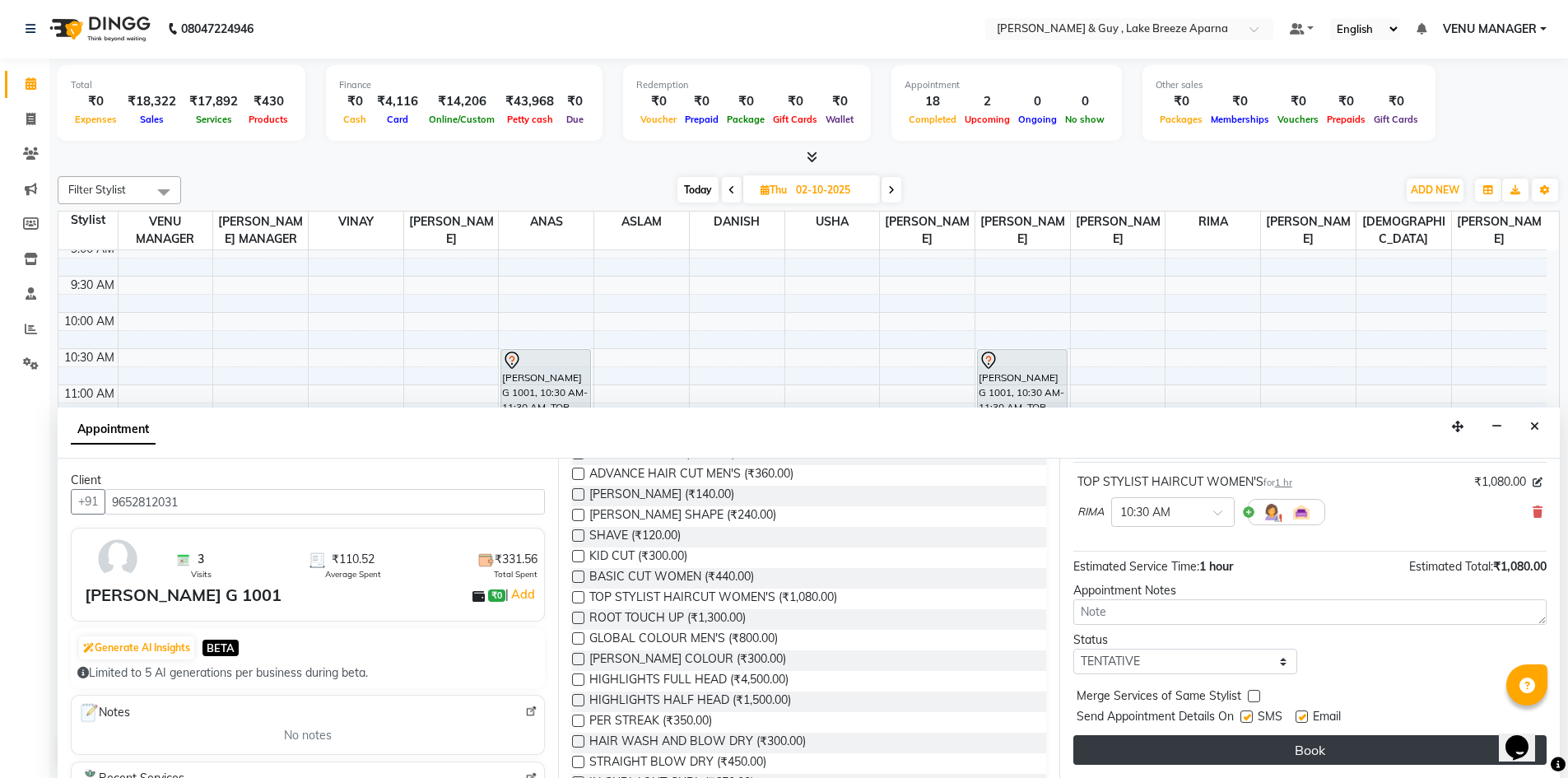
click at [1348, 744] on button "Book" at bounding box center [1310, 750] width 473 height 30
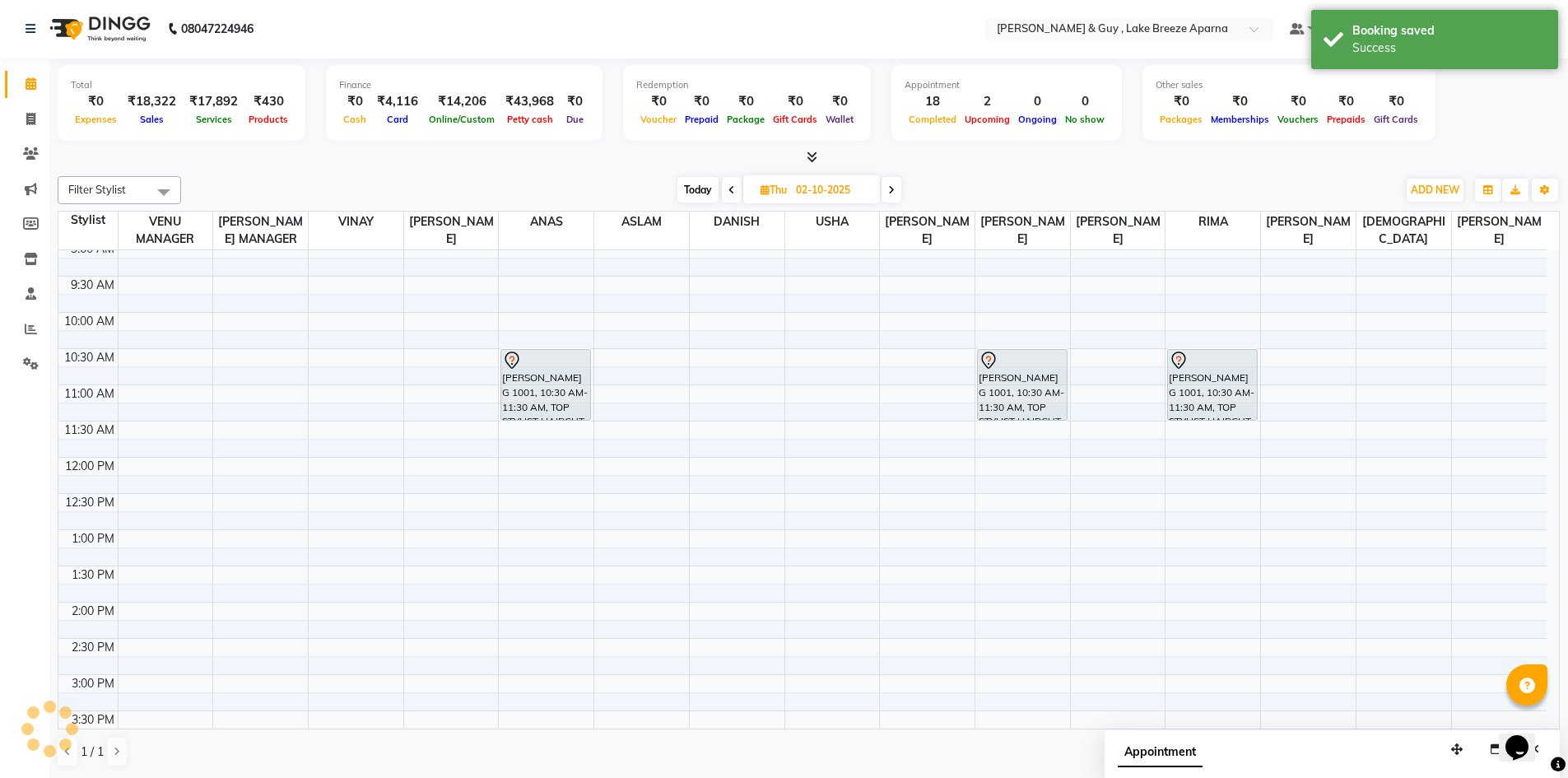
scroll to position [0, 0]
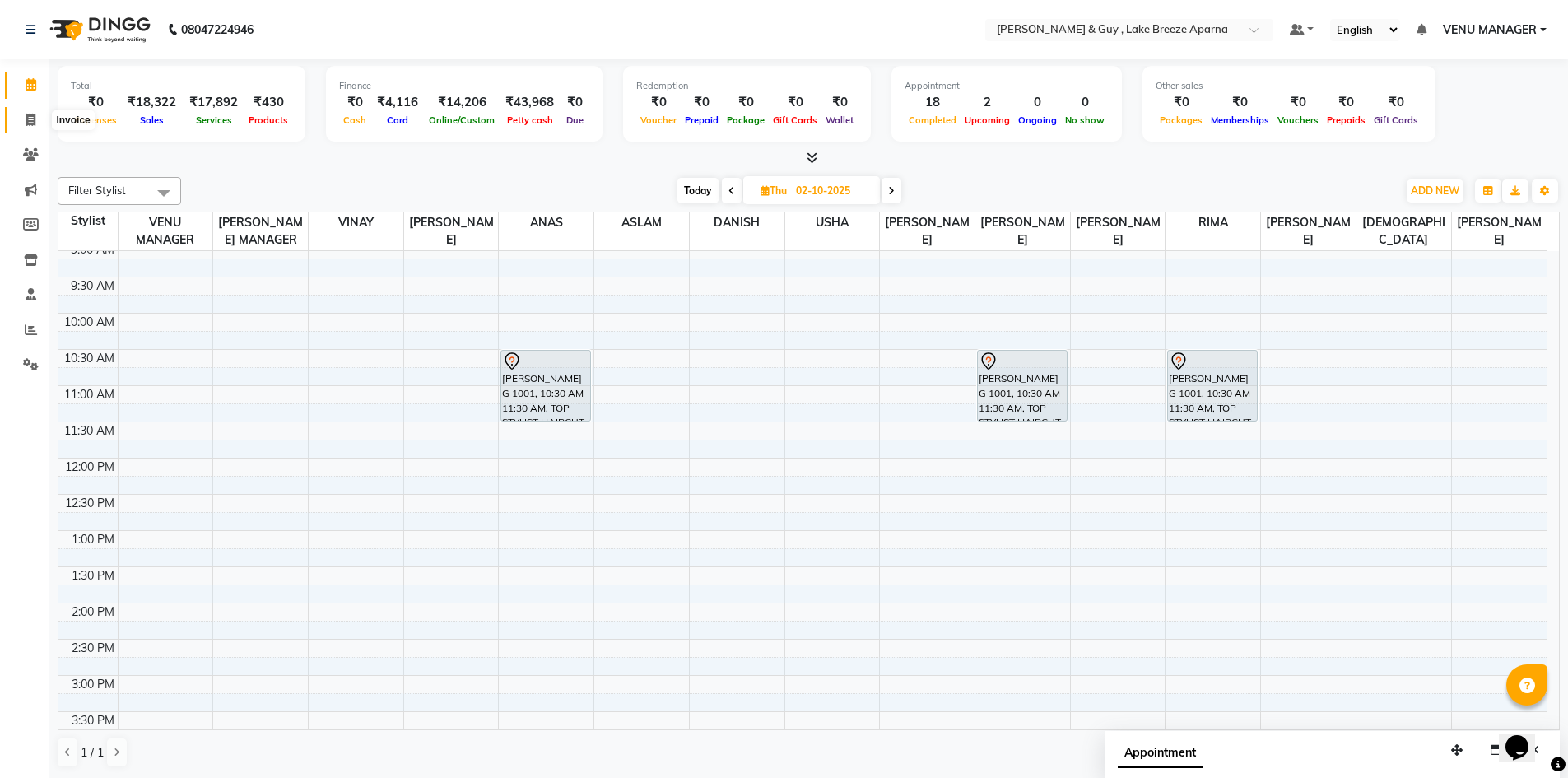
click at [44, 121] on span at bounding box center [31, 121] width 29 height 19
select select "service"
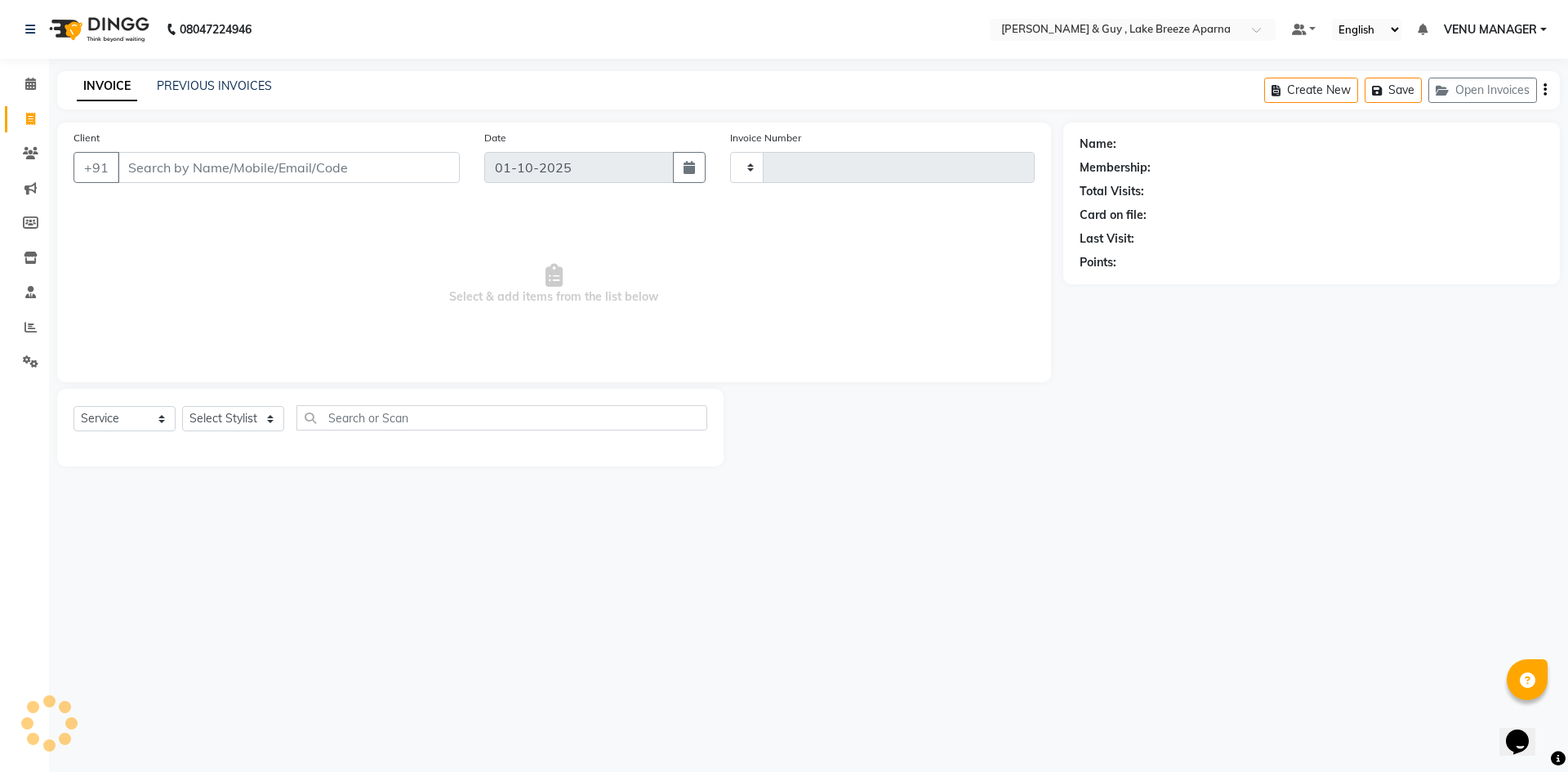
type input "0876"
select select "8690"
click at [206, 415] on select "Select Stylist ANAS ASLAM DANISH HANISHA MANAGER LAXMI RIMA RINKU SALMAN SHANVI…" at bounding box center [239, 419] width 114 height 26
select select "87651"
click at [182, 406] on select "Select Stylist ANAS ASLAM DANISH HANISHA MANAGER LAXMI RIMA RINKU SALMAN SHANVI…" at bounding box center [239, 419] width 114 height 26
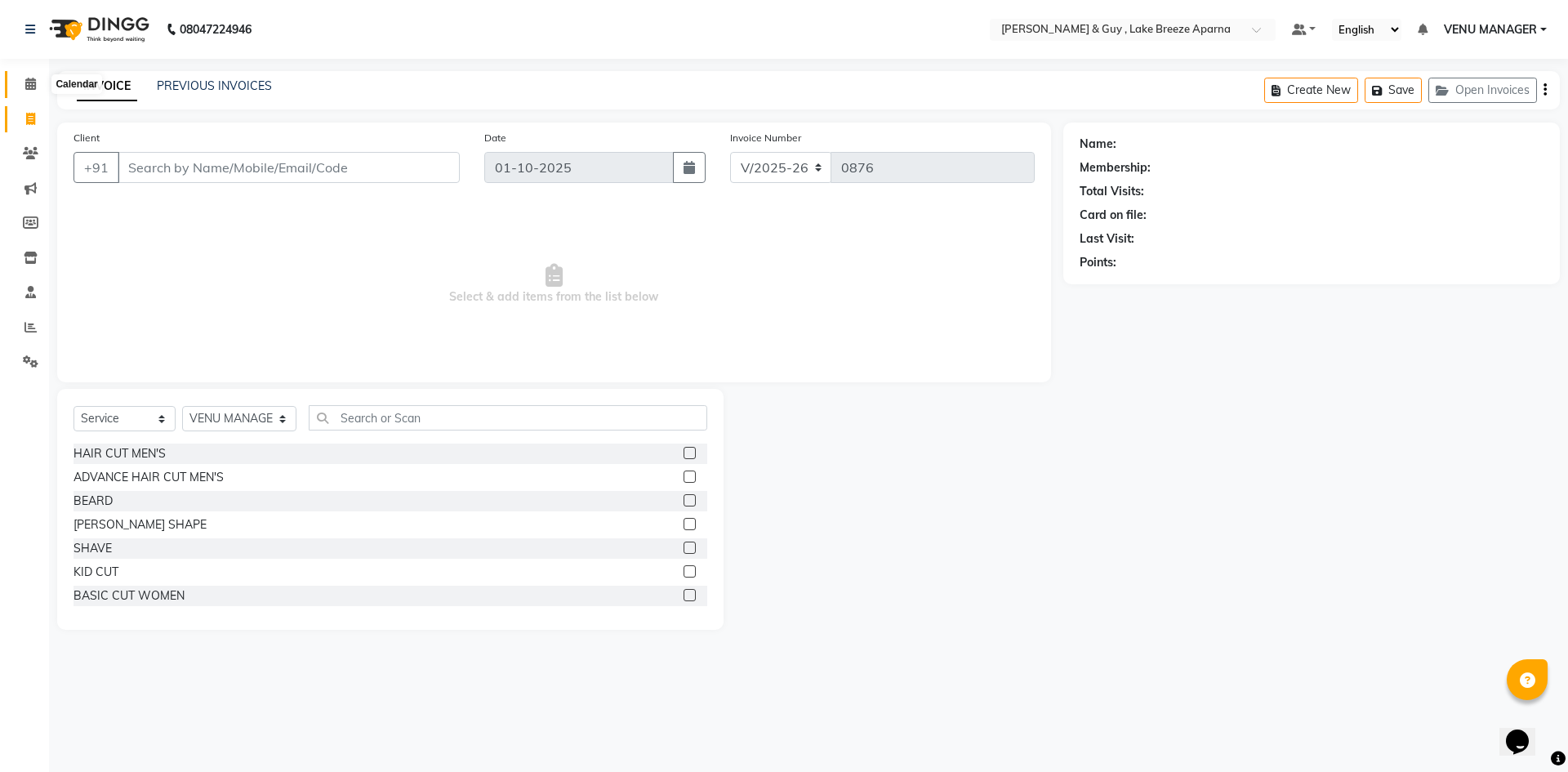
click at [34, 79] on icon at bounding box center [31, 83] width 10 height 12
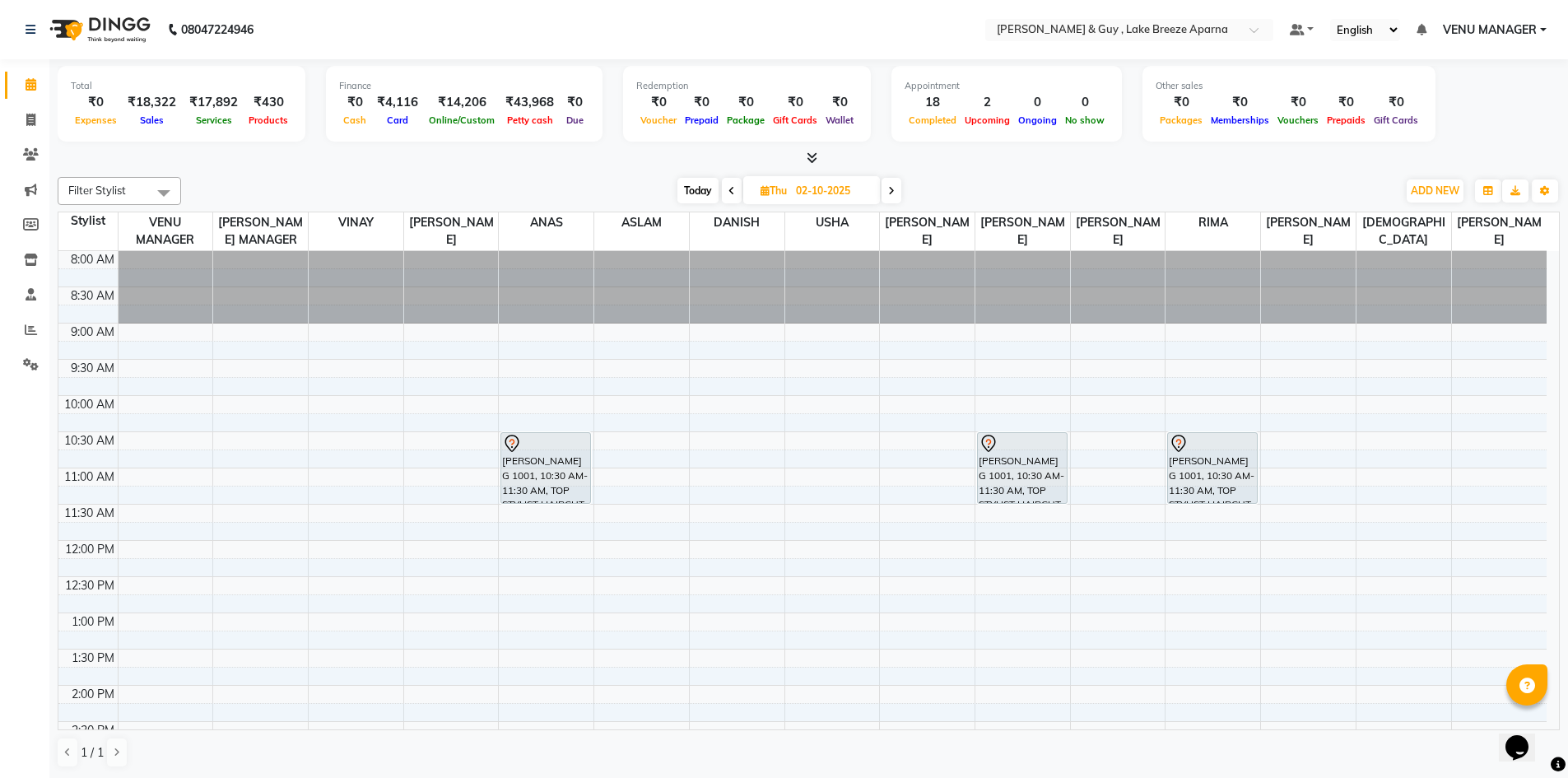
click at [728, 186] on icon at bounding box center [732, 191] width 7 height 10
type input "01-10-2025"
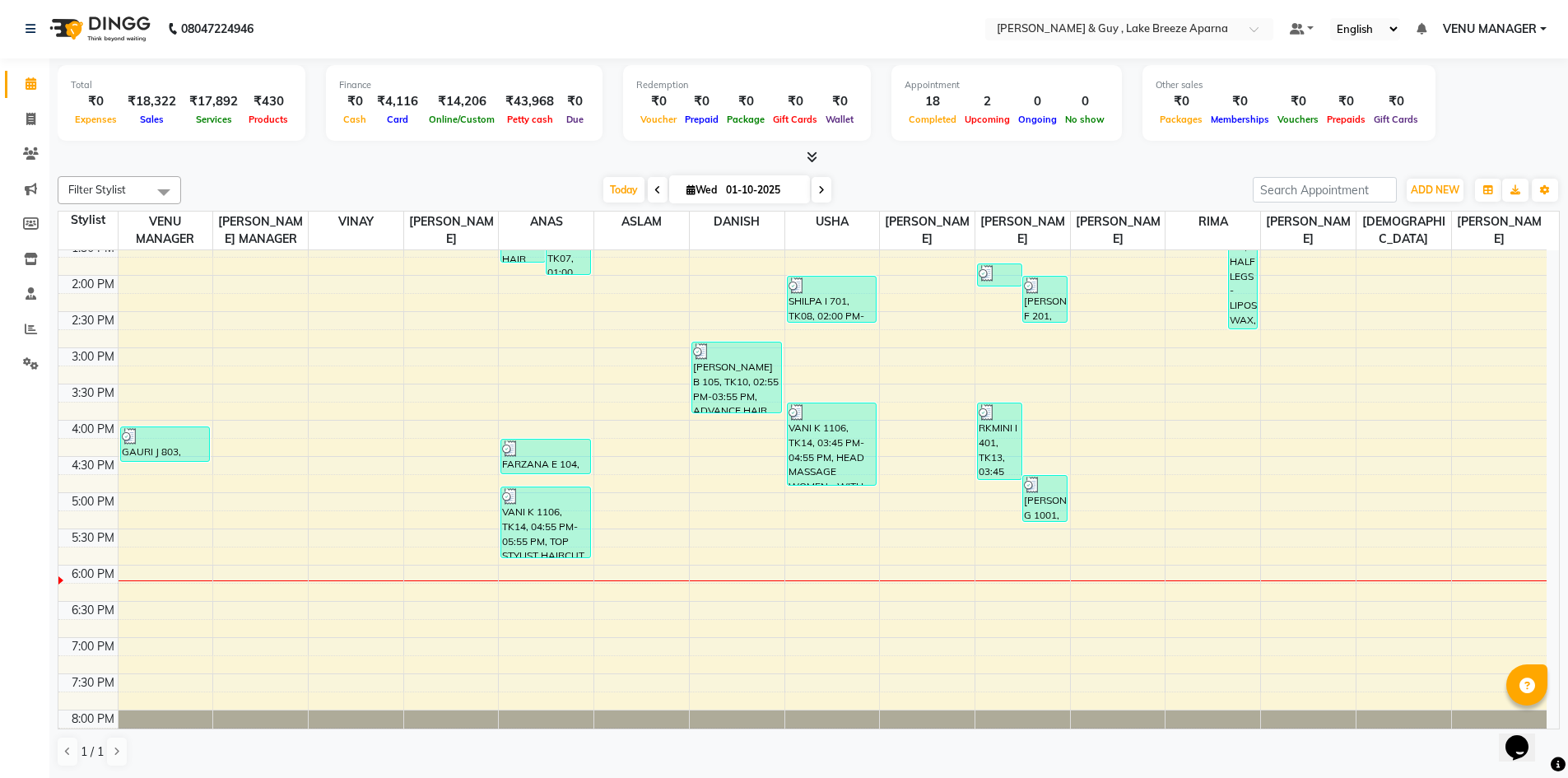
scroll to position [380, 0]
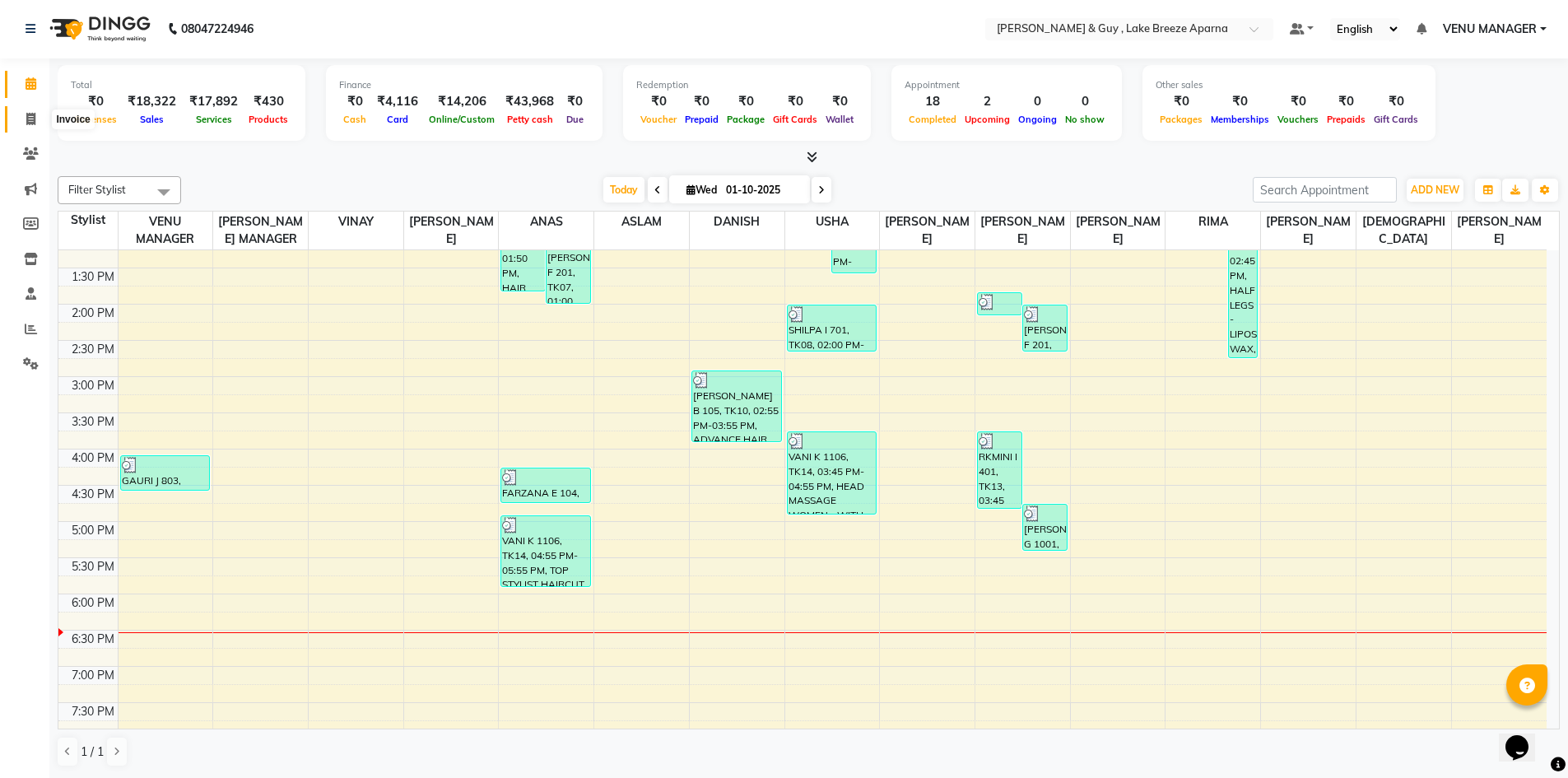
click at [39, 118] on span at bounding box center [31, 120] width 29 height 19
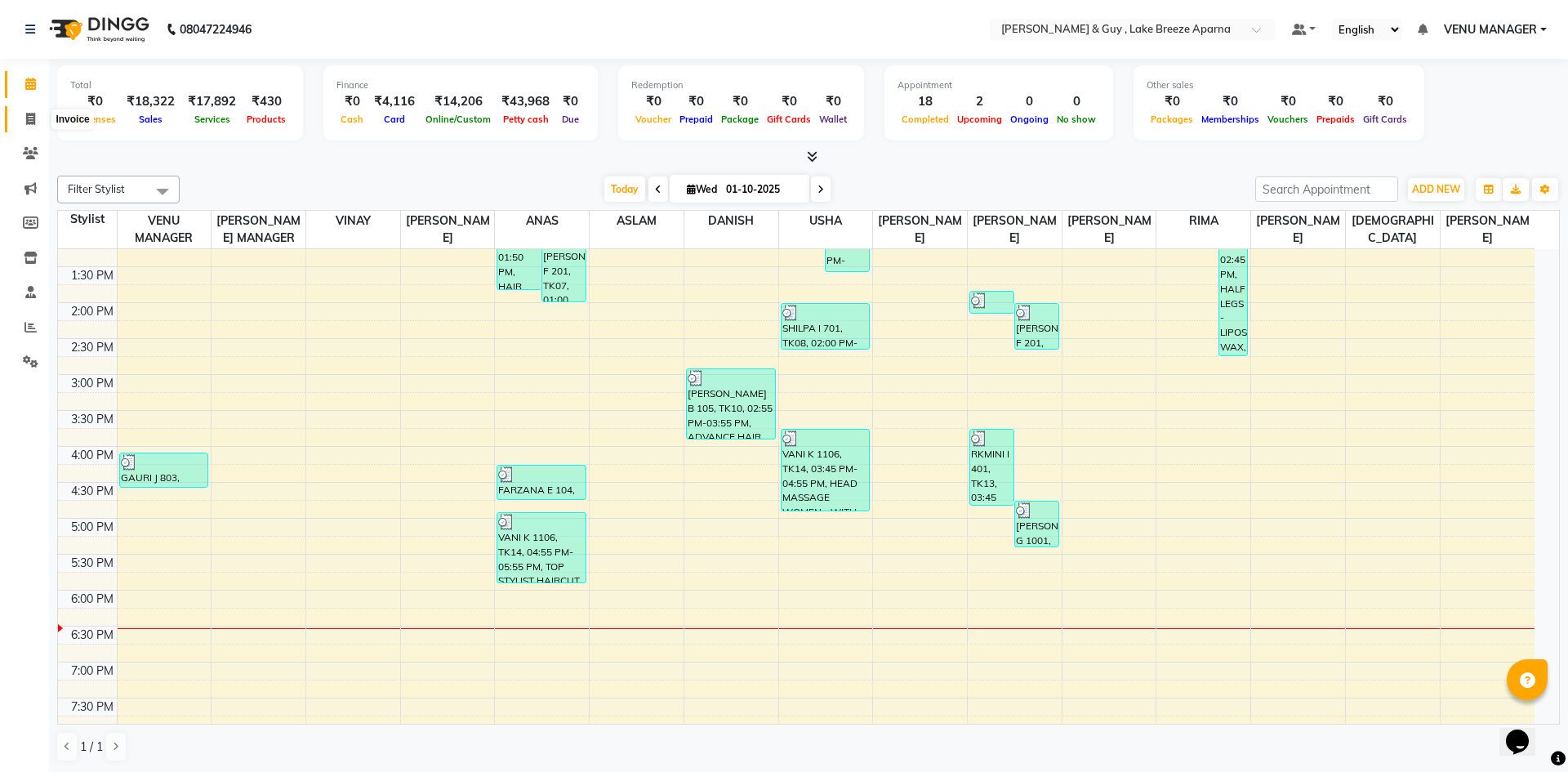
select select "8690"
select select "service"
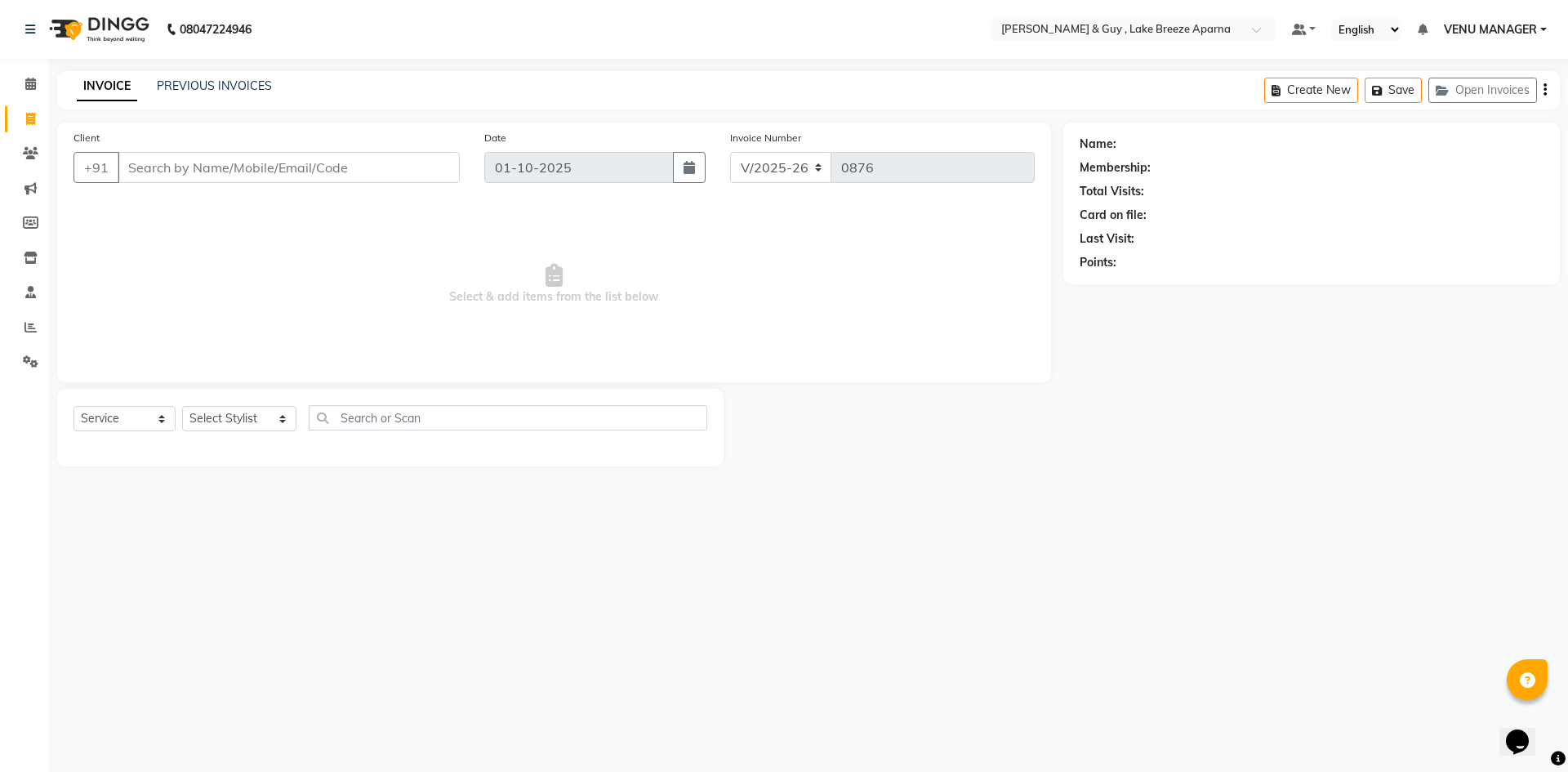
click at [1479, 26] on span "VENU MANAGER" at bounding box center [1490, 30] width 93 height 17
click at [1440, 121] on link "Sign out" at bounding box center [1463, 112] width 150 height 26
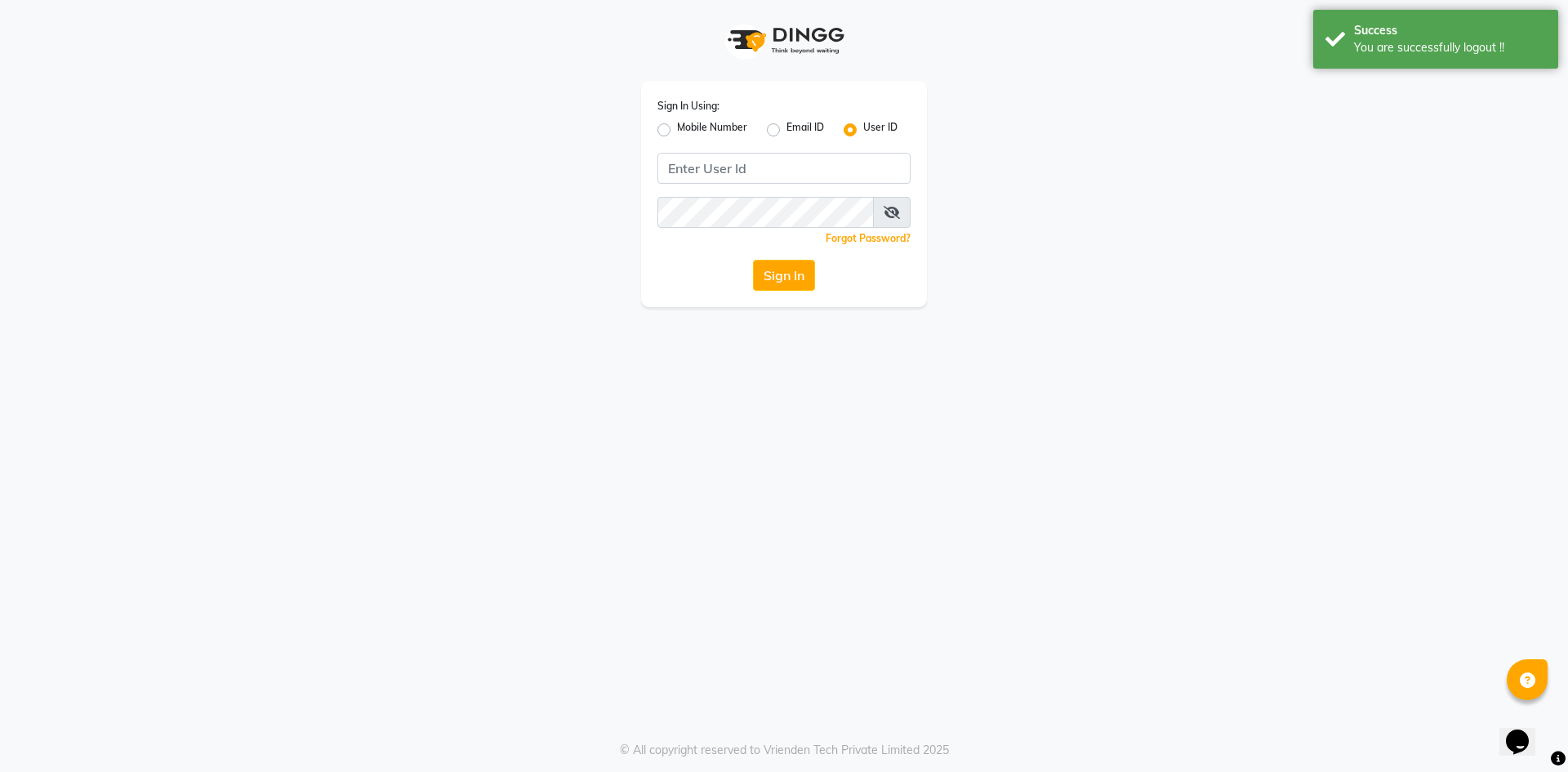
click at [671, 129] on div "Mobile Number" at bounding box center [702, 129] width 90 height 20
click at [677, 133] on label "Mobile Number" at bounding box center [712, 129] width 71 height 20
click at [677, 130] on input "Mobile Number" at bounding box center [682, 125] width 10 height 10
radio input "true"
radio input "false"
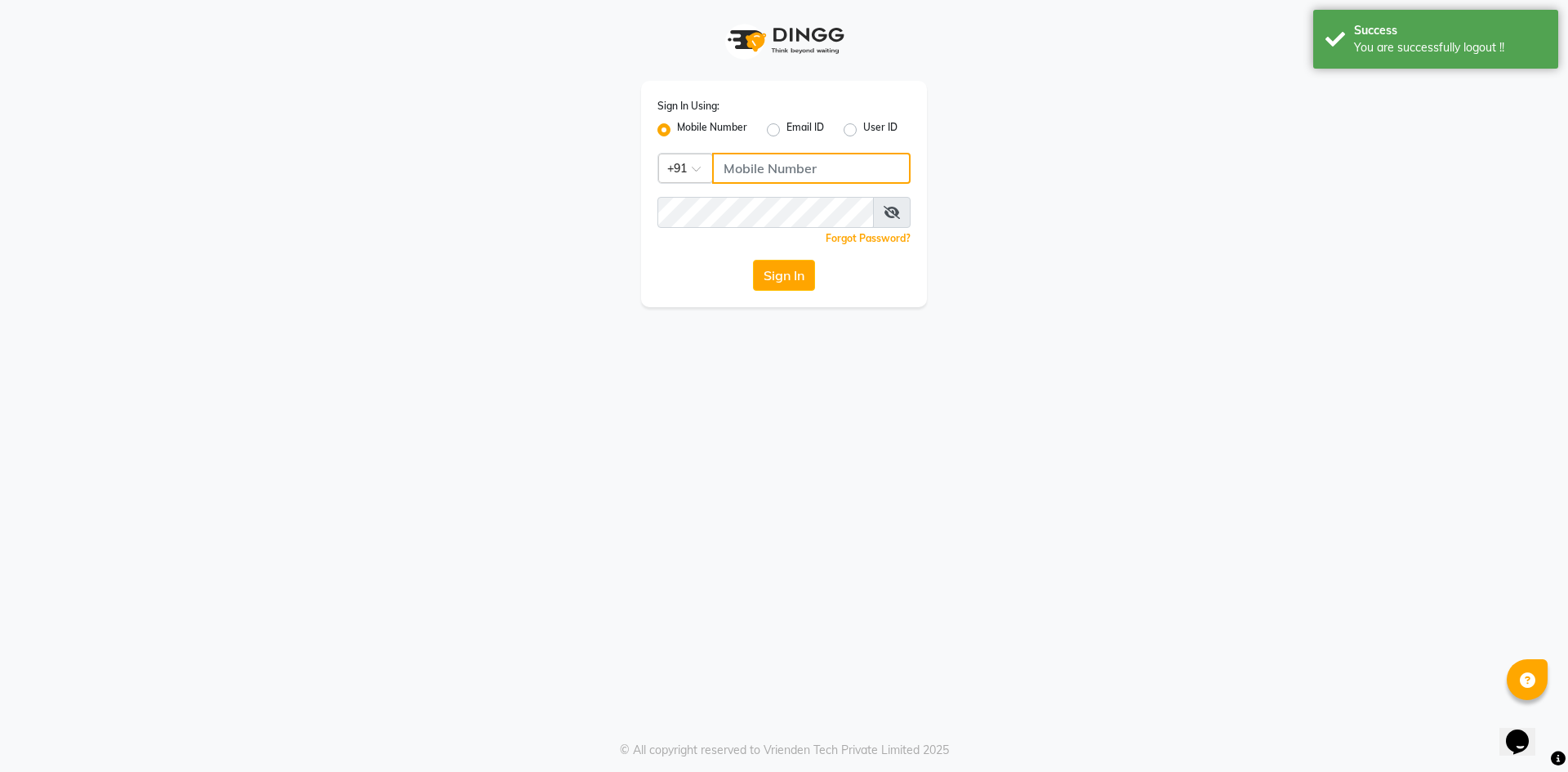
click at [775, 173] on input "Username" at bounding box center [811, 168] width 198 height 31
click at [769, 163] on input "7285904548" at bounding box center [811, 168] width 198 height 31
type input "7285904548"
click at [781, 282] on button "Sign In" at bounding box center [783, 275] width 62 height 31
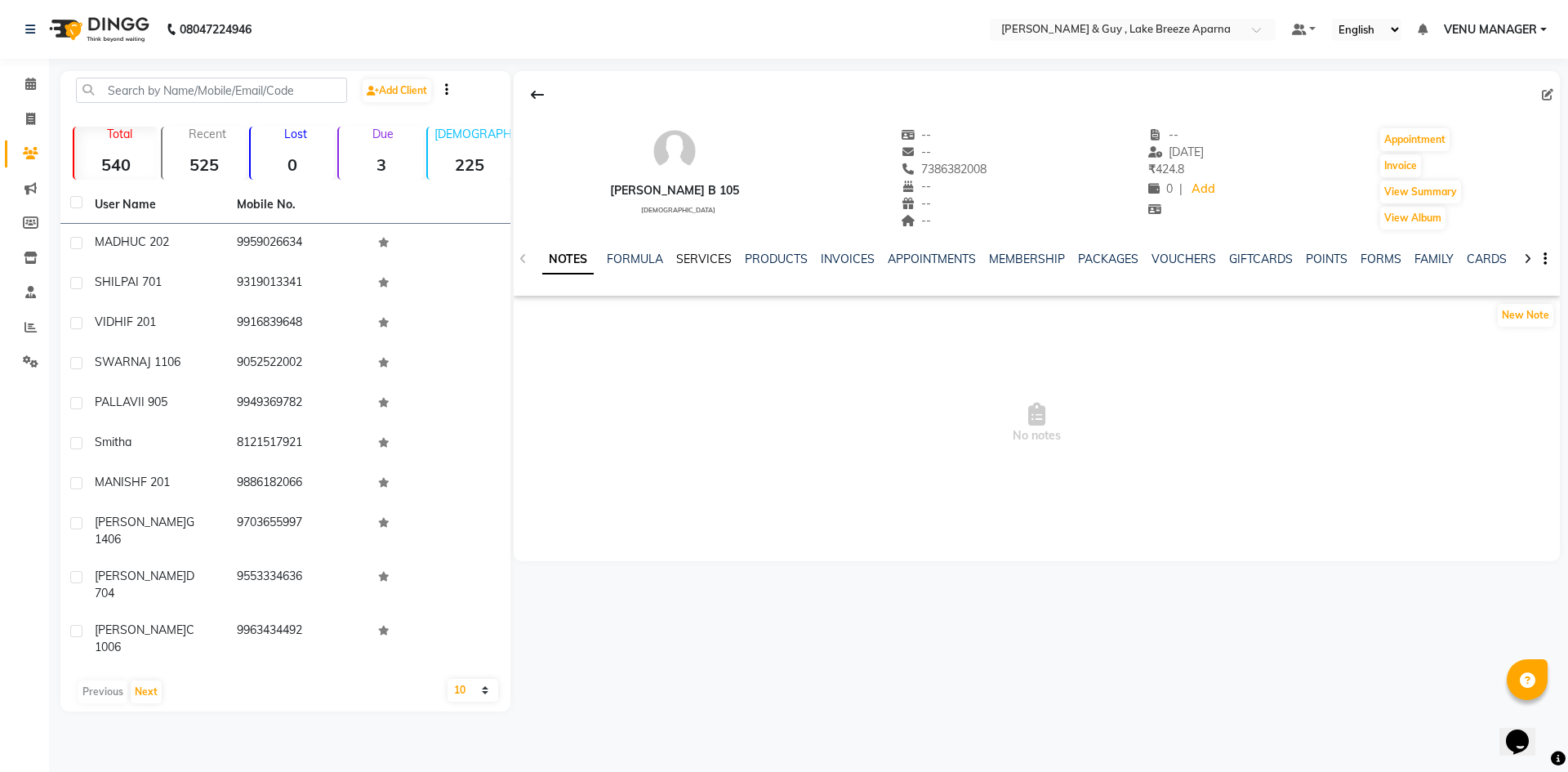
click at [697, 258] on link "SERVICES" at bounding box center [703, 258] width 55 height 14
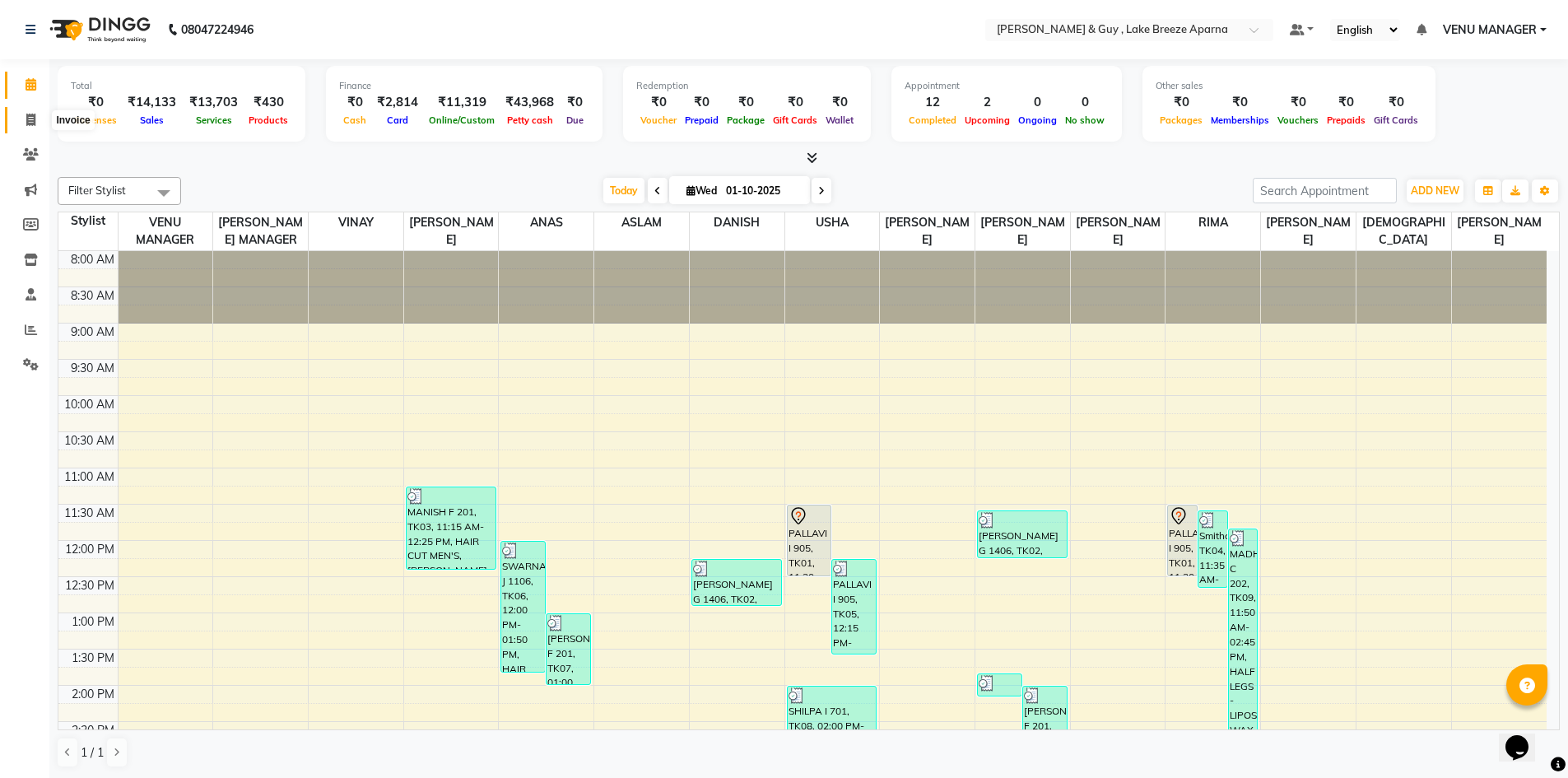
click at [27, 125] on icon at bounding box center [31, 119] width 9 height 12
select select "service"
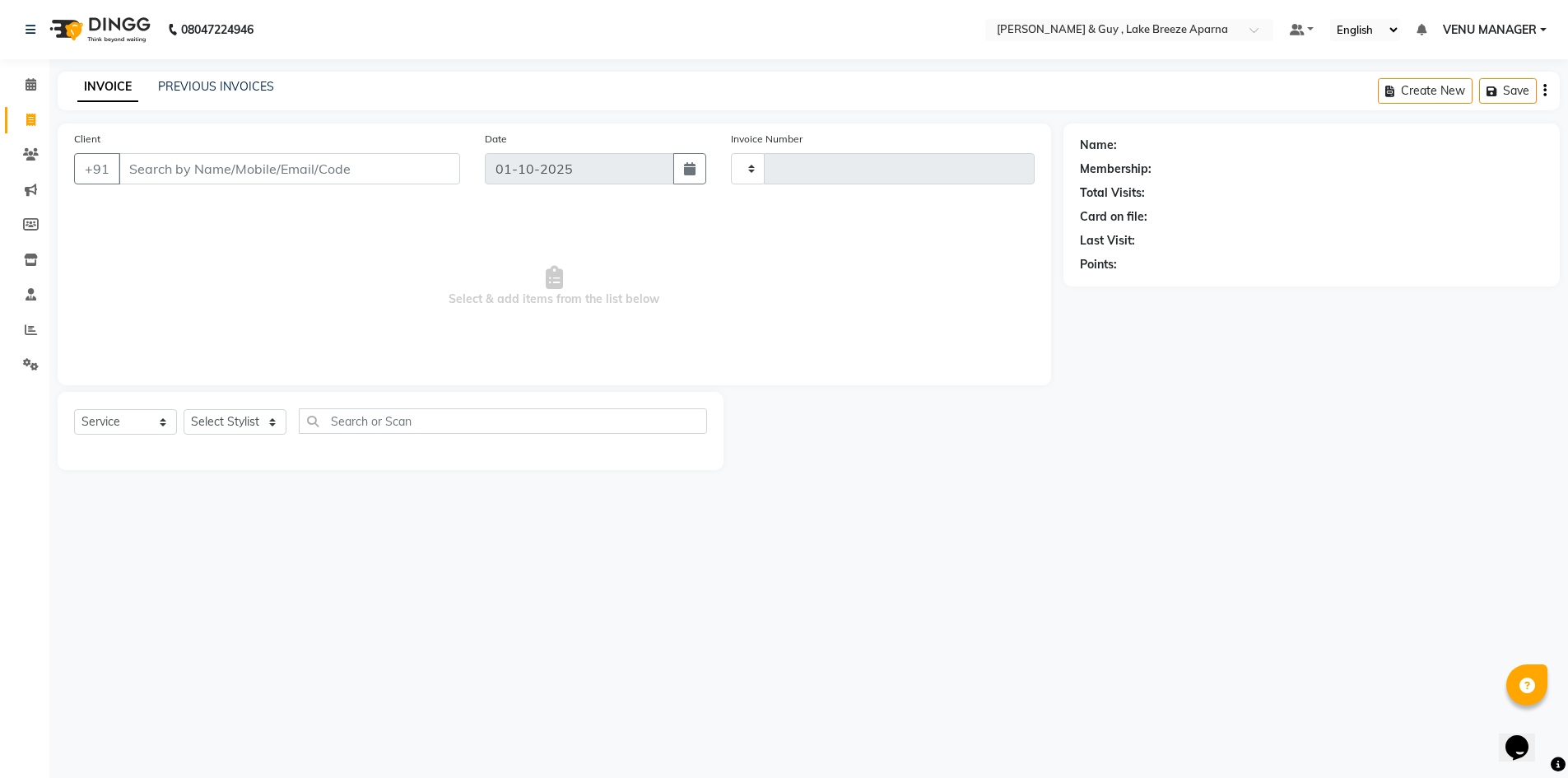
type input "0871"
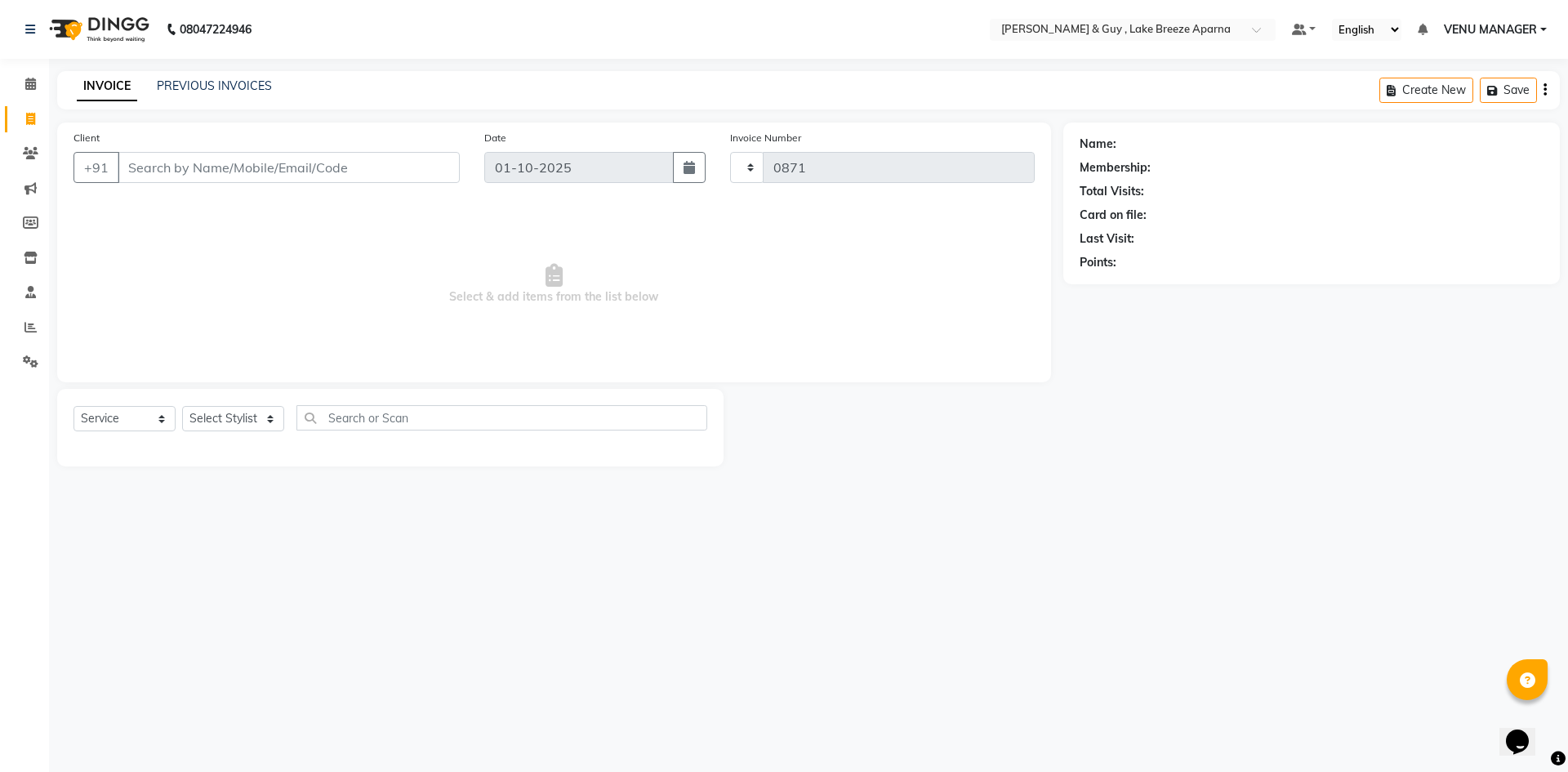
select select "8690"
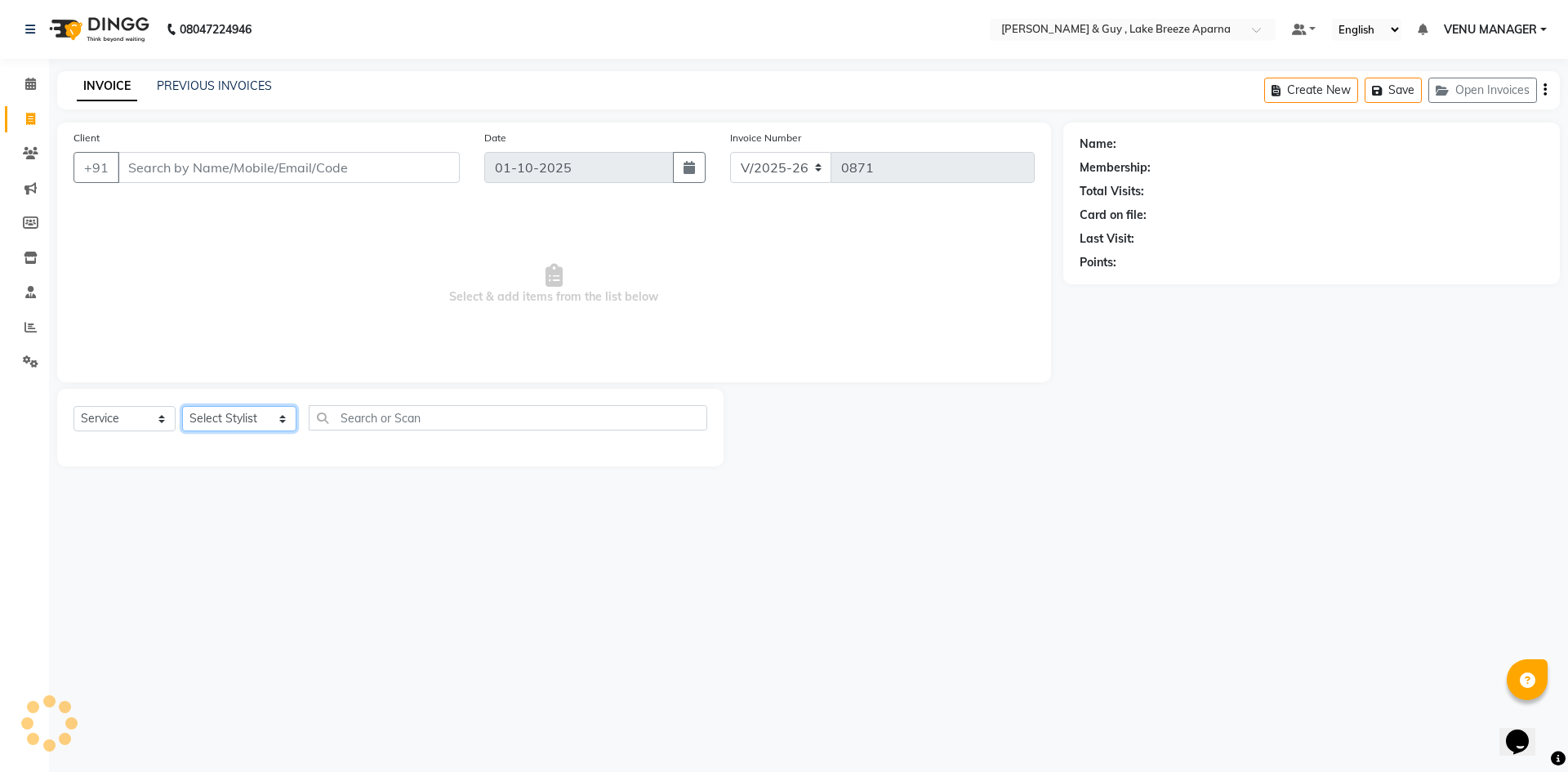
click at [242, 421] on select "Select Stylist ANAS ASLAM DANISH HANISHA MANAGER LAXMI RIMA RINKU SALMAN SHANVI…" at bounding box center [239, 419] width 114 height 26
select select "87651"
click at [182, 406] on select "Select Stylist ANAS ASLAM DANISH HANISHA MANAGER LAXMI RIMA RINKU SALMAN SHANVI…" at bounding box center [239, 419] width 114 height 26
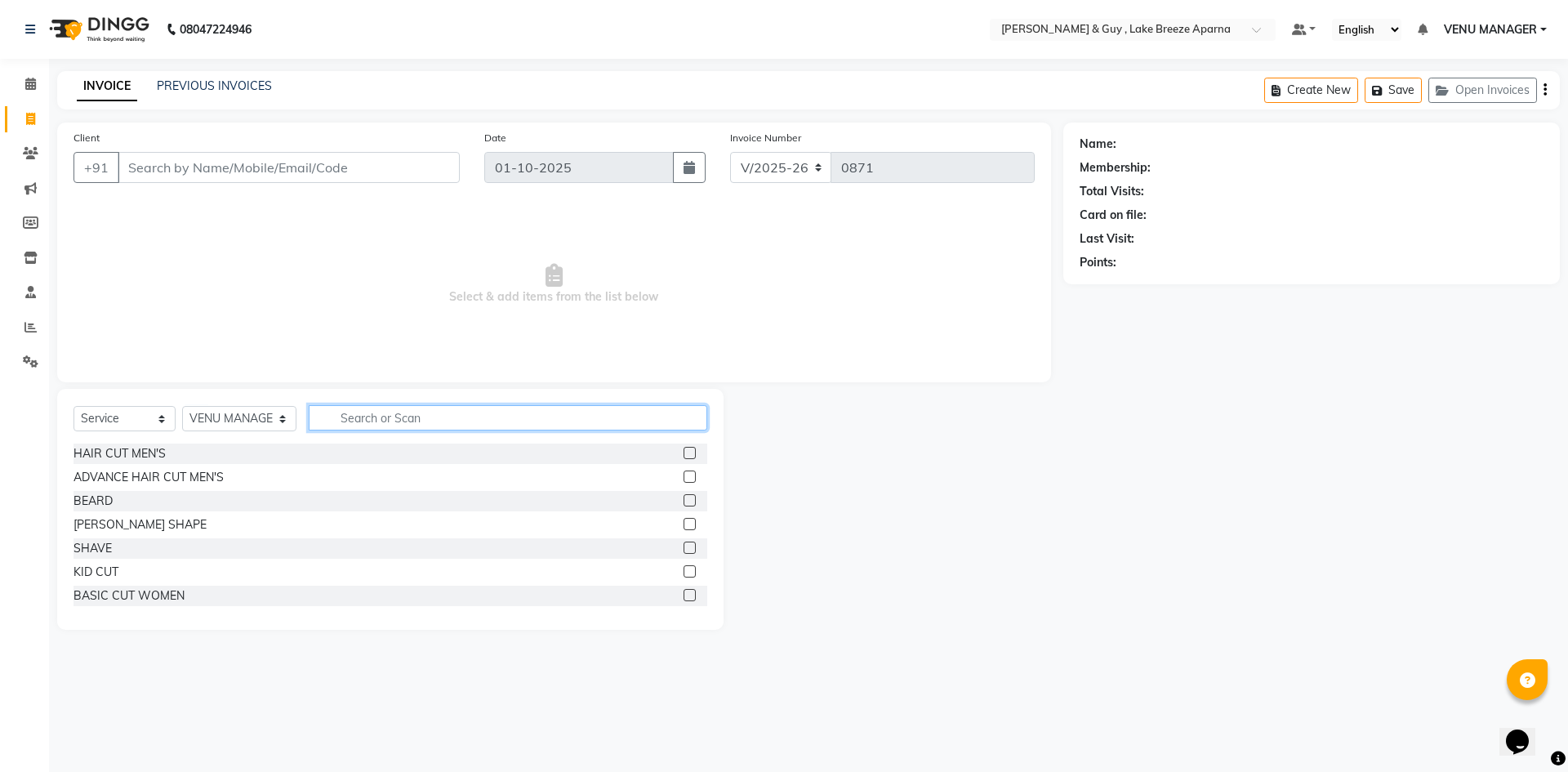
click at [354, 410] on input "text" at bounding box center [508, 418] width 398 height 26
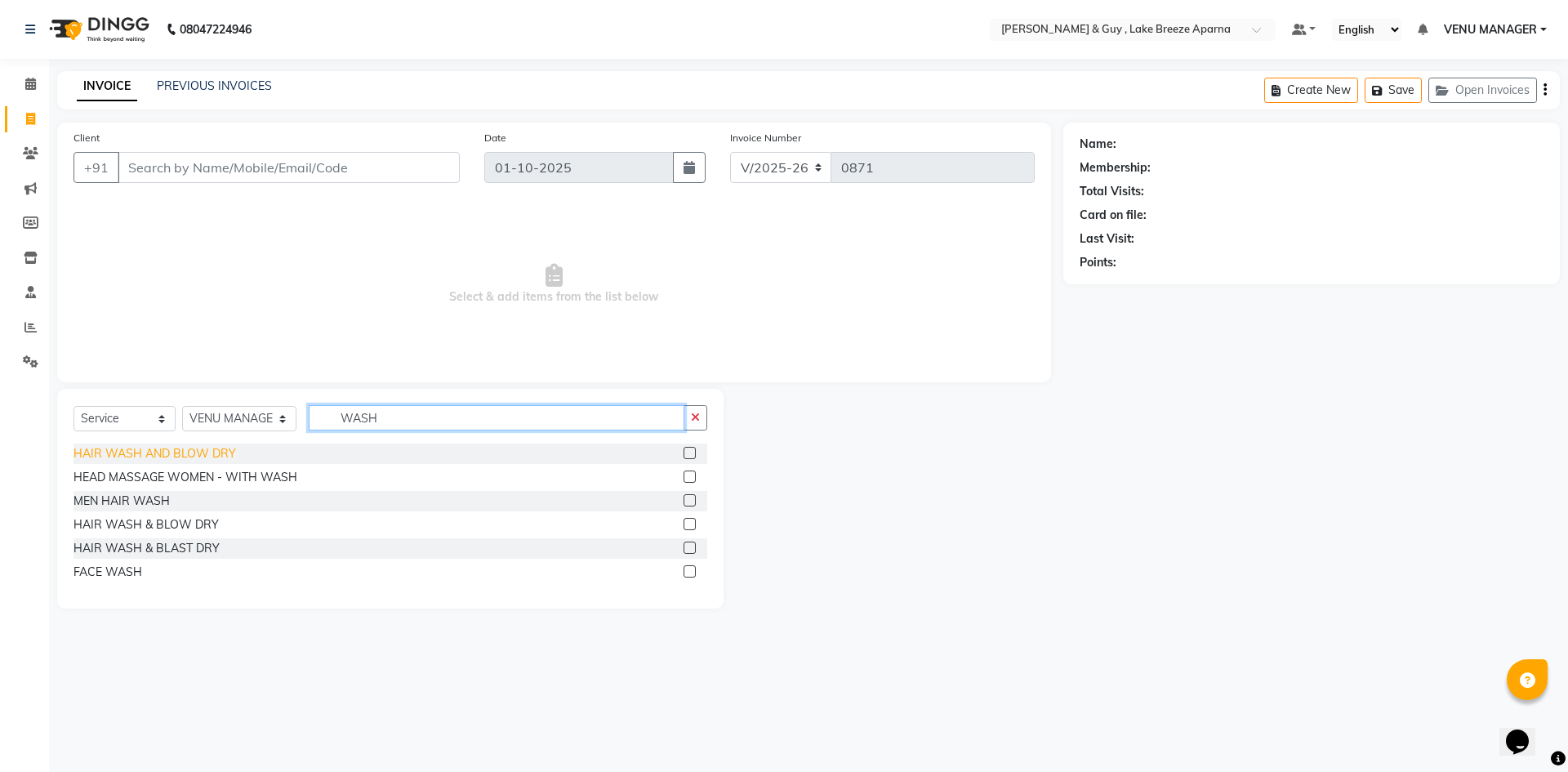
type input "WASH"
click at [157, 455] on div "HAIR WASH AND BLOW DRY" at bounding box center [154, 454] width 163 height 17
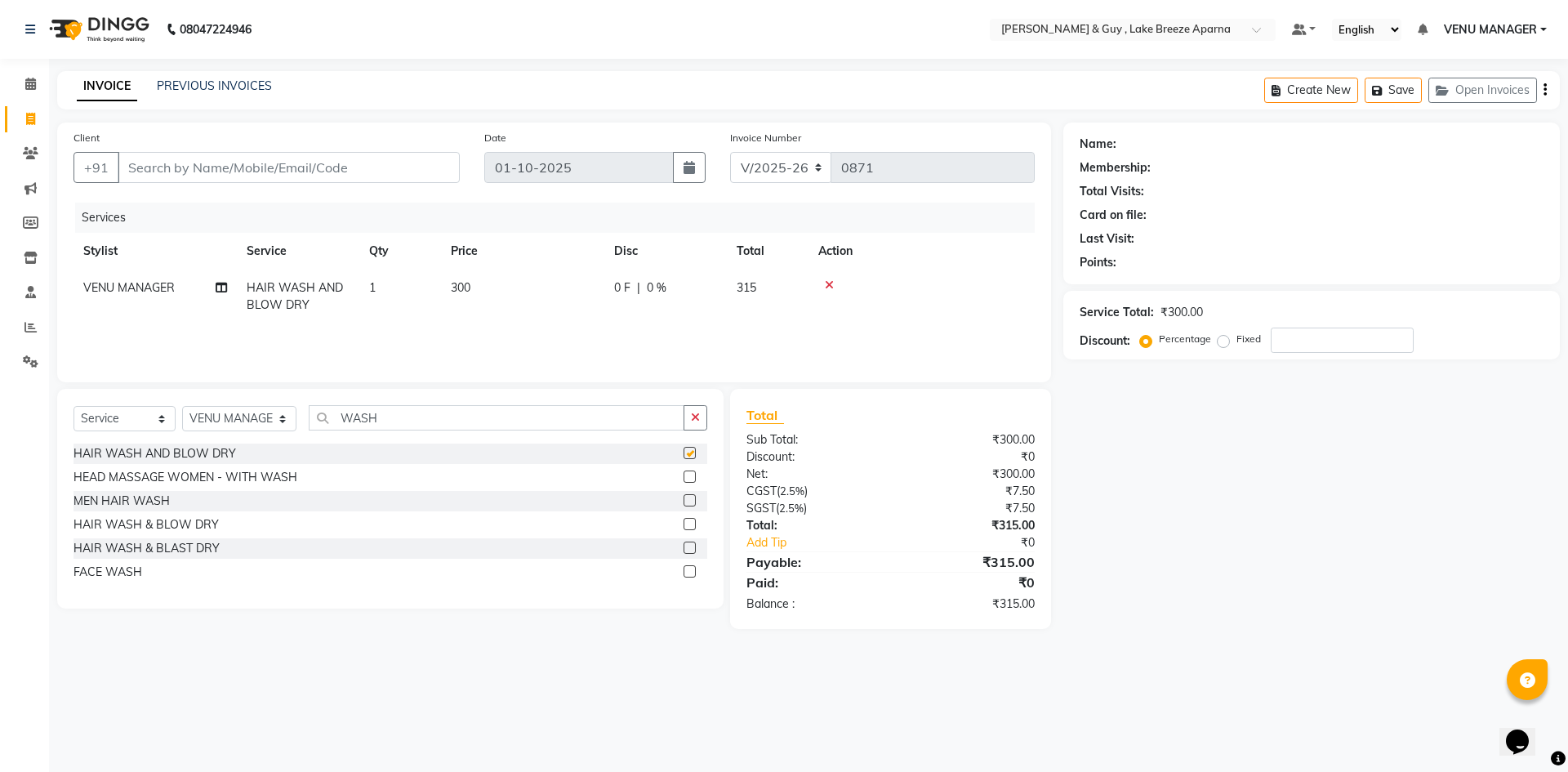
checkbox input "false"
click at [157, 169] on input "Client" at bounding box center [289, 167] width 342 height 31
type input "9"
type input "0"
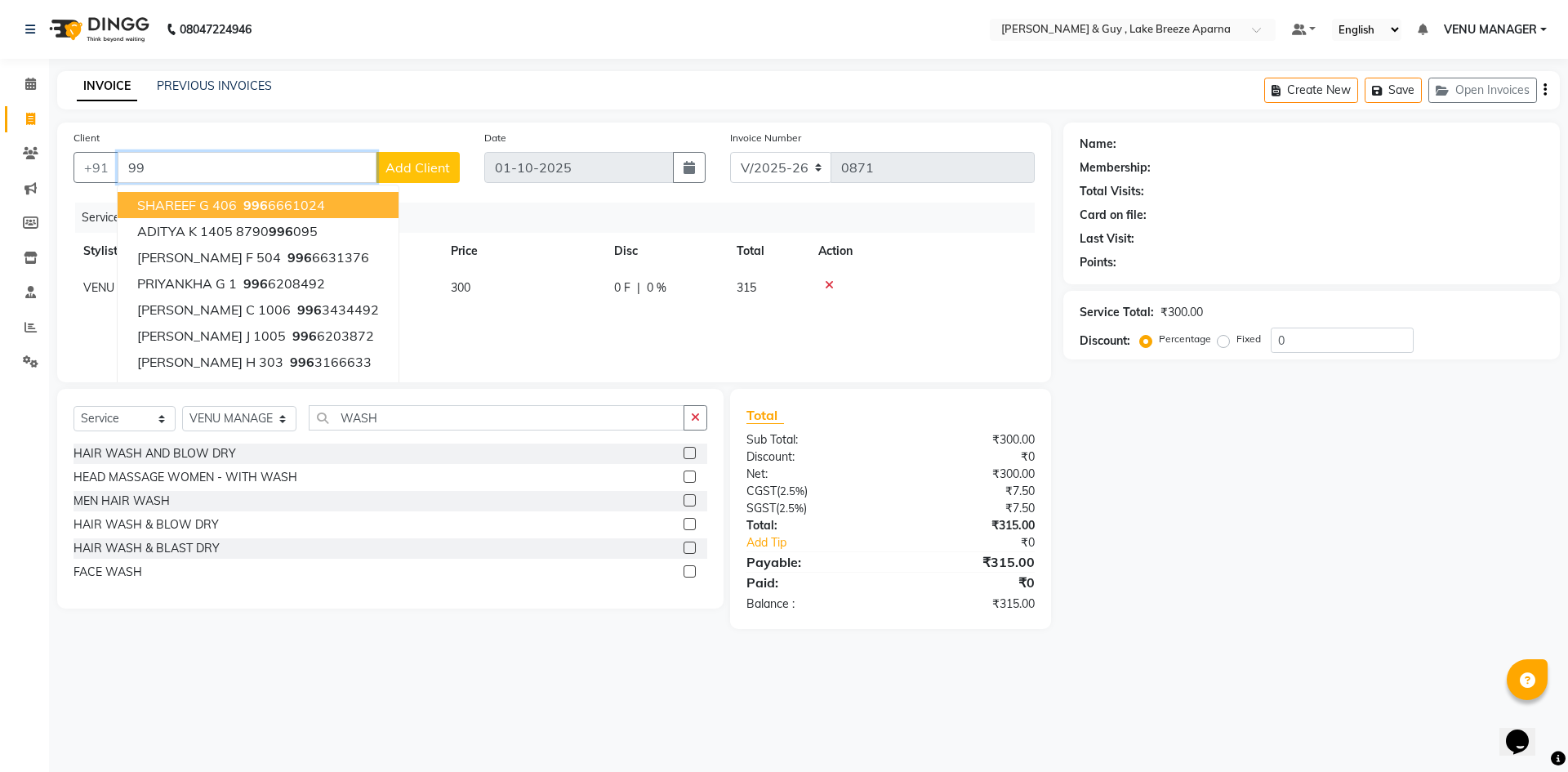
type input "9"
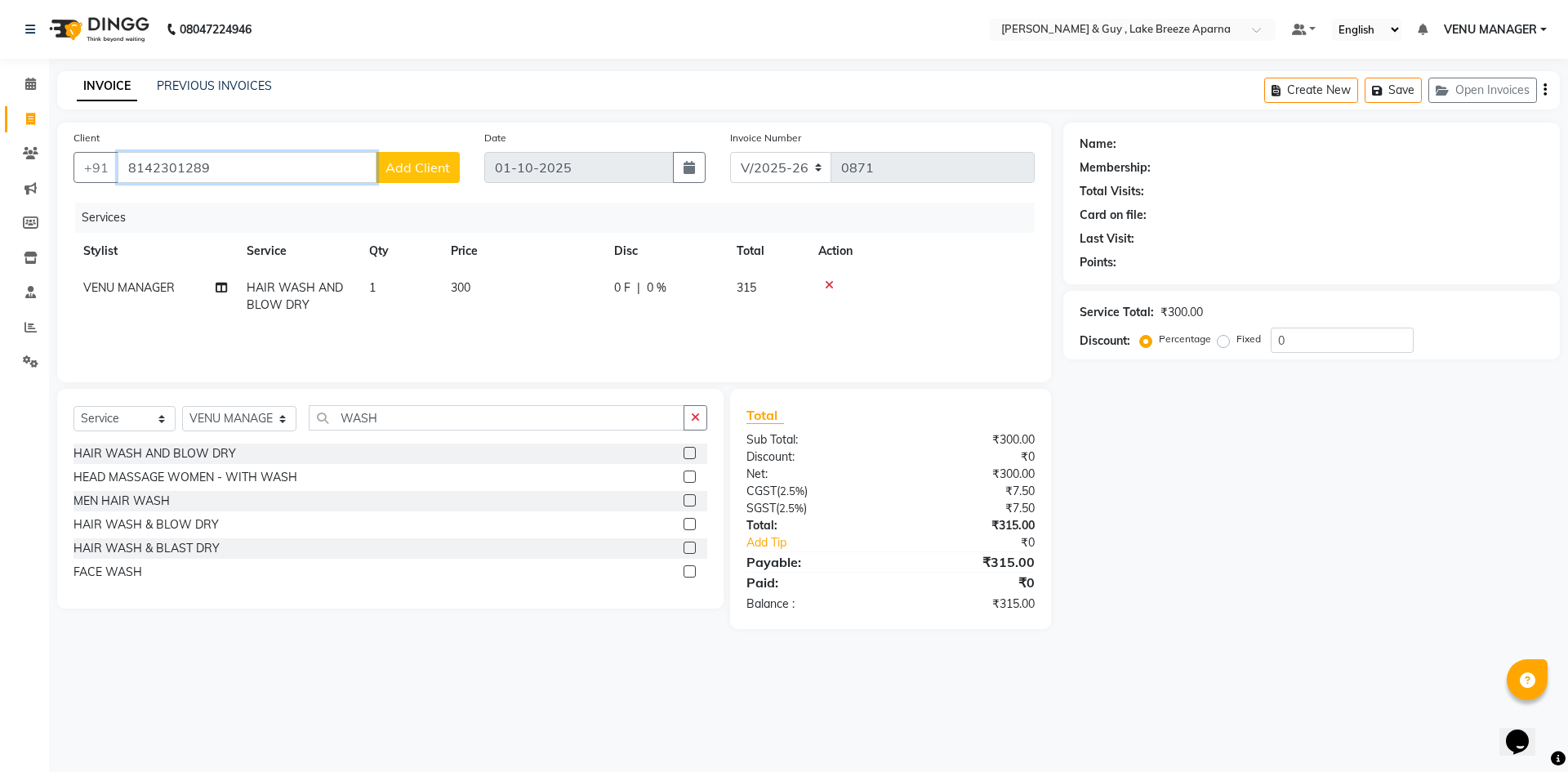
type input "8142301289"
click at [449, 165] on span "Add Client" at bounding box center [418, 167] width 65 height 16
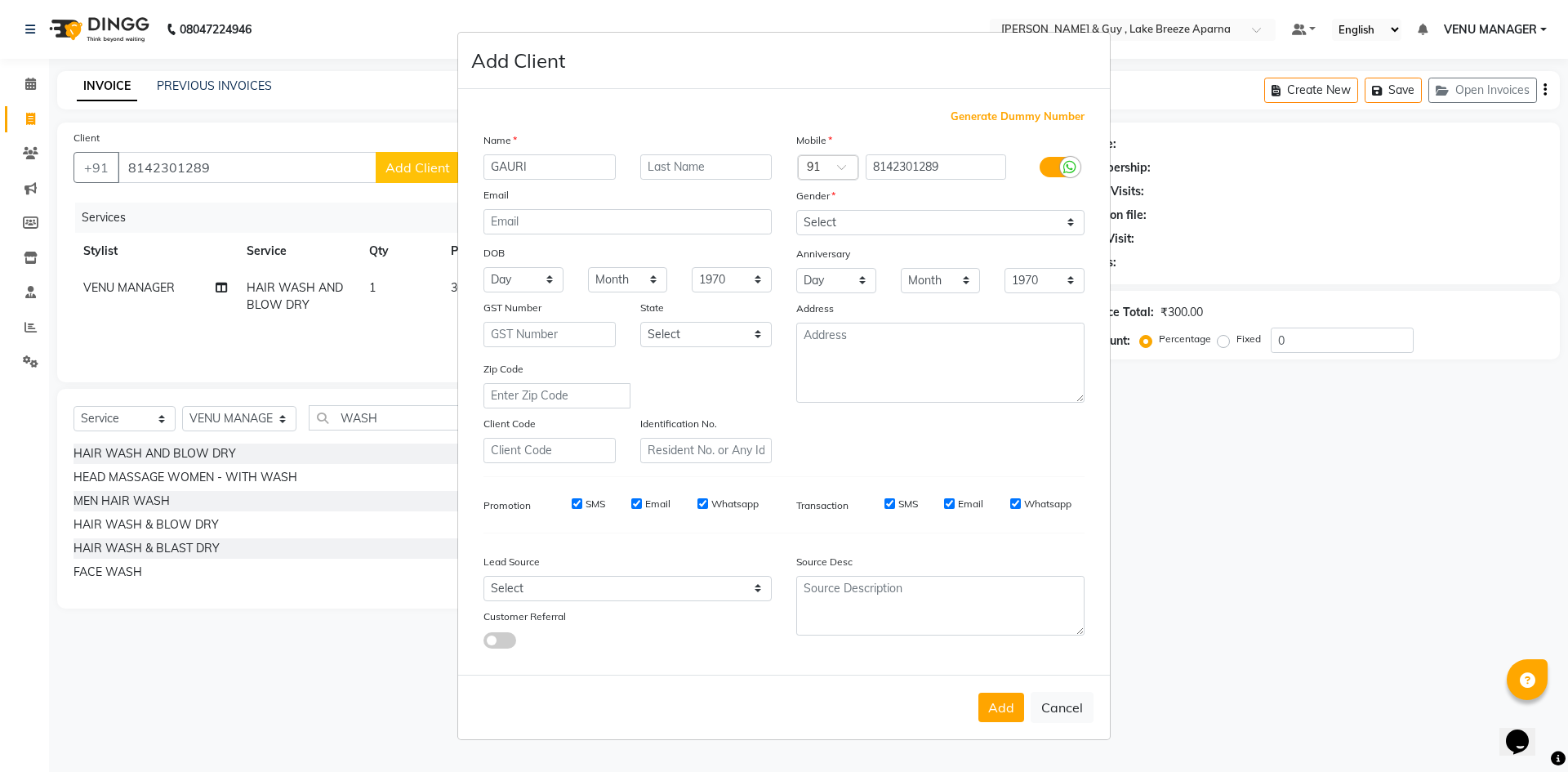
type input "GAURI"
type input "J 803"
click at [970, 232] on select "Select Male Female Other Prefer Not To Say" at bounding box center [940, 223] width 289 height 26
select select "female"
click at [796, 210] on select "Select Male Female Other Prefer Not To Say" at bounding box center [940, 223] width 289 height 26
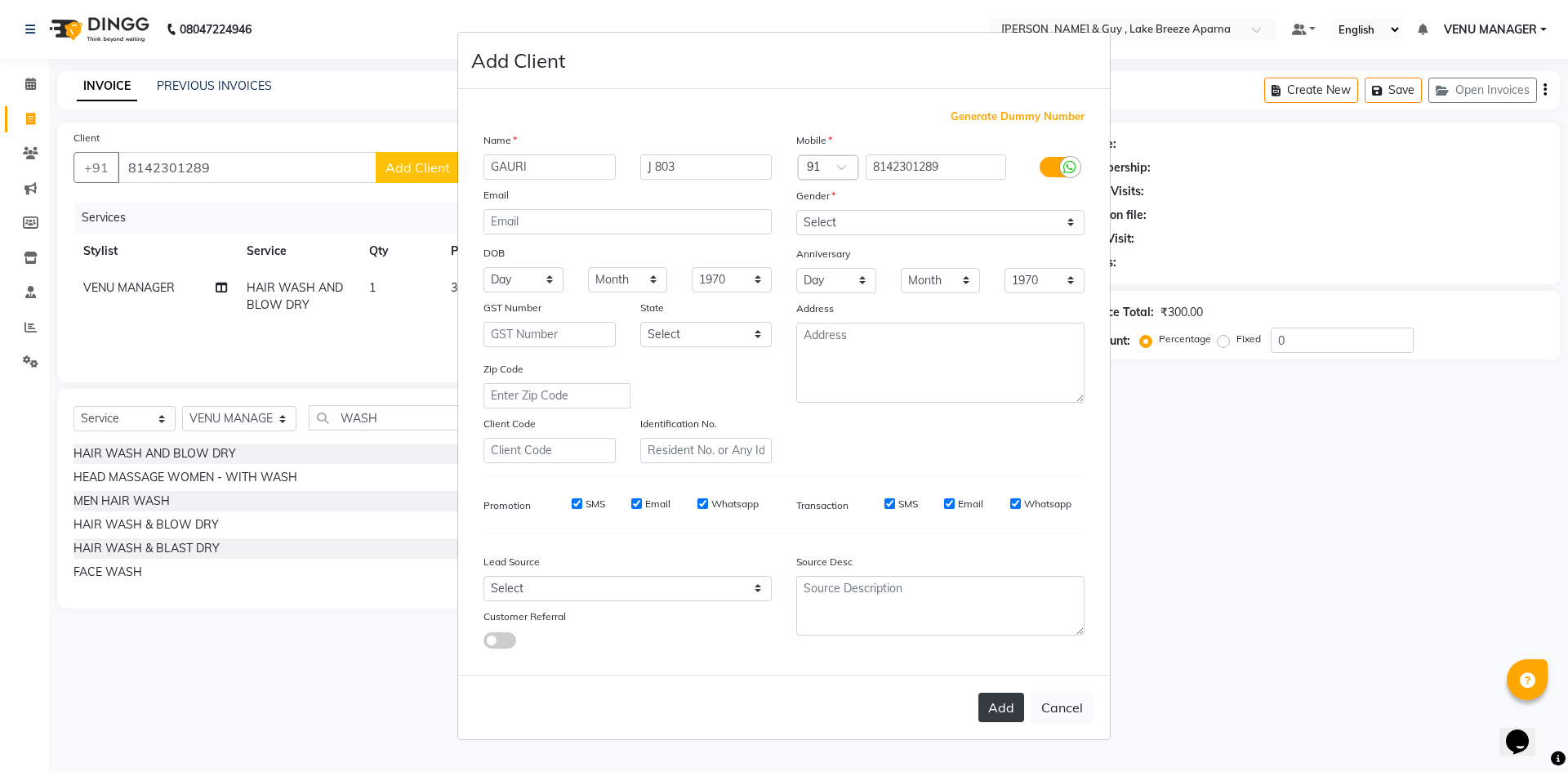
click at [1010, 705] on button "Add" at bounding box center [1001, 707] width 46 height 30
select select
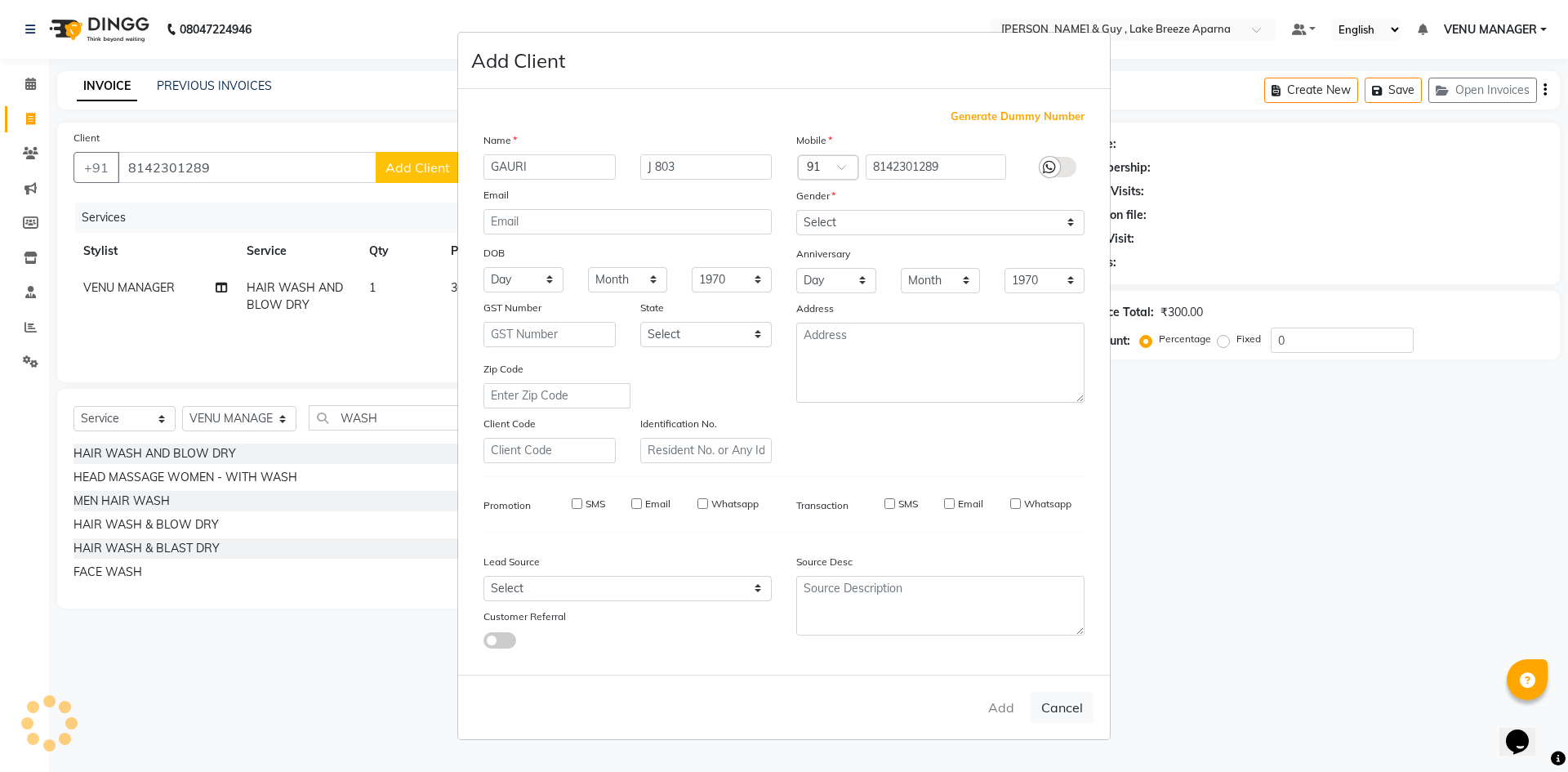
select select
checkbox input "false"
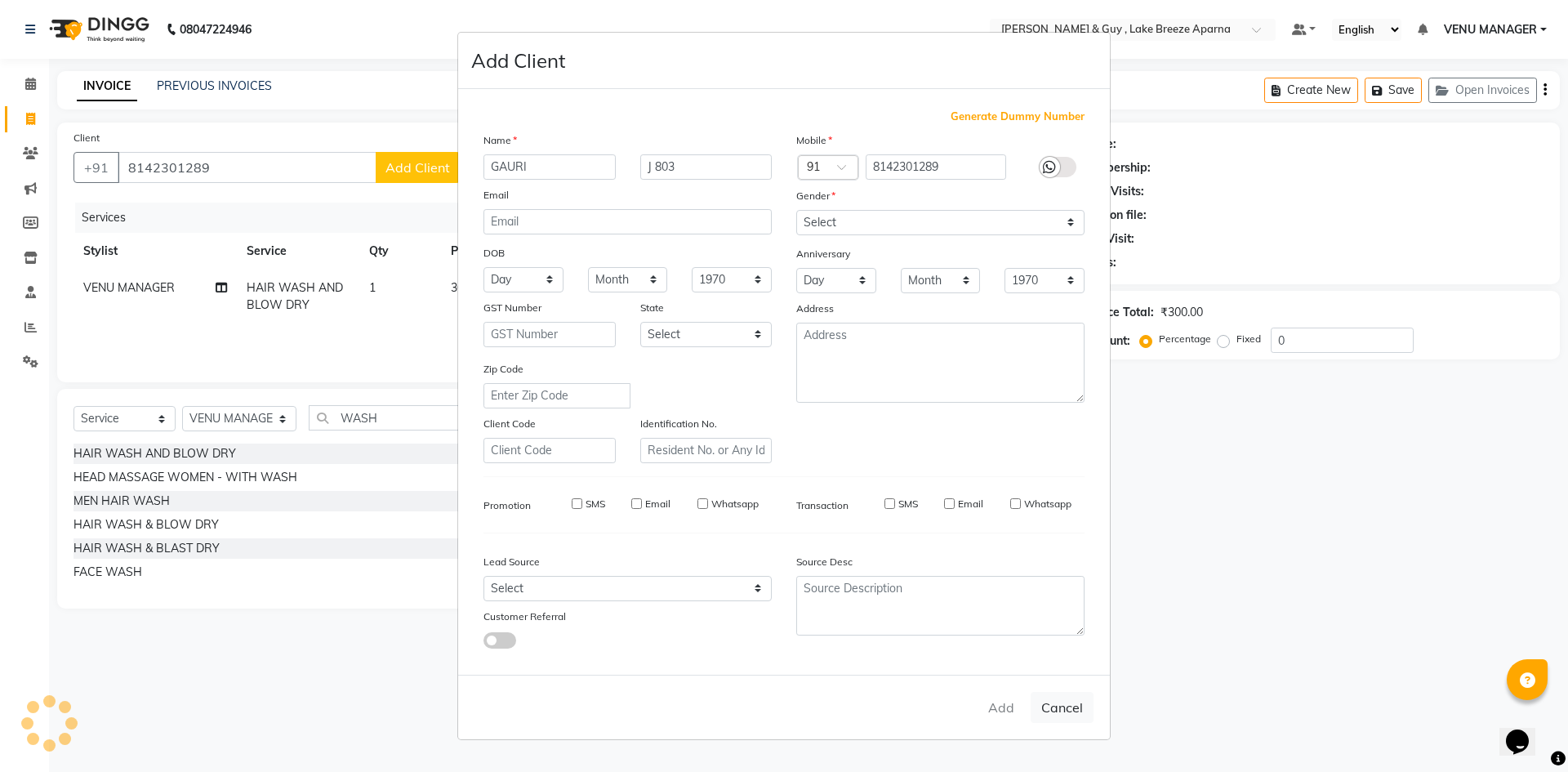
checkbox input "false"
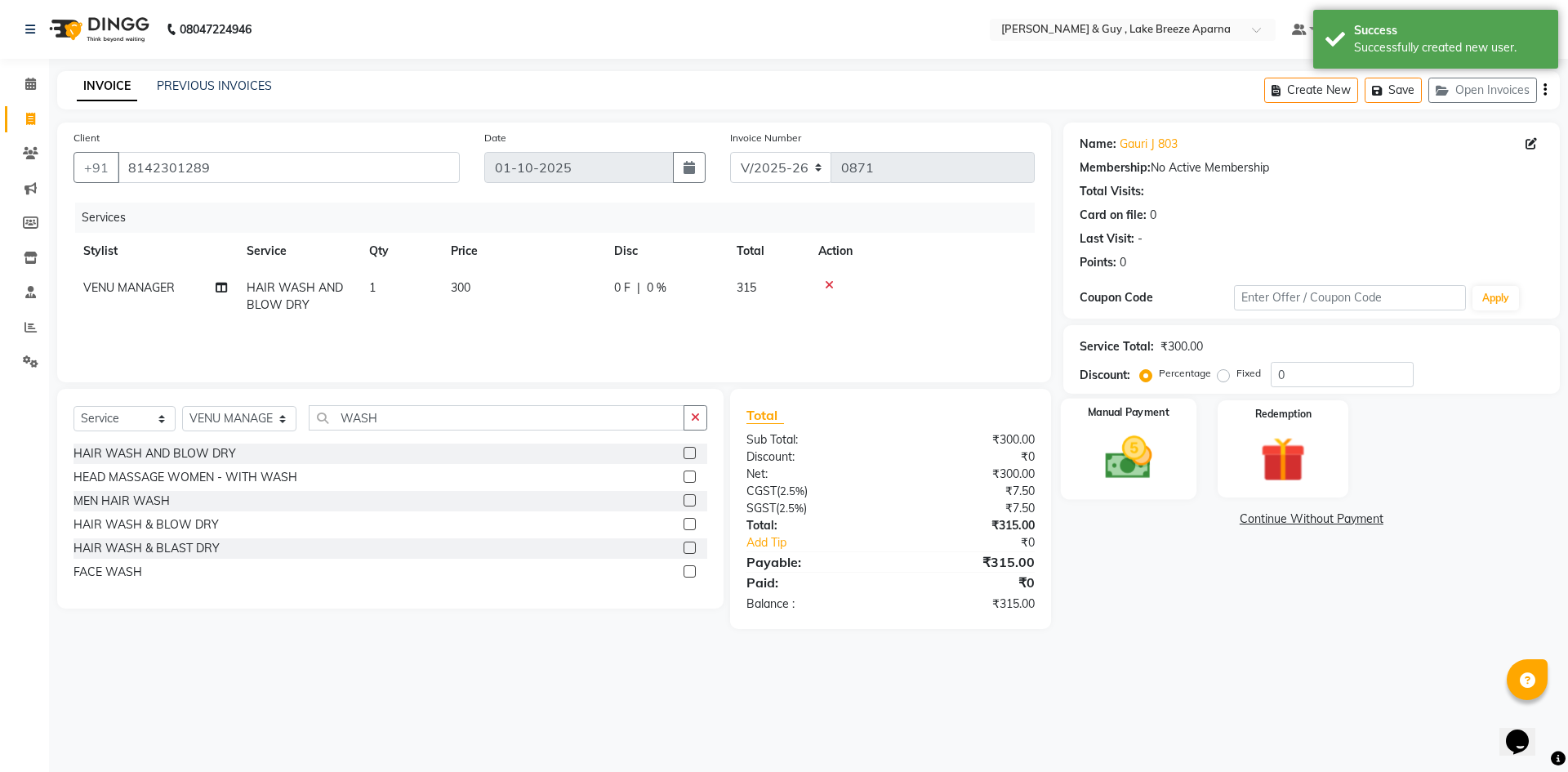
click at [1138, 459] on img at bounding box center [1128, 457] width 76 height 54
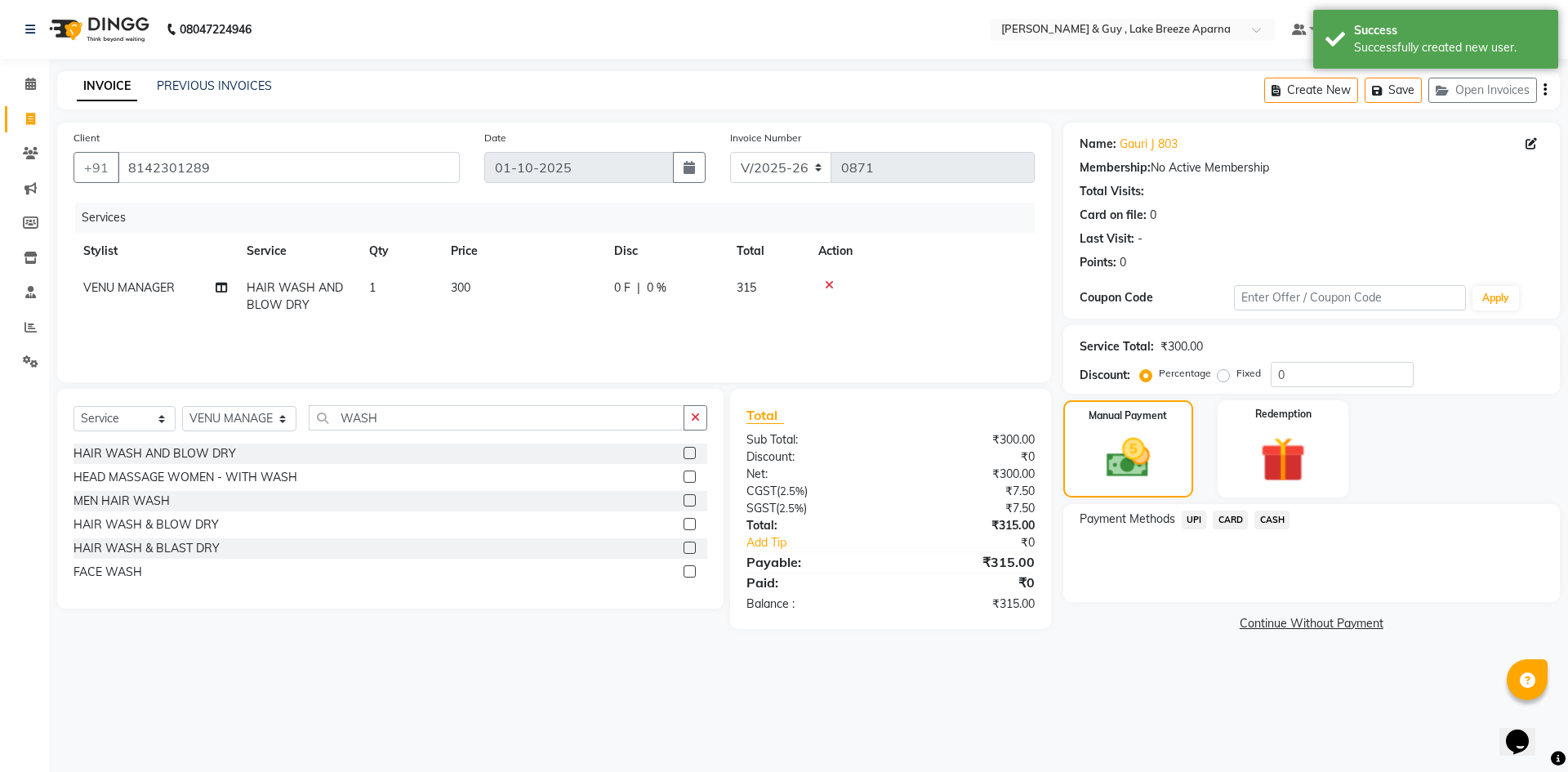
click at [1239, 518] on span "CARD" at bounding box center [1230, 520] width 35 height 19
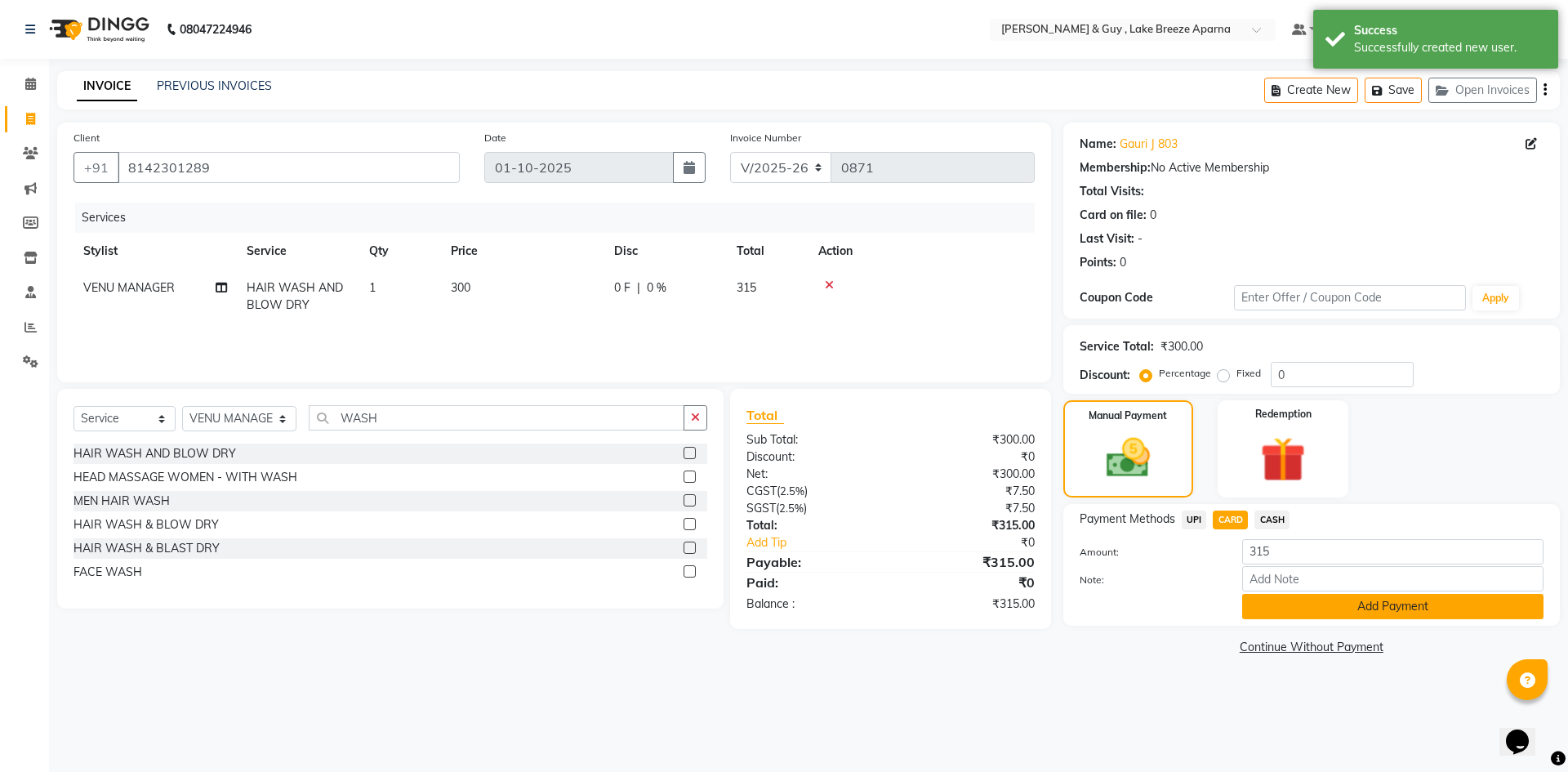
click at [1312, 597] on button "Add Payment" at bounding box center [1393, 606] width 301 height 26
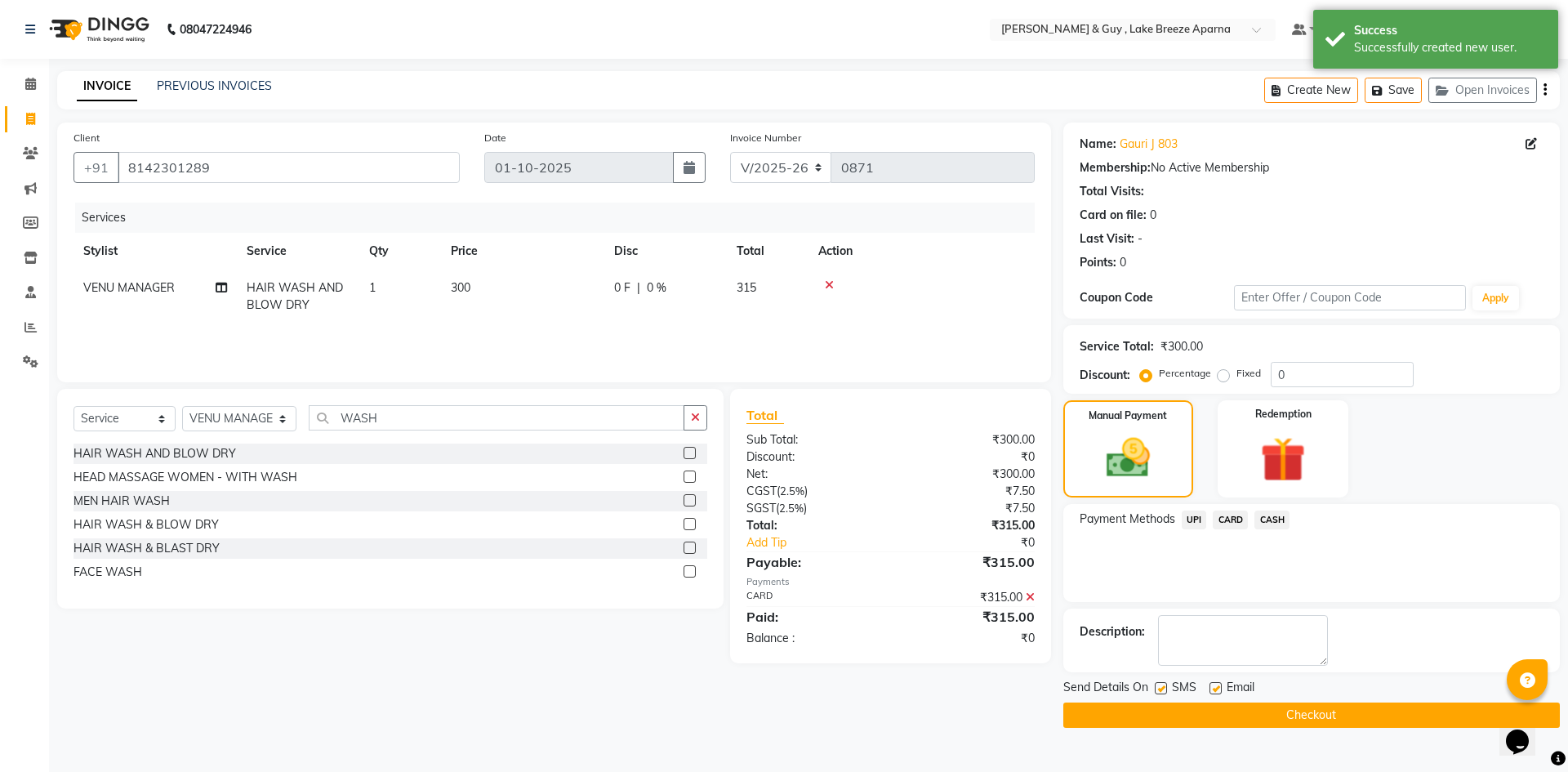
click at [1332, 707] on button "Checkout" at bounding box center [1311, 715] width 496 height 26
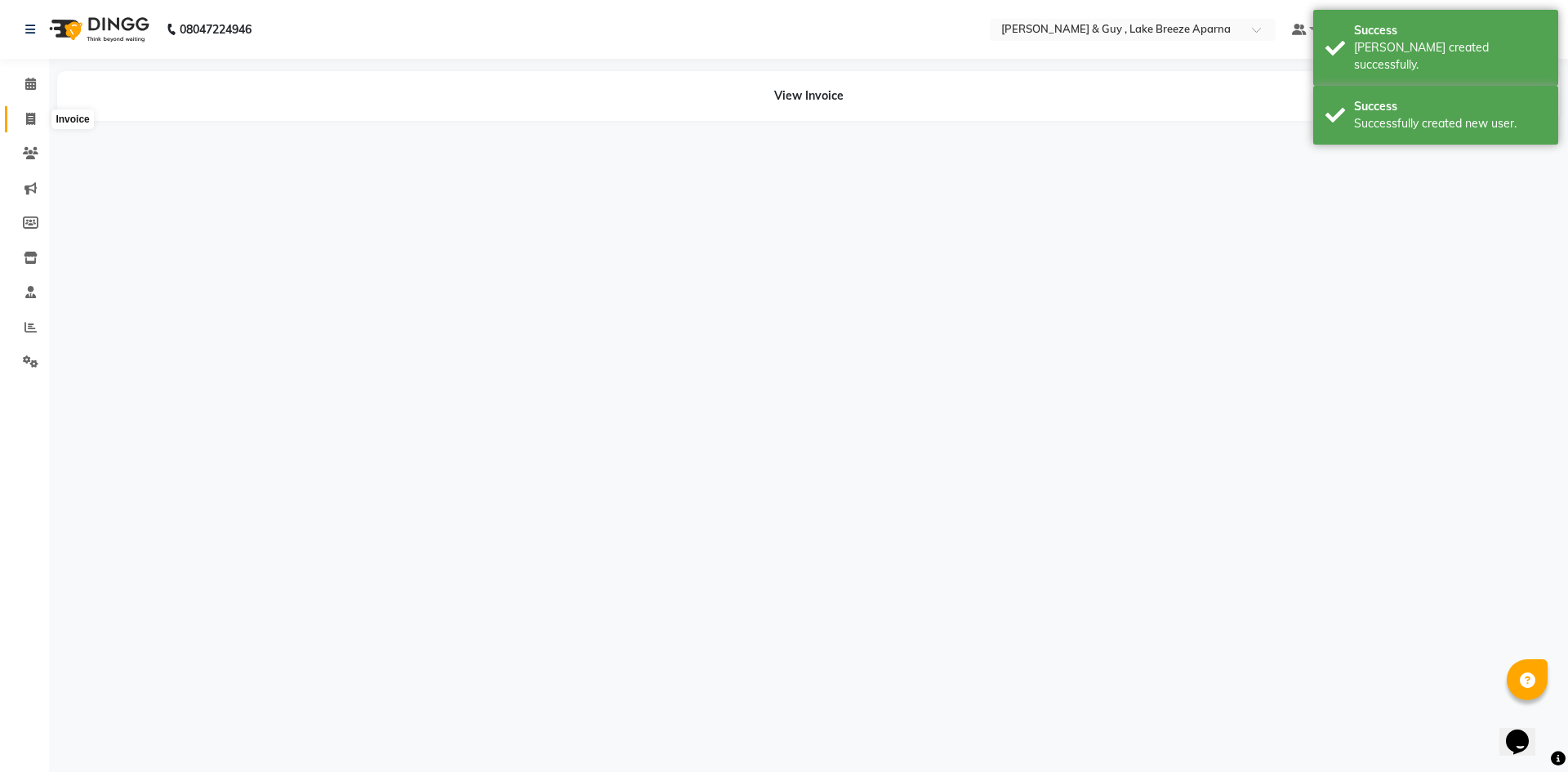
click at [33, 111] on span at bounding box center [31, 120] width 29 height 19
select select "8690"
select select "service"
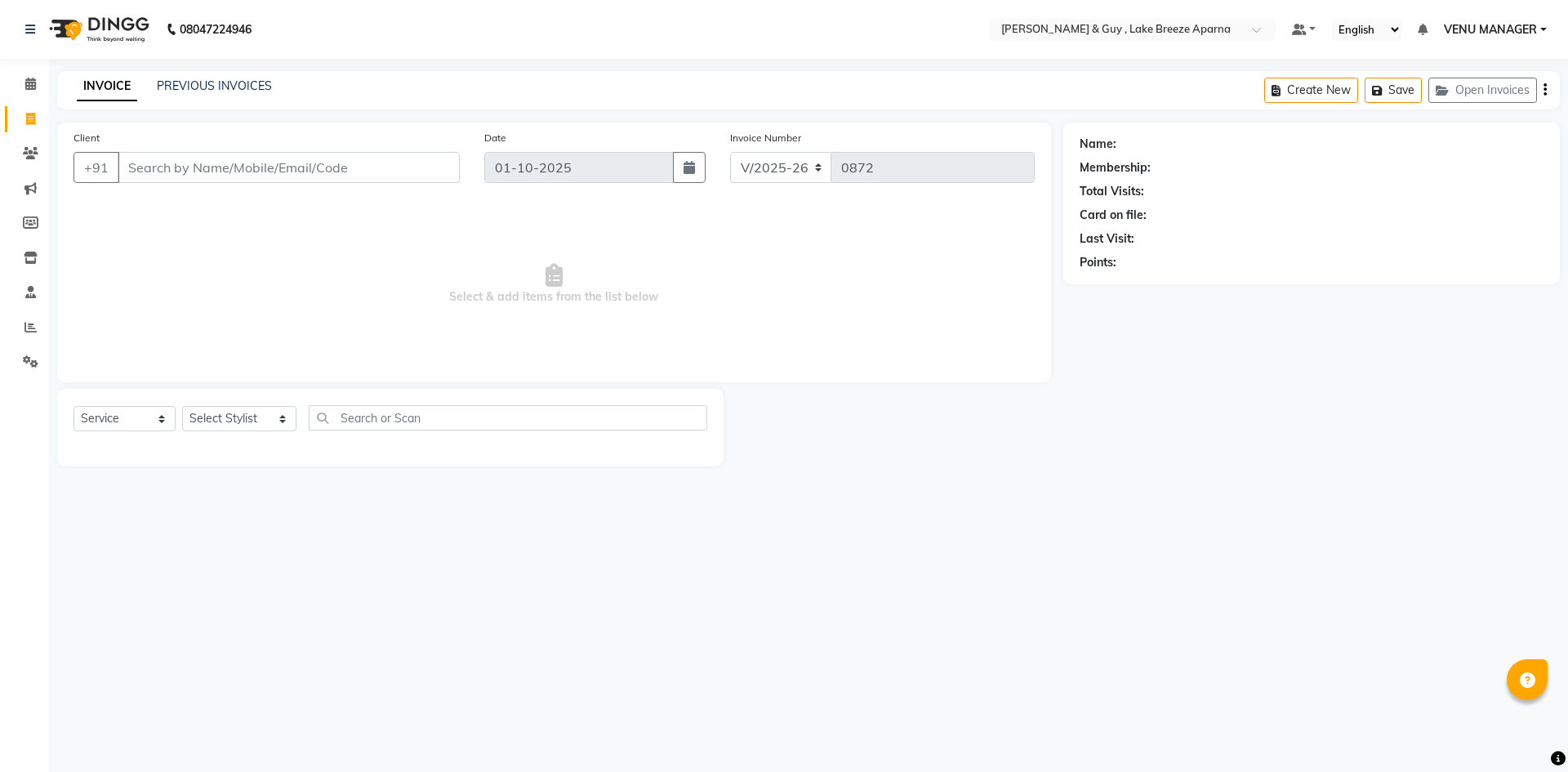
select select "8690"
select select "service"
click at [185, 92] on link "PREVIOUS INVOICES" at bounding box center [214, 85] width 115 height 14
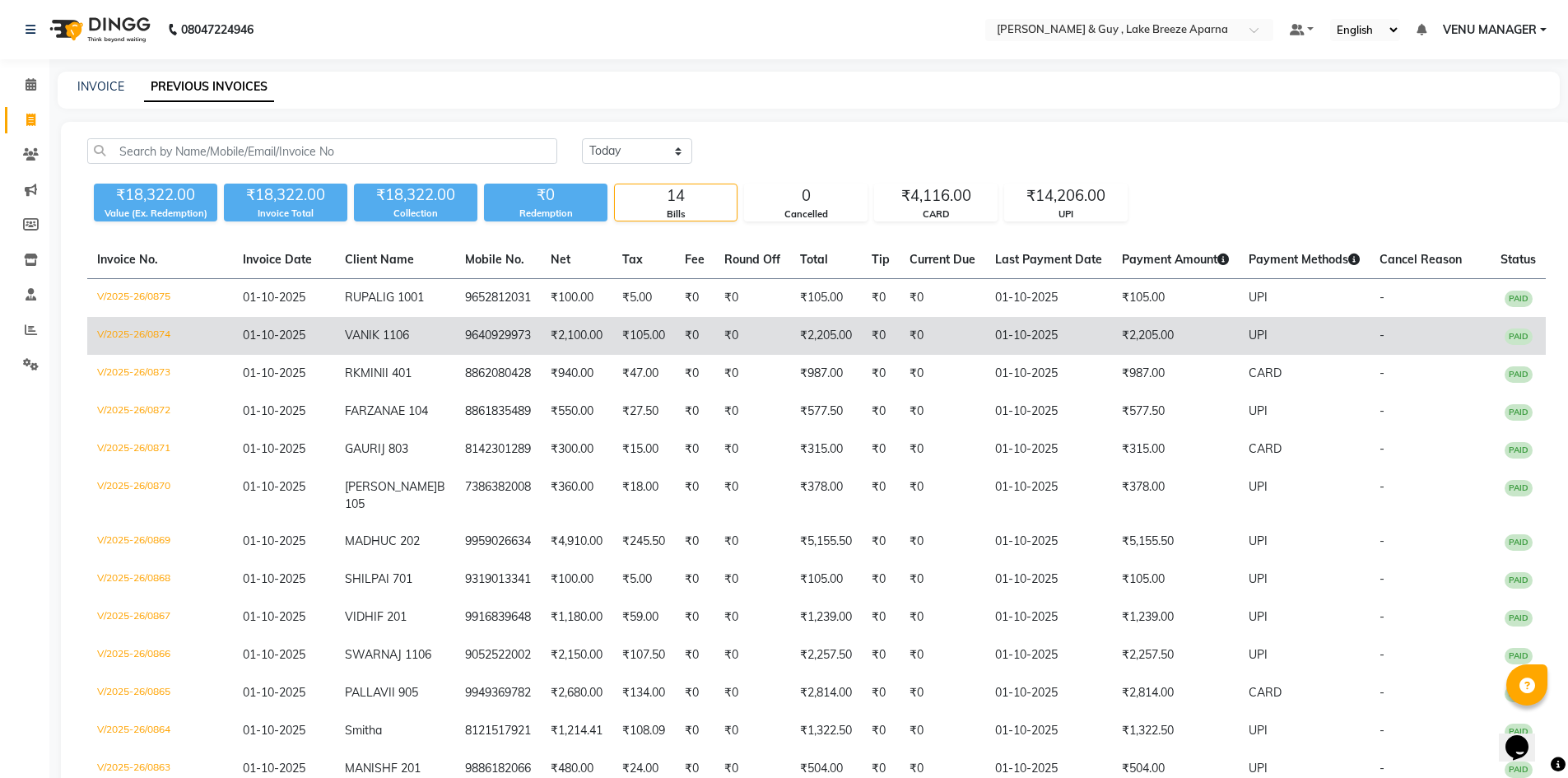
click at [824, 348] on td "₹2,205.00" at bounding box center [825, 335] width 71 height 38
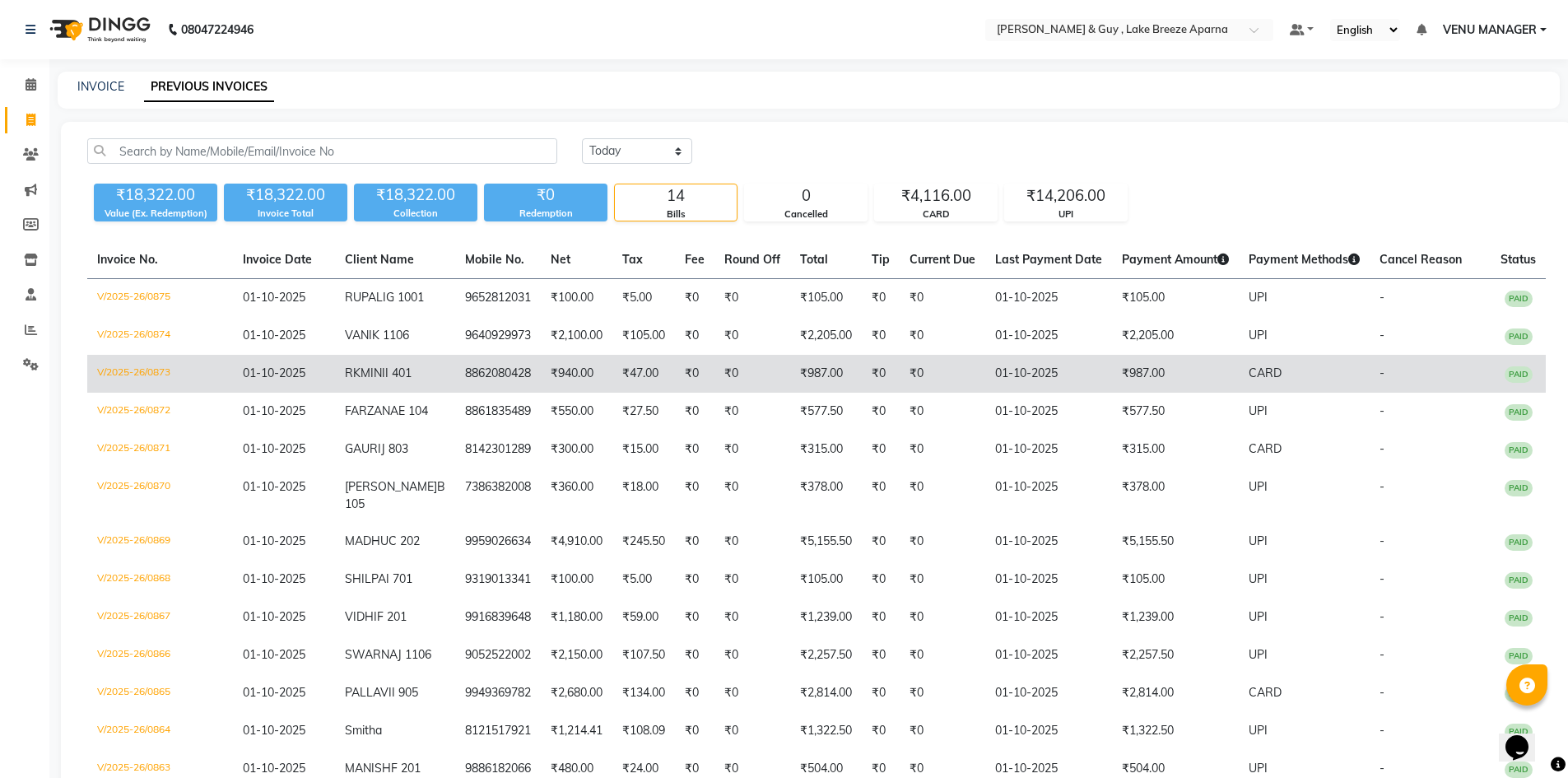
click at [727, 393] on td "₹0" at bounding box center [752, 373] width 75 height 38
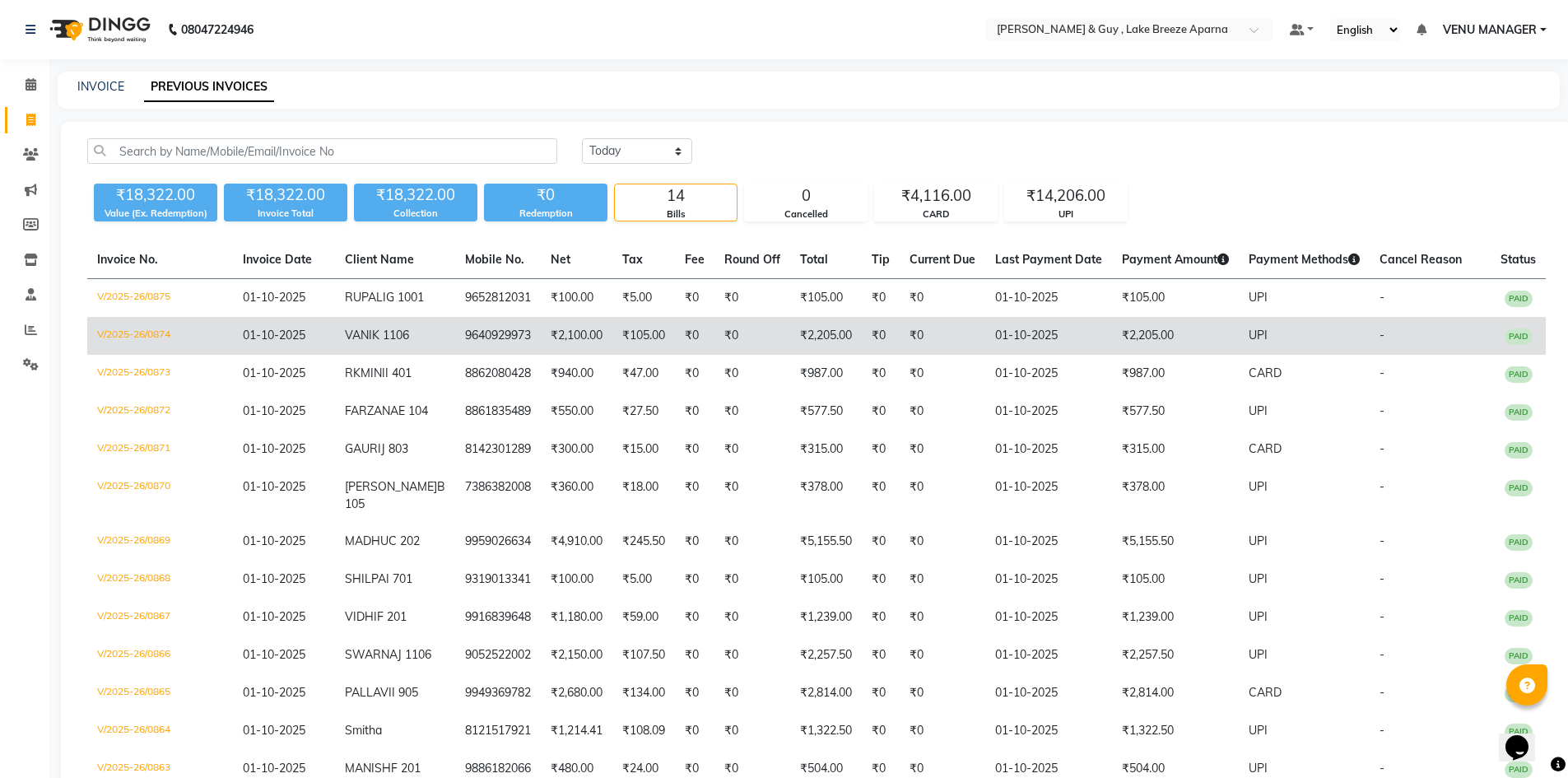
click at [460, 354] on td "9640929973" at bounding box center [498, 335] width 86 height 38
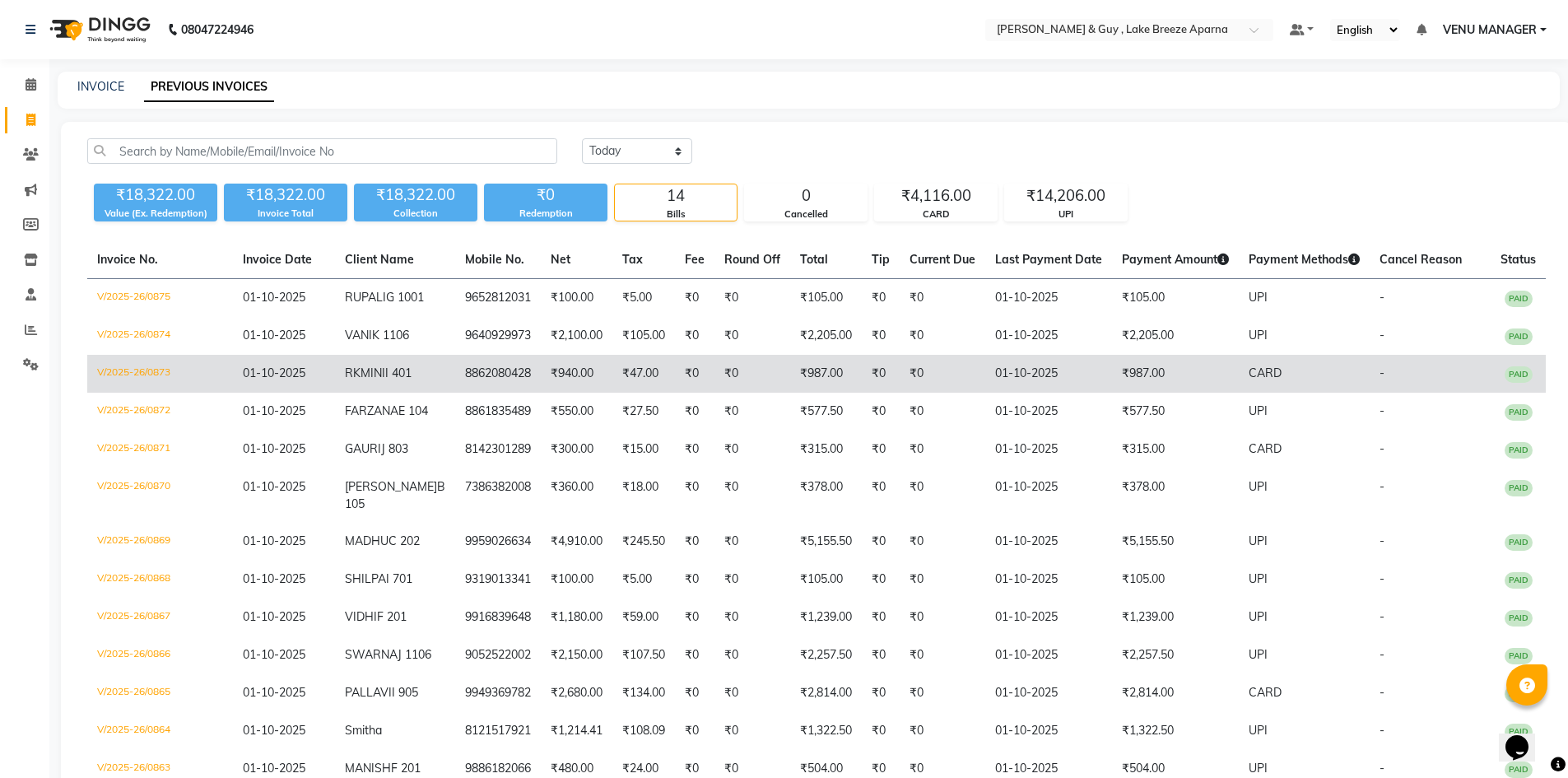
click at [546, 393] on td "₹940.00" at bounding box center [576, 373] width 71 height 38
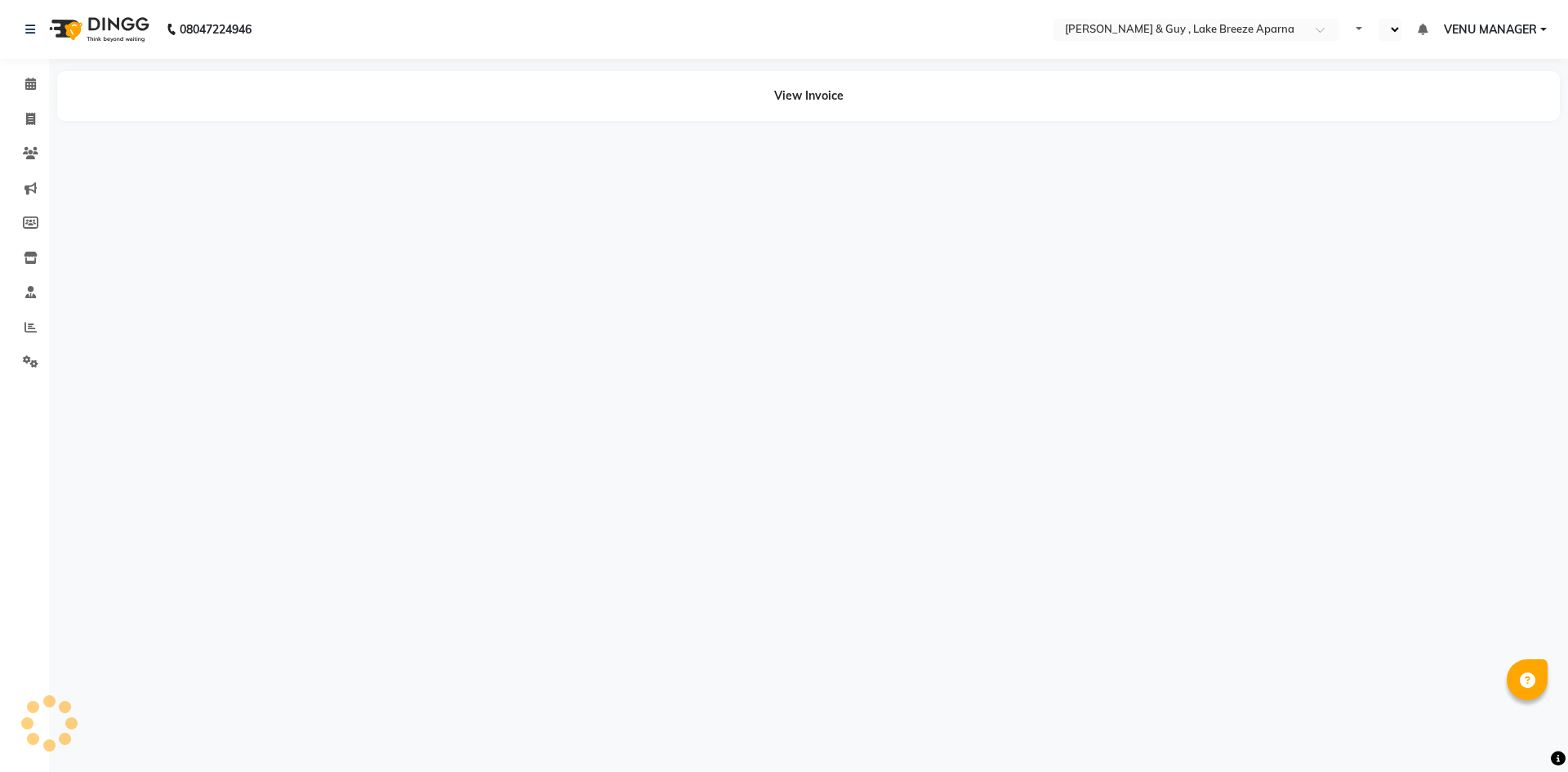
select select "en"
